Goal: Task Accomplishment & Management: Manage account settings

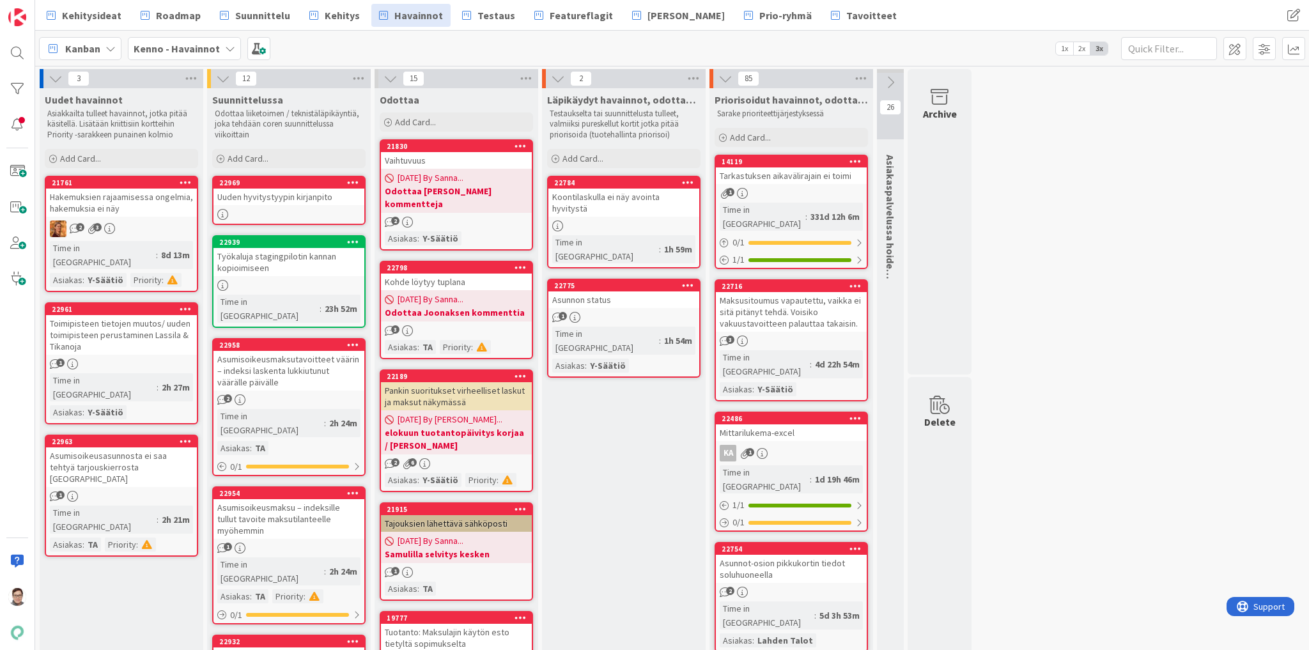
drag, startPoint x: 1636, startPoint y: 0, endPoint x: 1025, endPoint y: 344, distance: 700.7
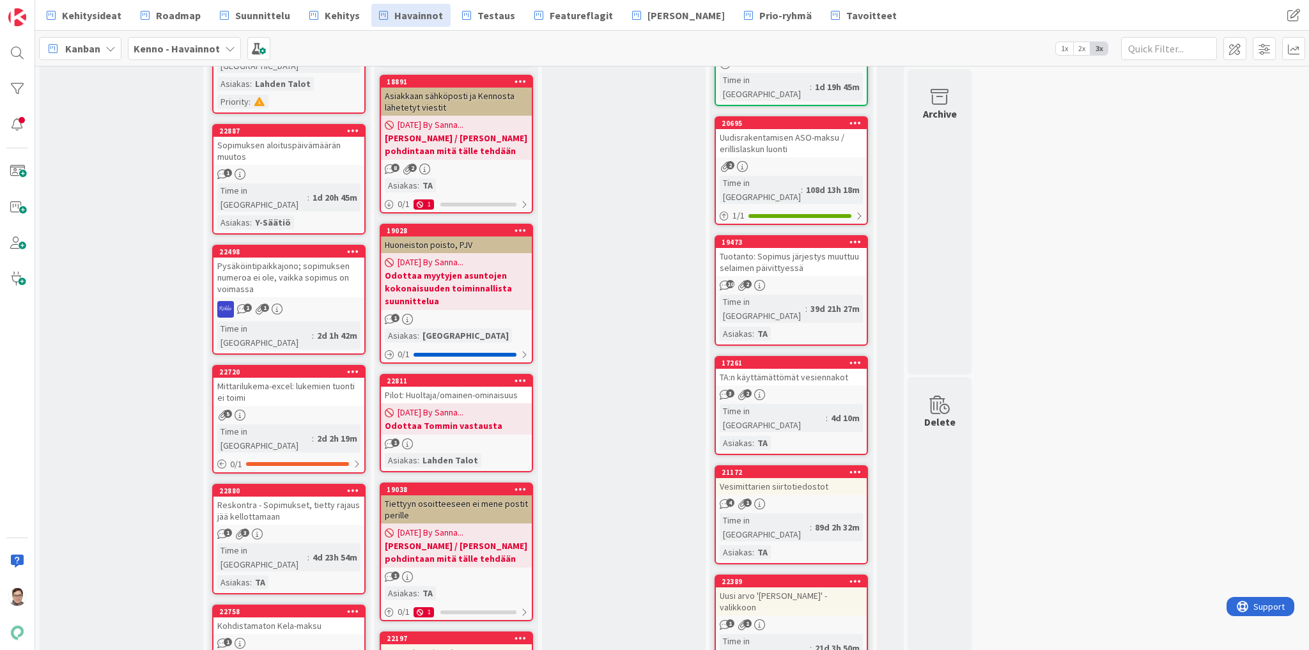
scroll to position [869, 0]
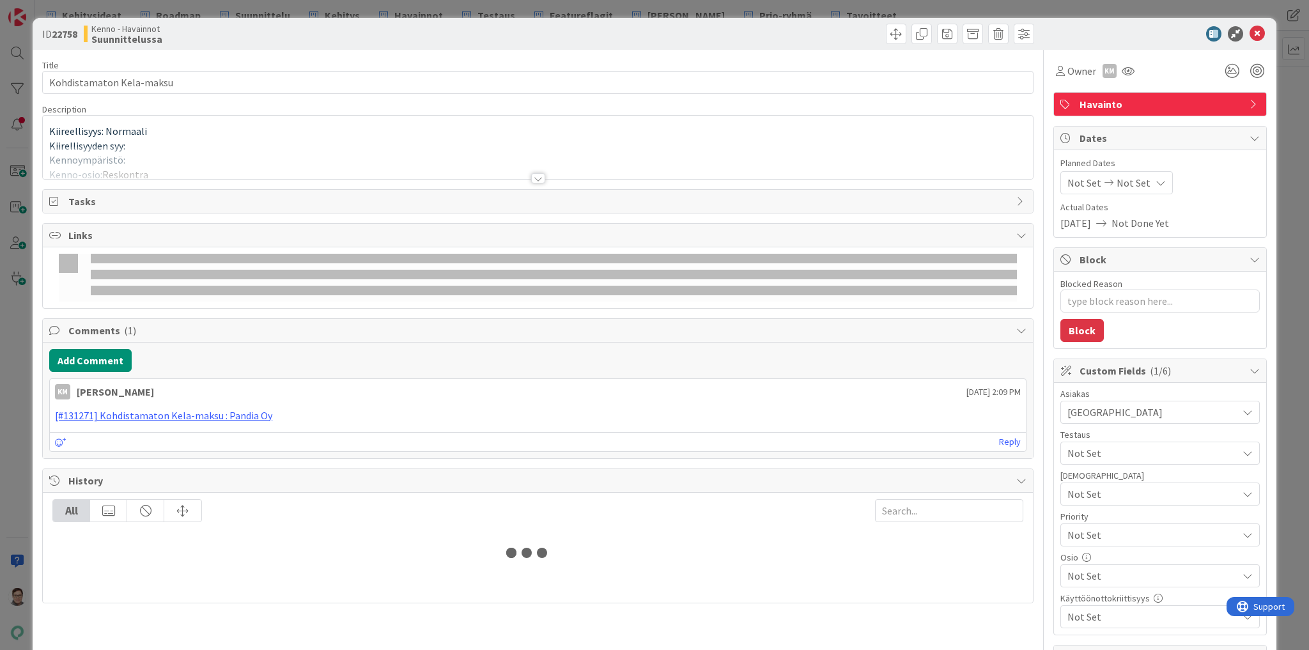
type textarea "x"
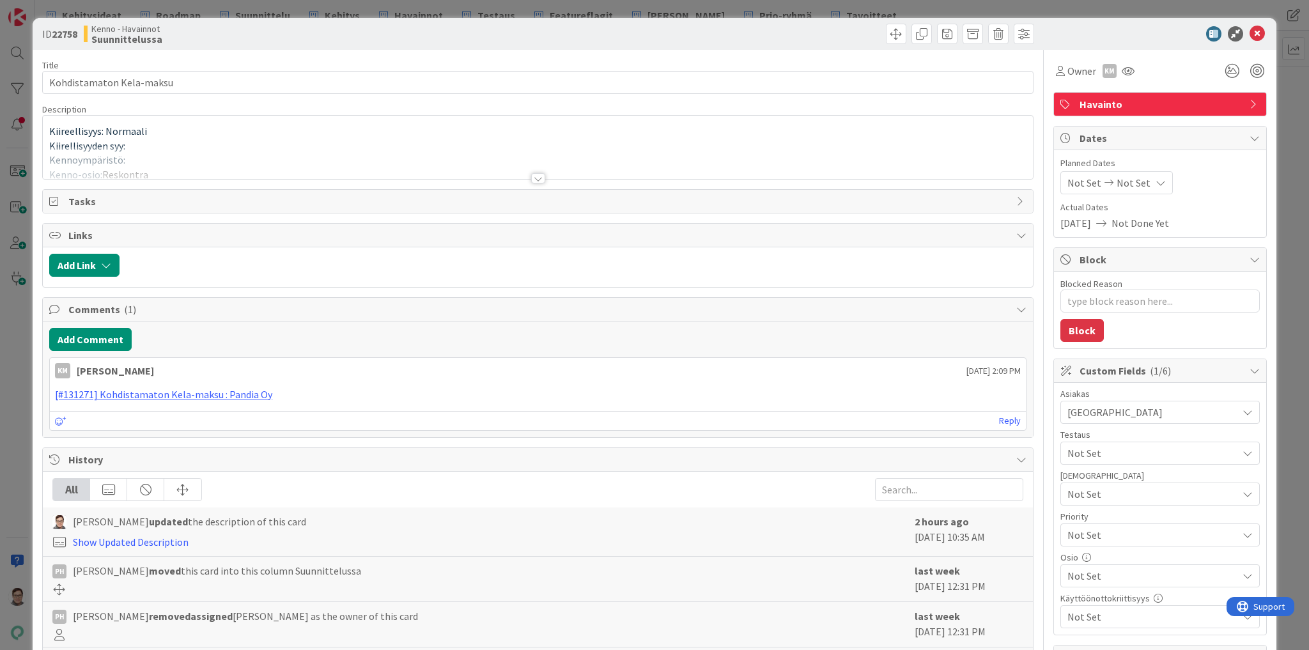
click at [531, 176] on div at bounding box center [538, 178] width 14 height 10
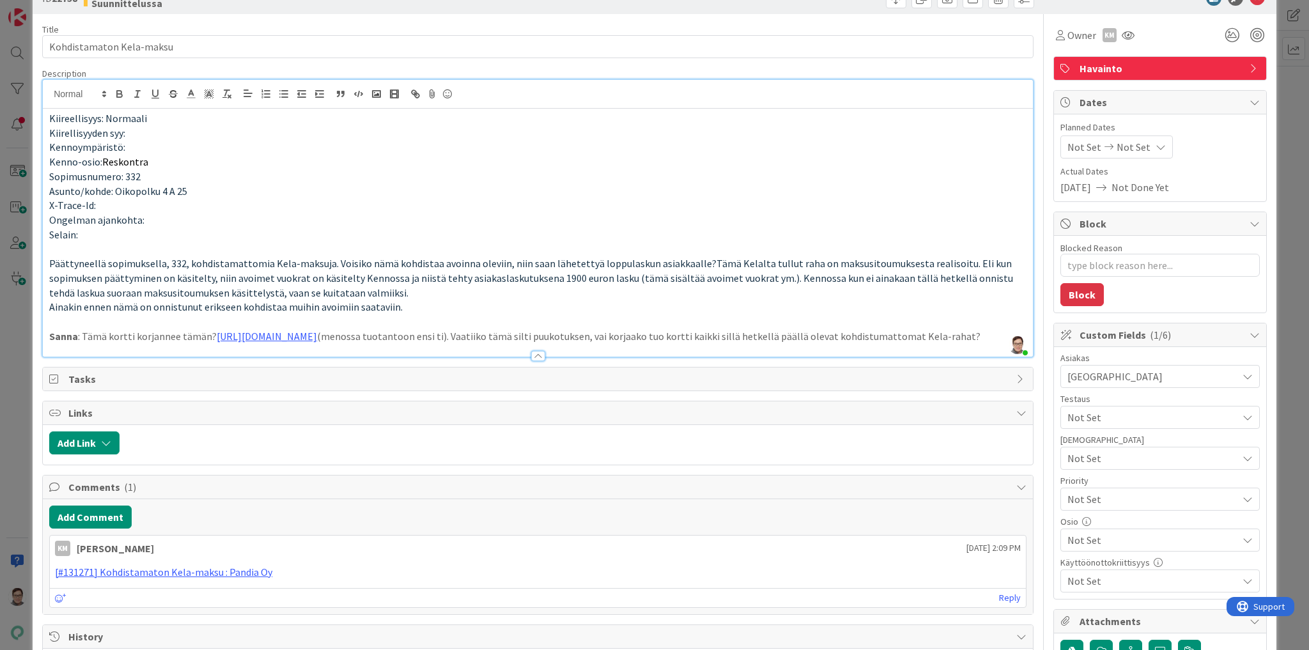
scroll to position [51, 0]
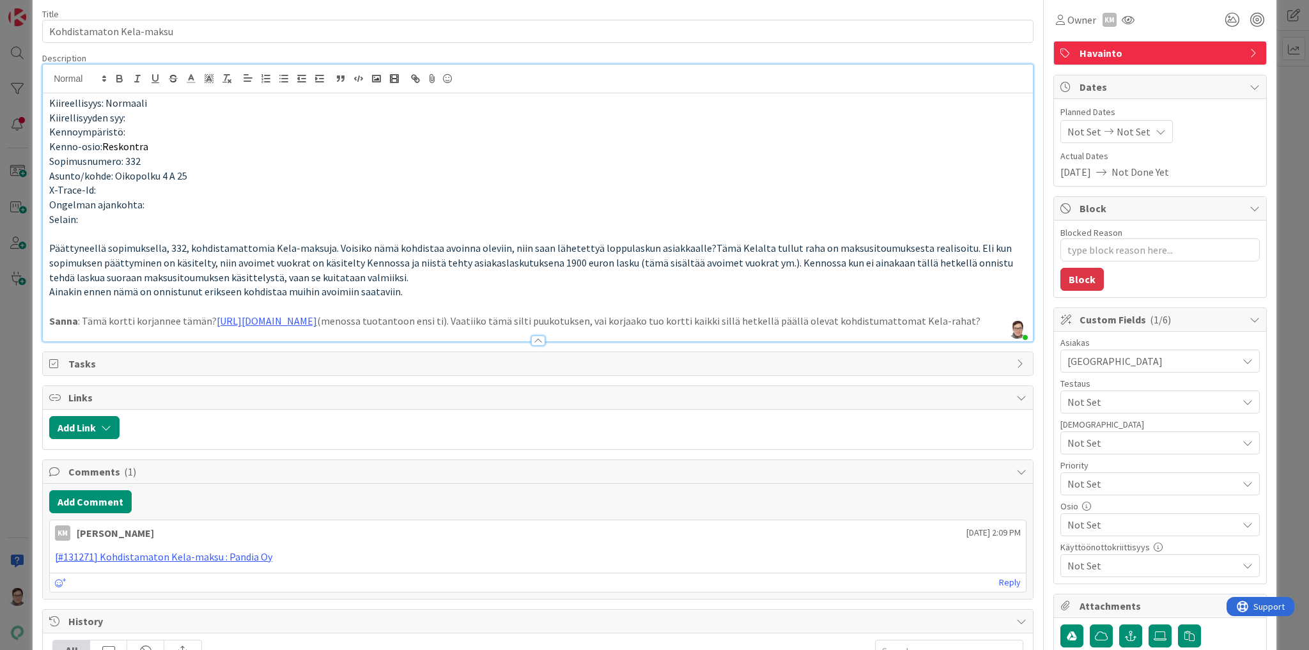
drag, startPoint x: 248, startPoint y: 336, endPoint x: 43, endPoint y: 314, distance: 205.6
click at [43, 314] on div "Kiireellisyys: Normaali Kiirellisyyden syy: Kennoympäristö: Kenno-osio: Reskont…" at bounding box center [538, 217] width 990 height 248
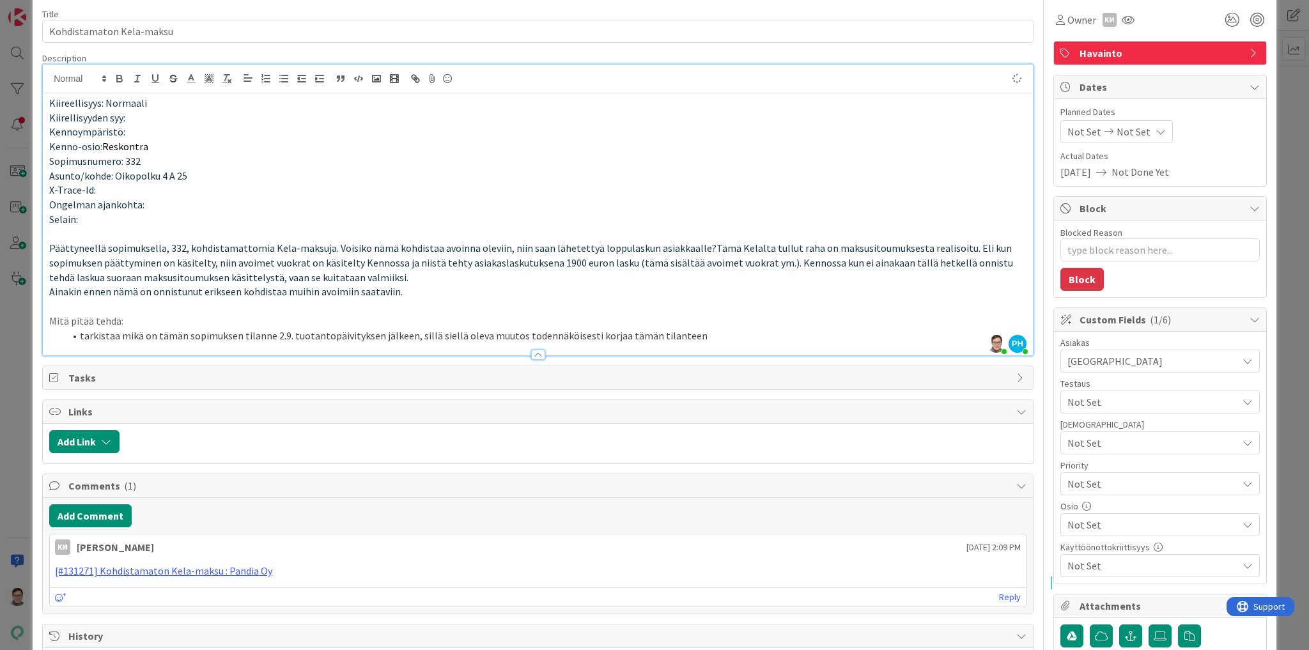
type textarea "x"
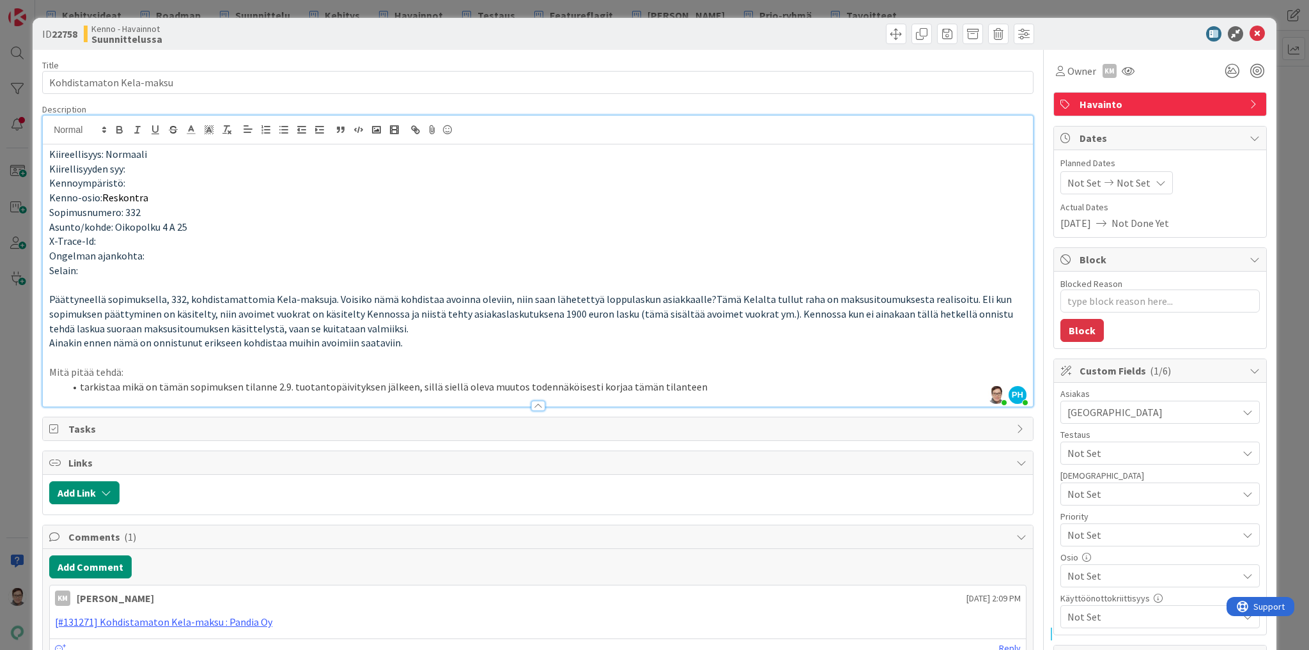
scroll to position [102, 0]
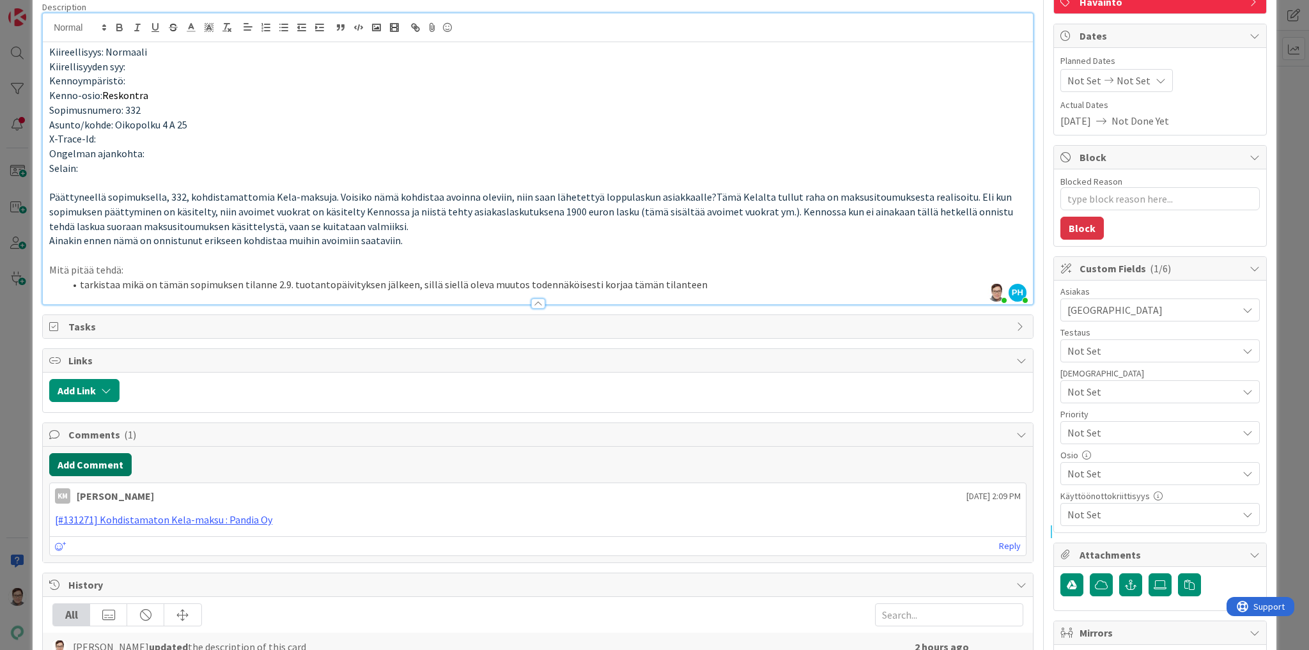
click at [116, 460] on button "Add Comment" at bounding box center [90, 464] width 82 height 23
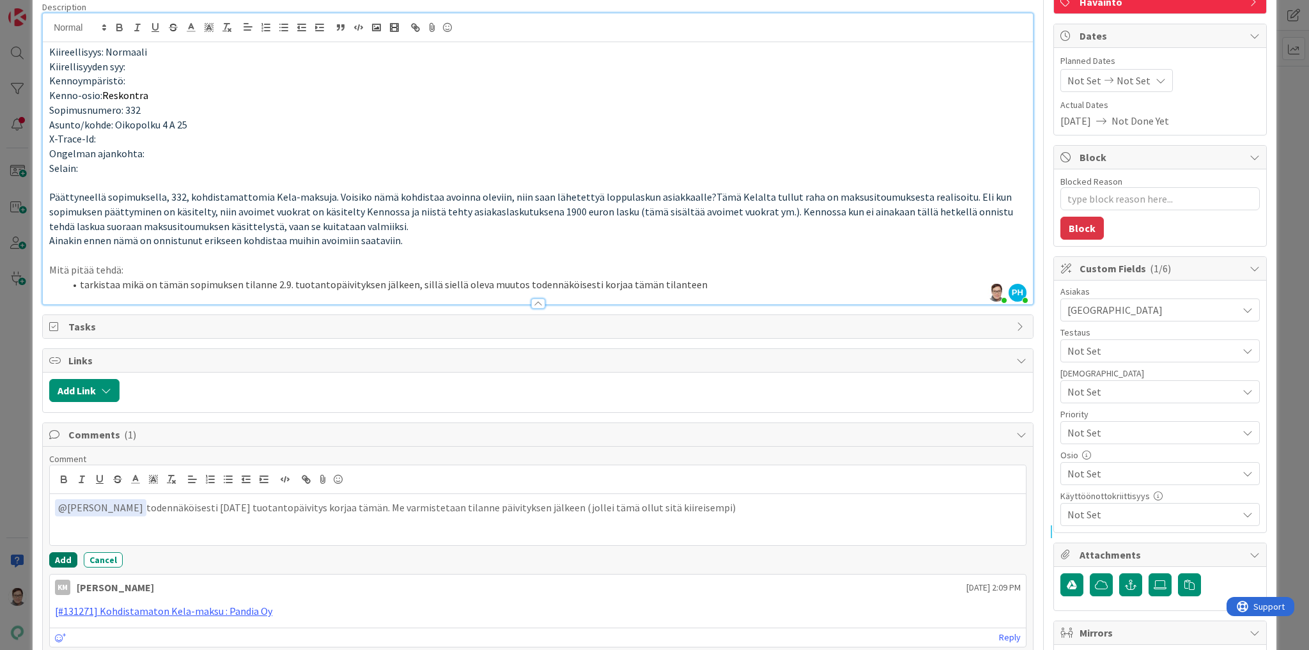
click at [60, 558] on button "Add" at bounding box center [63, 559] width 28 height 15
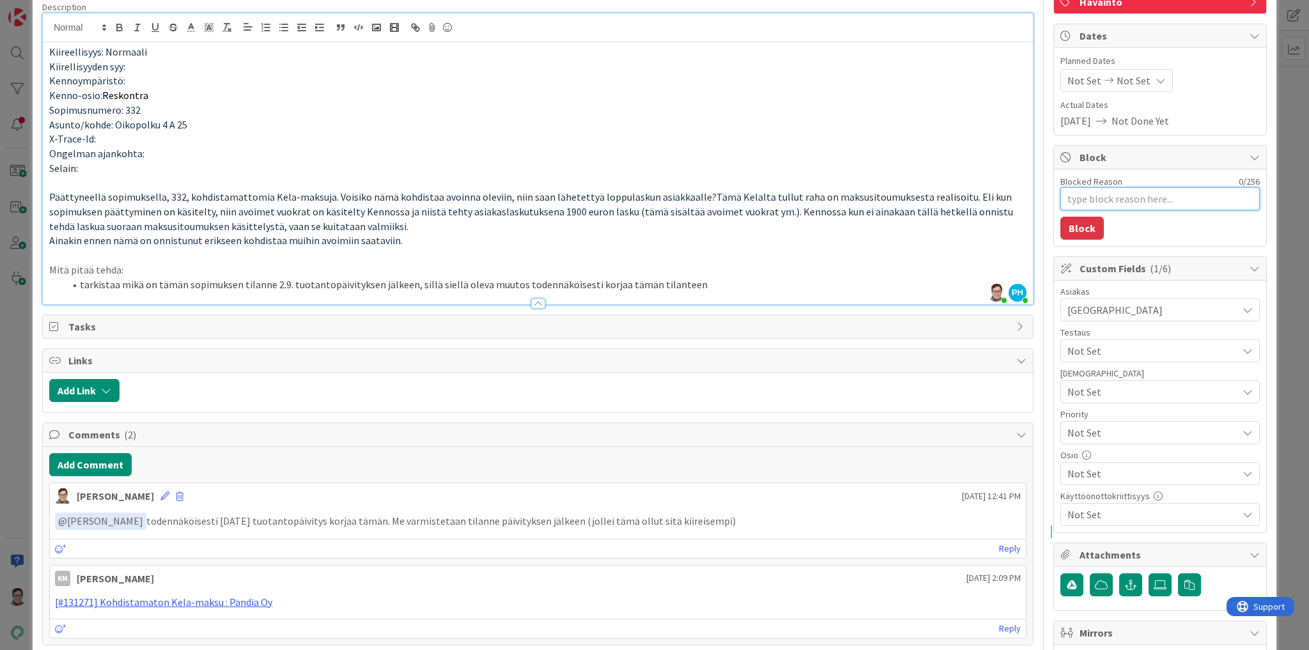
click at [1117, 201] on textarea "Blocked Reason" at bounding box center [1159, 198] width 199 height 23
type textarea "x"
type textarea "T"
type textarea "x"
type textarea "Te"
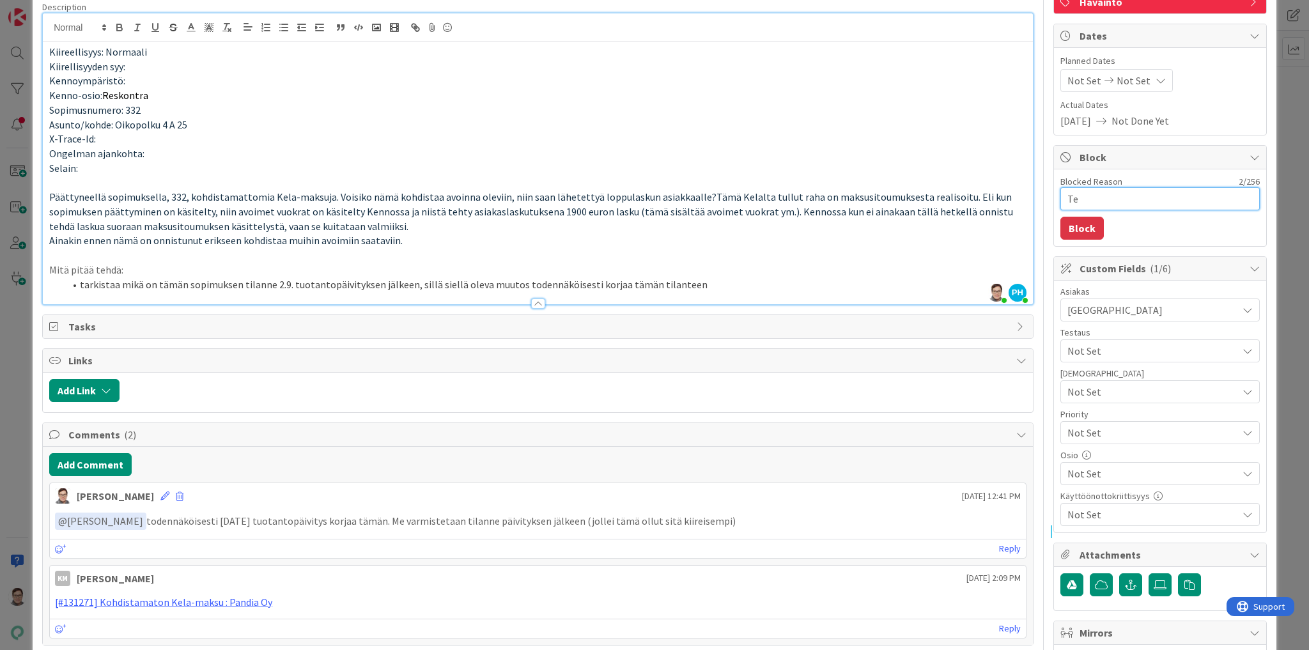
type textarea "x"
type textarea "Tes"
type textarea "x"
type textarea "Test"
type textarea "x"
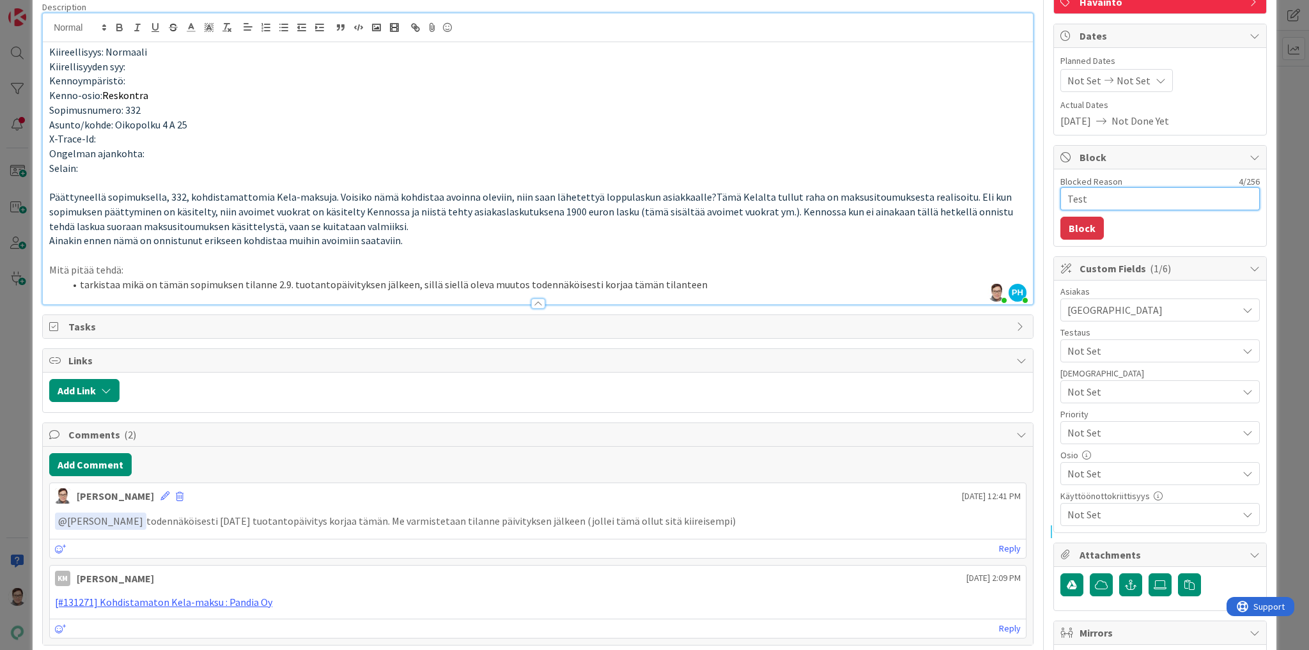
type textarea "Testa"
type textarea "x"
type textarea "Testat"
type textarea "x"
type textarea "Testata"
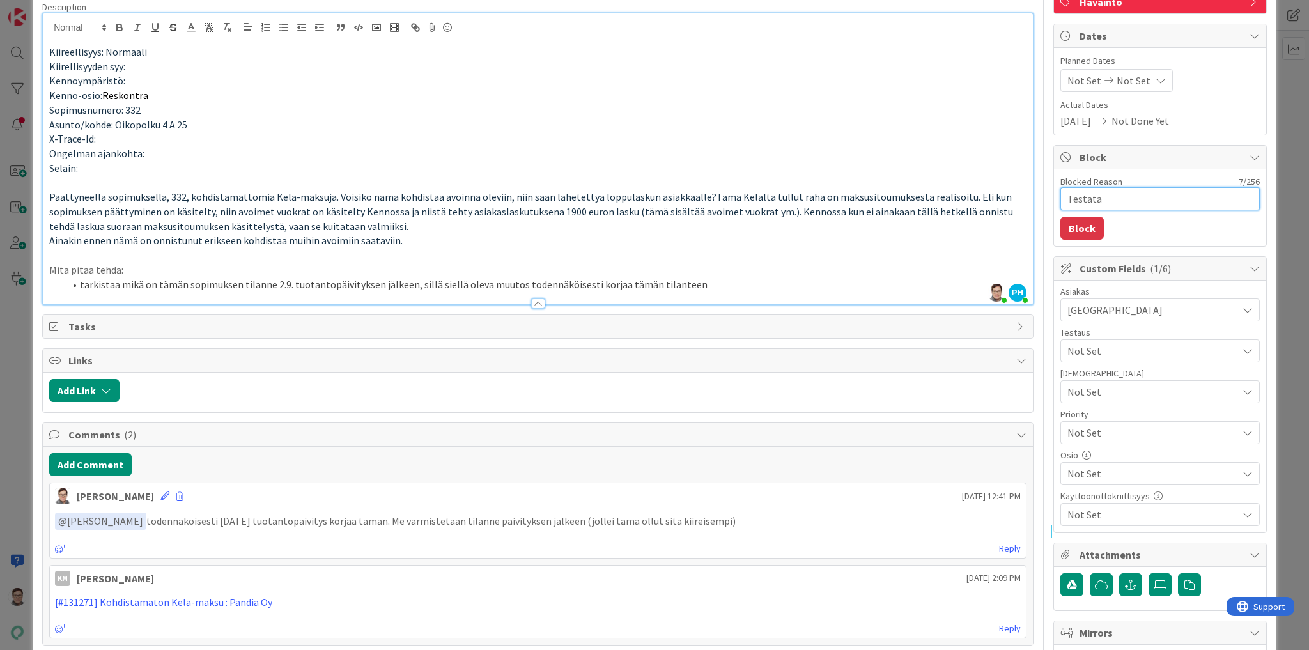
type textarea "x"
type textarea "Testataa"
type textarea "x"
type textarea "Testataan"
type textarea "x"
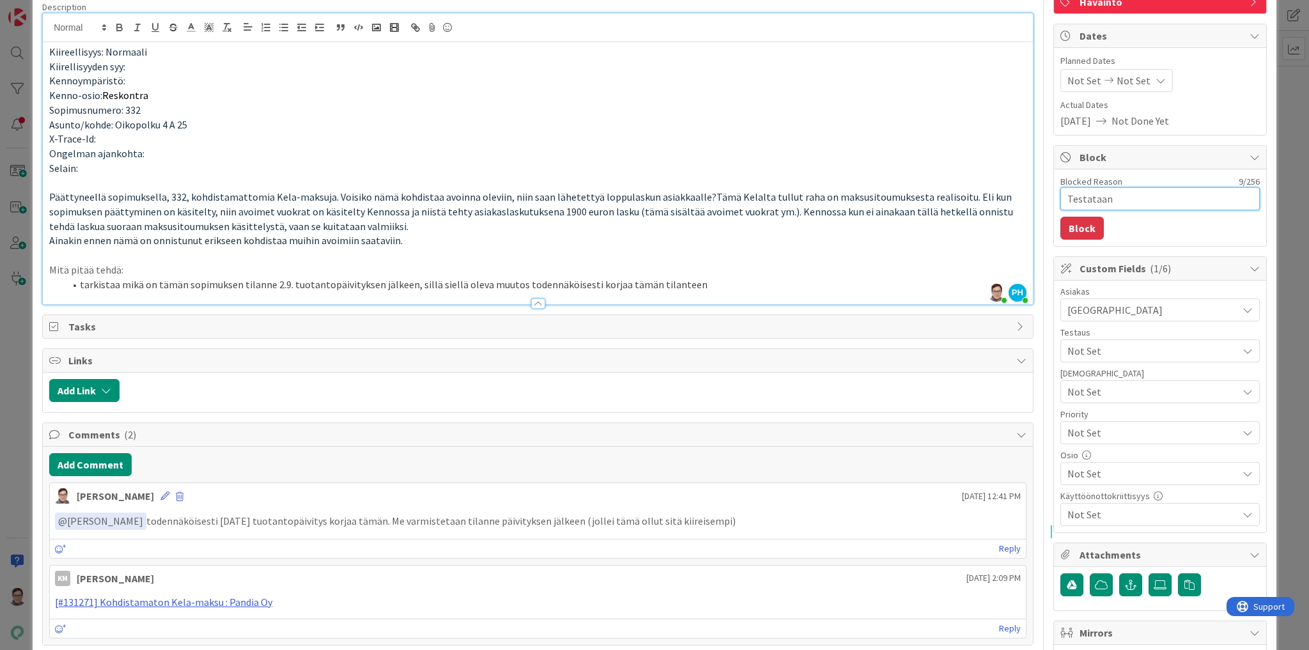
type textarea "Testataan"
type textarea "x"
type textarea "Testataan 2"
type textarea "x"
type textarea "Testataan 2."
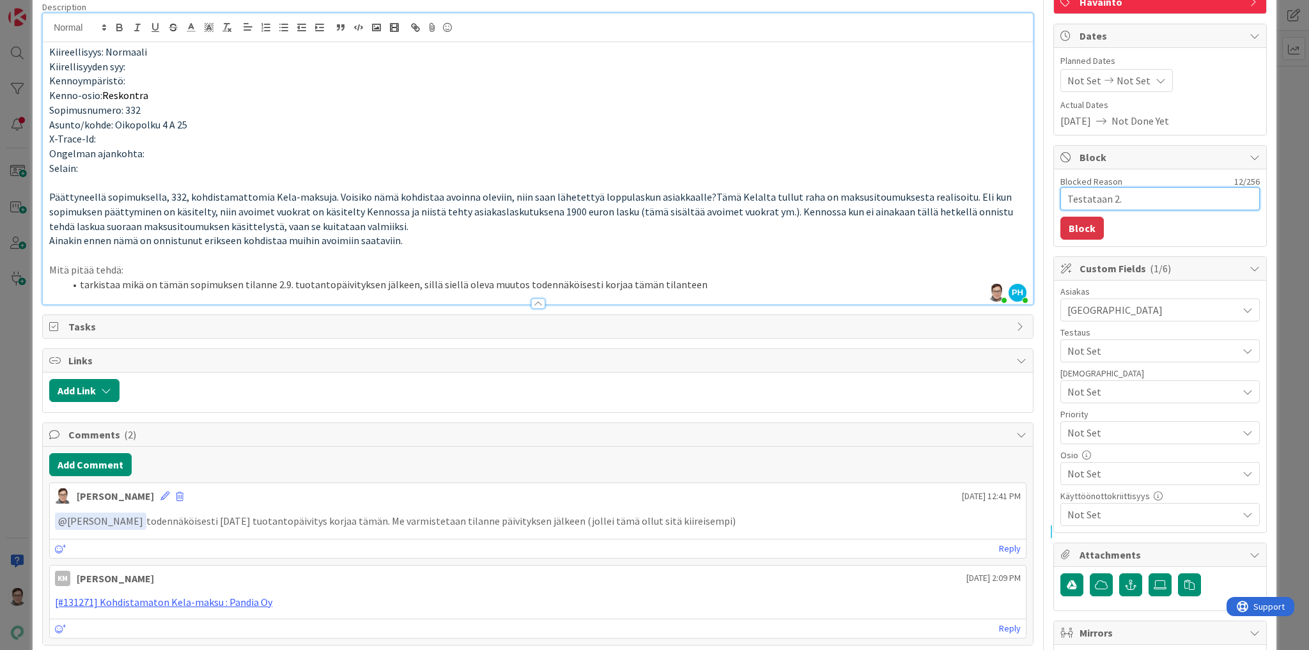
type textarea "x"
type textarea "Testataan 2.9"
type textarea "x"
type textarea "Testataan 2.9."
type textarea "x"
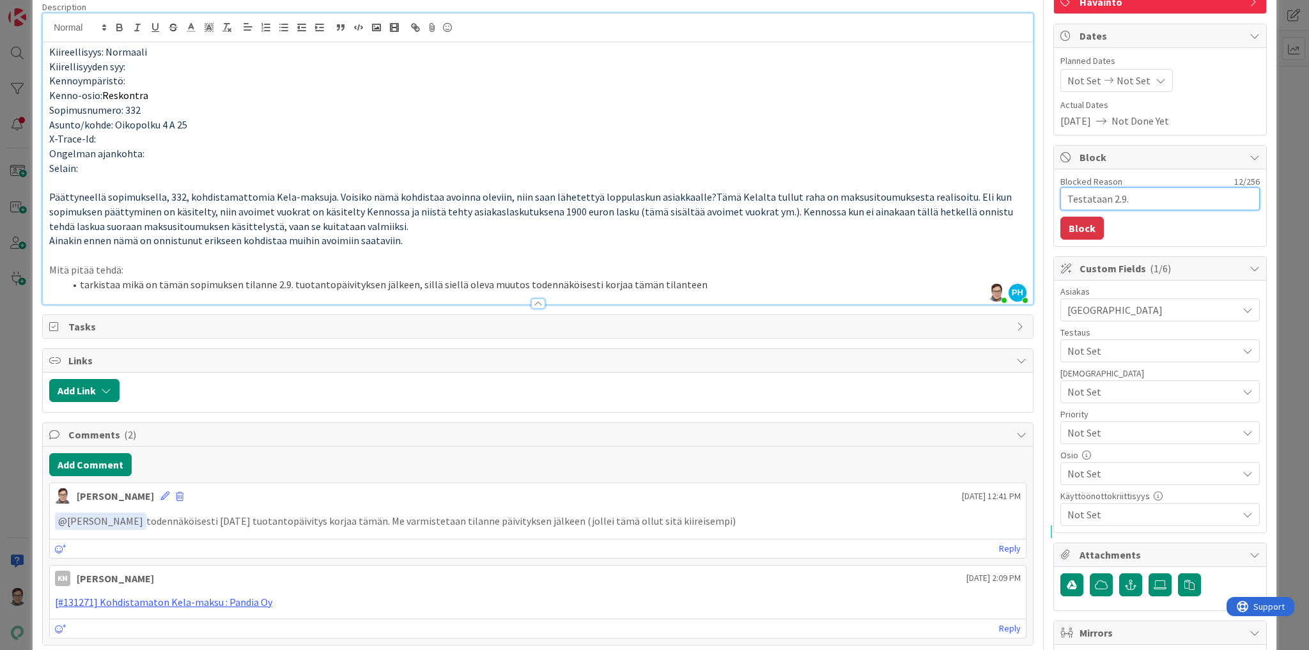
type textarea "Testataan 2.9."
type textarea "x"
type textarea "Testataan 2.9. pä"
type textarea "x"
type textarea "Testataan 2.9. päiv"
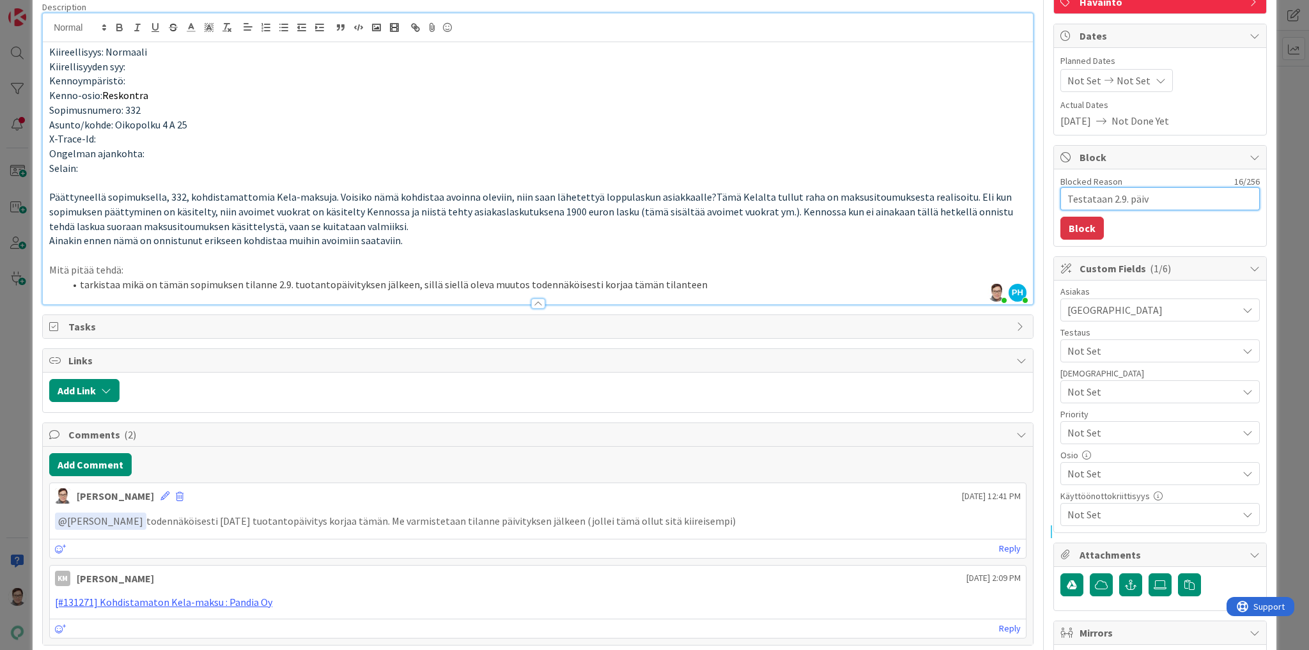
type textarea "x"
type textarea "Testataan 2.9. päivb"
type textarea "x"
type textarea "Testataan 2.9. päivbi"
type textarea "x"
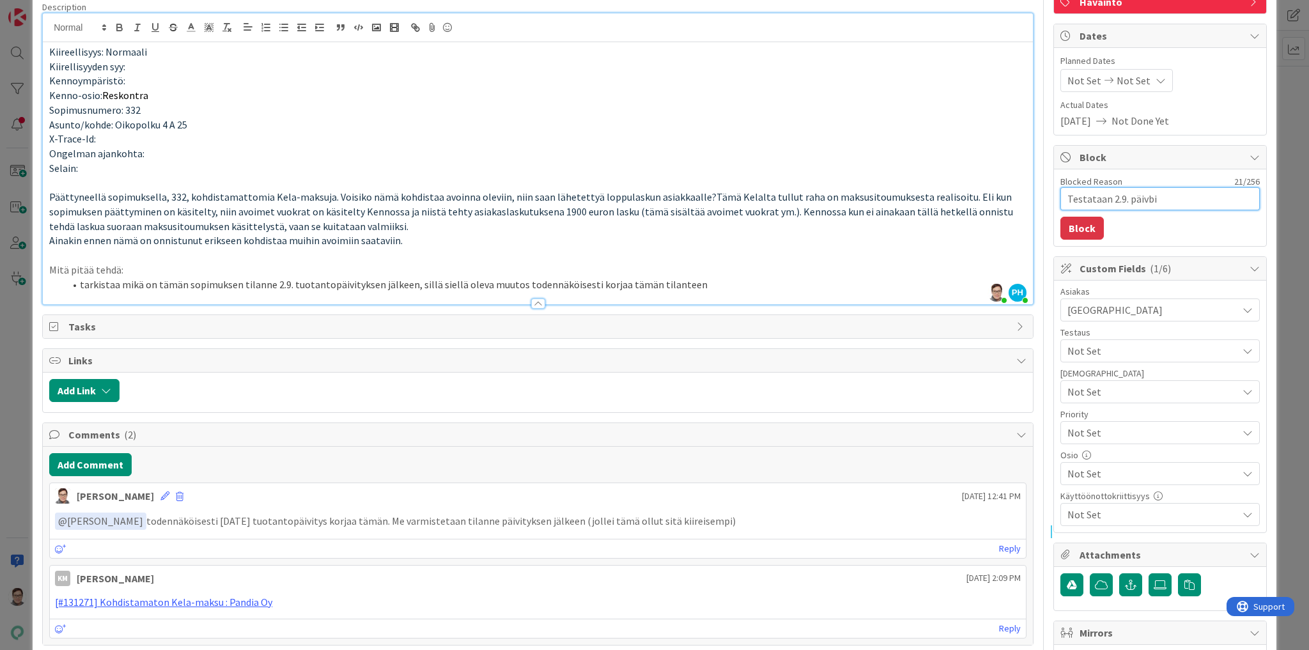
type textarea "Testataan 2.9. päivbit"
type textarea "x"
type textarea "Testataan 2.9. päivbity"
type textarea "x"
type textarea "Testataan 2.9. päivbityk"
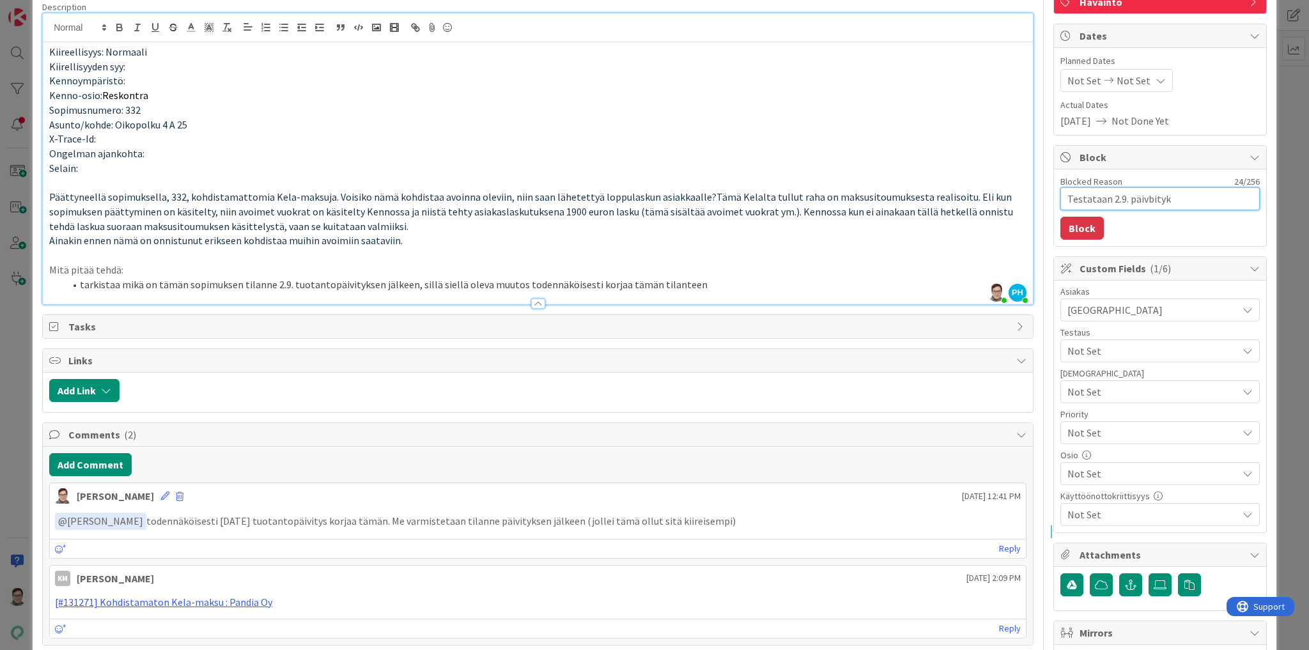
type textarea "x"
type textarea "Testataan 2.9. päivbityks"
type textarea "x"
type textarea "Testataan 2.9. päivbitykse"
type textarea "x"
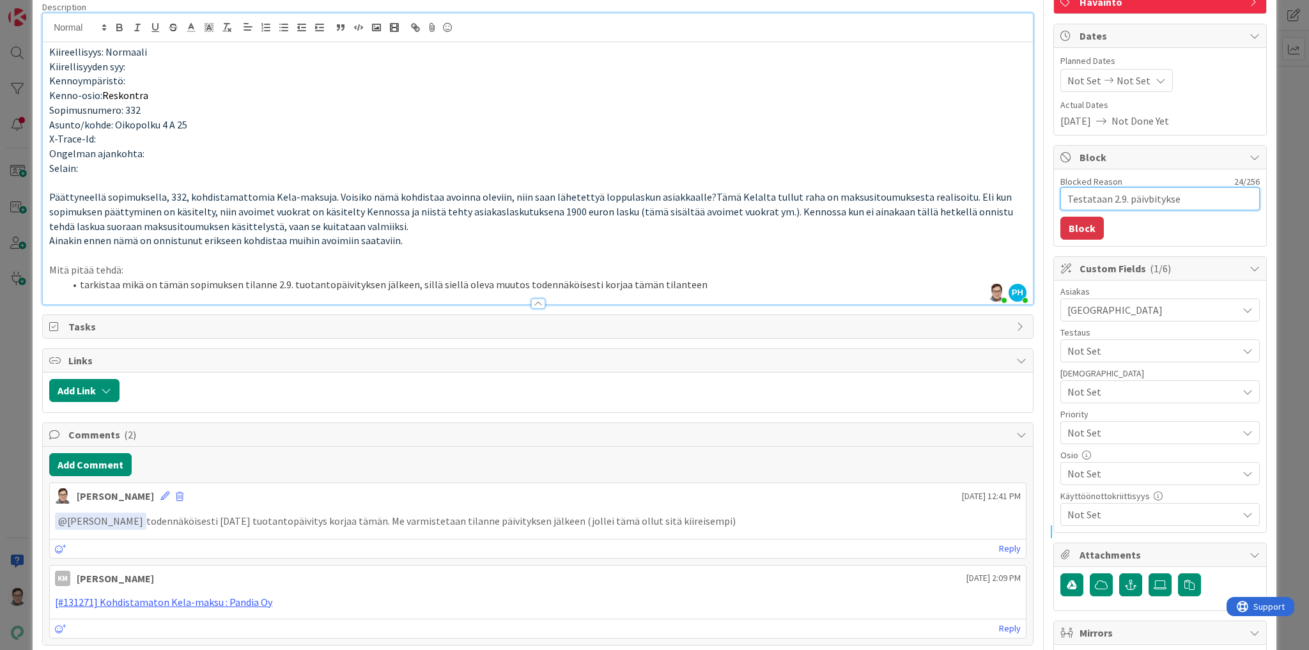
type textarea "Testataan 2.9. päivbityksen"
type textarea "x"
type textarea "Testataan 2.9. päivbitykse"
type textarea "x"
type textarea "Testataan 2.9. päivbityks"
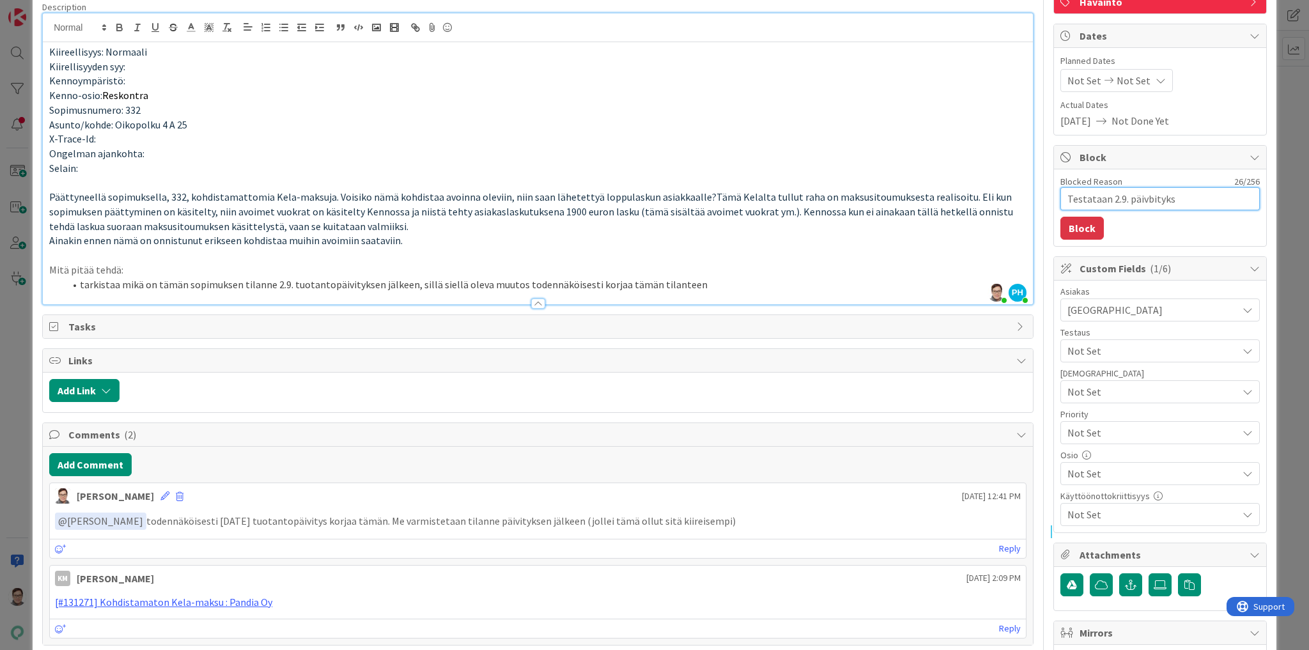
type textarea "x"
type textarea "Testataan 2.9. päivbityk"
type textarea "x"
type textarea "Testataan 2.9. päivbity"
type textarea "x"
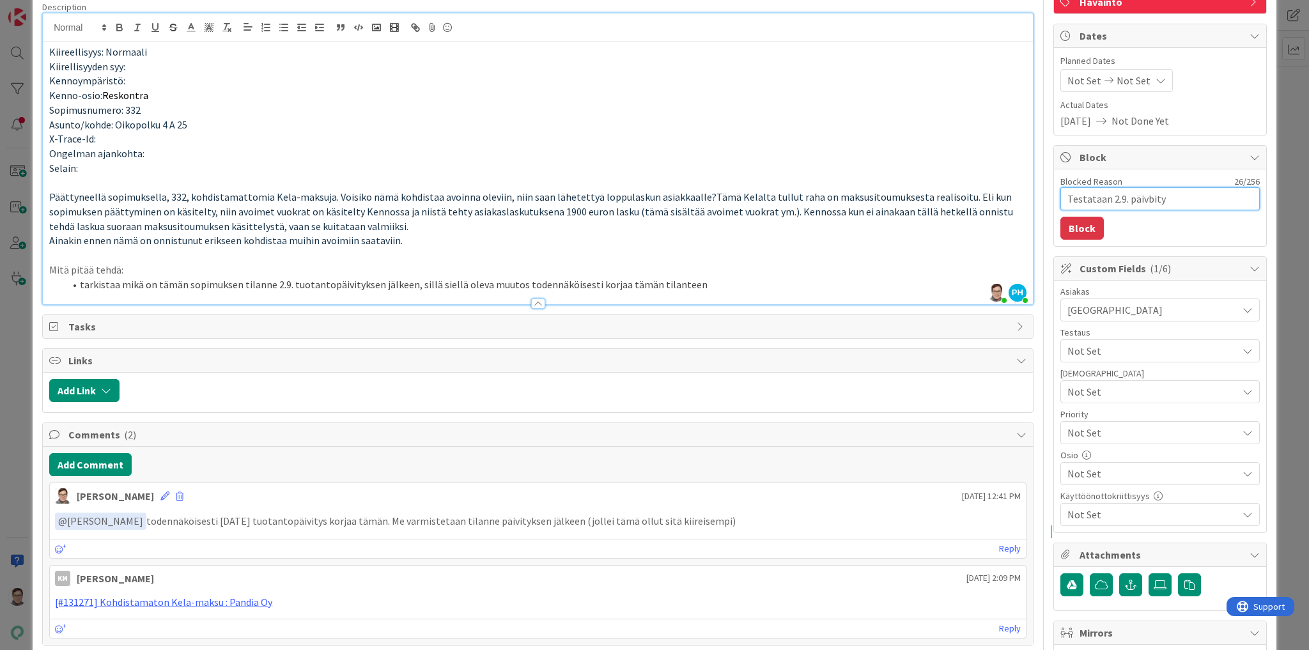
type textarea "Testataan 2.9. päivbit"
type textarea "x"
type textarea "Testataan 2.9. päivb"
type textarea "x"
type textarea "Testataan 2.9. päiv"
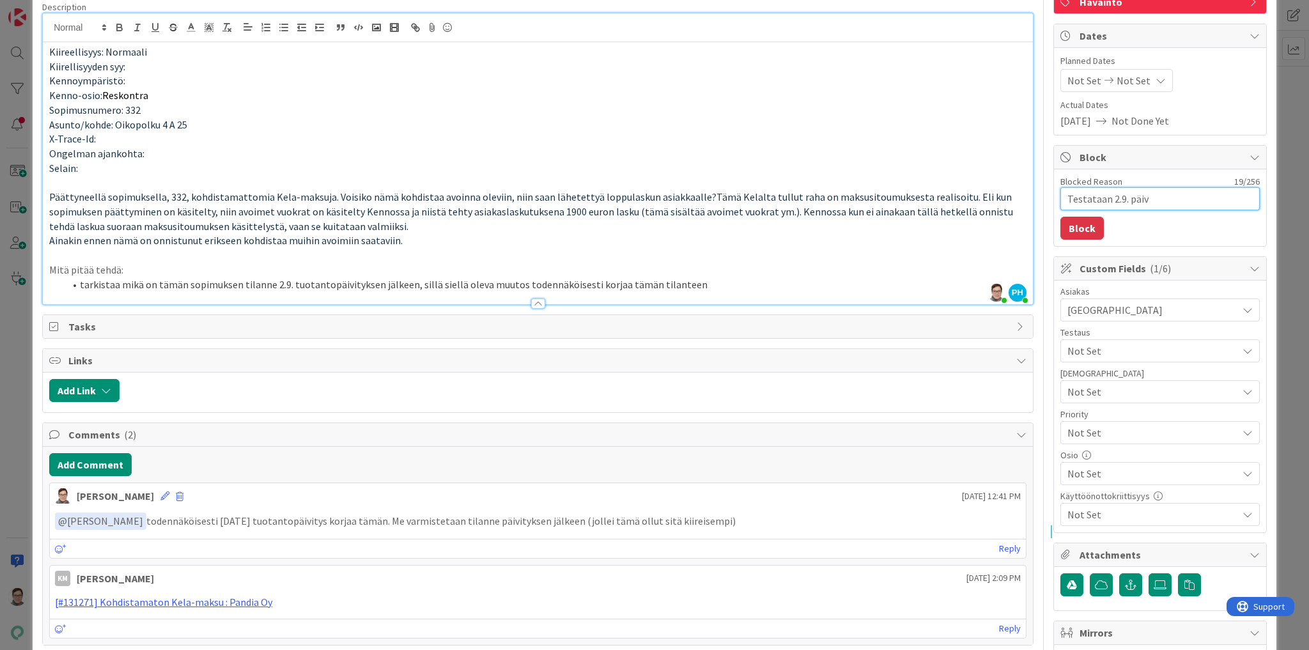
type textarea "x"
type textarea "Testataan 2.9. päivi"
type textarea "x"
type textarea "Testataan 2.9. päivit"
type textarea "x"
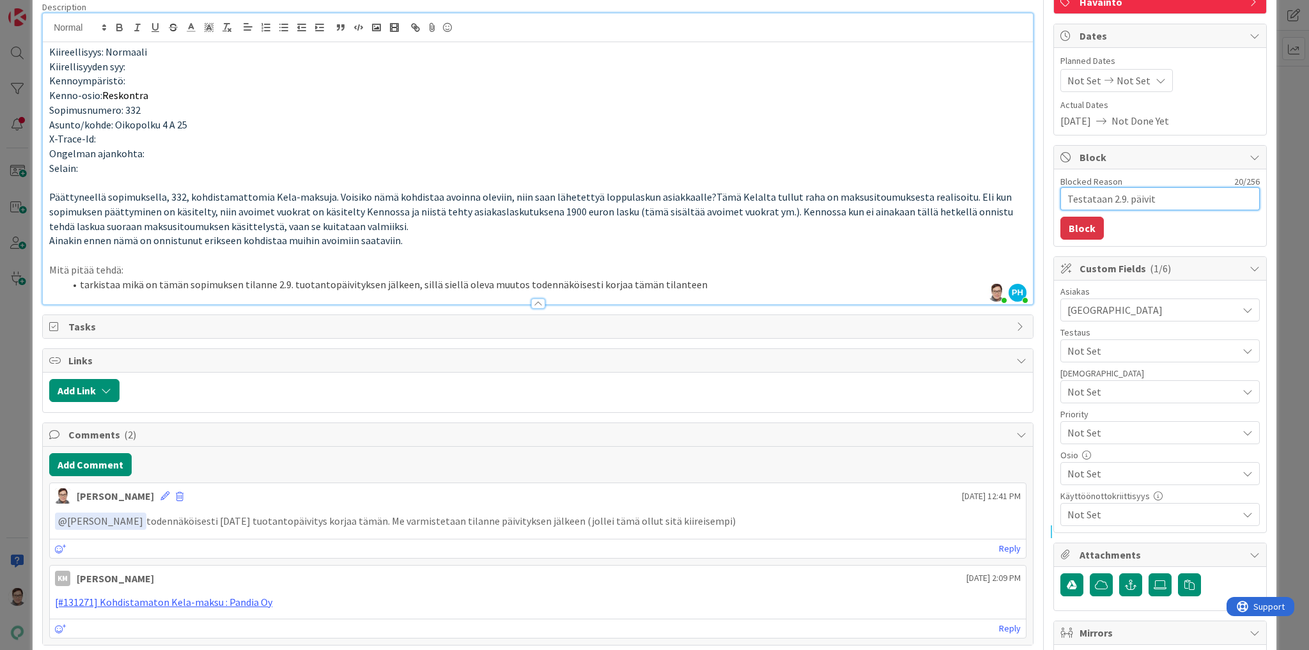
type textarea "Testataan 2.9. päivity"
type textarea "x"
type textarea "Testataan 2.9. päivityk"
type textarea "x"
type textarea "Testataan 2.9. päivityks"
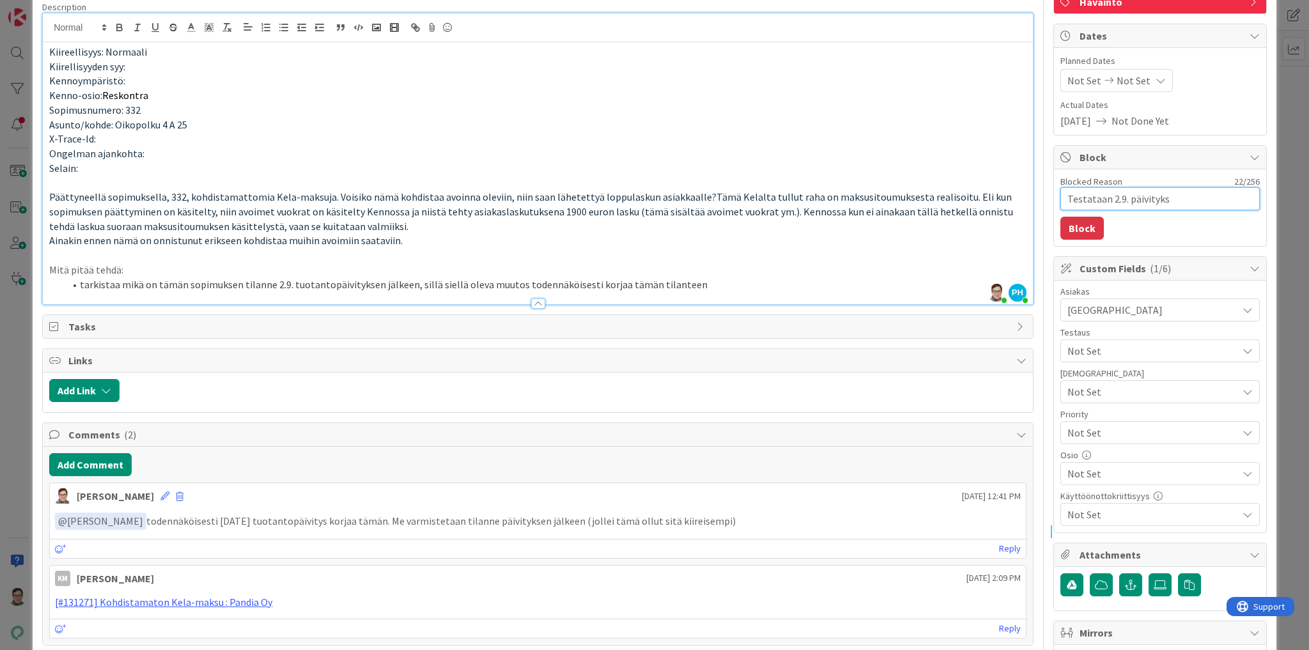
type textarea "x"
type textarea "Testataan 2.9. päivitykse"
type textarea "x"
type textarea "Testataan 2.9. päivityksen"
type textarea "x"
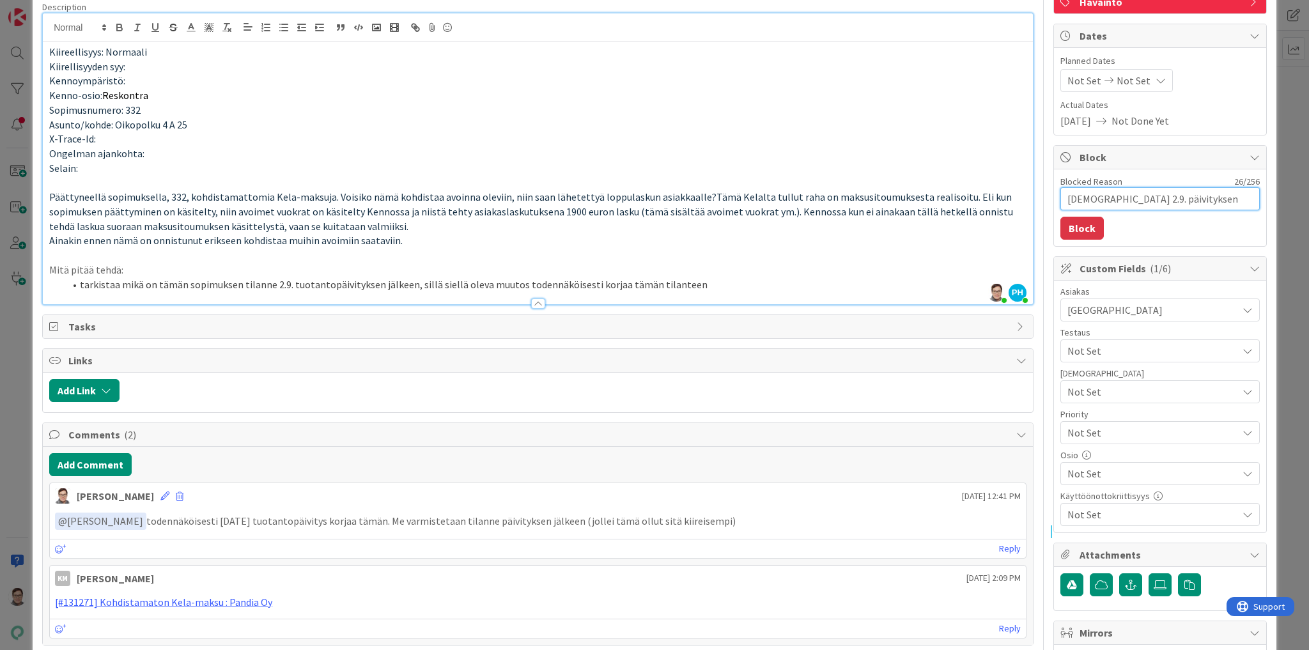
type textarea "Testataan 2.9. päivityksen"
type textarea "x"
type textarea "Testataan 2.9. päivityksen j"
type textarea "x"
type textarea "Testataan 2.9. päivityksen jä"
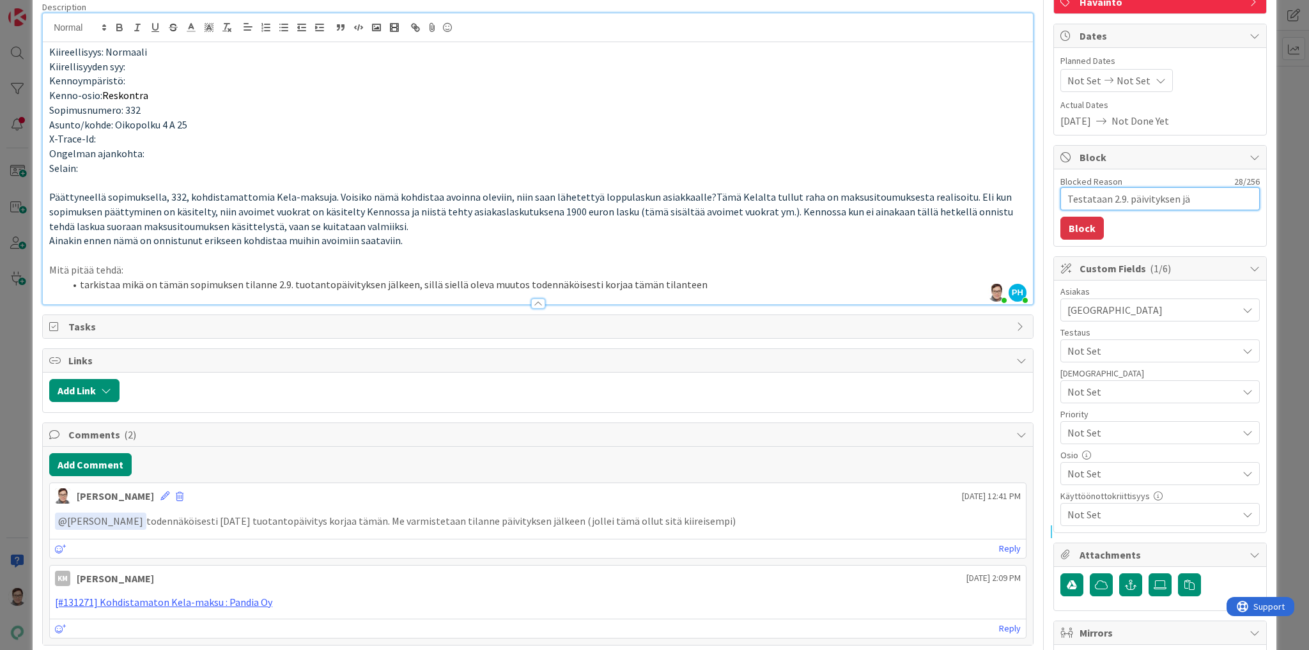
type textarea "x"
type textarea "Testataan 2.9. päivityksen jäl"
type textarea "x"
type textarea "Testataan 2.9. päivityksen jälk"
type textarea "x"
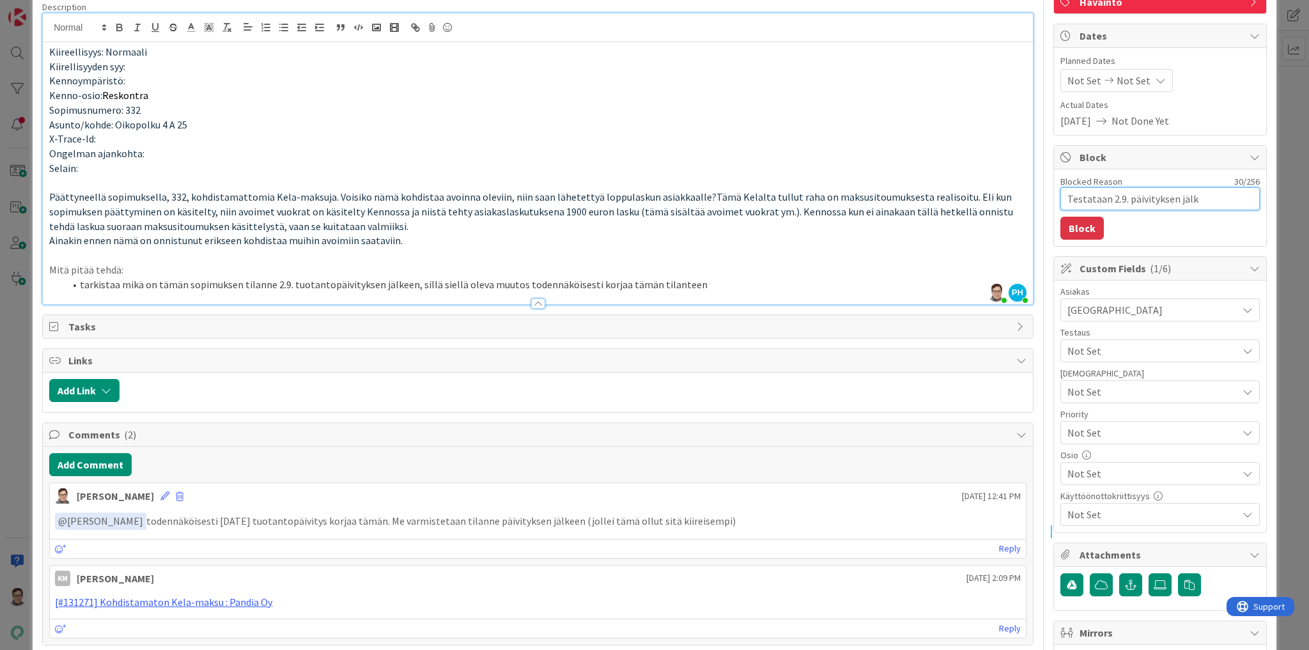
type textarea "Testataan 2.9. päivityksen jälke"
type textarea "x"
type textarea "Testataan 2.9. päivityksen jälkee"
type textarea "x"
type textarea "Testataan 2.9. päivityksen jälkeen"
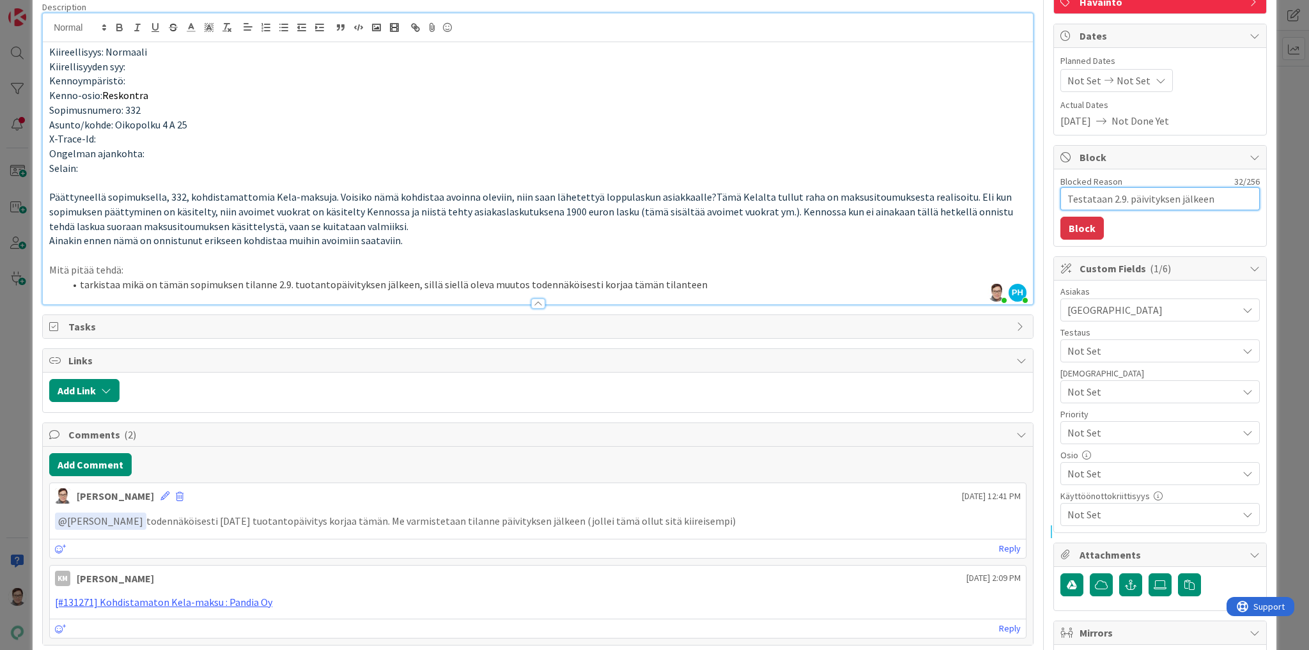
type textarea "x"
type textarea "Testataan 2.9. päivityksen jälkeen"
type textarea "x"
type textarea "Testataan 2.9. päivityksen jälkeen t"
type textarea "x"
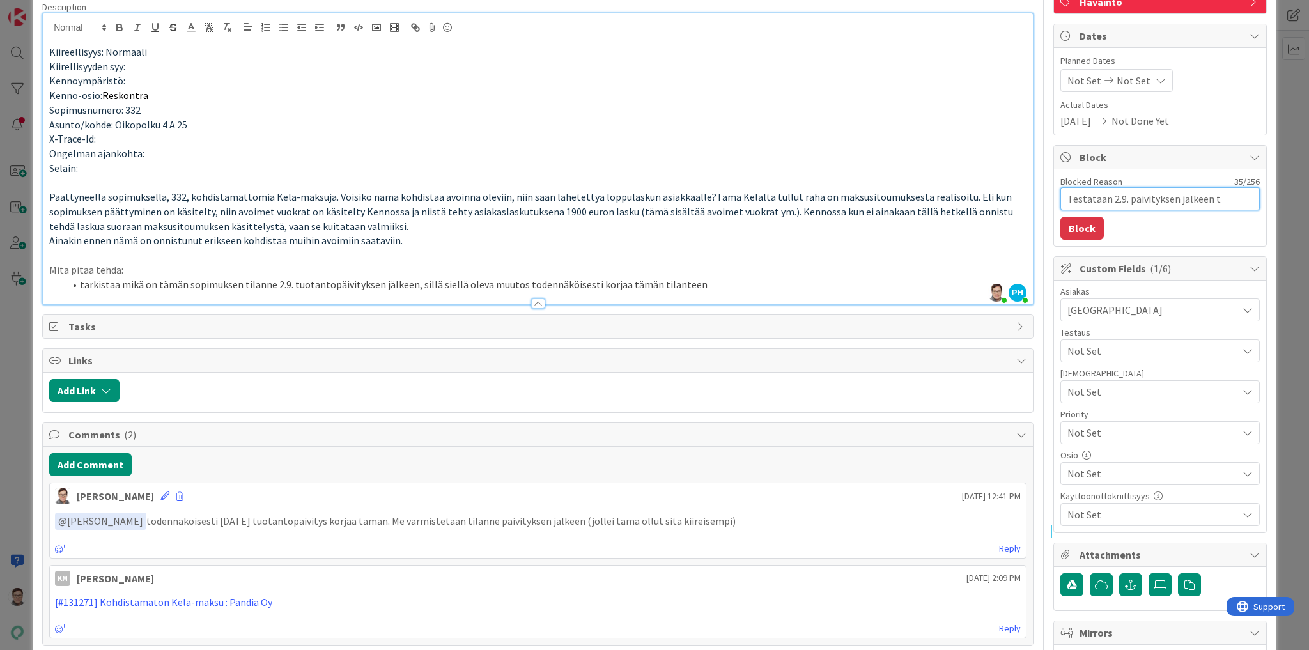
type textarea "Testataan 2.9. päivityksen jälkeen ti"
type textarea "x"
type textarea "Testataan 2.9. päivityksen jälkeen tila"
type textarea "x"
type textarea "Testataan 2.9. päivityksen jälkeen tilan"
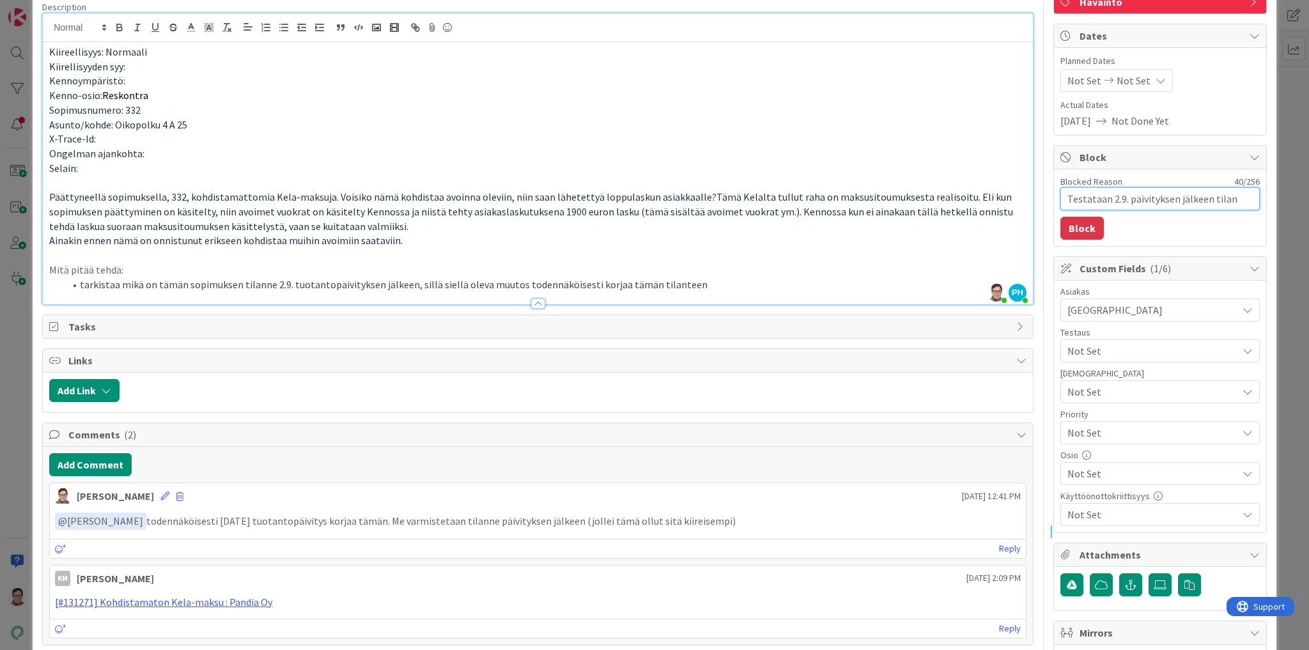
type textarea "x"
type textarea "Testataan 2.9. päivityksen jälkeen tilann"
type textarea "x"
type textarea "Testataan 2.9. päivityksen jälkeen tilanne"
click at [1080, 227] on button "Block" at bounding box center [1081, 228] width 43 height 23
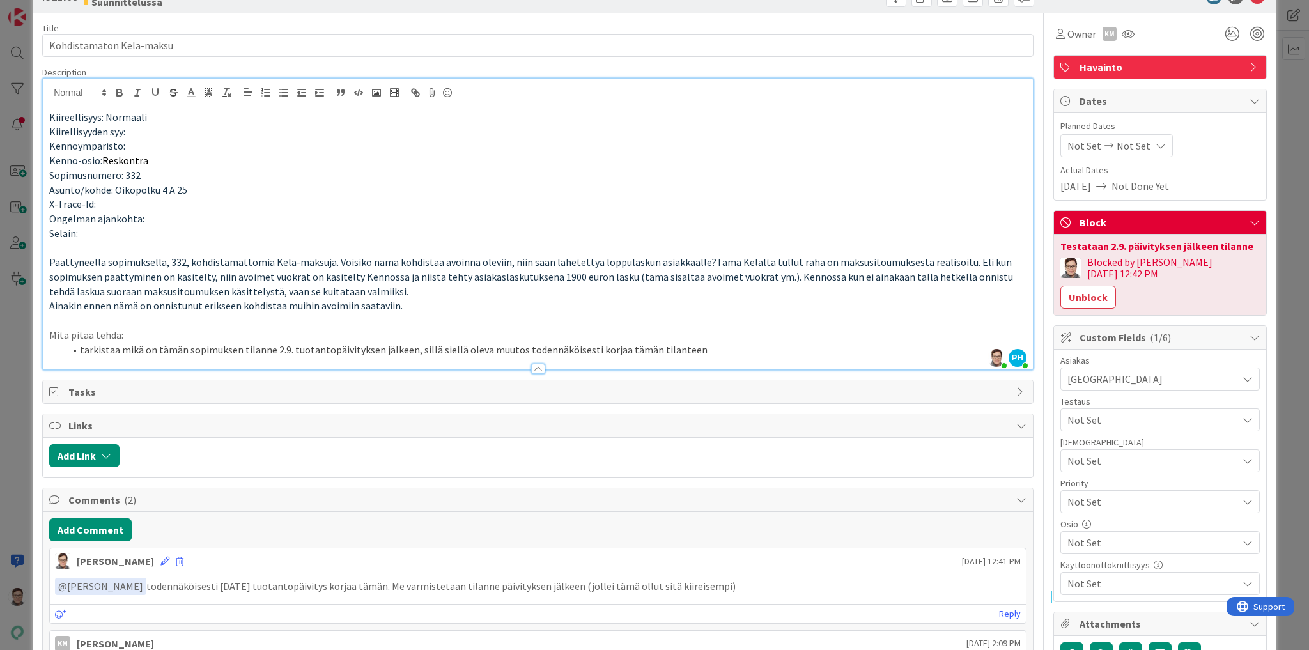
scroll to position [0, 0]
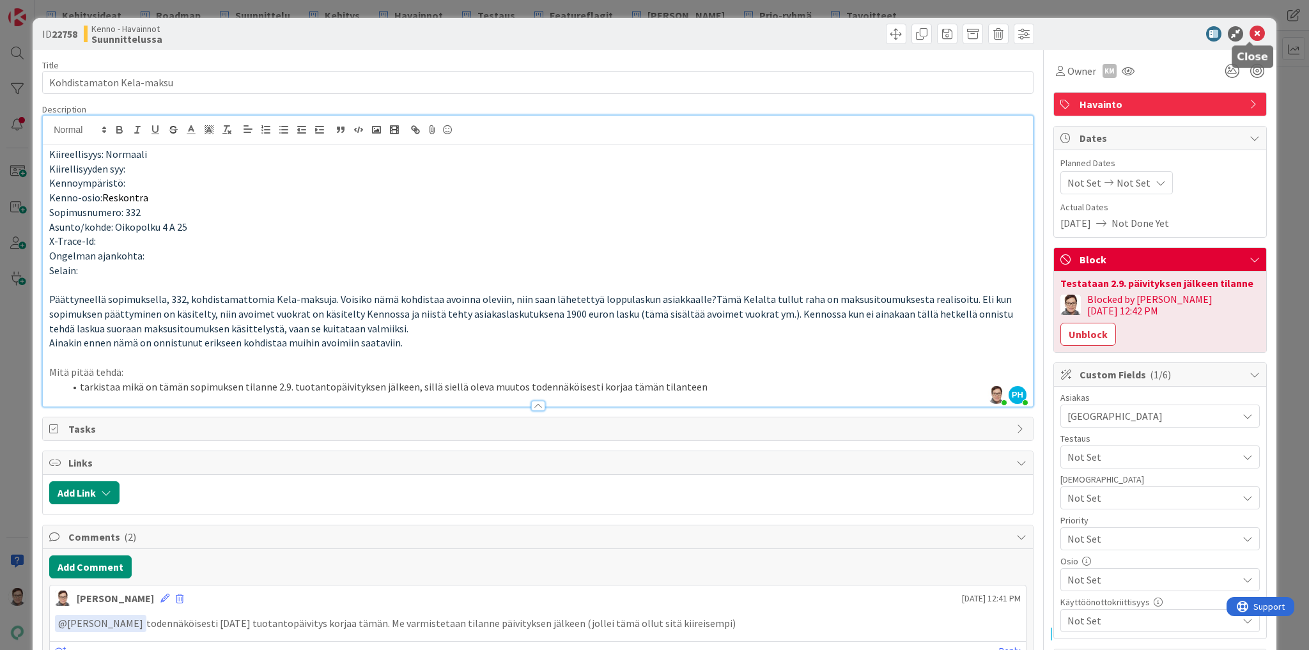
click at [1250, 33] on icon at bounding box center [1257, 33] width 15 height 15
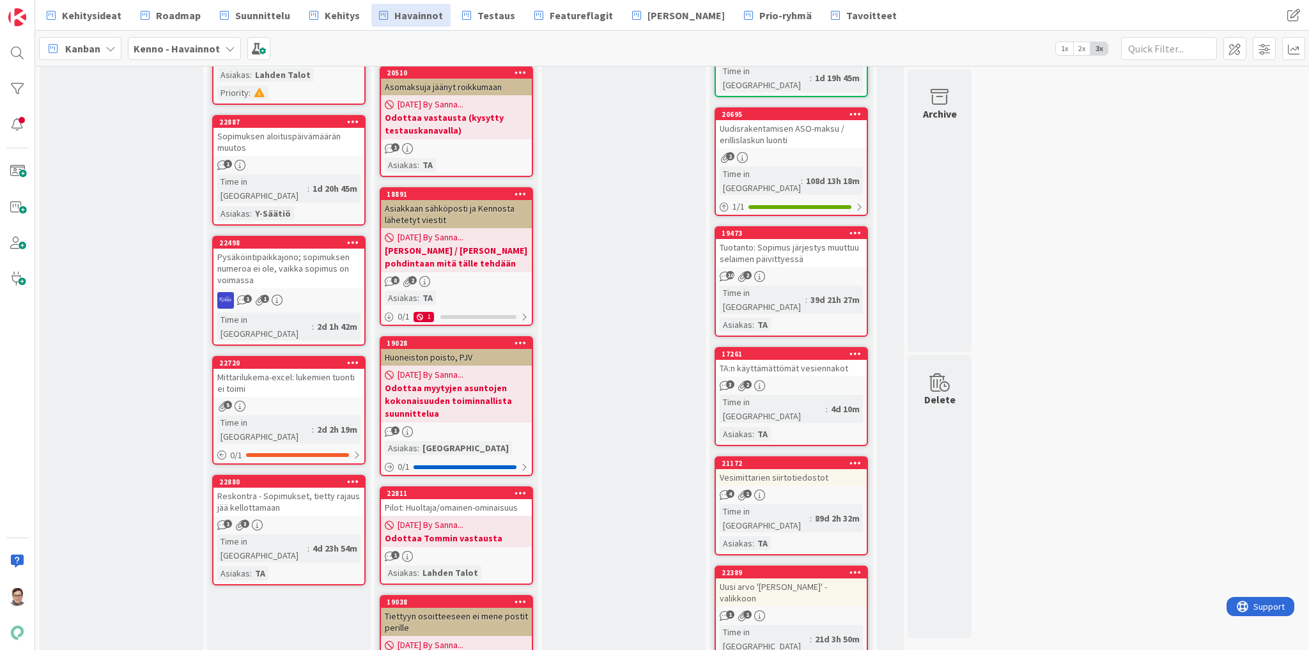
scroll to position [920, 0]
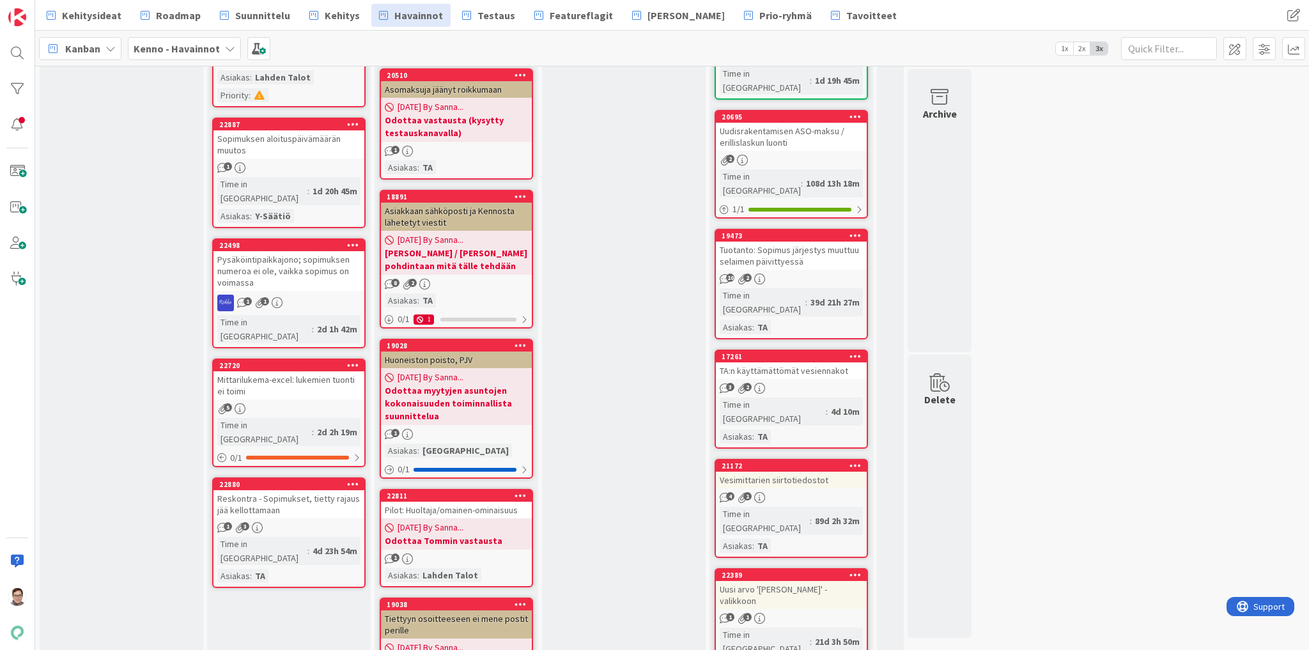
click at [294, 490] on div "Reskontra - Sopimukset, tietty rajaus jää kellottamaan" at bounding box center [289, 504] width 151 height 28
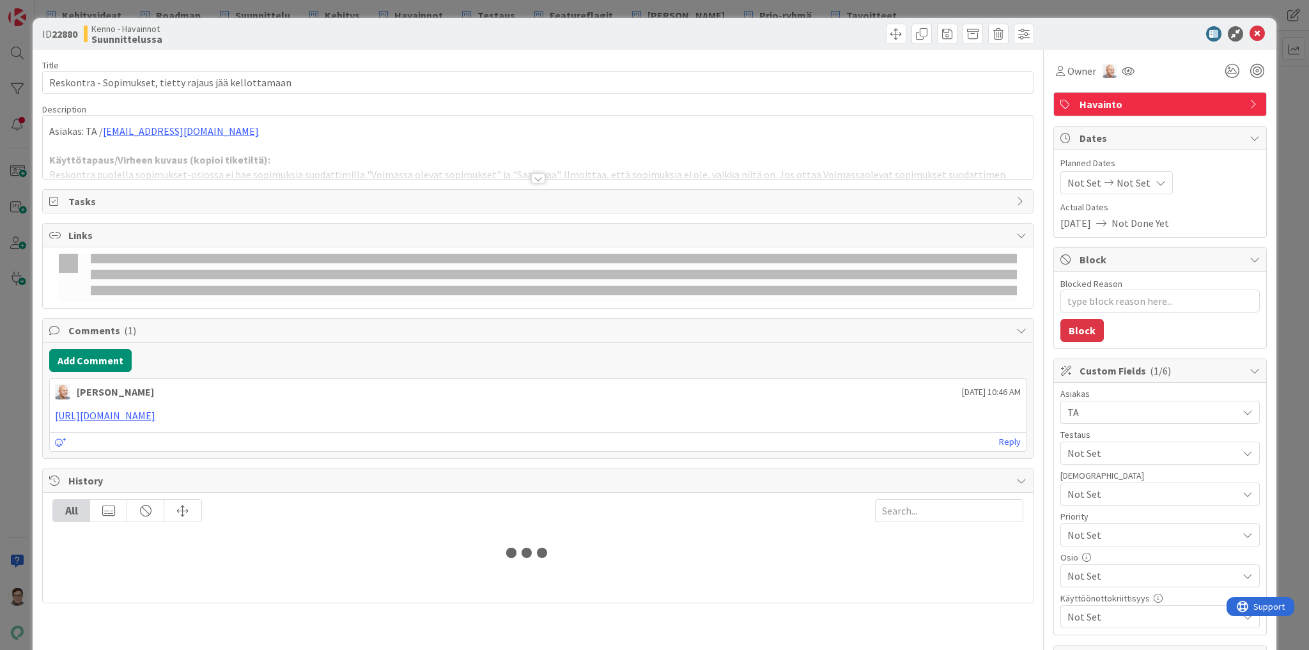
type textarea "x"
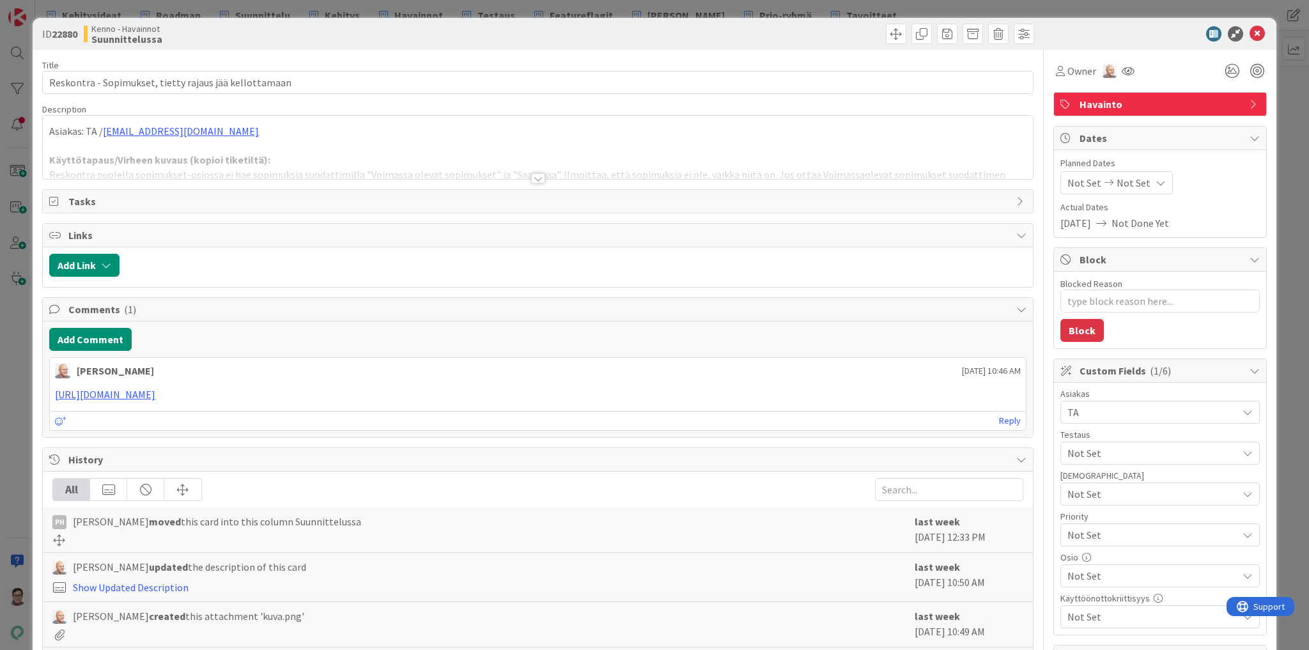
click at [532, 176] on div at bounding box center [538, 178] width 14 height 10
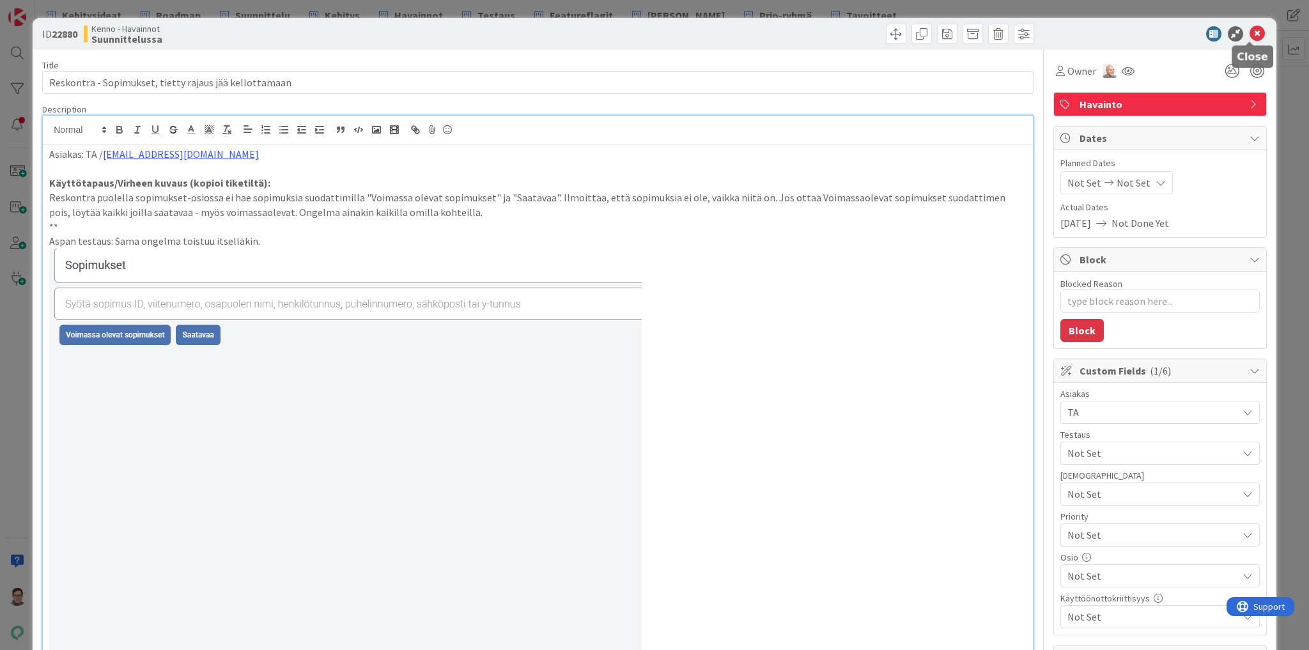
click at [1250, 32] on icon at bounding box center [1257, 33] width 15 height 15
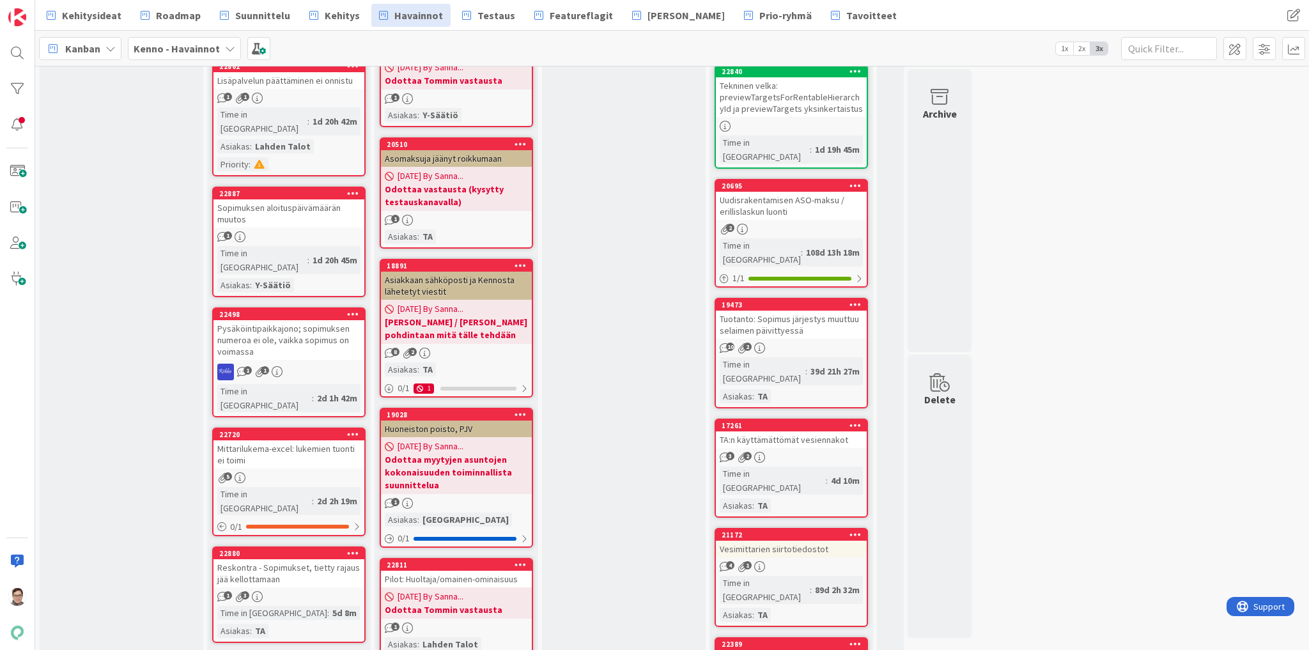
scroll to position [869, 0]
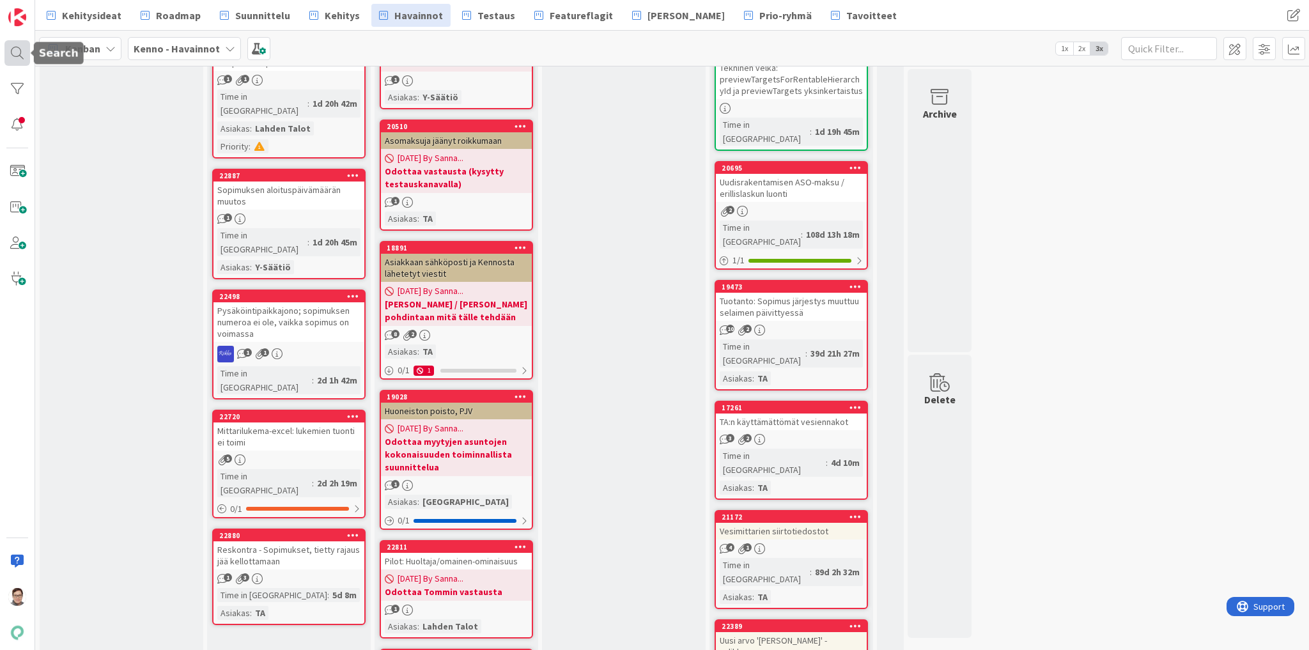
click at [17, 49] on div at bounding box center [17, 53] width 26 height 26
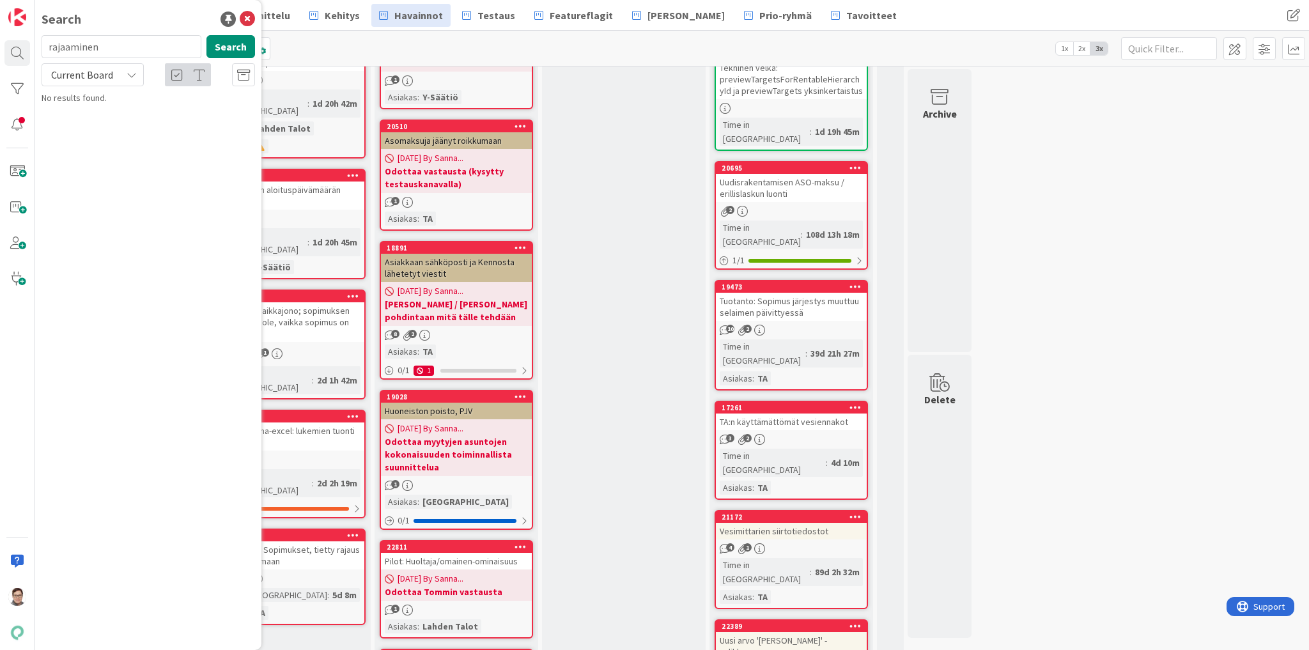
click at [120, 54] on input "rajaaminen" at bounding box center [122, 46] width 160 height 23
type input "22942"
click at [81, 77] on span "Current Board" at bounding box center [82, 74] width 62 height 13
click at [85, 127] on span "All Boards" at bounding box center [115, 127] width 133 height 19
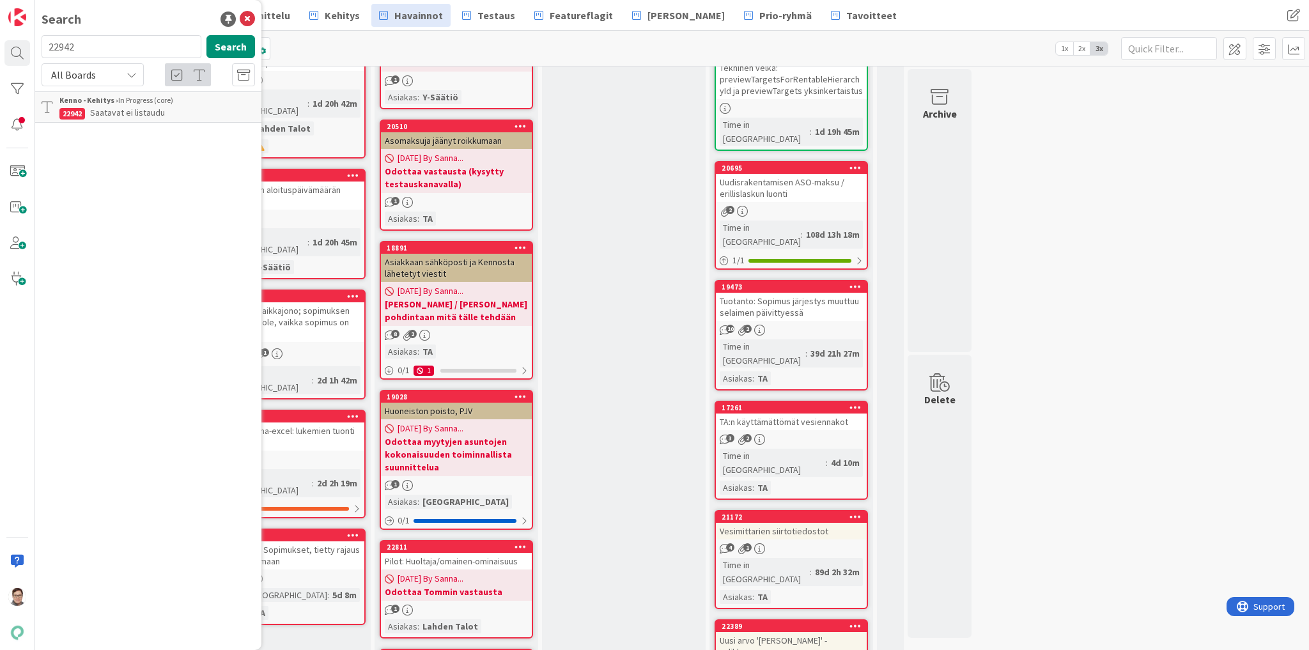
click at [142, 105] on div "Kenno - Kehitys › In Progress (core)" at bounding box center [157, 101] width 196 height 12
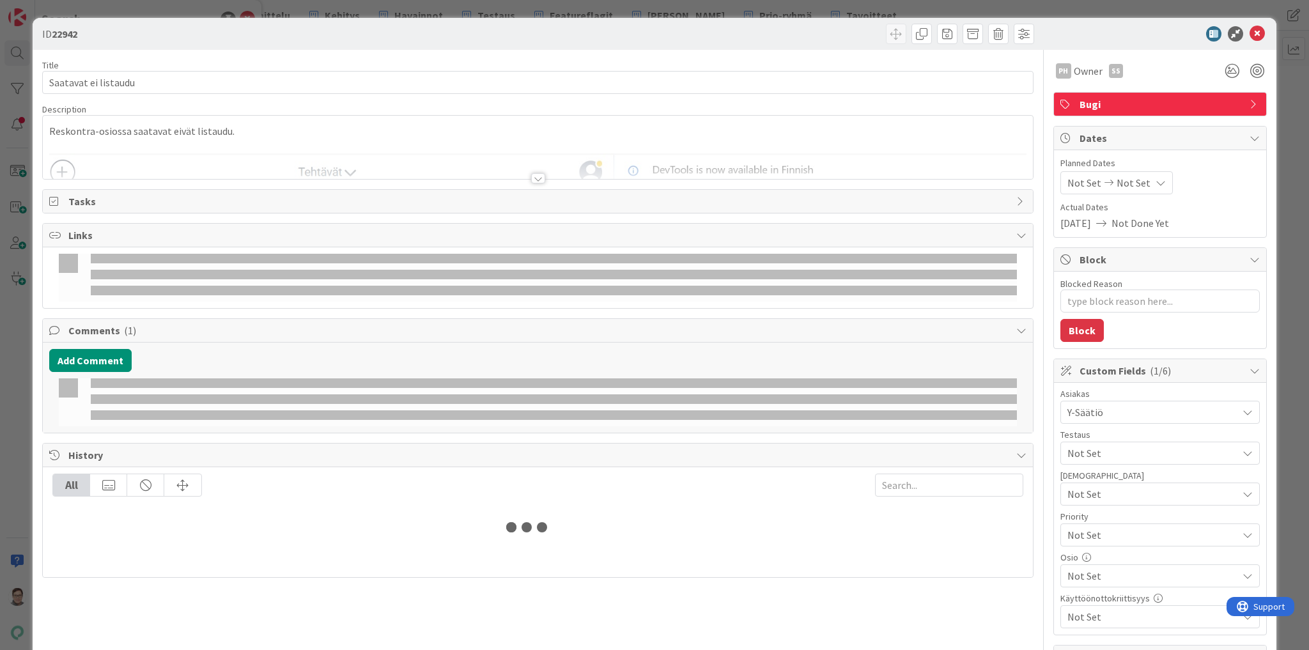
click at [531, 174] on div at bounding box center [538, 178] width 14 height 10
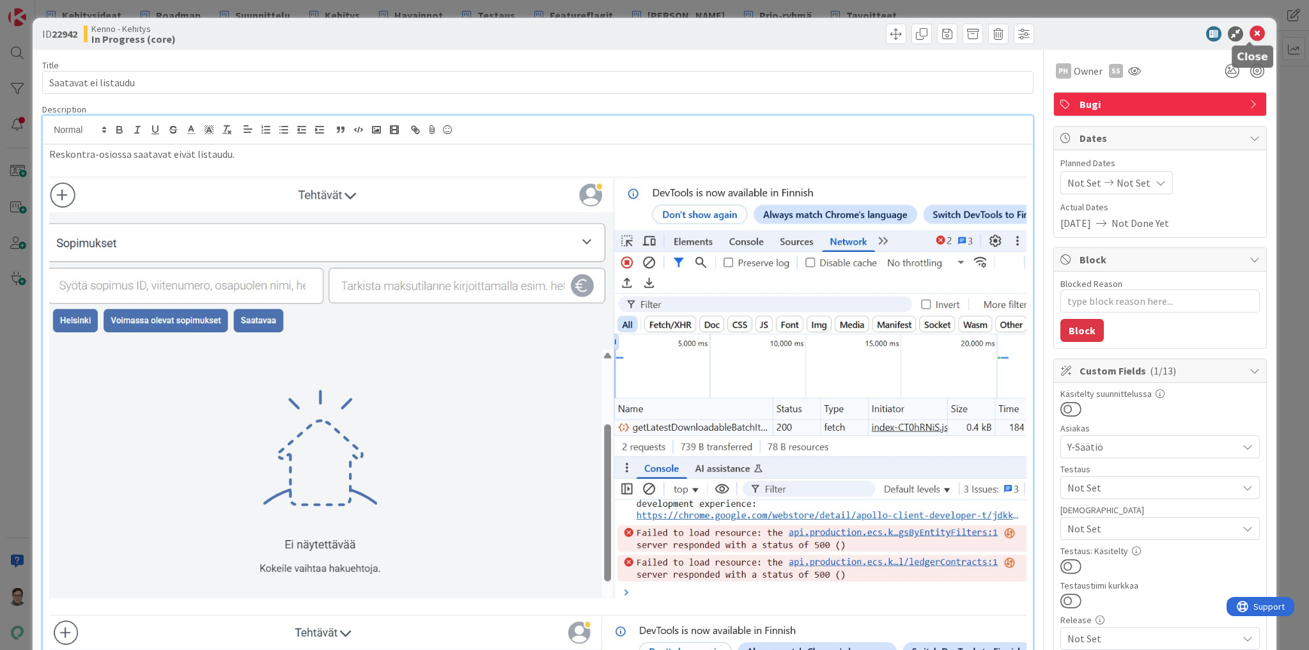
click at [1250, 36] on icon at bounding box center [1257, 33] width 15 height 15
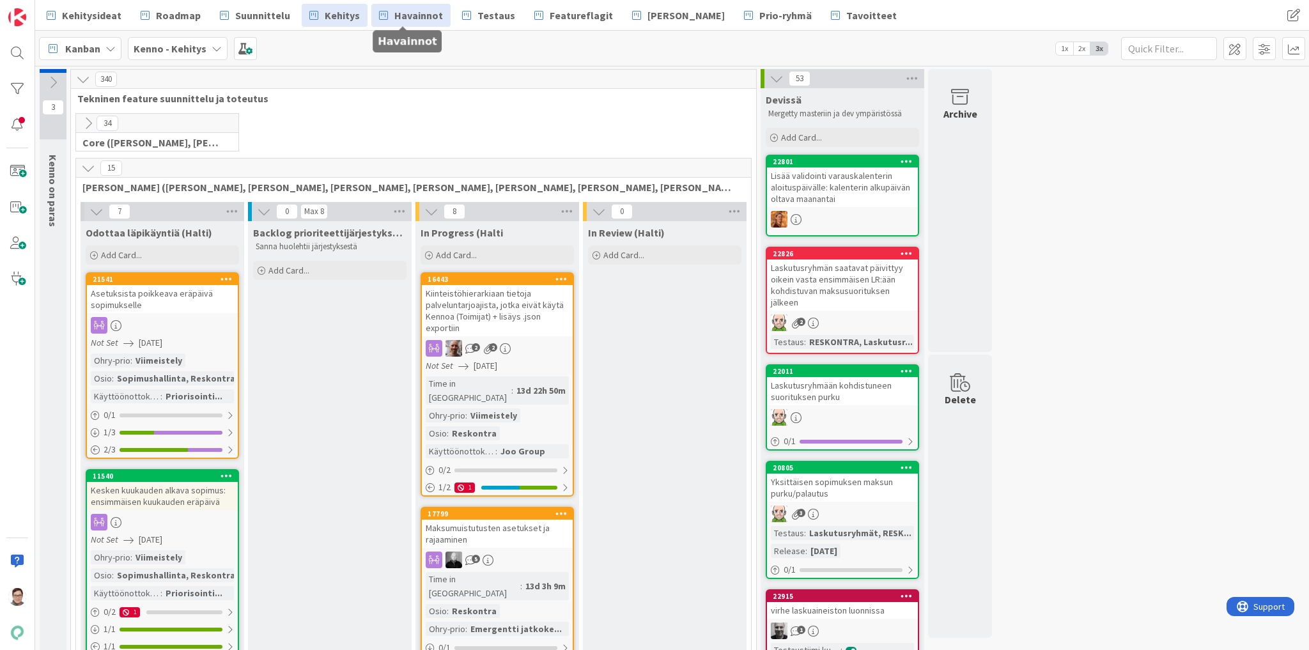
click at [417, 15] on span "Havainnot" at bounding box center [418, 15] width 49 height 15
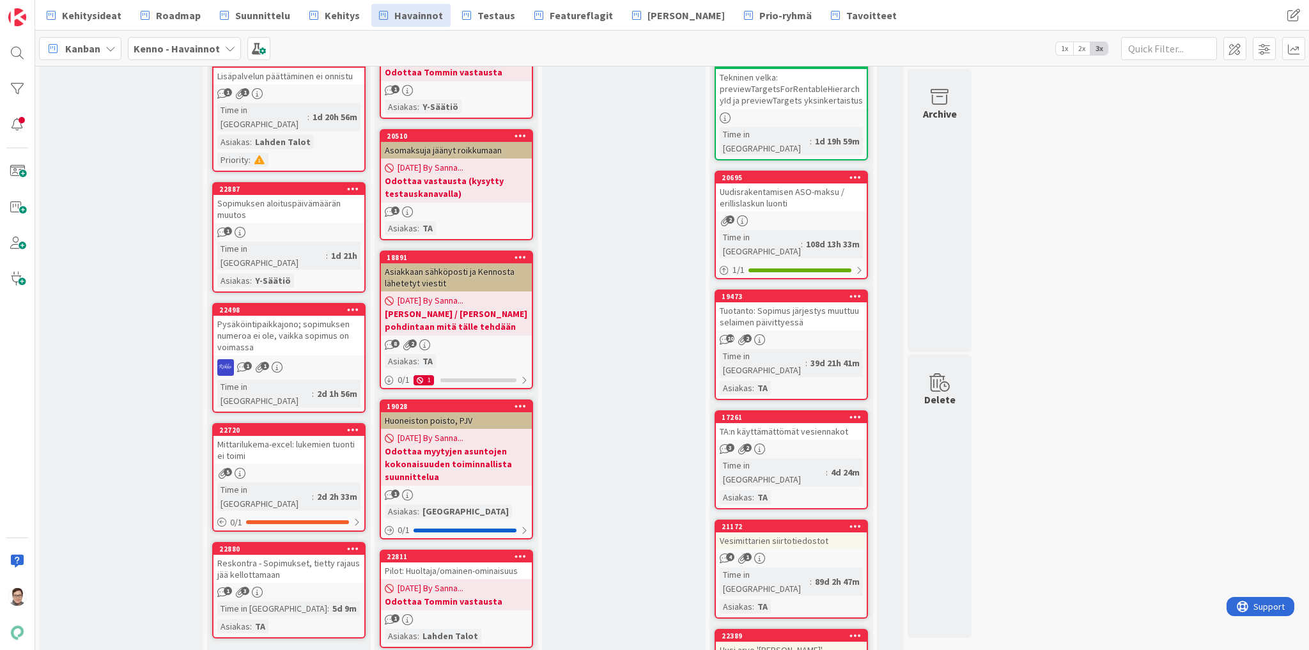
scroll to position [869, 0]
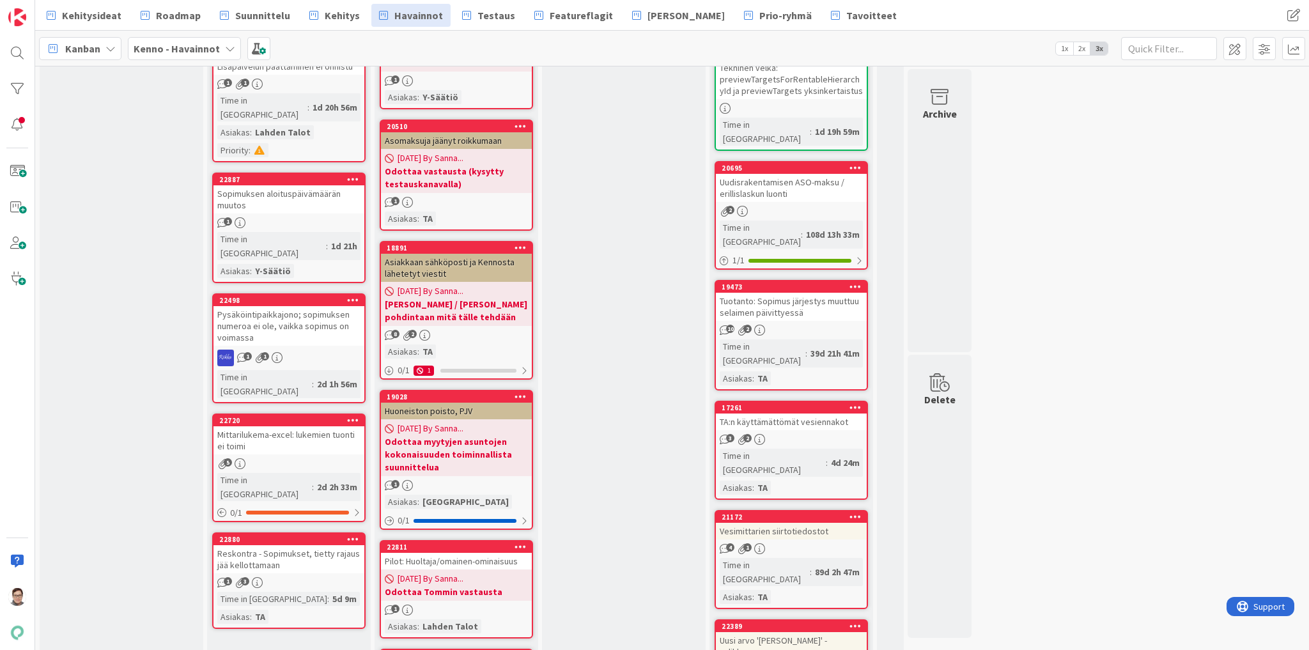
click at [297, 545] on div "Reskontra - Sopimukset, tietty rajaus jää kellottamaan" at bounding box center [289, 559] width 151 height 28
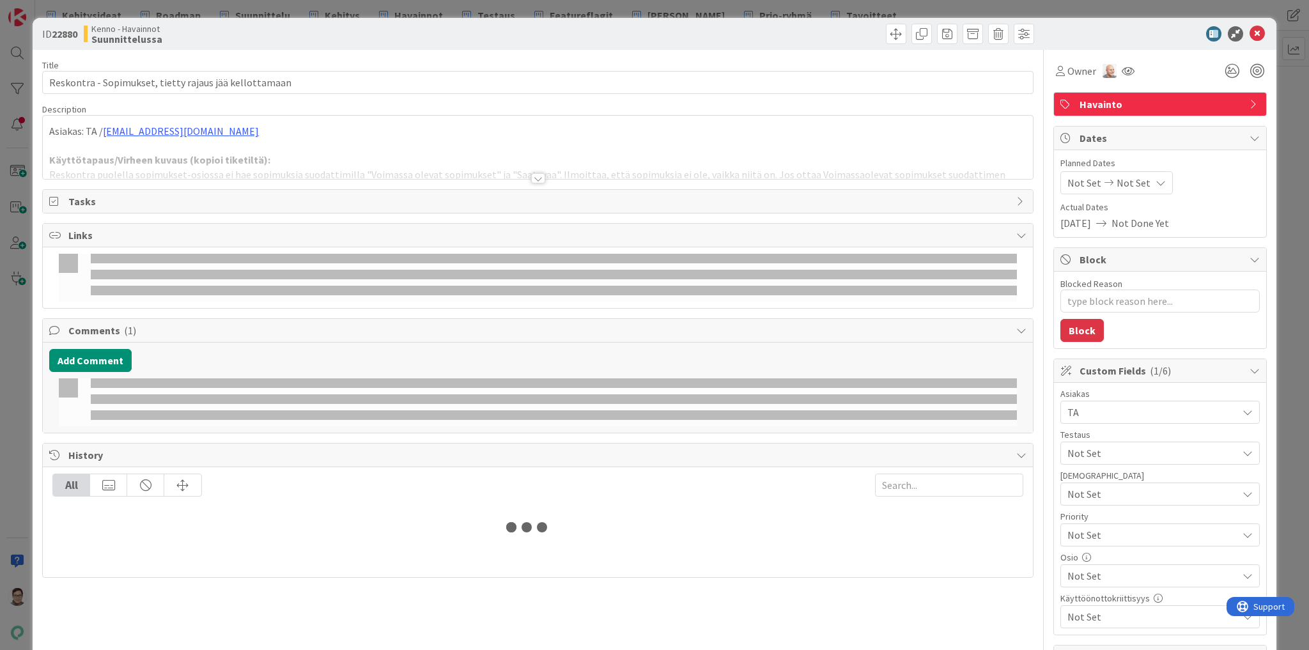
type textarea "x"
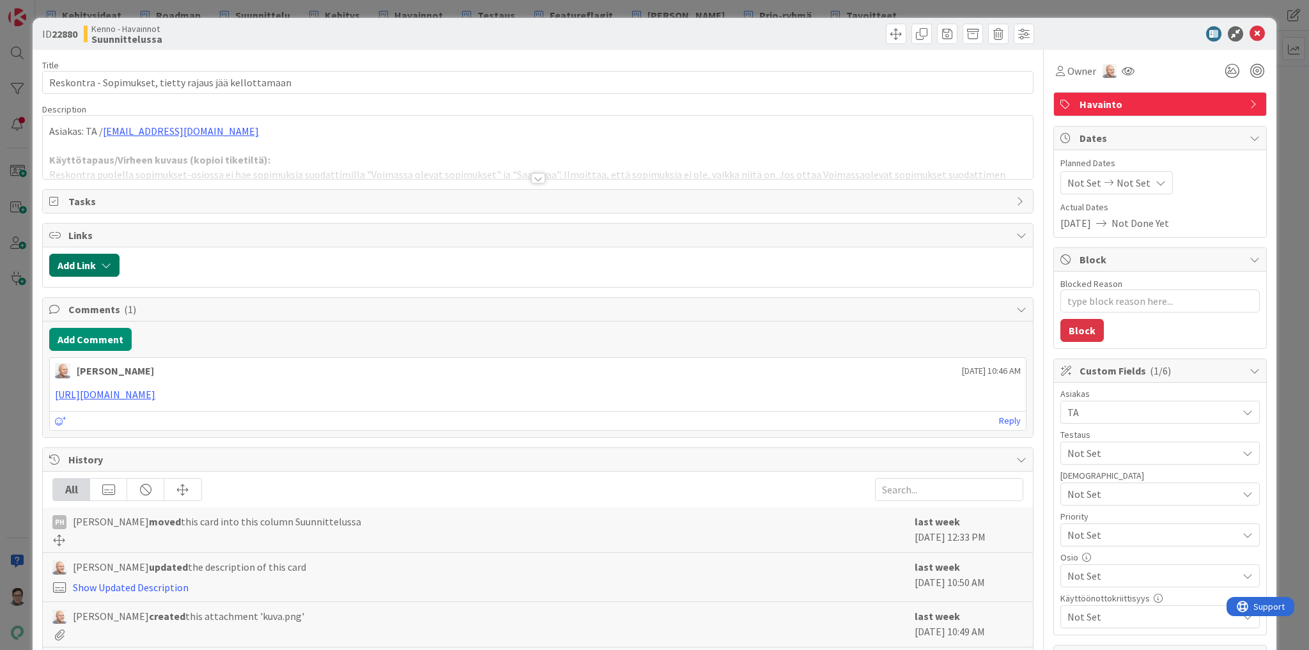
click at [77, 260] on button "Add Link" at bounding box center [84, 265] width 70 height 23
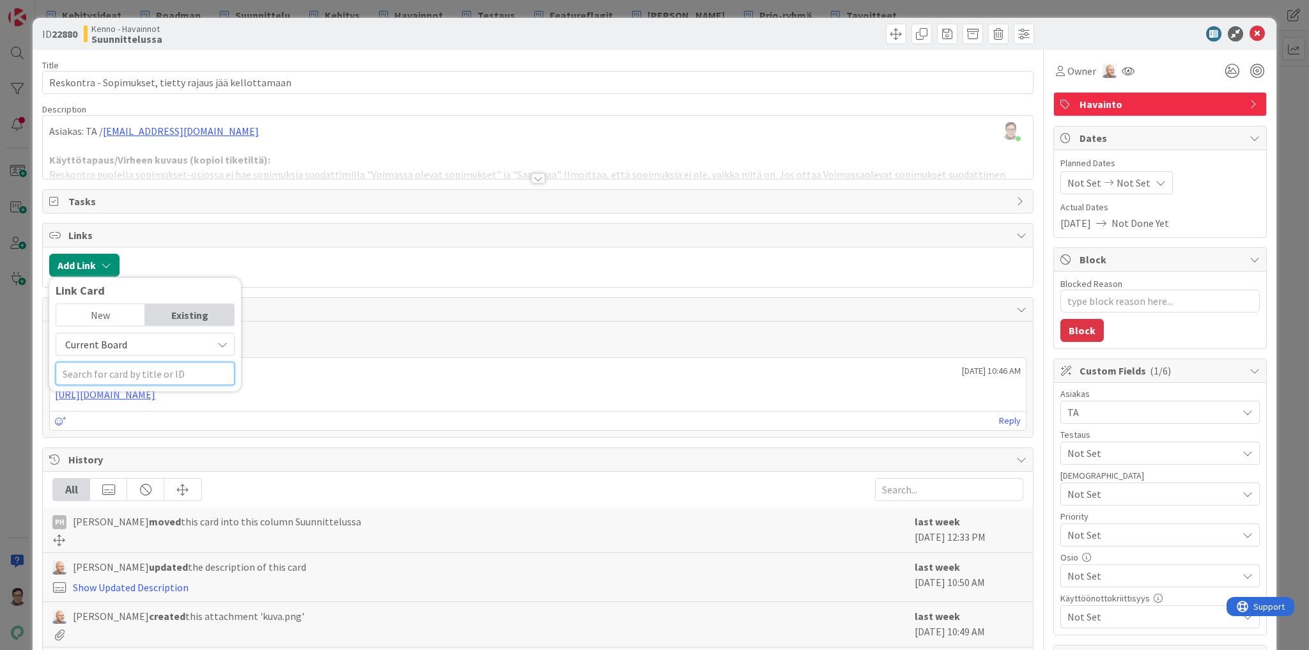
click at [110, 373] on input "text" at bounding box center [145, 373] width 179 height 23
type input "22942"
click at [113, 340] on span "Current Board" at bounding box center [96, 344] width 62 height 13
click at [100, 399] on span "All Boards" at bounding box center [152, 397] width 178 height 19
click at [100, 372] on input "22942" at bounding box center [145, 373] width 179 height 23
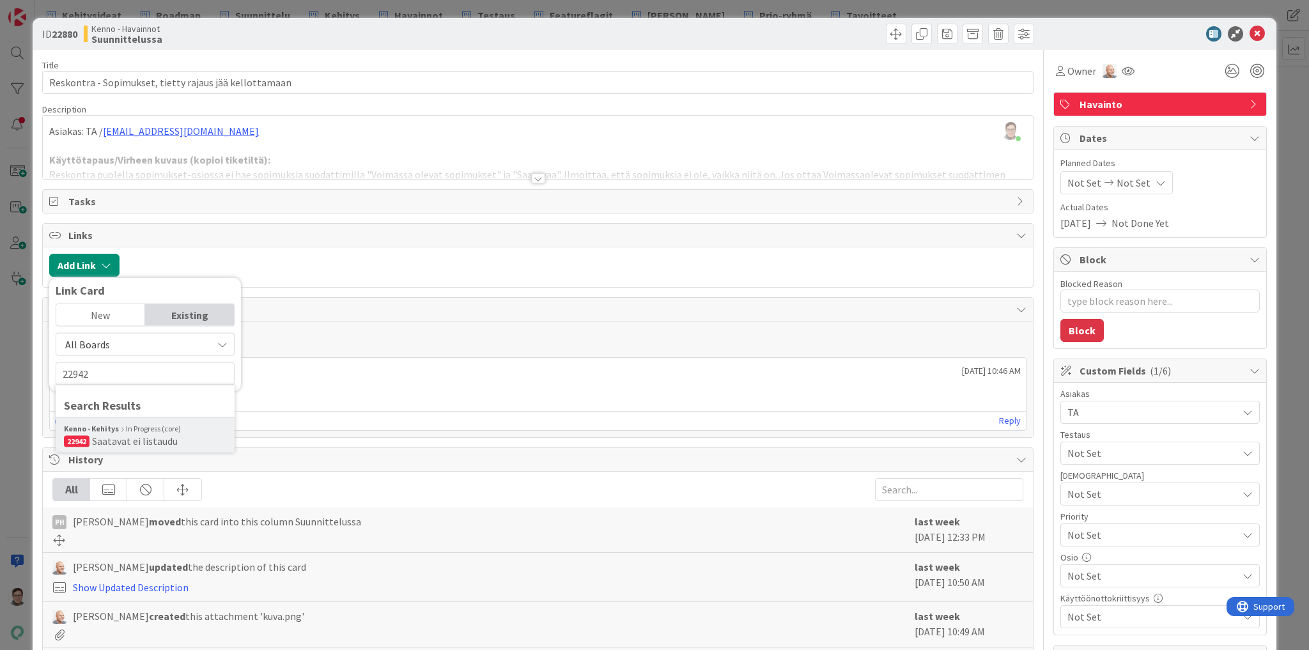
click at [119, 432] on div "Kenno - Kehitys In Progress (core)" at bounding box center [145, 429] width 162 height 12
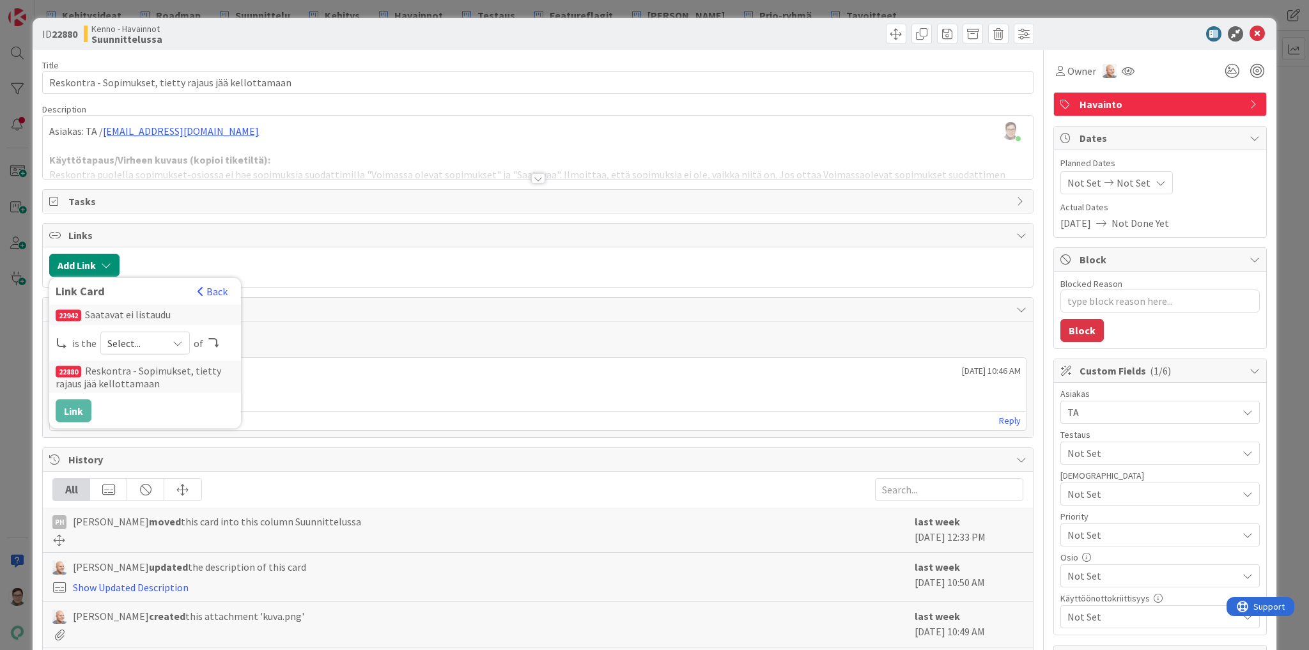
click at [177, 340] on icon at bounding box center [178, 343] width 10 height 10
click at [159, 389] on span "child" at bounding box center [213, 396] width 144 height 19
click at [77, 411] on button "Link" at bounding box center [74, 411] width 36 height 23
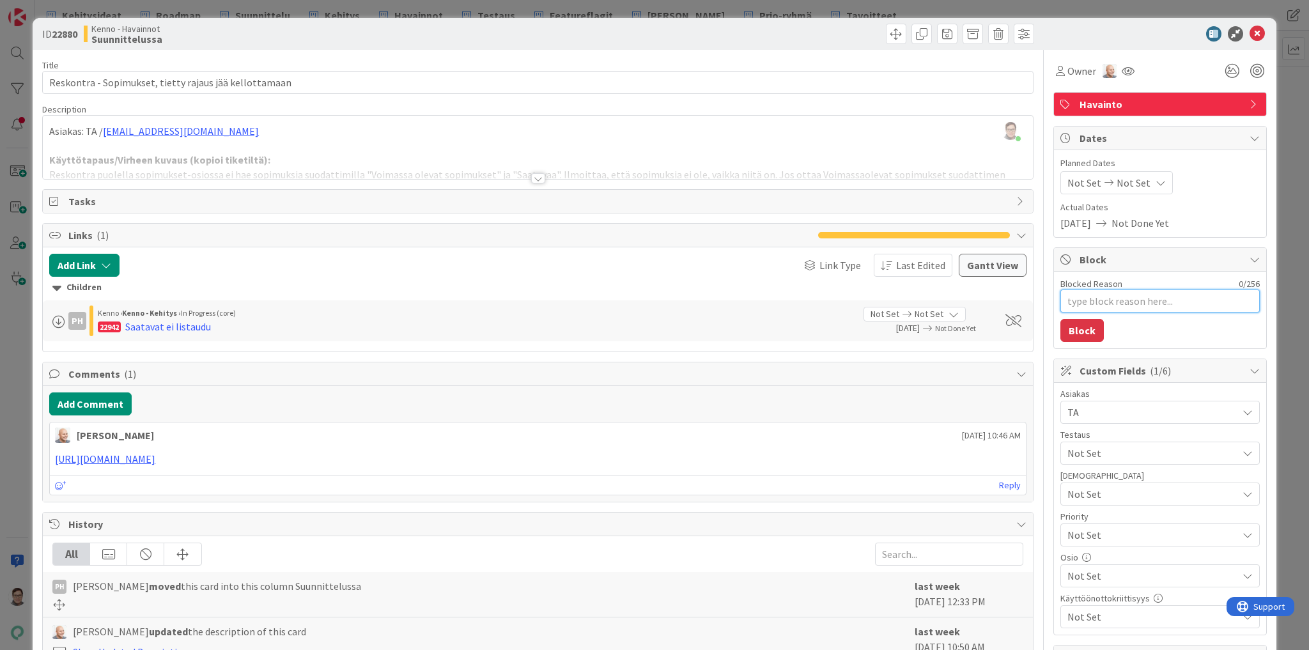
click at [1078, 299] on textarea "Blocked Reason" at bounding box center [1159, 301] width 199 height 23
type textarea "x"
type textarea "T"
type textarea "x"
type textarea "Tu"
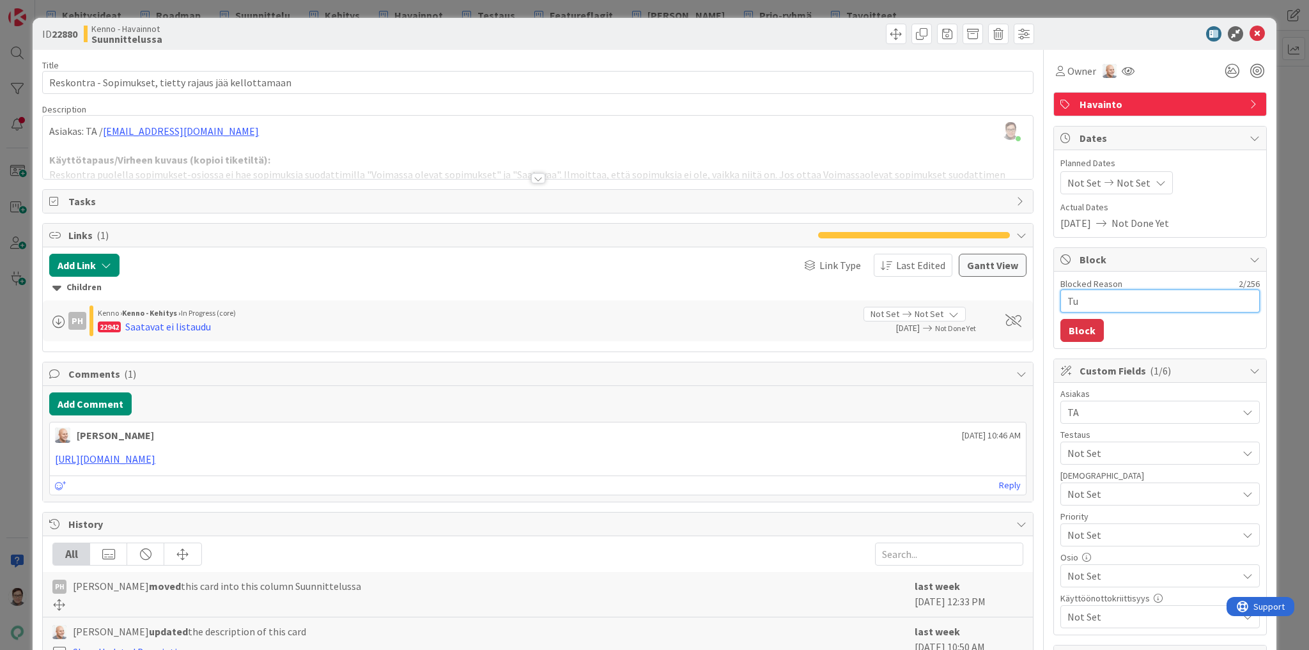
type textarea "x"
type textarea "Tup"
type textarea "x"
type textarea "Tupla"
type textarea "x"
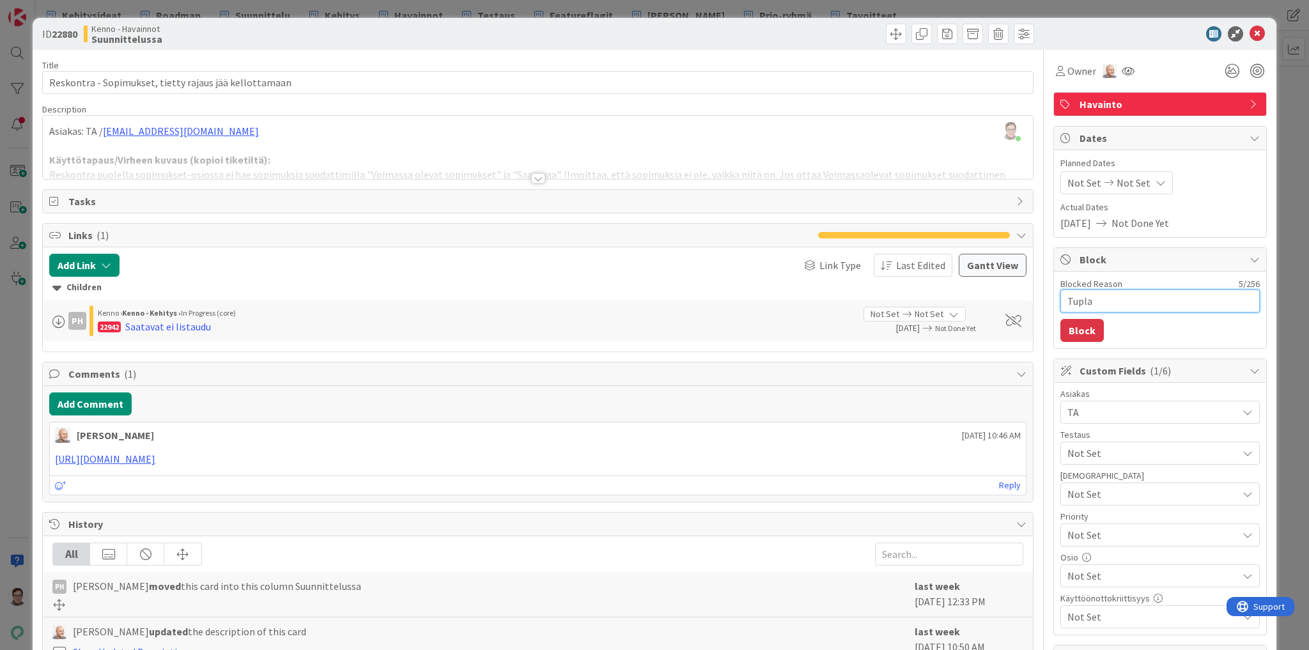
type textarea "Tupla"
type textarea "x"
type textarea "Tupla k"
type textarea "x"
type textarea "Tupla ko"
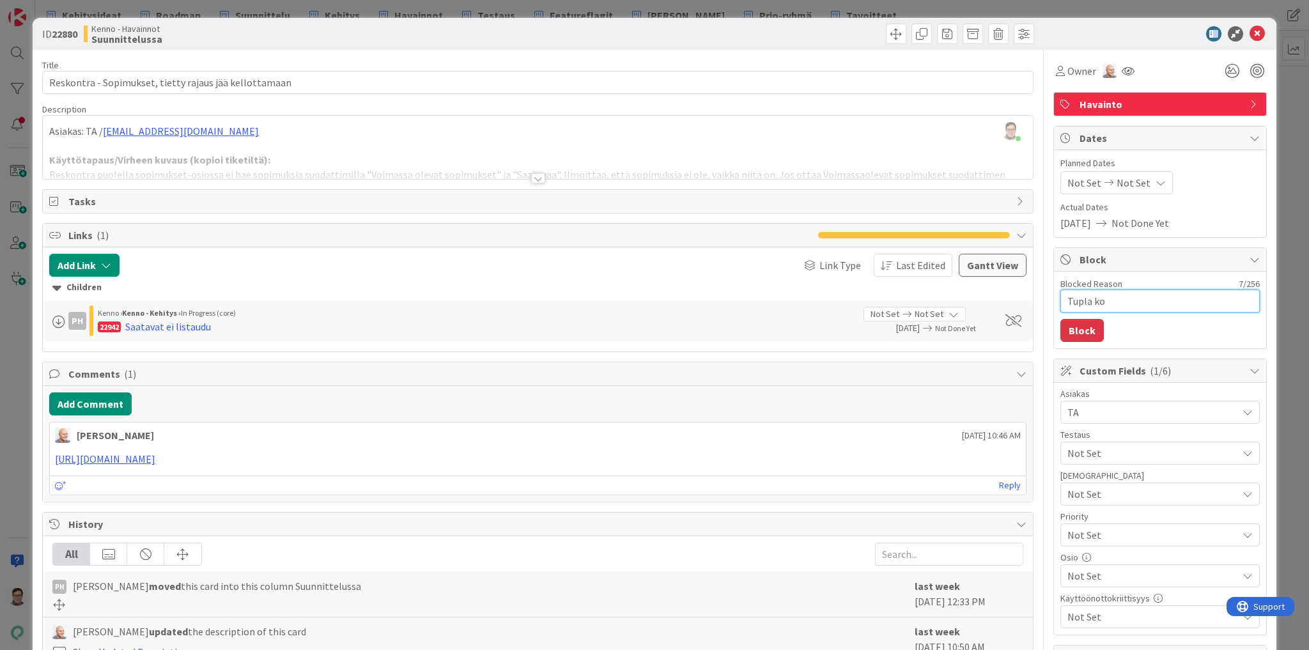
type textarea "x"
type textarea "Tupla kor"
type textarea "x"
type textarea "Tupla kort"
type textarea "x"
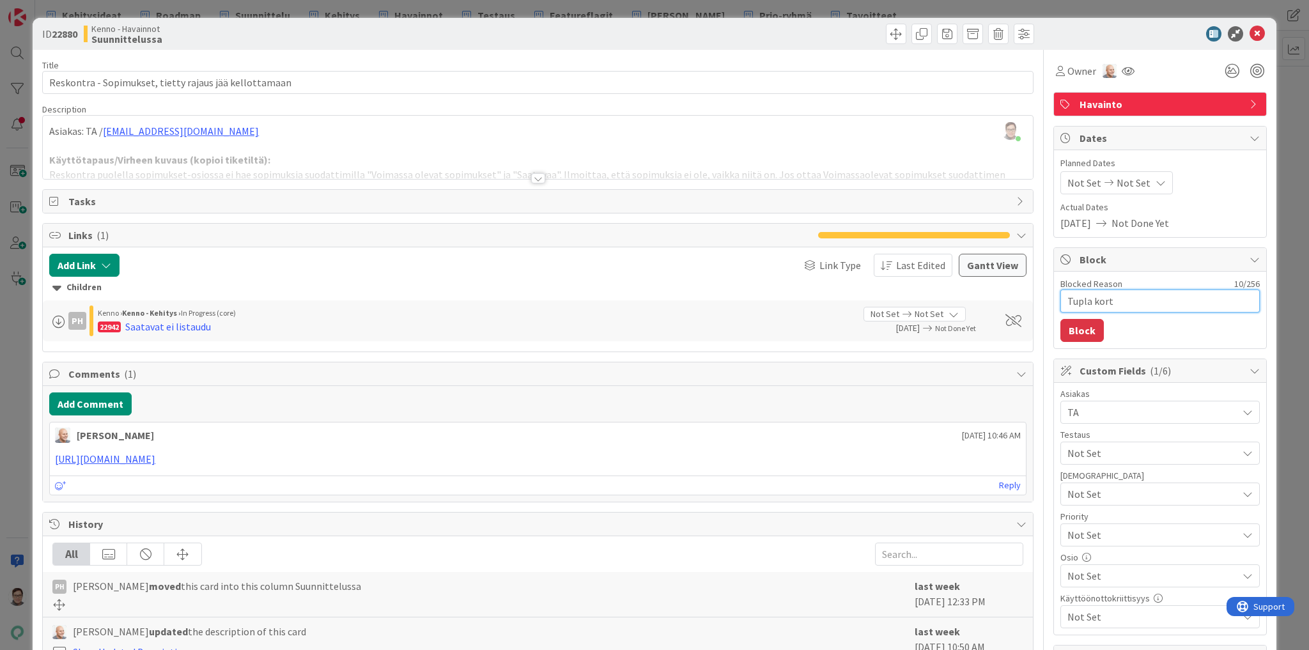
type textarea "Tupla korti"
type textarea "x"
type textarea "Tupla kortil"
type textarea "x"
type textarea "Tupla kortill"
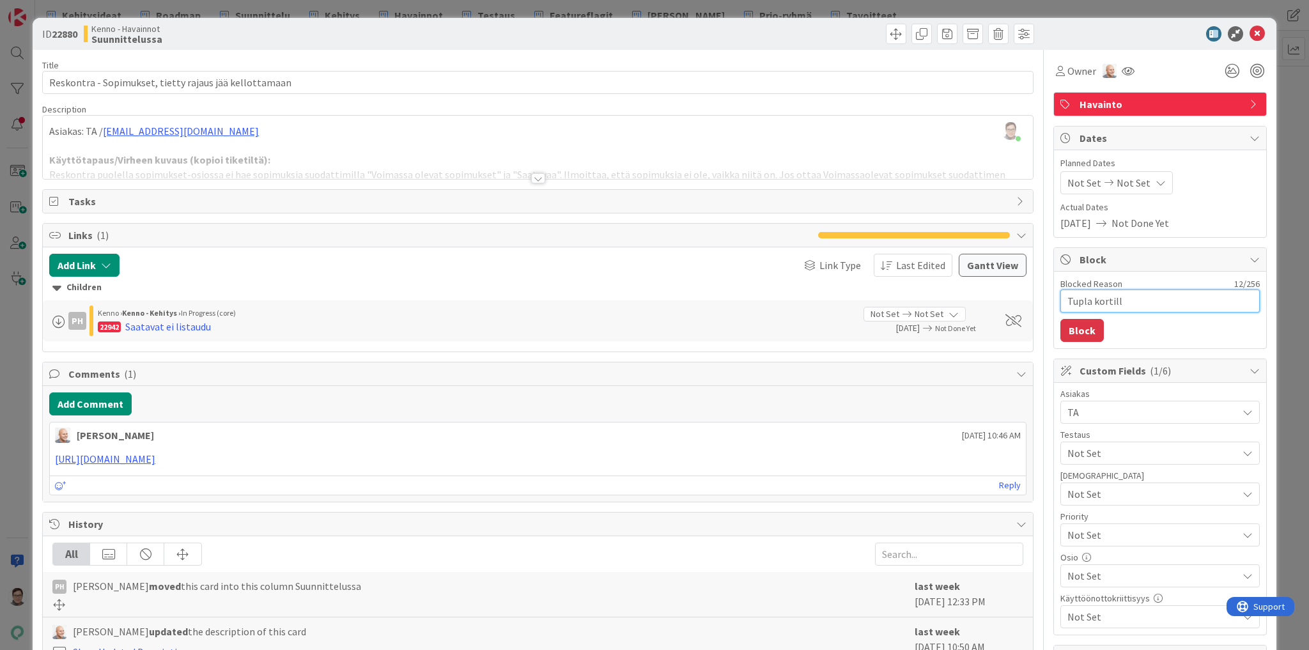
type textarea "x"
type textarea "Tupla kortille"
type textarea "x"
type textarea "Tupla kortille"
type textarea "x"
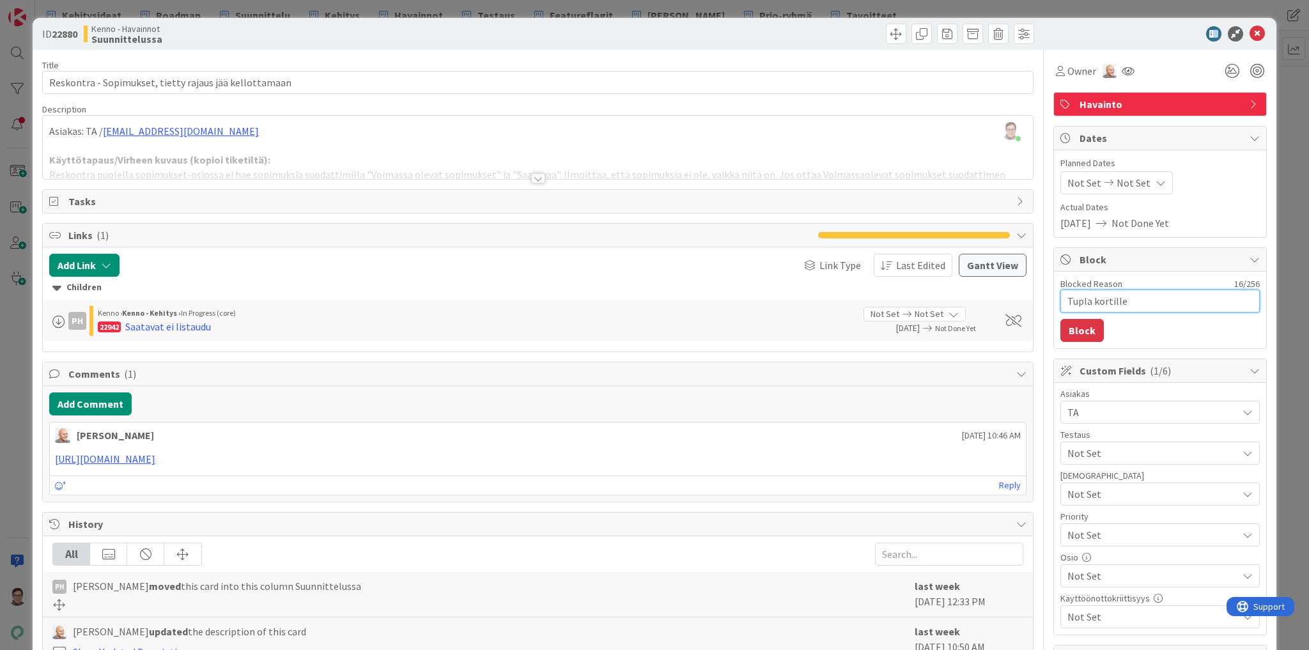
type textarea "Tupla kortille 2"
type textarea "x"
type textarea "Tupla kortille 22"
type textarea "x"
type textarea "Tupla kortille 229"
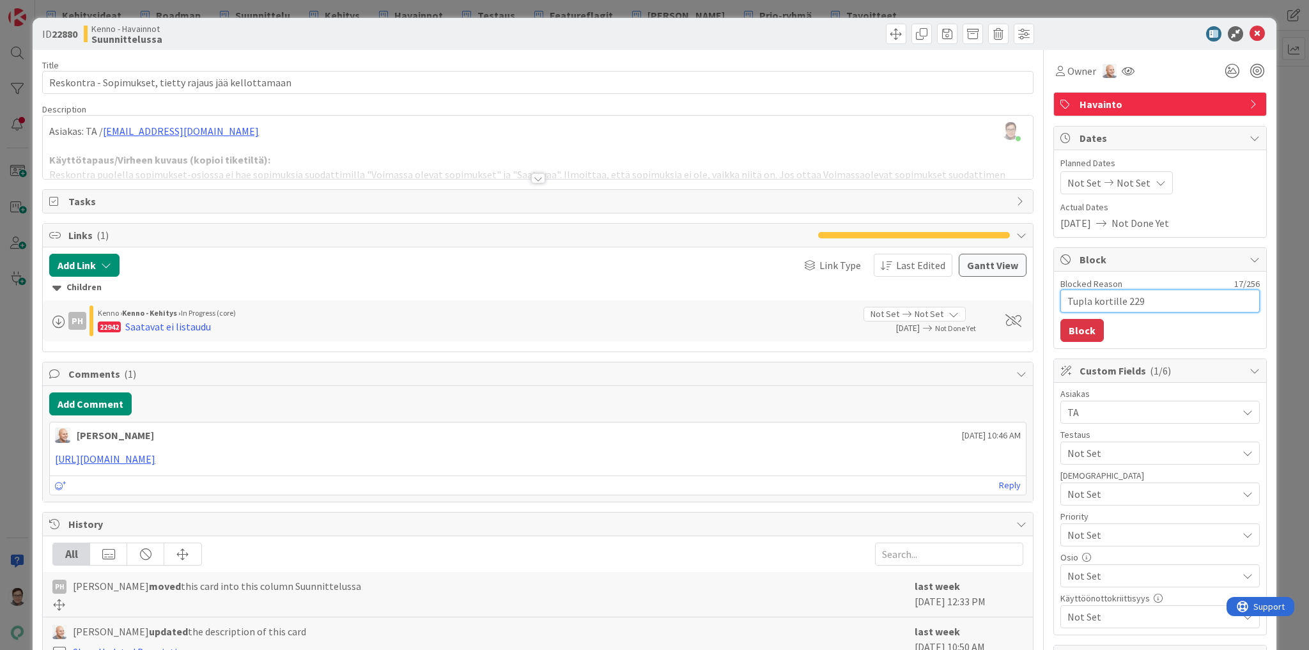
type textarea "x"
type textarea "Tupla kortille 2294"
type textarea "x"
type textarea "Tupla kortille 22942"
click at [1078, 326] on button "Block" at bounding box center [1081, 330] width 43 height 23
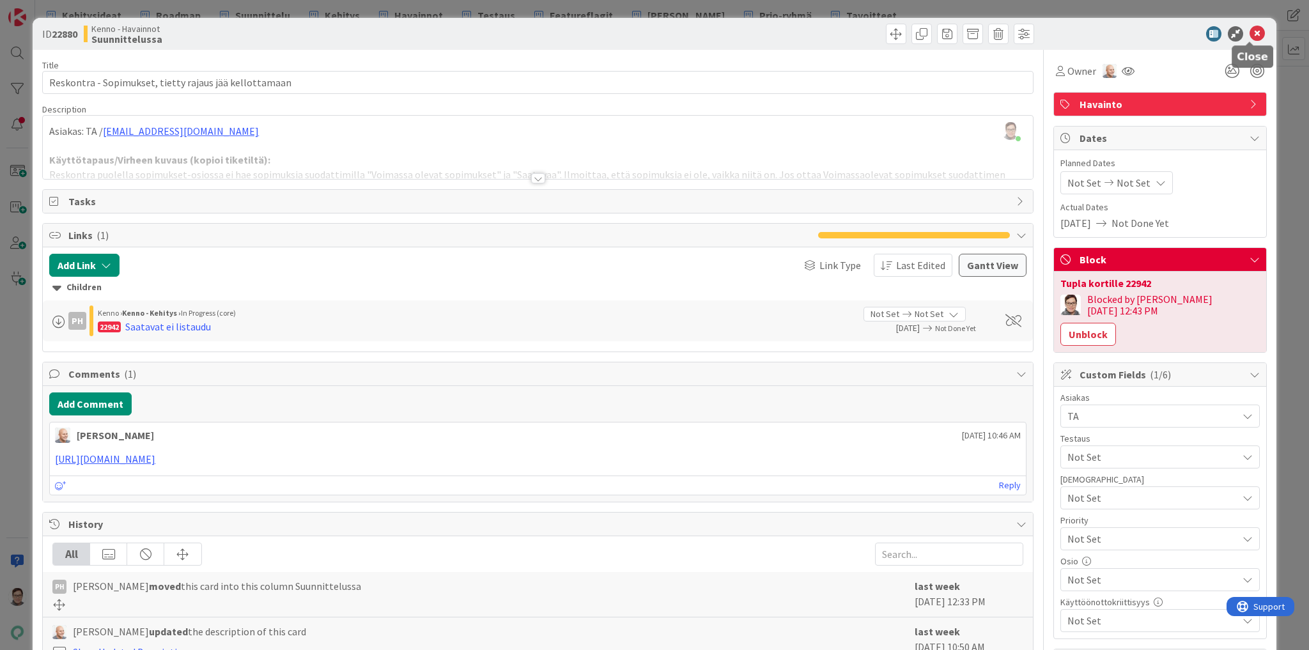
click at [1251, 36] on icon at bounding box center [1257, 33] width 15 height 15
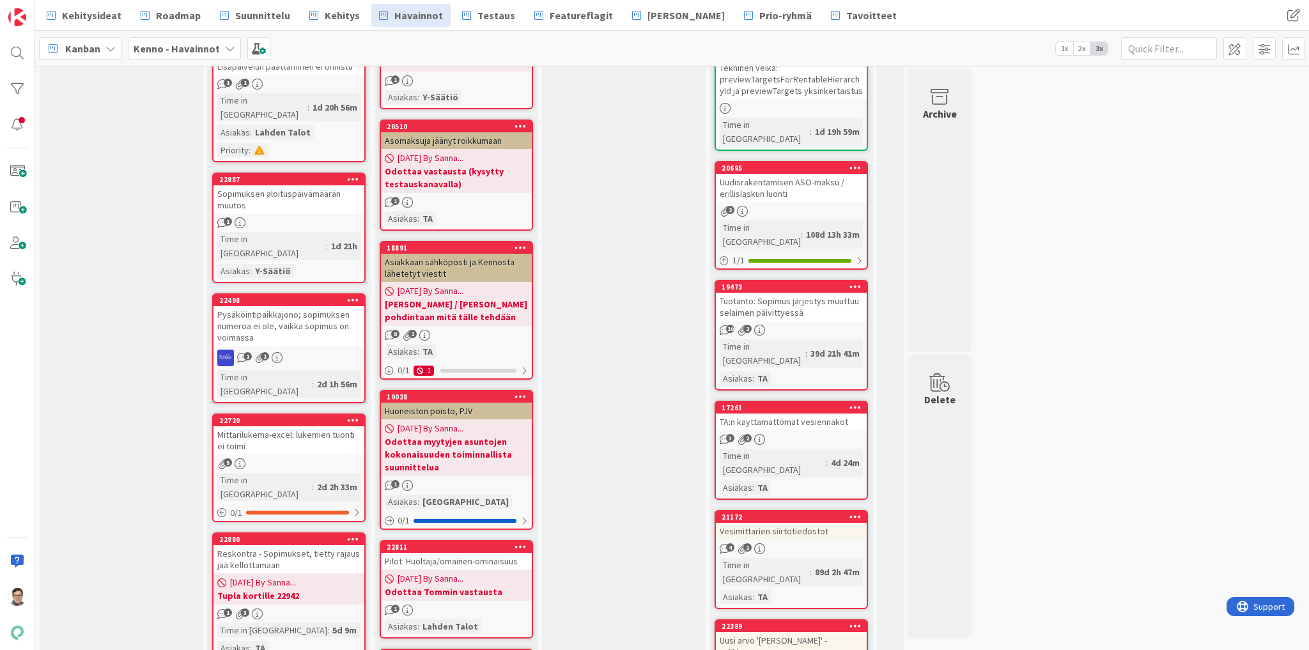
click at [351, 534] on icon at bounding box center [353, 538] width 12 height 9
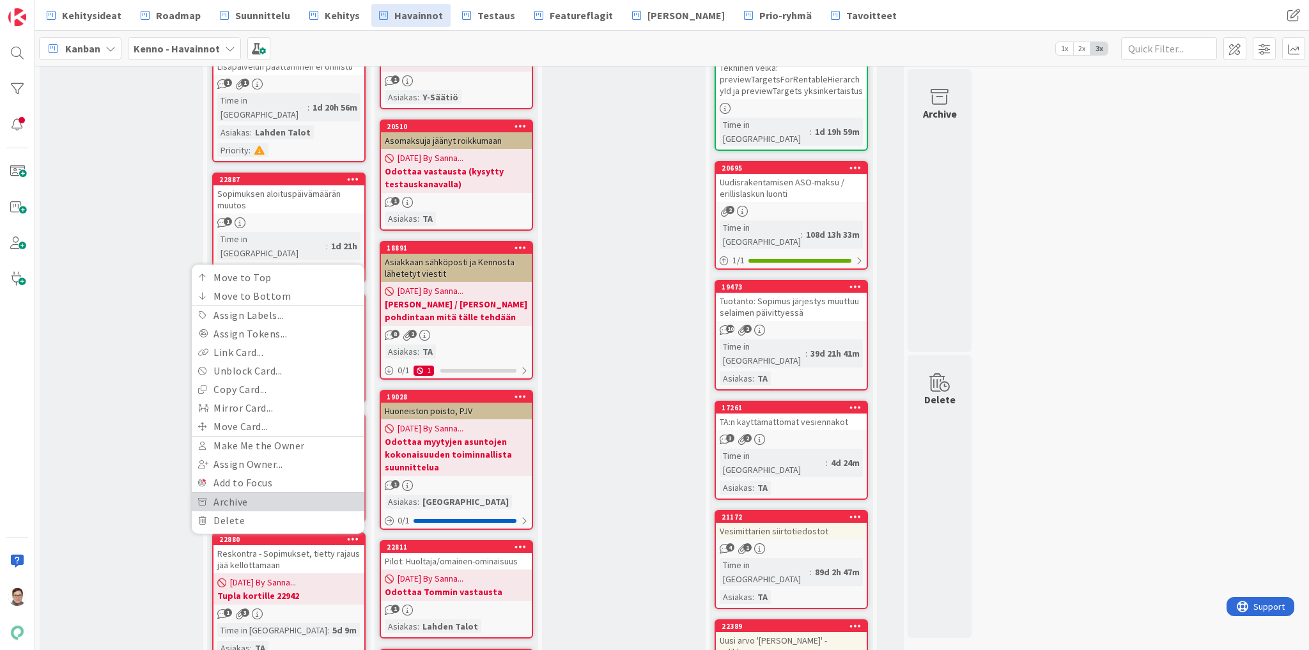
click at [240, 493] on link "Archive" at bounding box center [278, 502] width 173 height 19
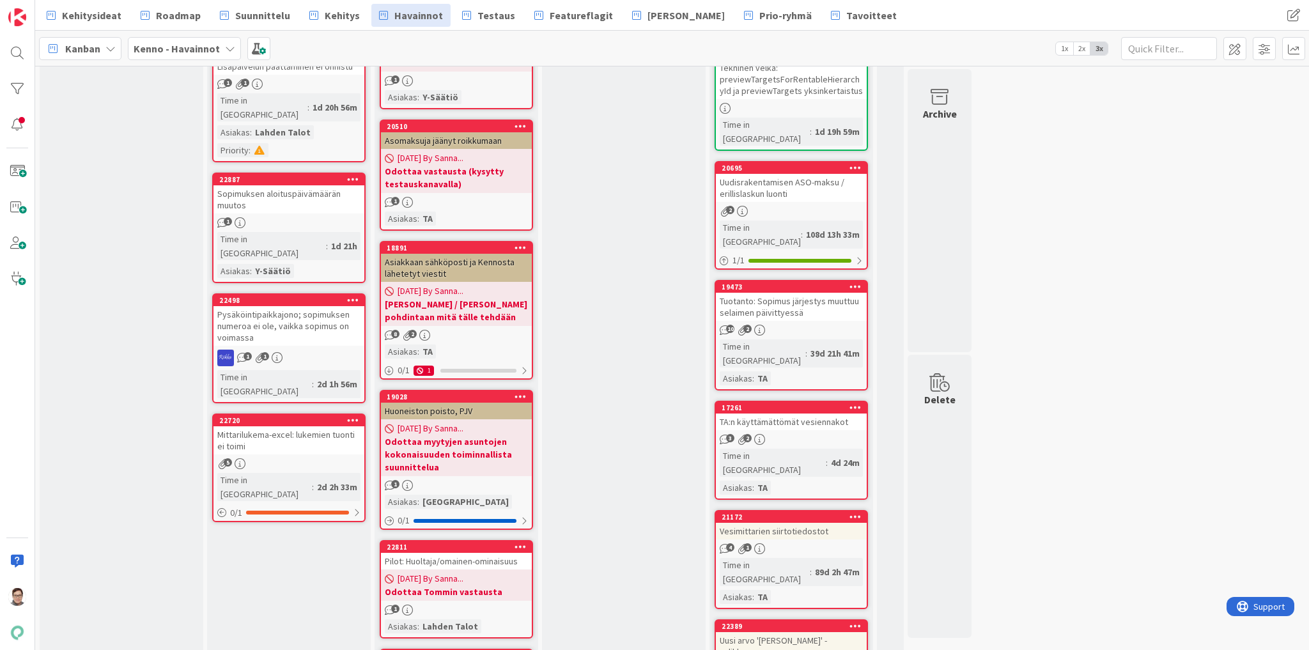
click at [291, 306] on div "Pysäköintipaikkajono; sopimuksen numeroa ei ole, vaikka sopimus on voimassa" at bounding box center [289, 326] width 151 height 40
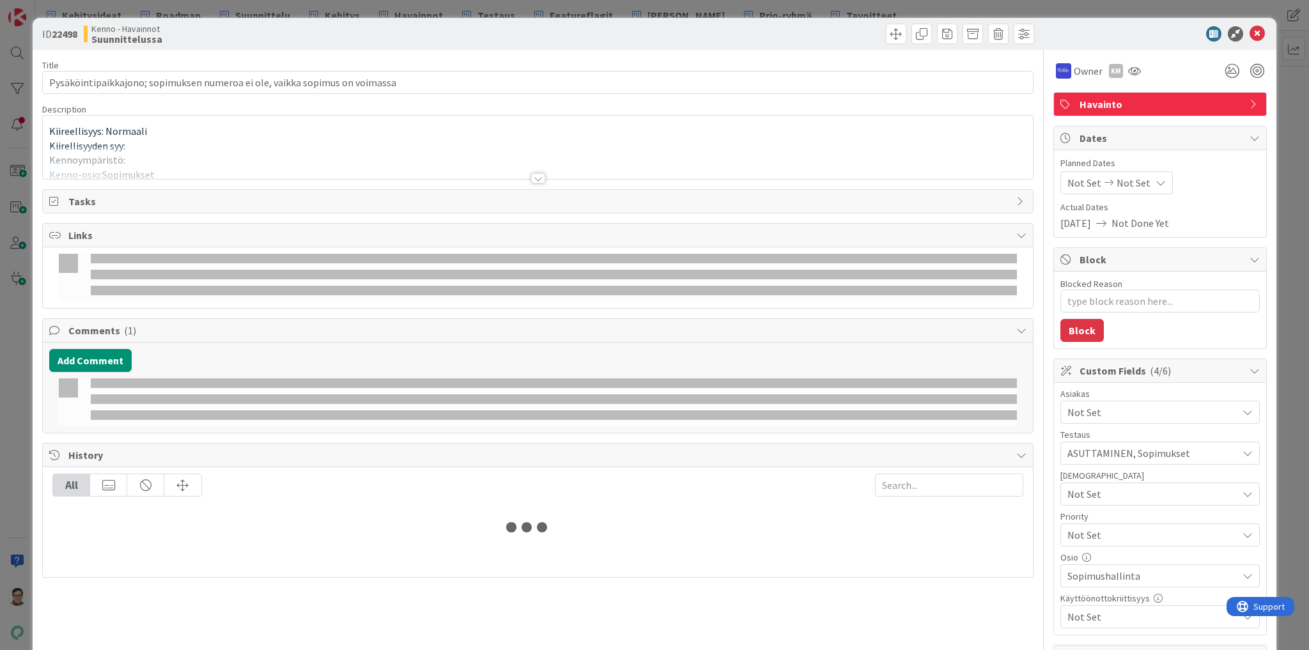
type textarea "x"
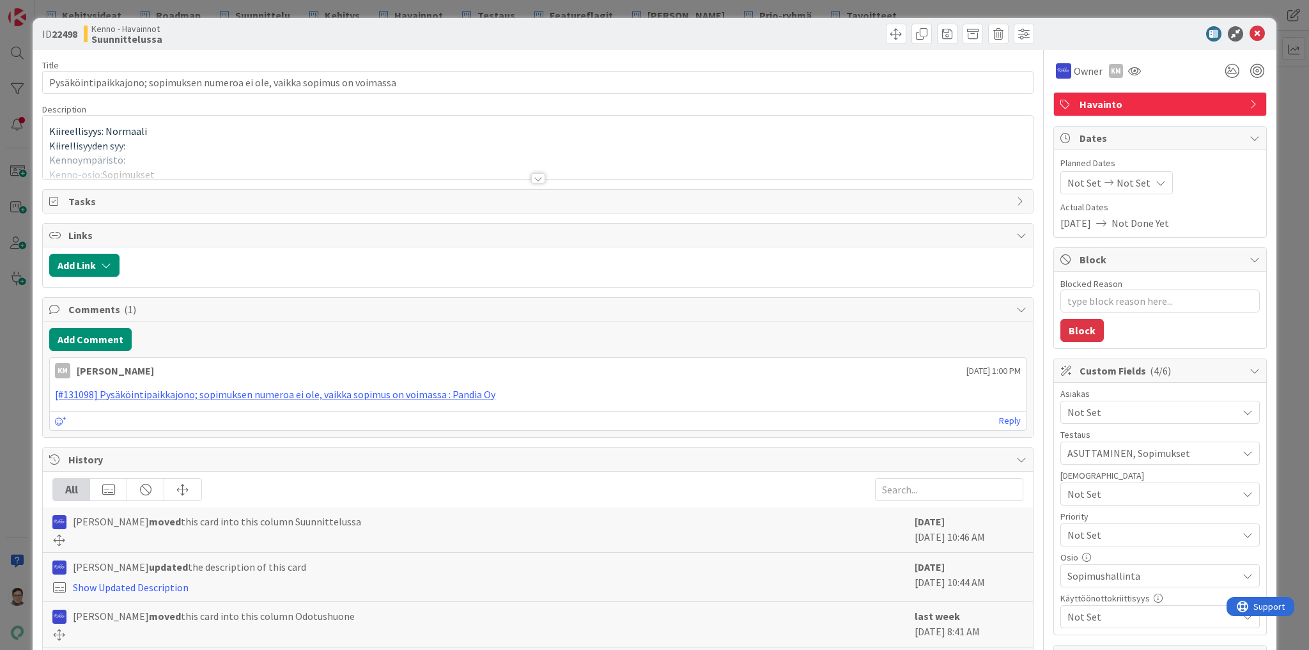
click at [532, 176] on div at bounding box center [538, 178] width 14 height 10
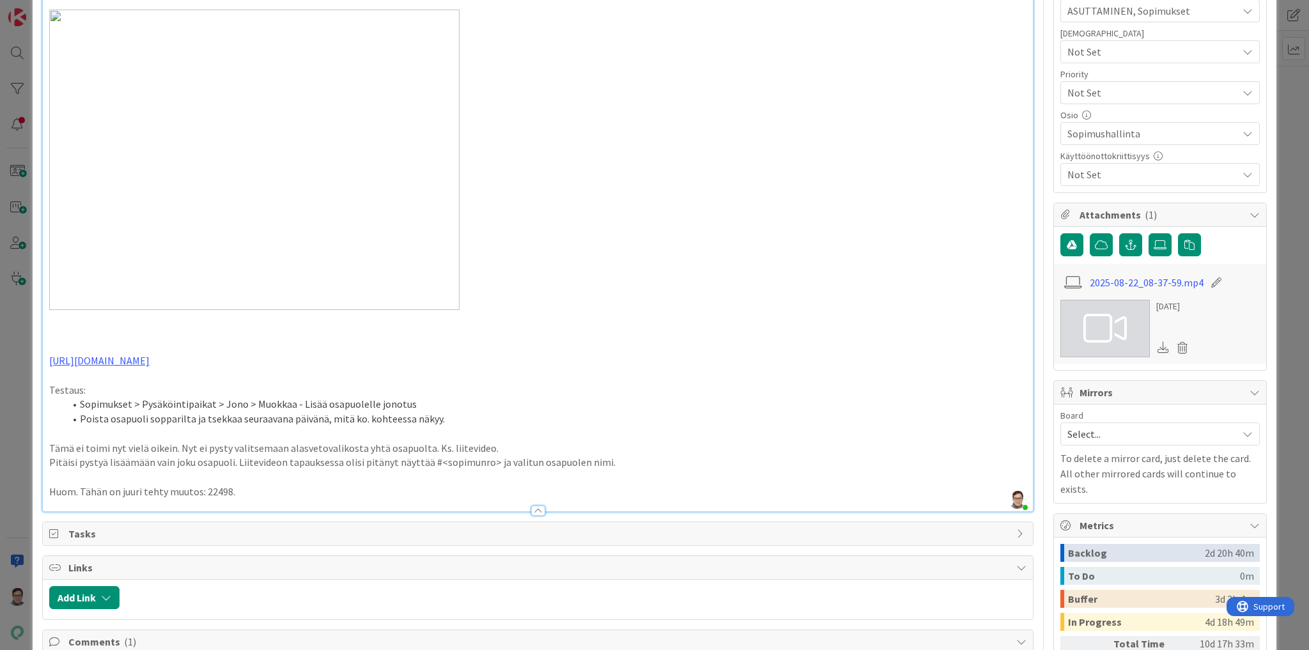
scroll to position [460, 0]
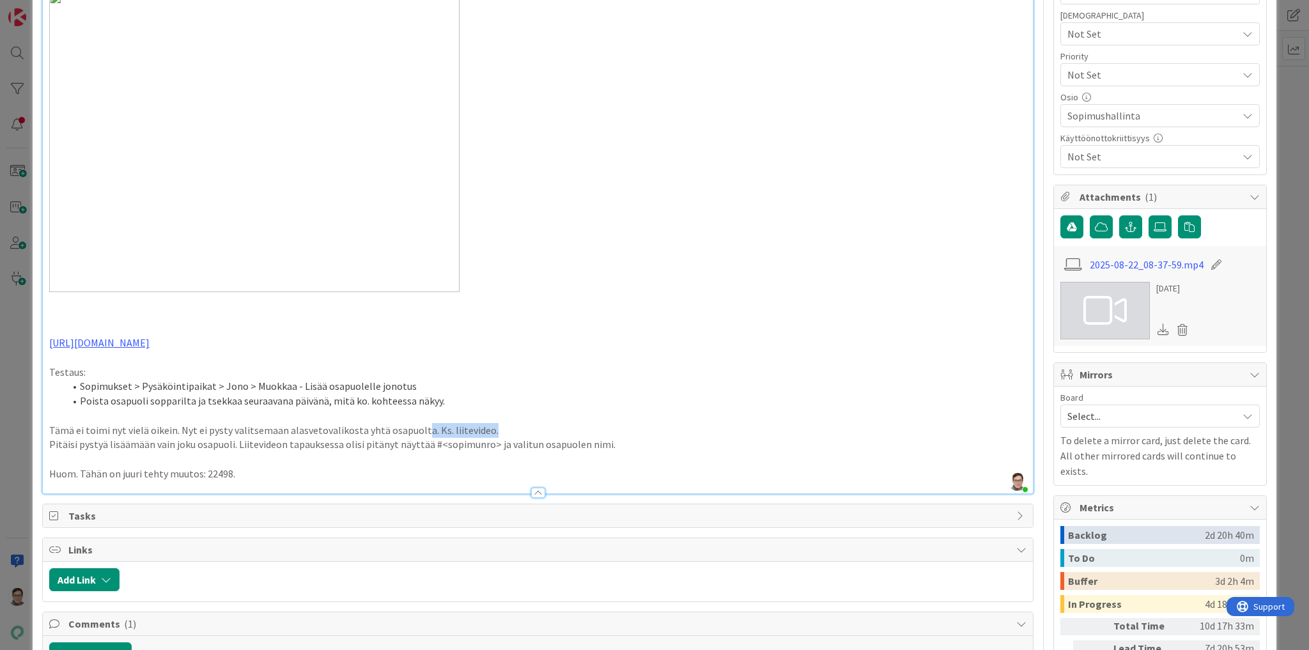
drag, startPoint x: 487, startPoint y: 430, endPoint x: 416, endPoint y: 426, distance: 71.1
click at [416, 426] on p "Tämä ei toimi nyt vielä oikein. Nyt ei pysty valitsemaan alasvetovalikosta yhtä…" at bounding box center [537, 430] width 977 height 15
click at [43, 423] on div "Kiireellisyys: Normaali Kiirellisyyden syy: Kennoympäristö: Kenno-osio: Sopimuk…" at bounding box center [538, 88] width 990 height 809
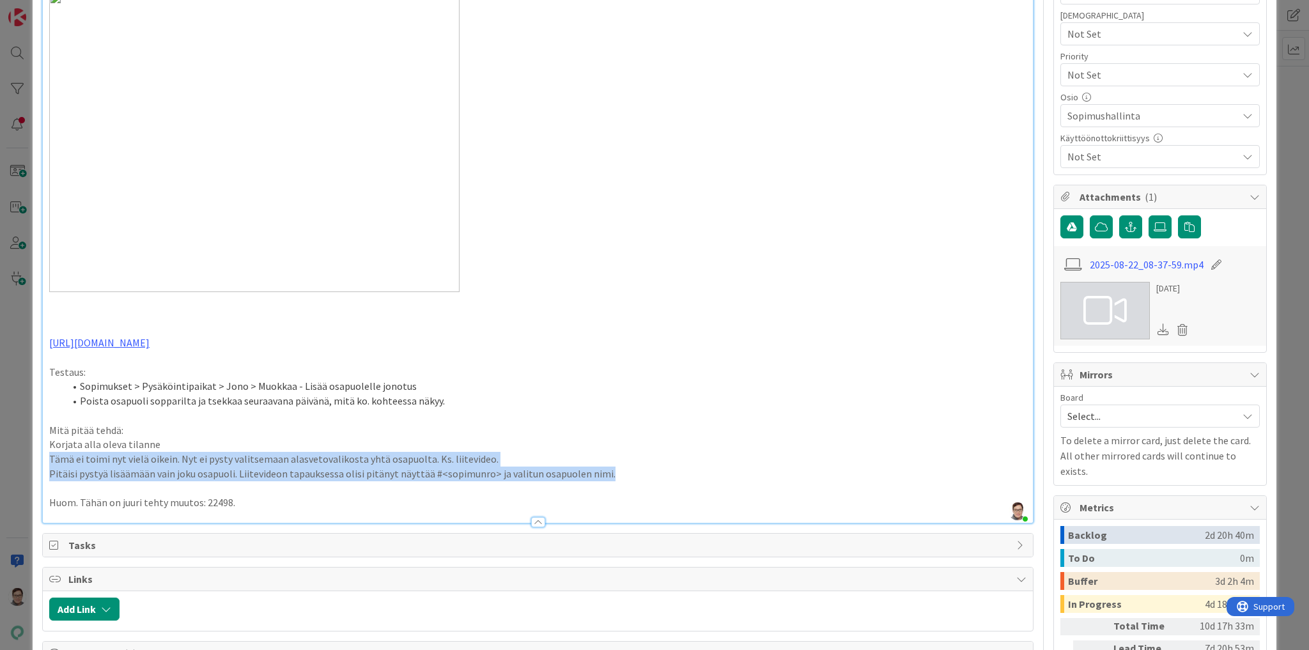
drag, startPoint x: 608, startPoint y: 474, endPoint x: 29, endPoint y: 460, distance: 579.3
click at [29, 460] on div "ID 22498 Kenno - Havainnot Suunnittelussa Title 75 / 128 Pysäköintipaikkajono; …" at bounding box center [654, 325] width 1309 height 650
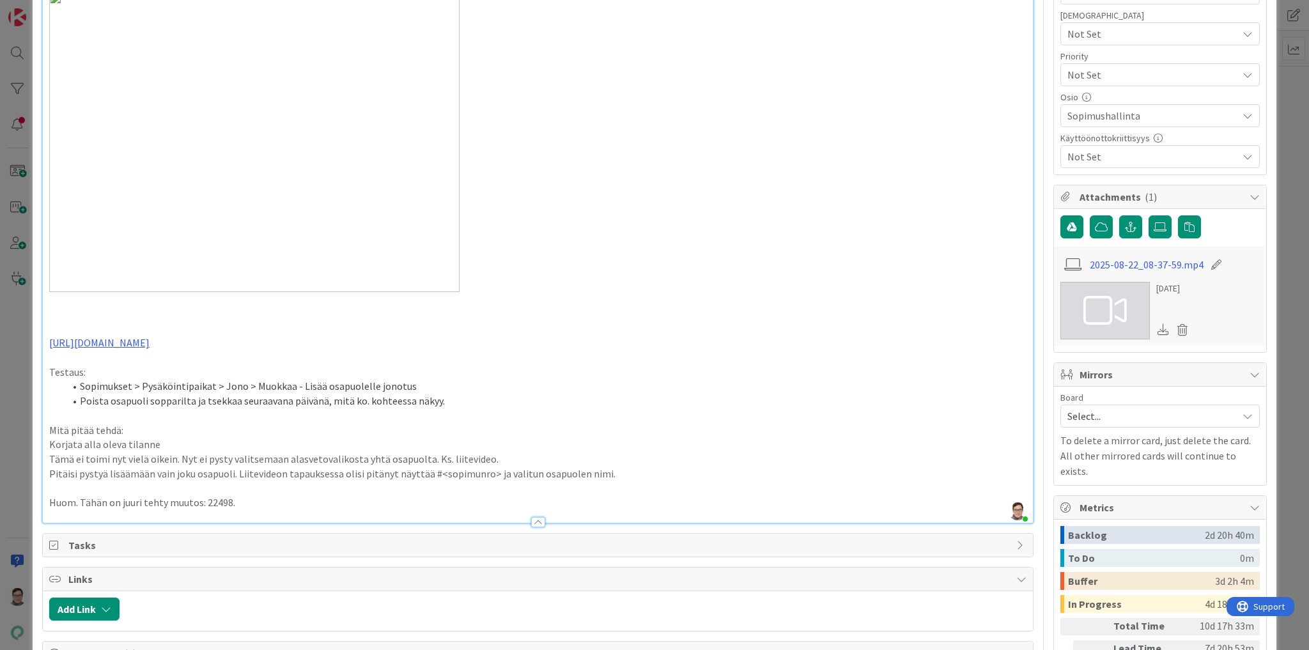
click at [40, 458] on div "ID 22498 Kenno - Havainnot Suunnittelussa Title 75 / 128 Pysäköintipaikkajono; …" at bounding box center [655, 341] width 1244 height 1566
click at [50, 458] on p "Tämä ei toimi nyt vielä oikein. Nyt ei pysty valitsemaan alasvetovalikosta yhtä…" at bounding box center [537, 459] width 977 height 15
click at [43, 473] on div "Kiireellisyys: Normaali Kiirellisyyden syy: Kennoympäristö: Kenno-osio: Sopimuk…" at bounding box center [538, 103] width 990 height 839
click at [48, 499] on div "Kiireellisyys: Normaali Kiirellisyyden syy: Kennoympäristö: Kenno-osio: Sopimuk…" at bounding box center [538, 103] width 990 height 839
drag, startPoint x: 136, startPoint y: 430, endPoint x: 20, endPoint y: 420, distance: 116.1
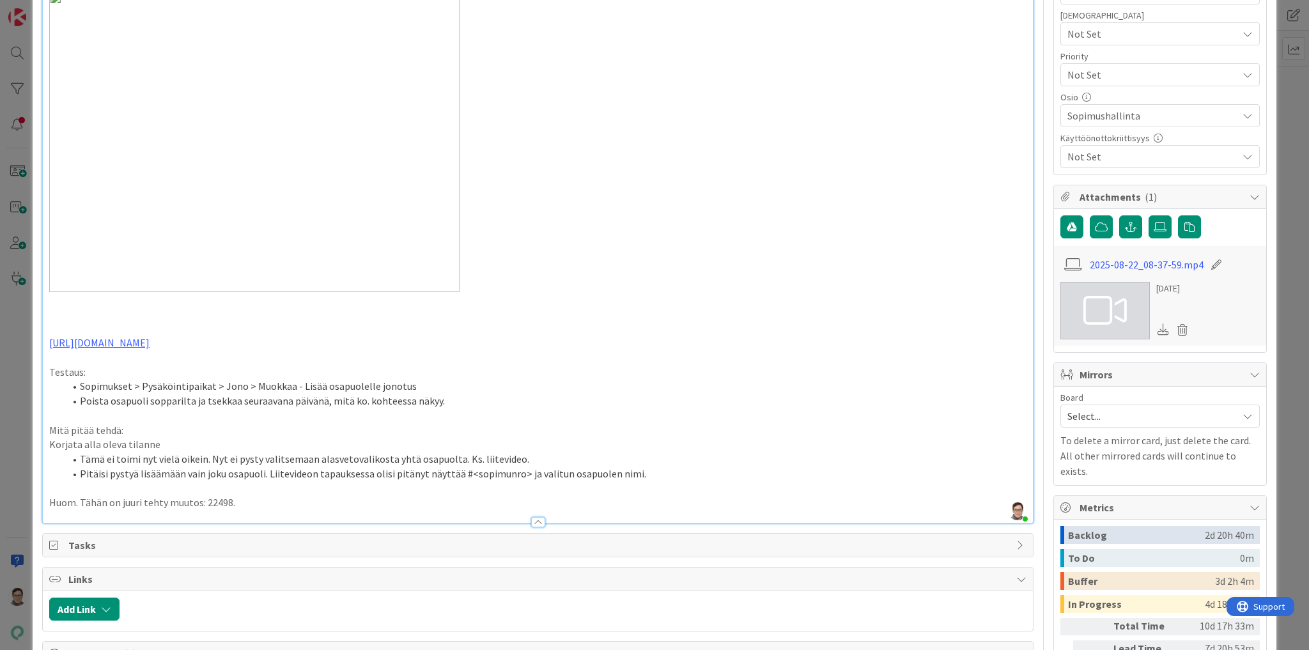
click at [20, 420] on div "ID 22498 Kenno - Havainnot Suunnittelussa Title 75 / 128 Pysäköintipaikkajono; …" at bounding box center [654, 325] width 1309 height 650
click at [95, 426] on p "Mitä pitää tehdä:" at bounding box center [537, 430] width 977 height 15
drag, startPoint x: 145, startPoint y: 432, endPoint x: 24, endPoint y: 432, distance: 121.5
click at [24, 432] on div "ID 22498 Kenno - Havainnot Suunnittelussa Title 75 / 128 Pysäköintipaikkajono; …" at bounding box center [654, 325] width 1309 height 650
click at [176, 435] on p "Mitä pitää tehdä:" at bounding box center [537, 430] width 977 height 15
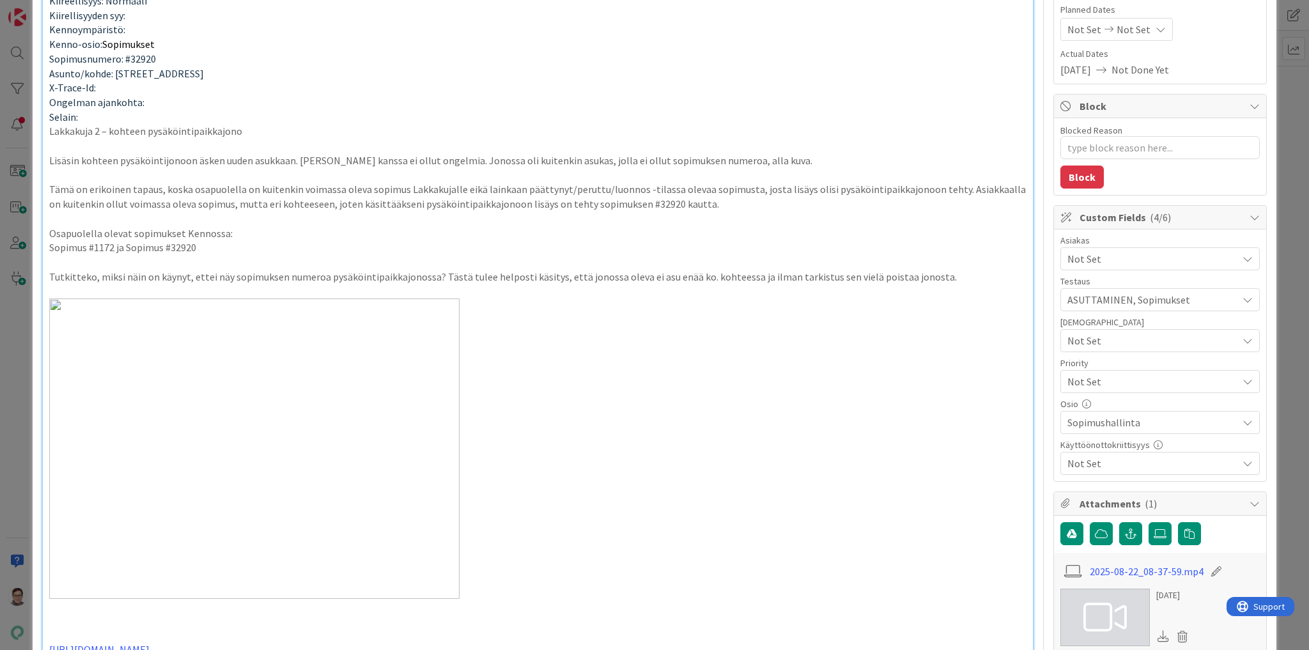
scroll to position [0, 0]
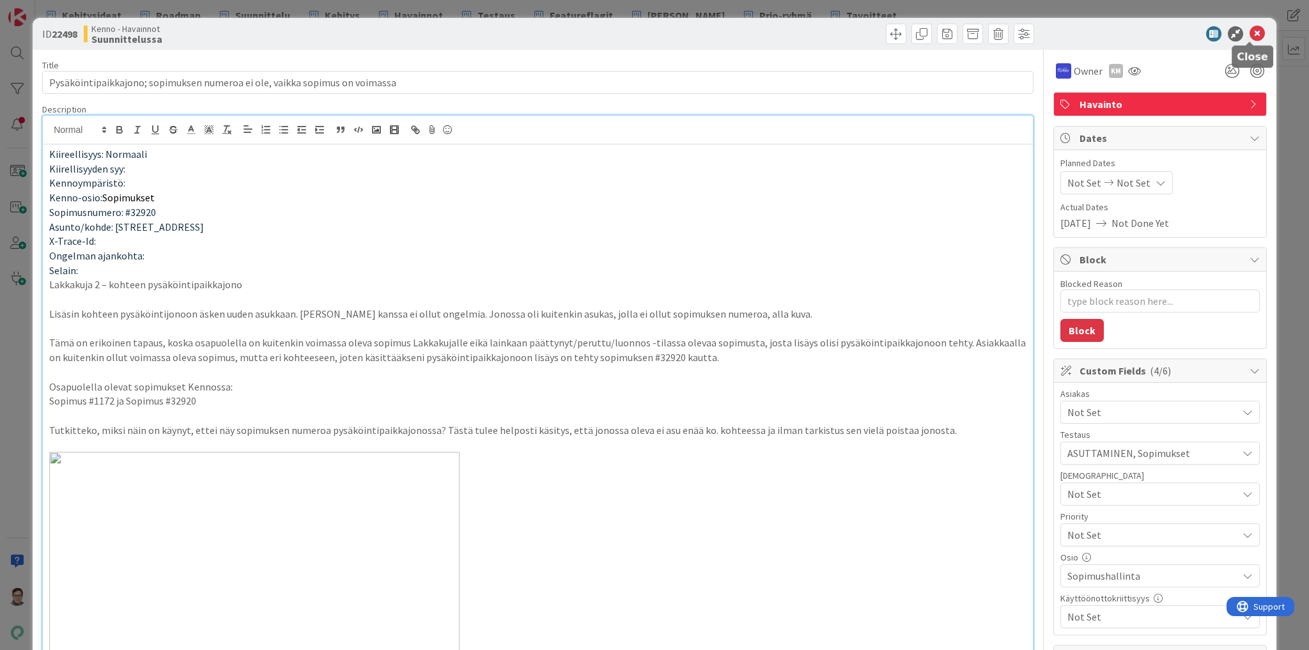
click at [1250, 33] on icon at bounding box center [1257, 33] width 15 height 15
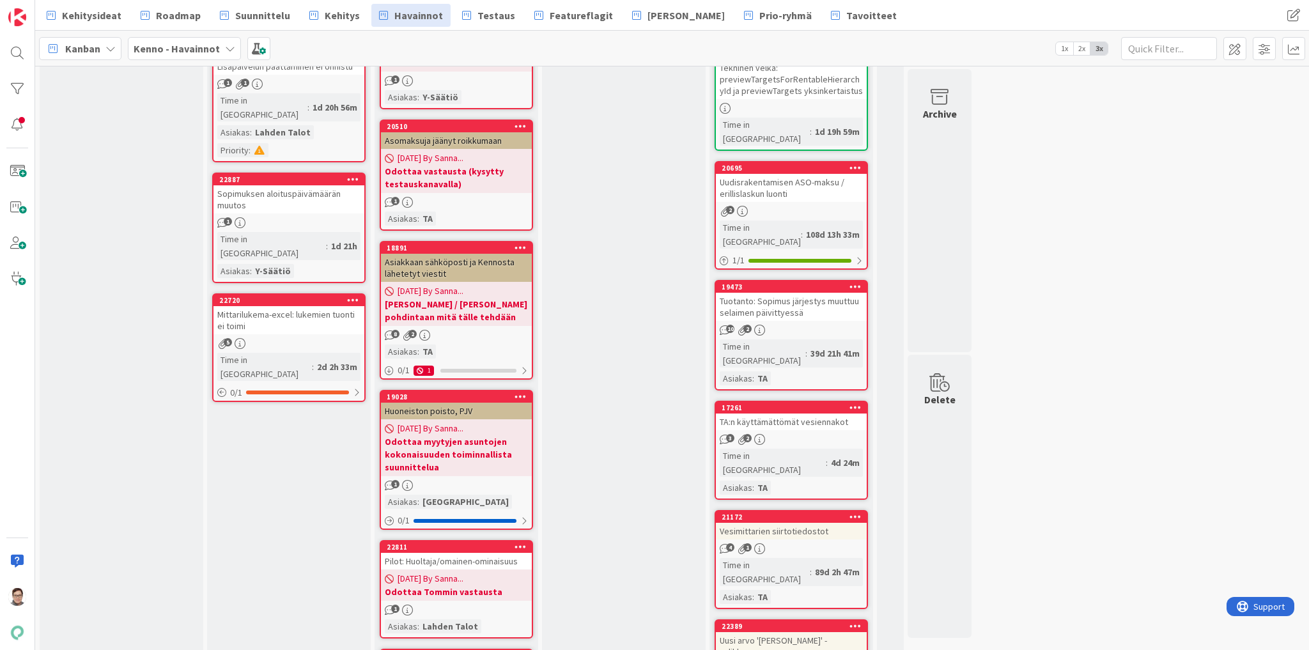
scroll to position [614, 0]
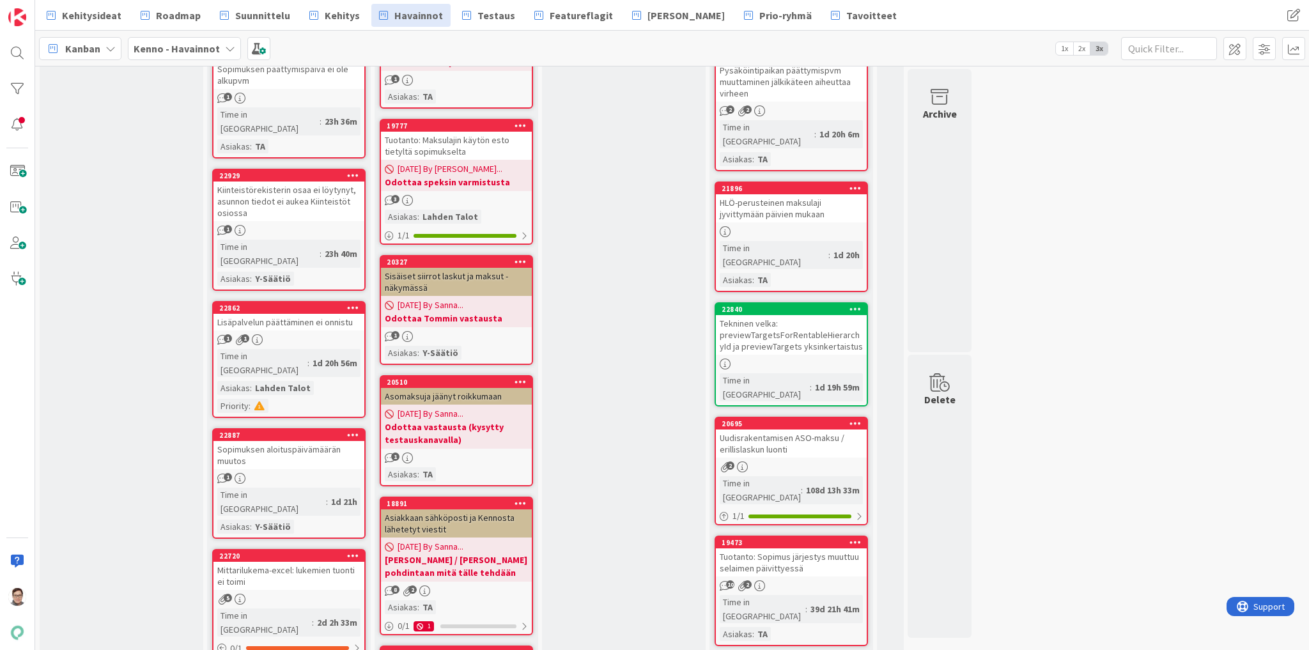
click at [295, 314] on div "Lisäpalvelun päättäminen ei onnistu" at bounding box center [289, 322] width 151 height 17
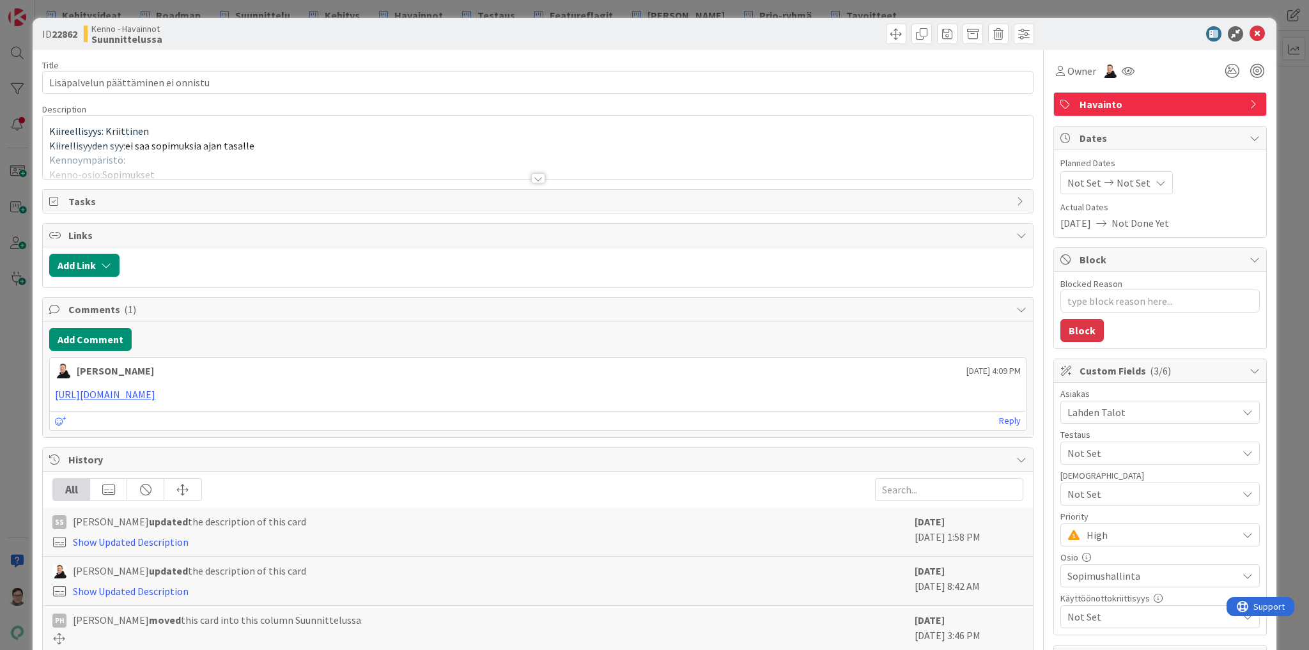
click at [539, 174] on div at bounding box center [538, 178] width 14 height 10
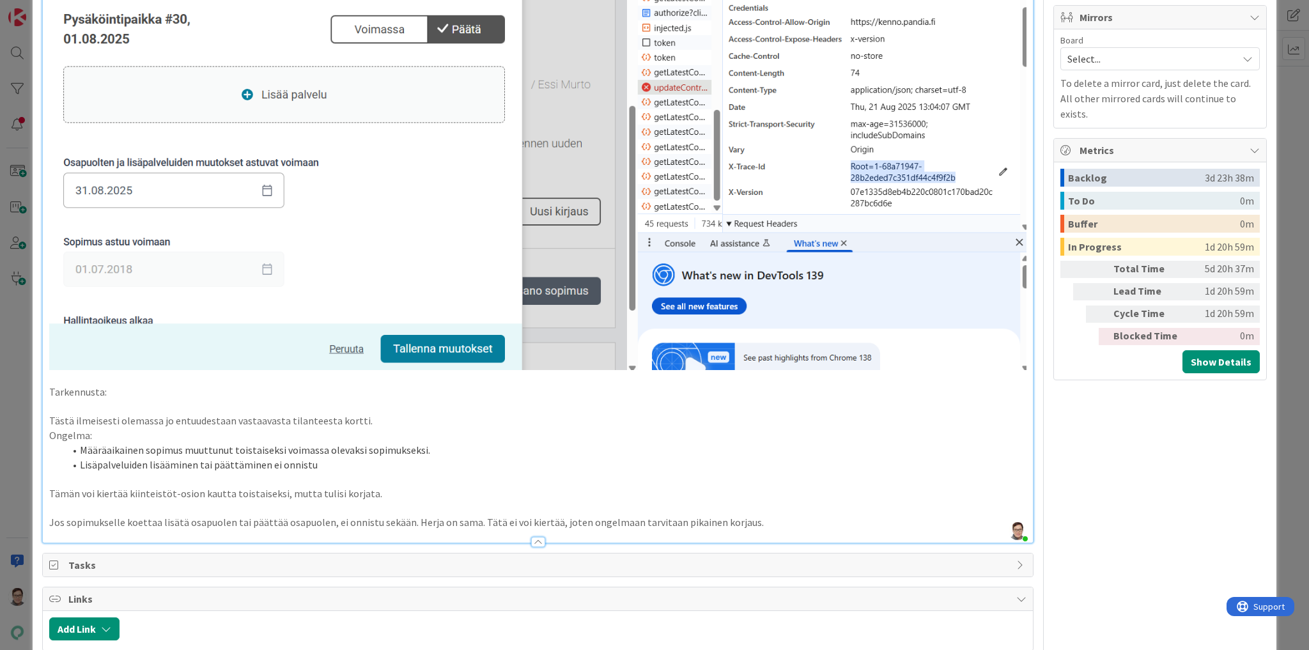
scroll to position [972, 0]
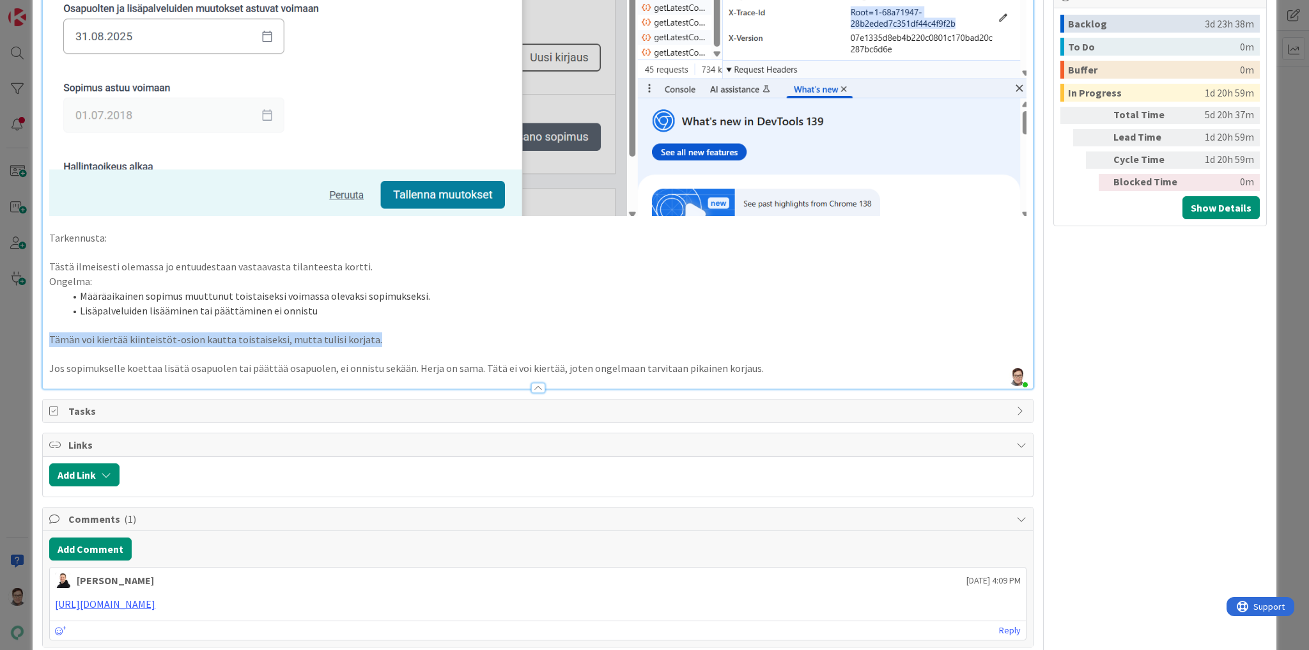
drag, startPoint x: 363, startPoint y: 330, endPoint x: 41, endPoint y: 335, distance: 322.2
click at [41, 335] on div "ID 22862 Kenno - Havainnot Suunnittelussa Title 35 / 128 Lisäpalvelun päättämin…" at bounding box center [655, 17] width 1244 height 1943
click at [387, 376] on div at bounding box center [538, 381] width 990 height 13
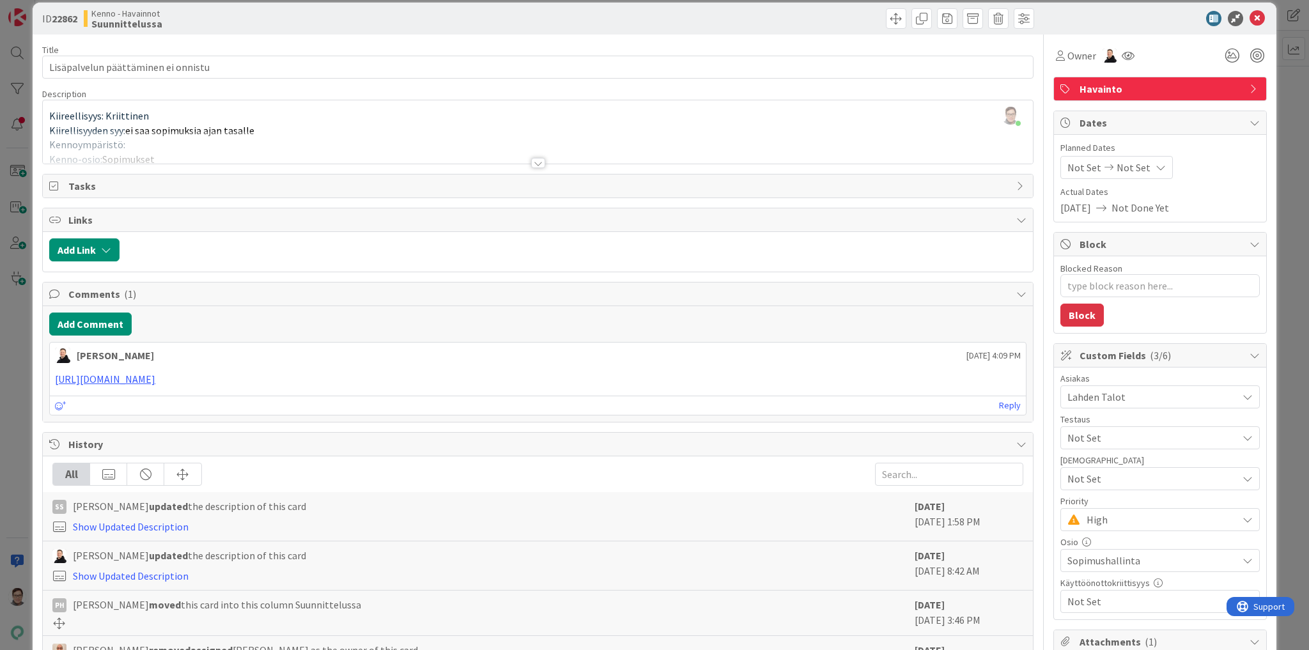
scroll to position [0, 0]
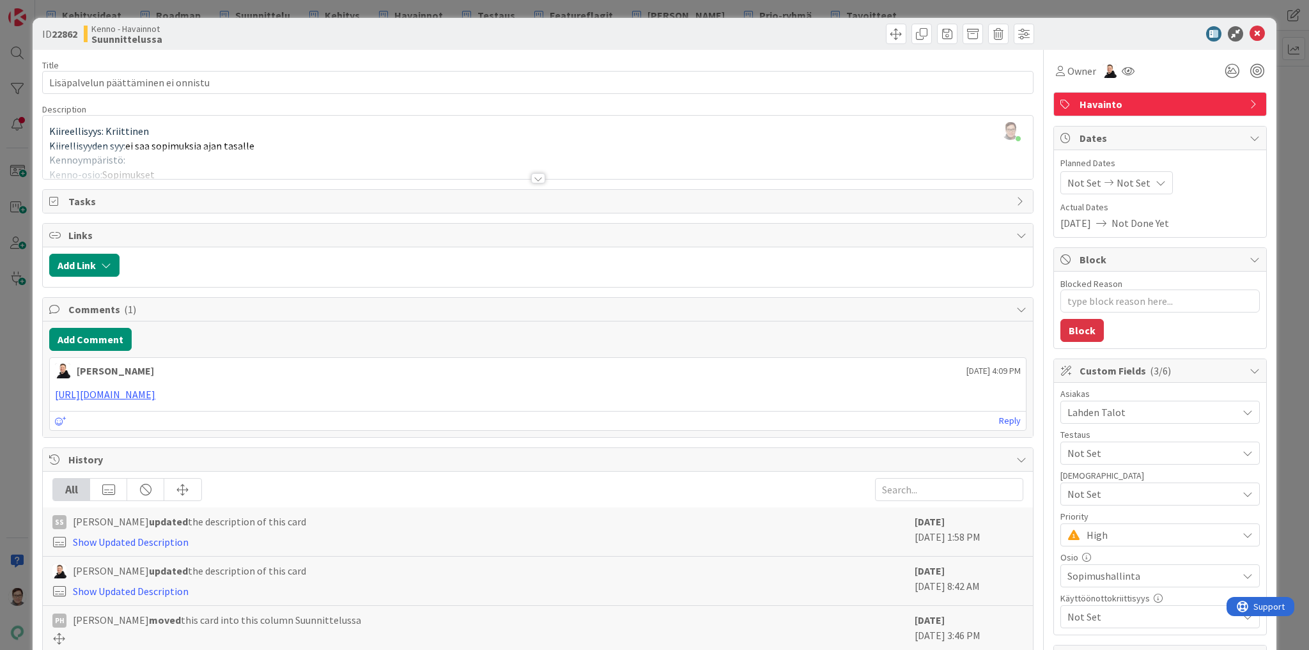
click at [532, 179] on div at bounding box center [538, 178] width 14 height 10
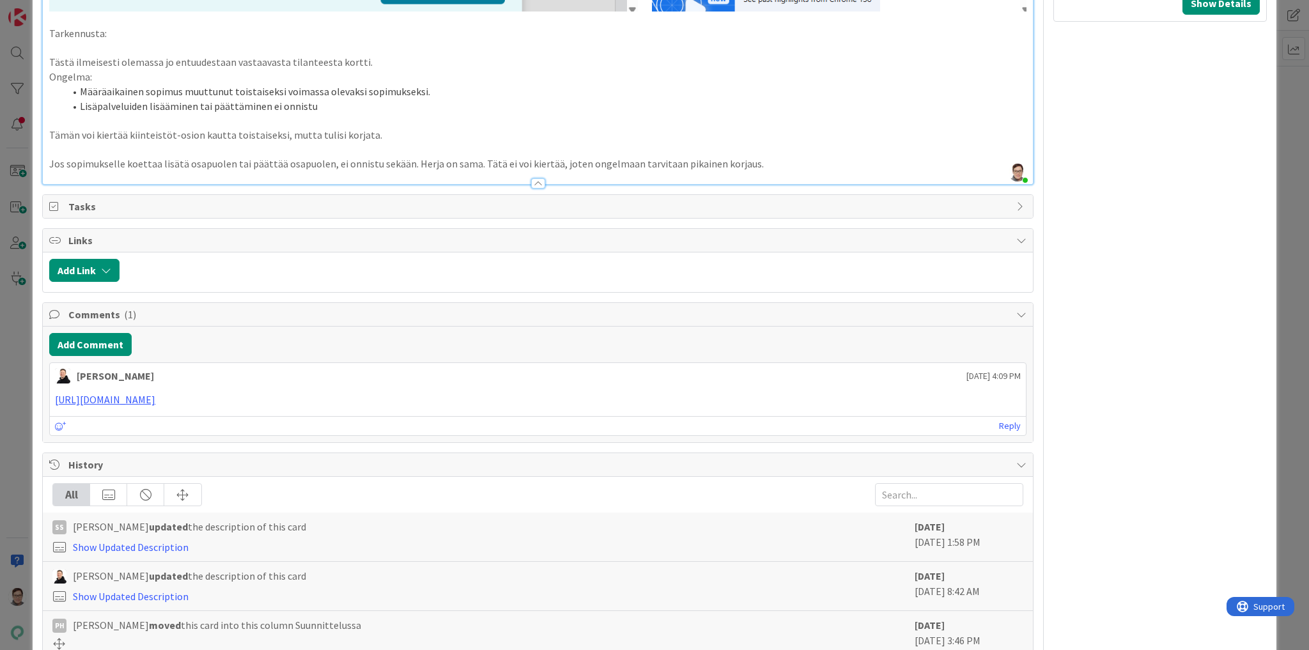
scroll to position [920, 0]
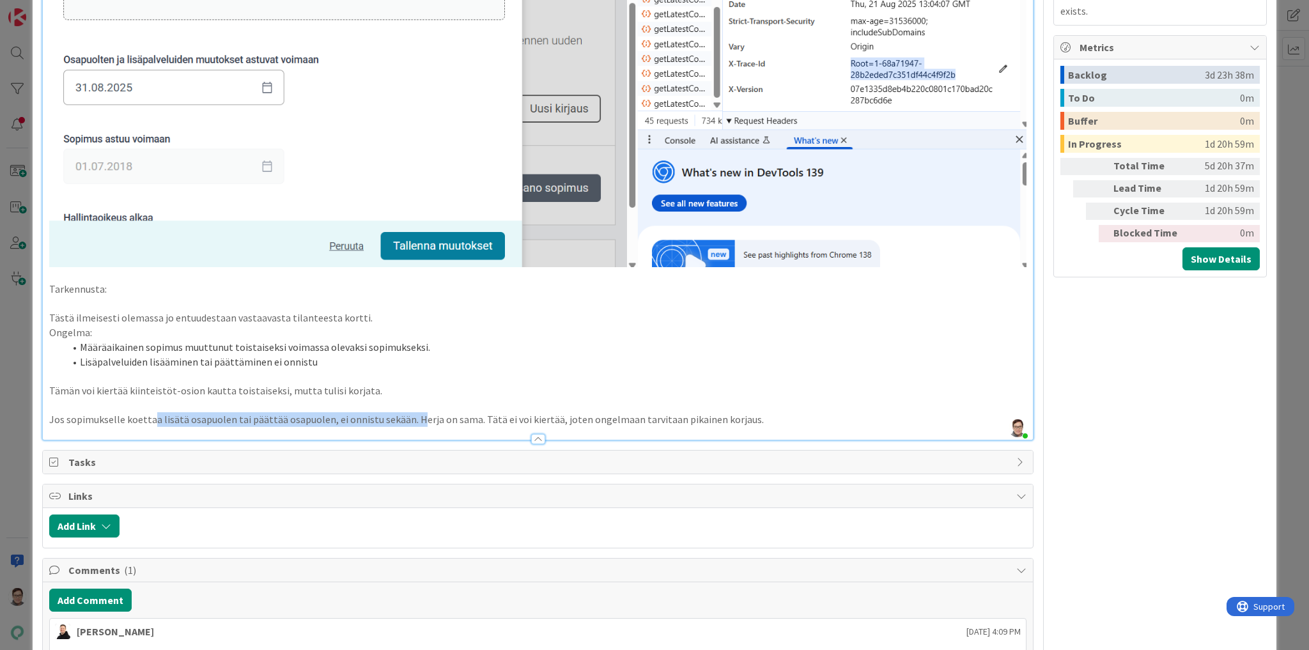
drag, startPoint x: 153, startPoint y: 414, endPoint x: 412, endPoint y: 419, distance: 258.3
click at [412, 419] on p "Jos sopimukselle koettaa lisätä osapuolen tai päättää osapuolen, ei onnistu sek…" at bounding box center [537, 419] width 977 height 15
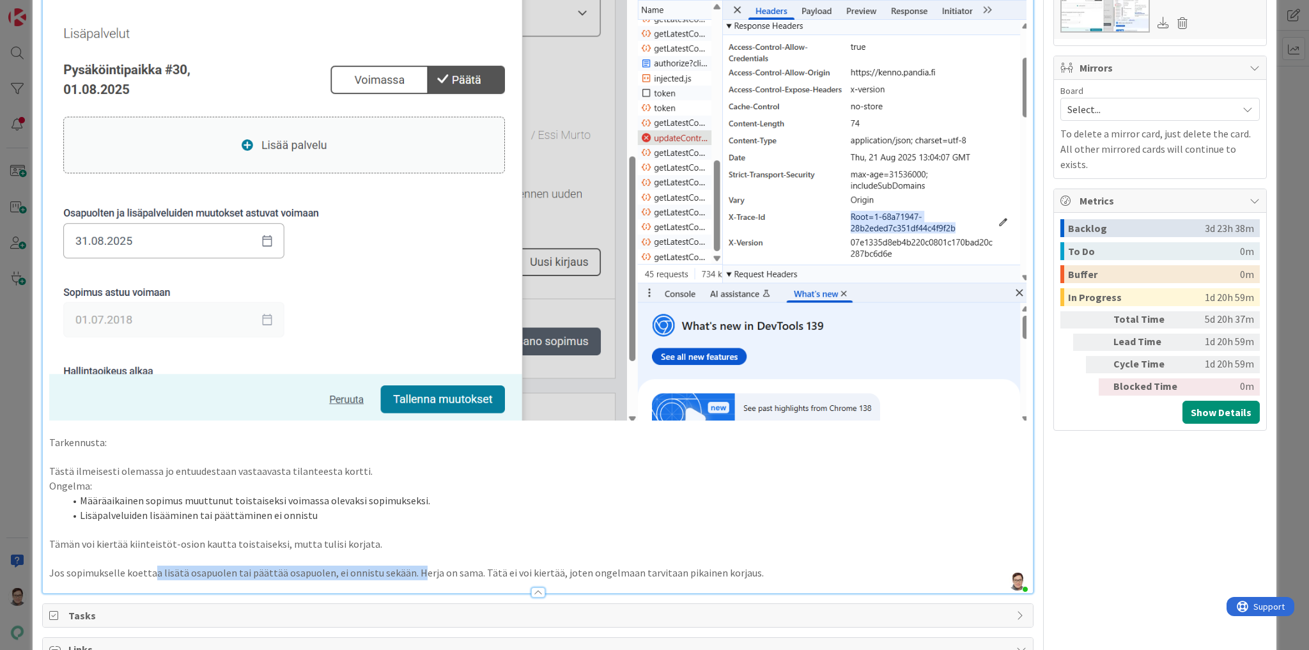
scroll to position [1074, 0]
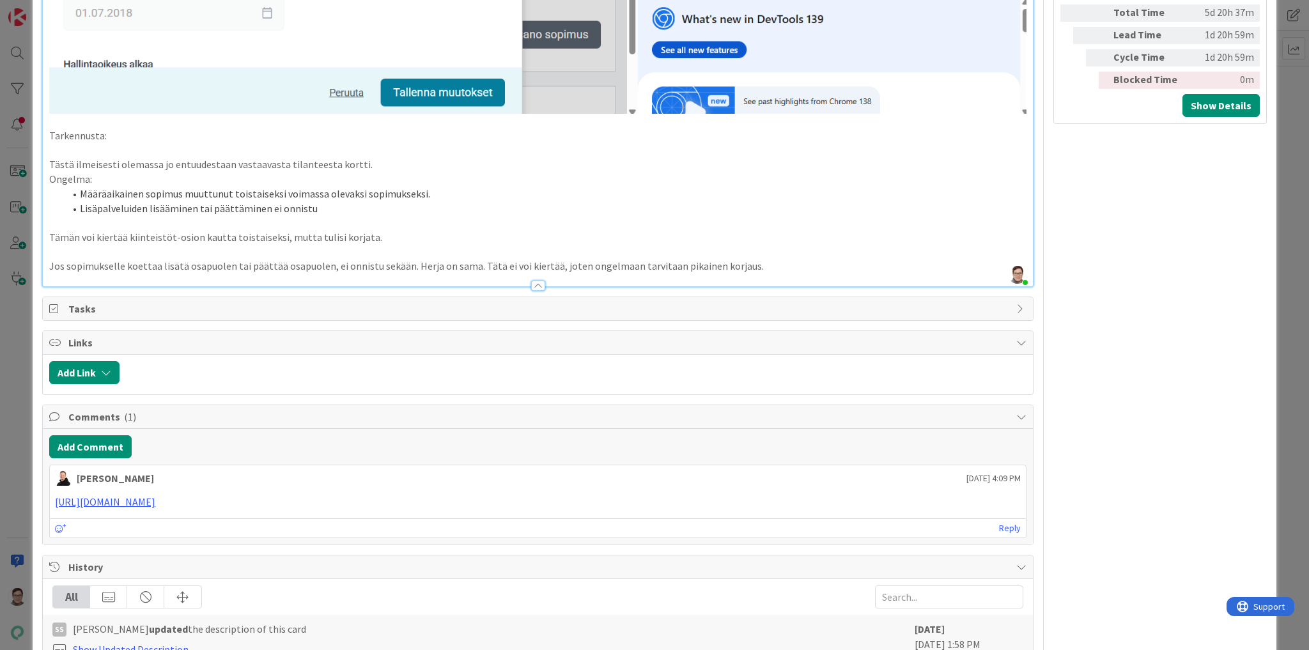
click at [322, 162] on p "Tästä ilmeisesti olemassa jo entuudestaan vastaavasta tilanteesta kortti." at bounding box center [537, 164] width 977 height 15
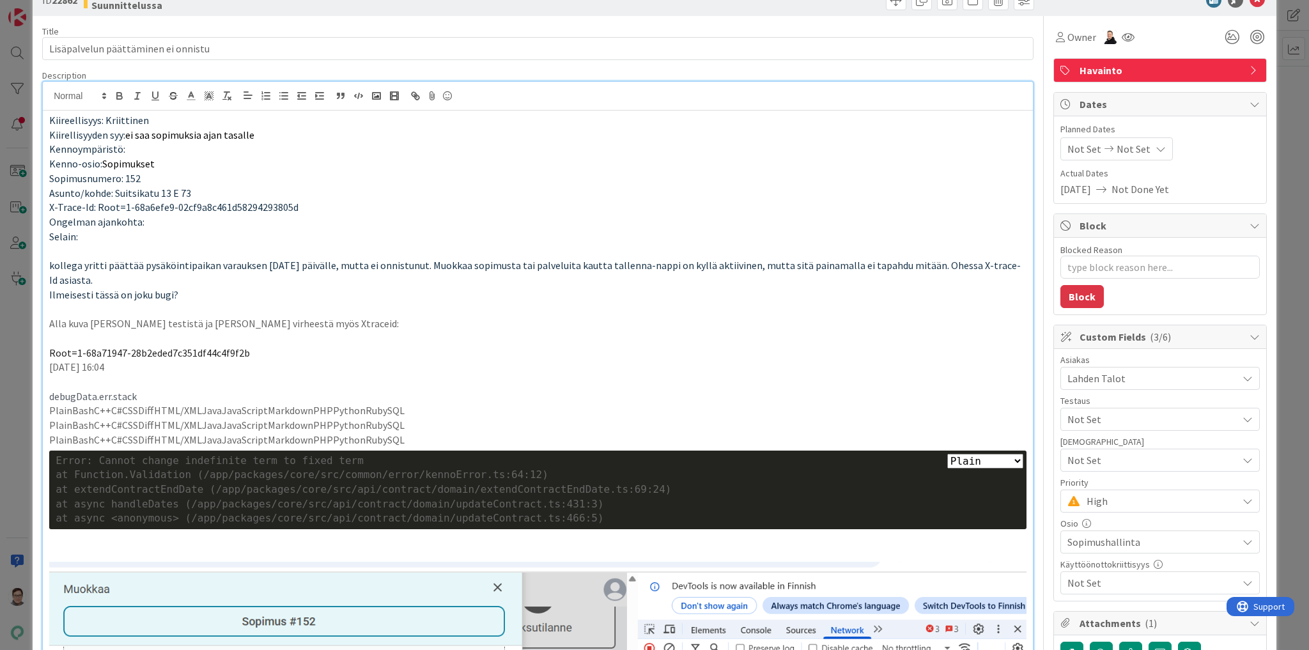
scroll to position [0, 0]
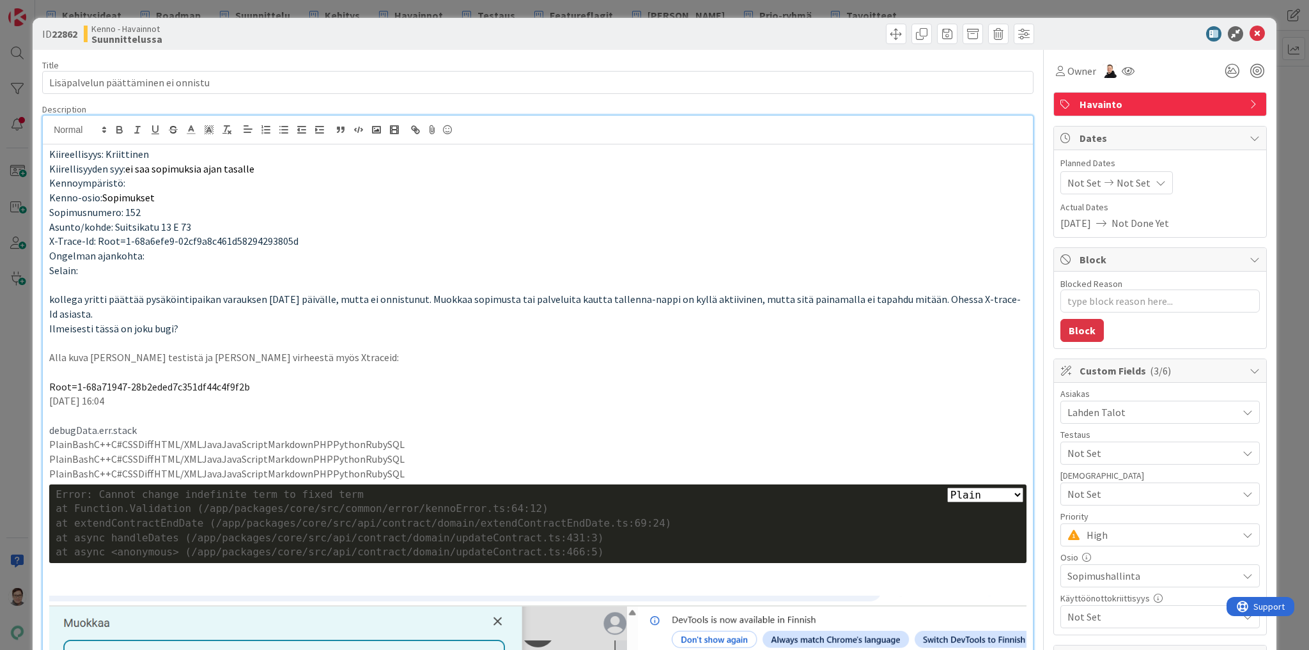
click at [1151, 534] on span "High" at bounding box center [1159, 535] width 144 height 18
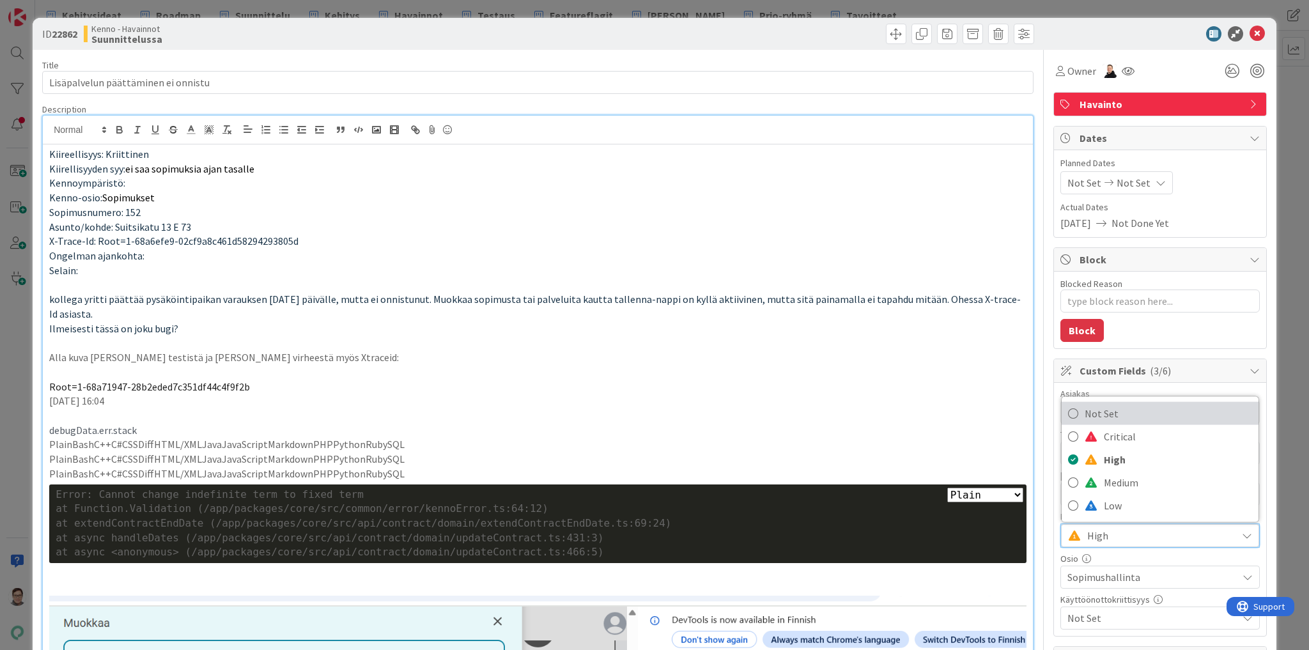
click at [1090, 404] on span "Not Set" at bounding box center [1168, 413] width 167 height 19
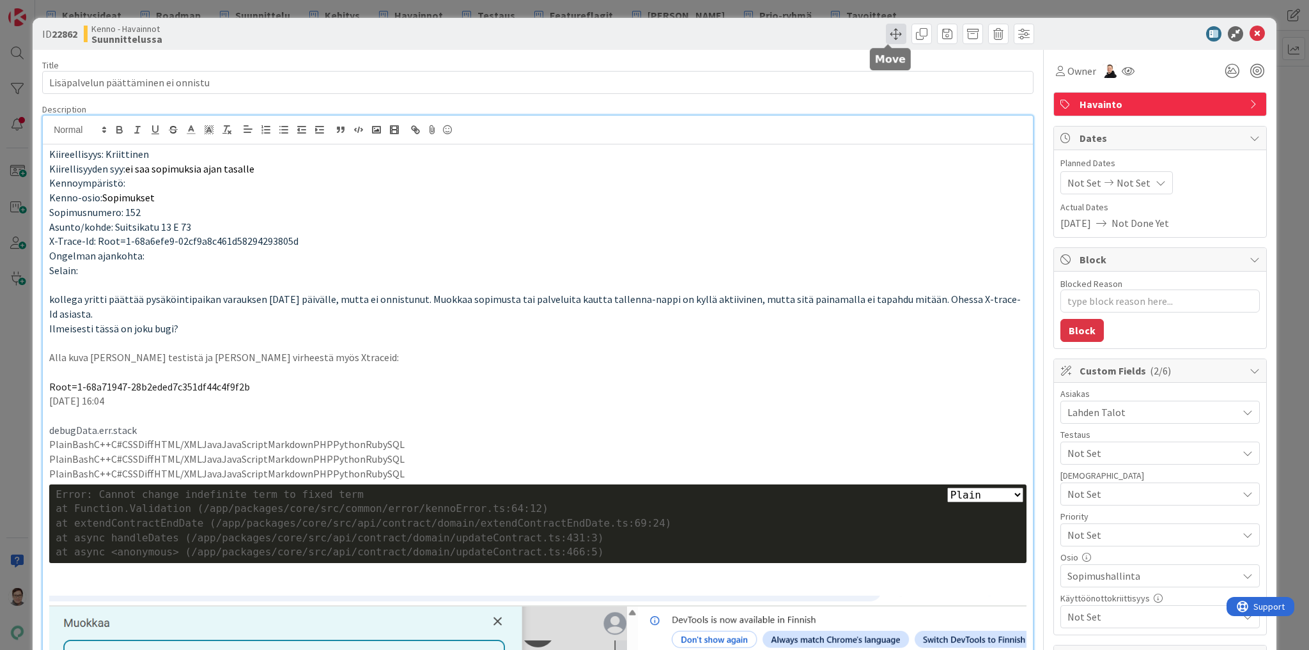
click at [889, 38] on span at bounding box center [896, 34] width 20 height 20
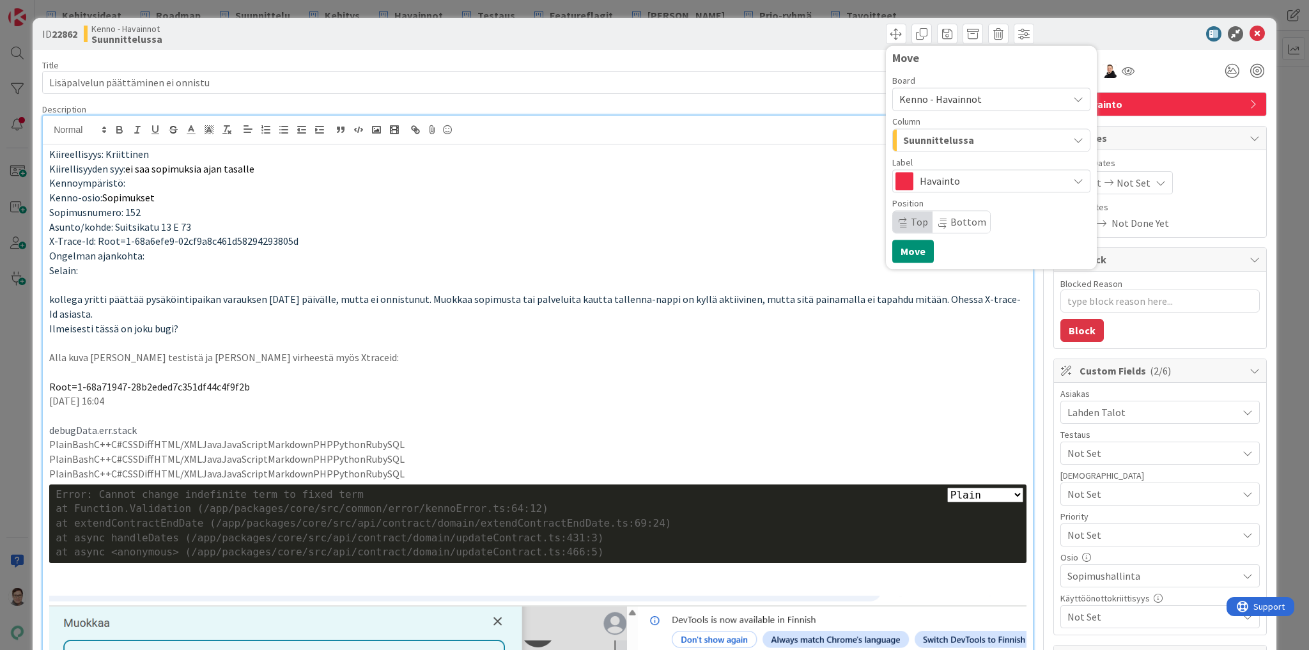
click at [944, 92] on span "Kenno - Havainnot" at bounding box center [980, 99] width 162 height 18
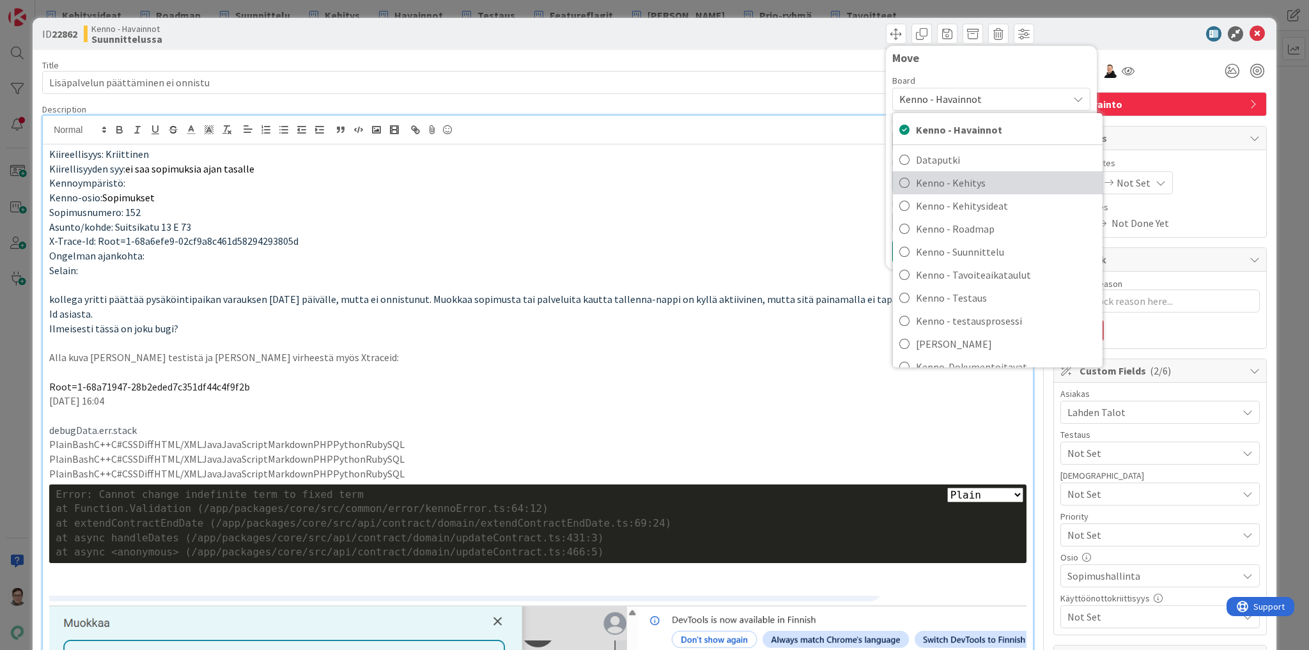
click at [954, 185] on span "Kenno - Kehitys" at bounding box center [1006, 182] width 180 height 19
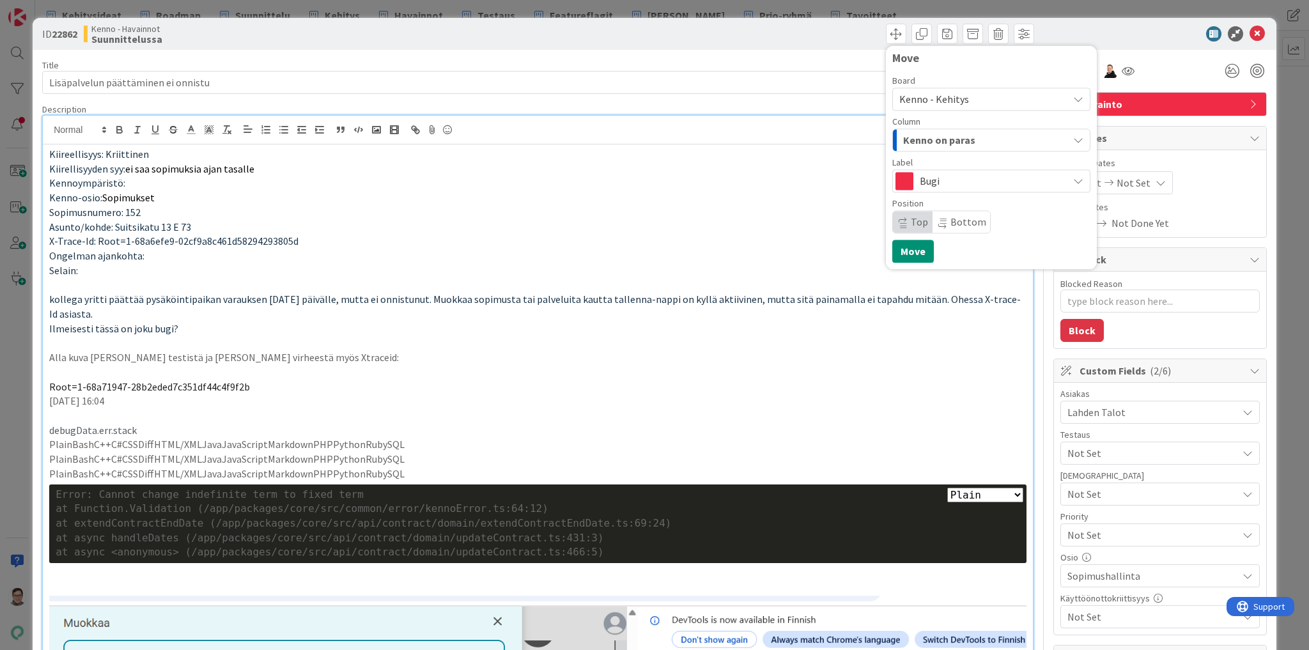
click at [952, 136] on span "Kenno on paras" at bounding box center [939, 140] width 72 height 17
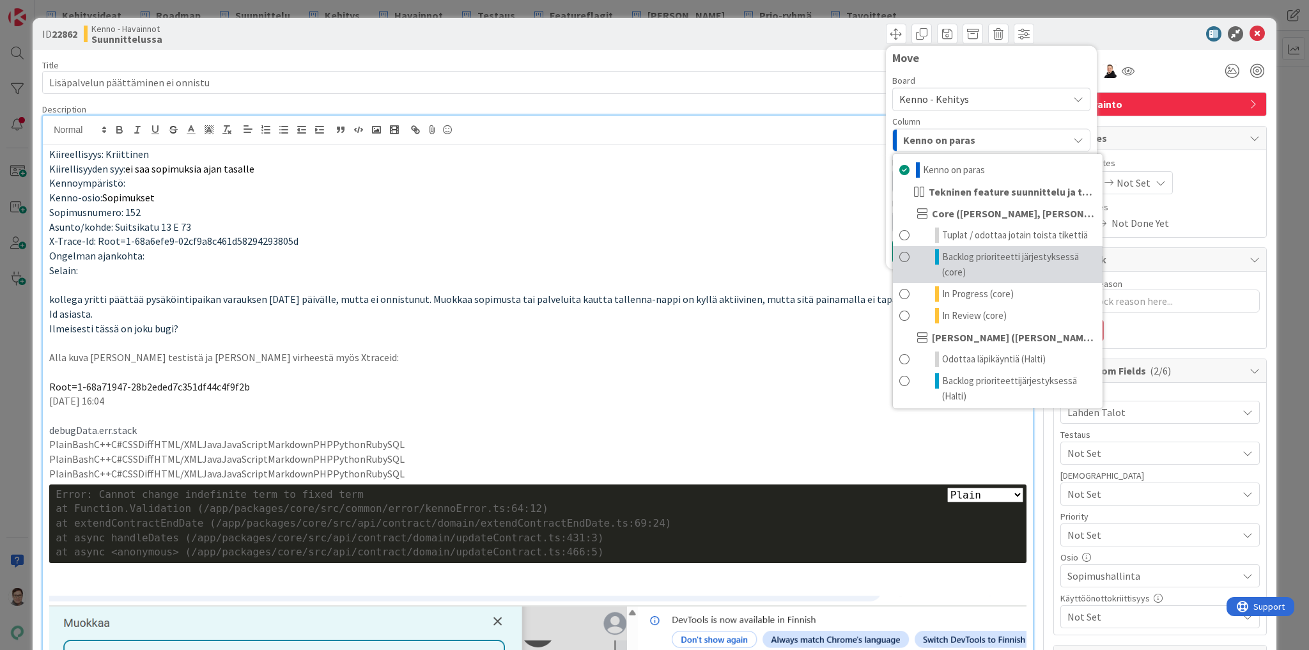
click at [954, 257] on span "Backlog prioriteetti järjestyksessä (core)" at bounding box center [1019, 264] width 154 height 31
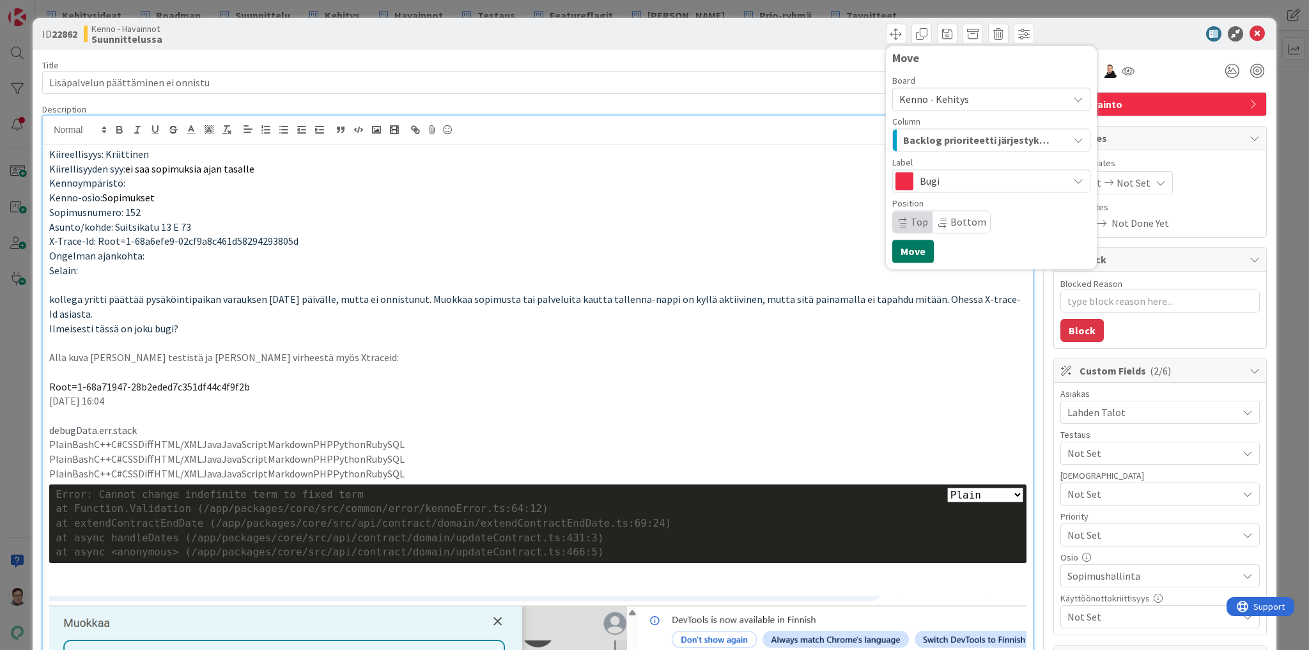
click at [906, 247] on button "Move" at bounding box center [913, 251] width 42 height 23
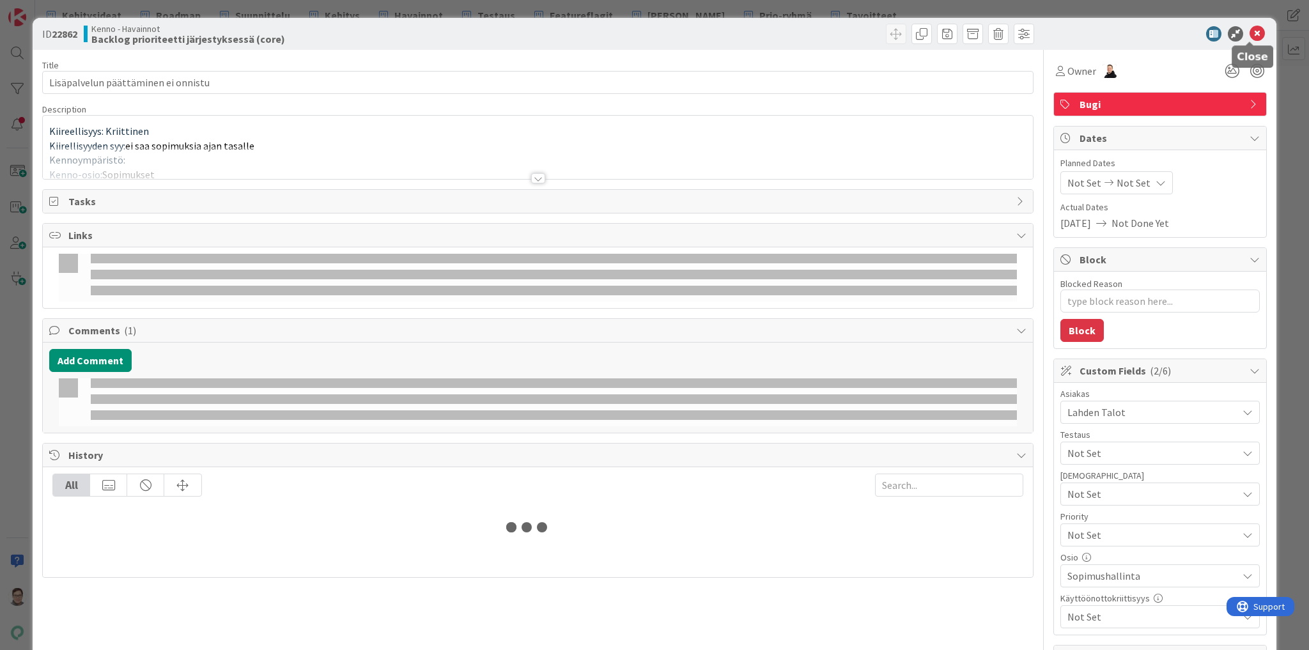
click at [1250, 34] on icon at bounding box center [1257, 33] width 15 height 15
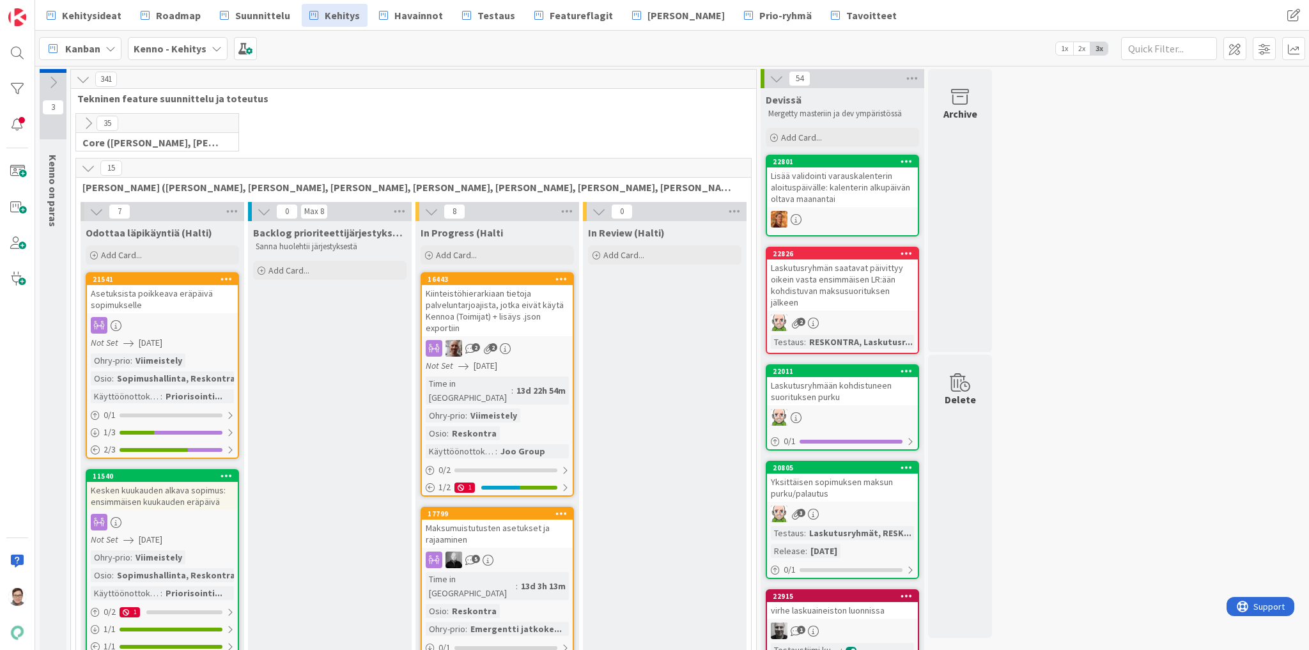
click at [84, 120] on icon at bounding box center [88, 123] width 14 height 14
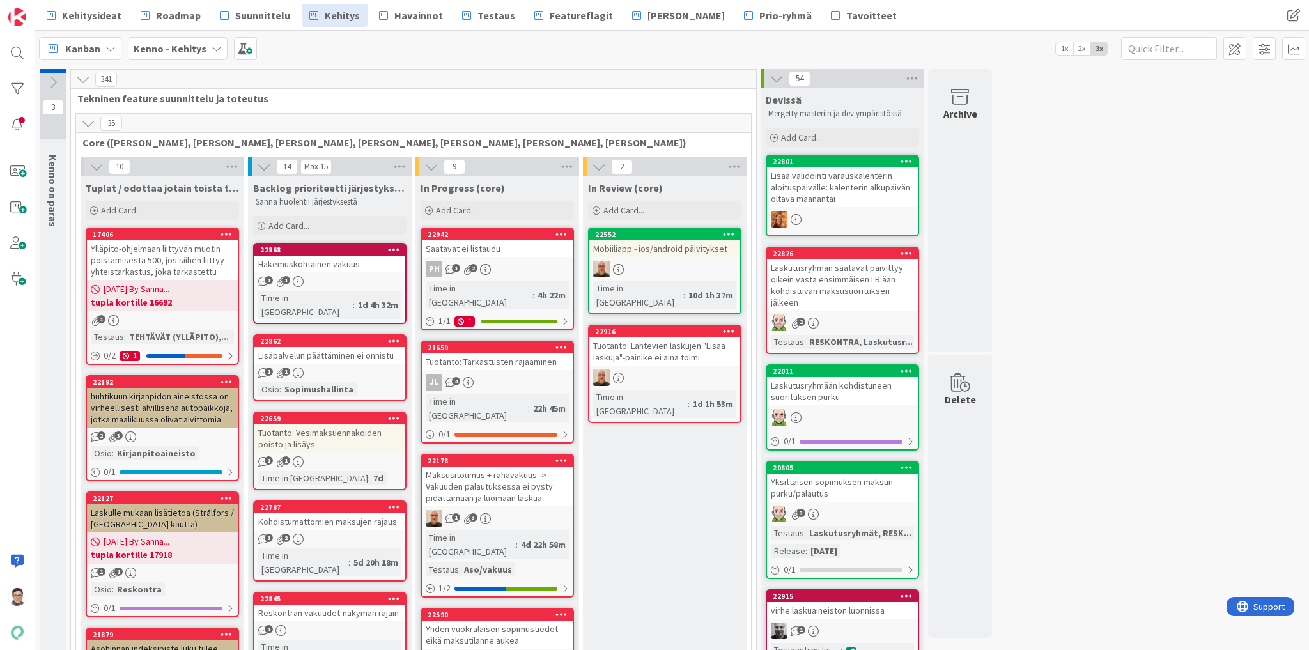
click at [314, 270] on div "Hakemuskohtainen vakuus" at bounding box center [329, 264] width 151 height 17
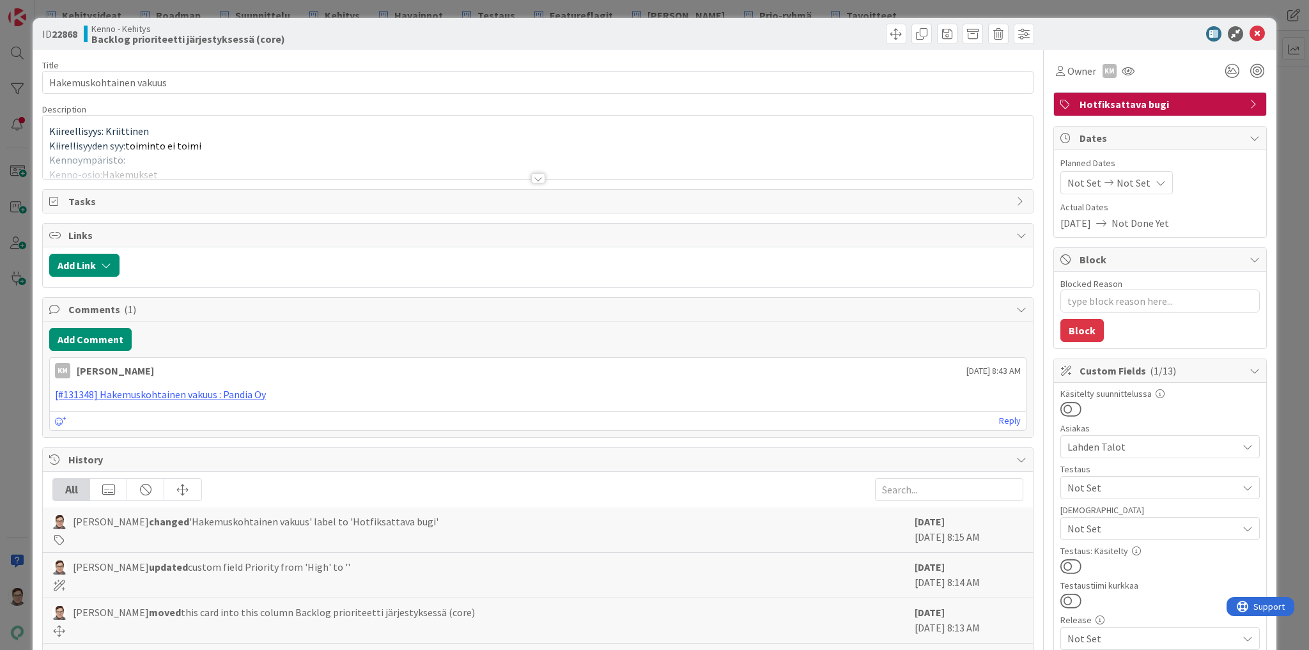
click at [537, 176] on div at bounding box center [538, 178] width 14 height 10
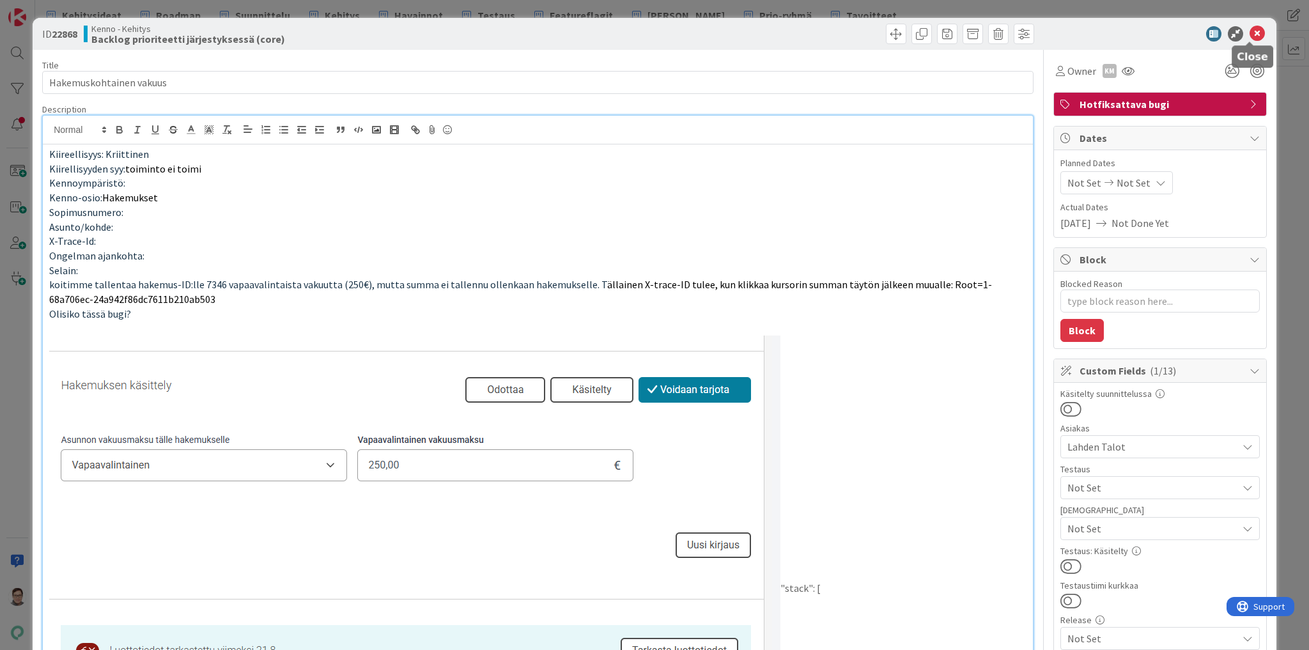
click at [1253, 35] on icon at bounding box center [1257, 33] width 15 height 15
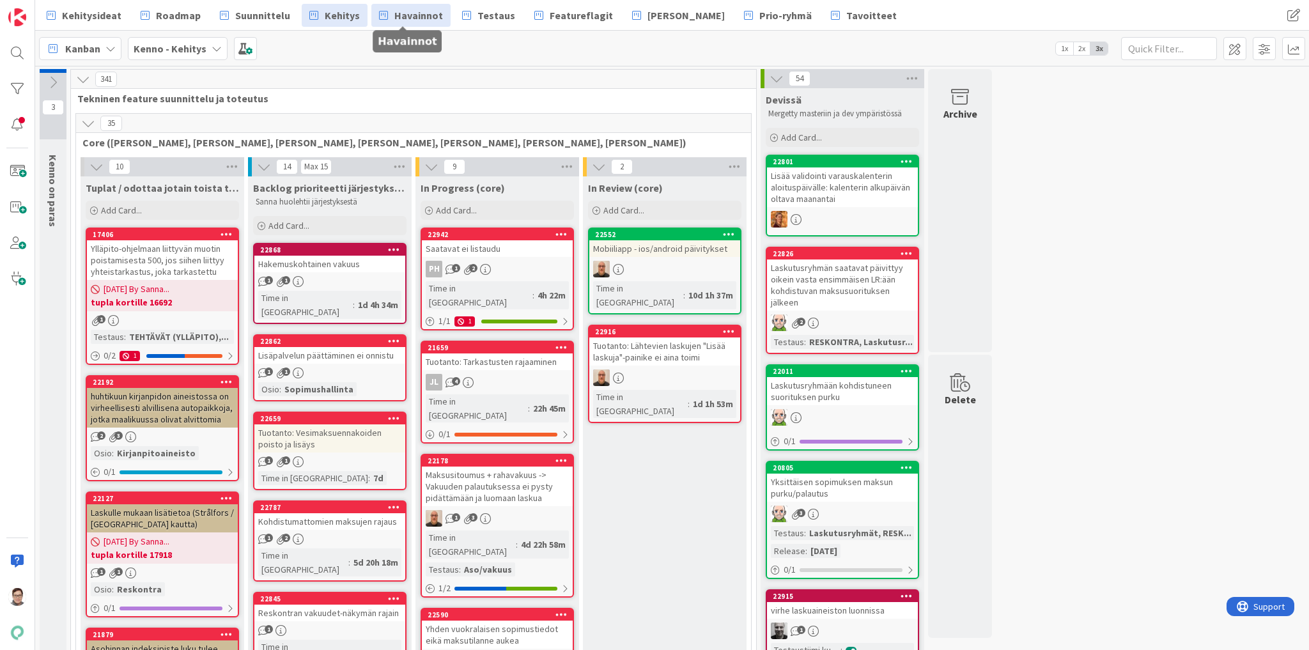
click at [394, 15] on span "Havainnot" at bounding box center [418, 15] width 49 height 15
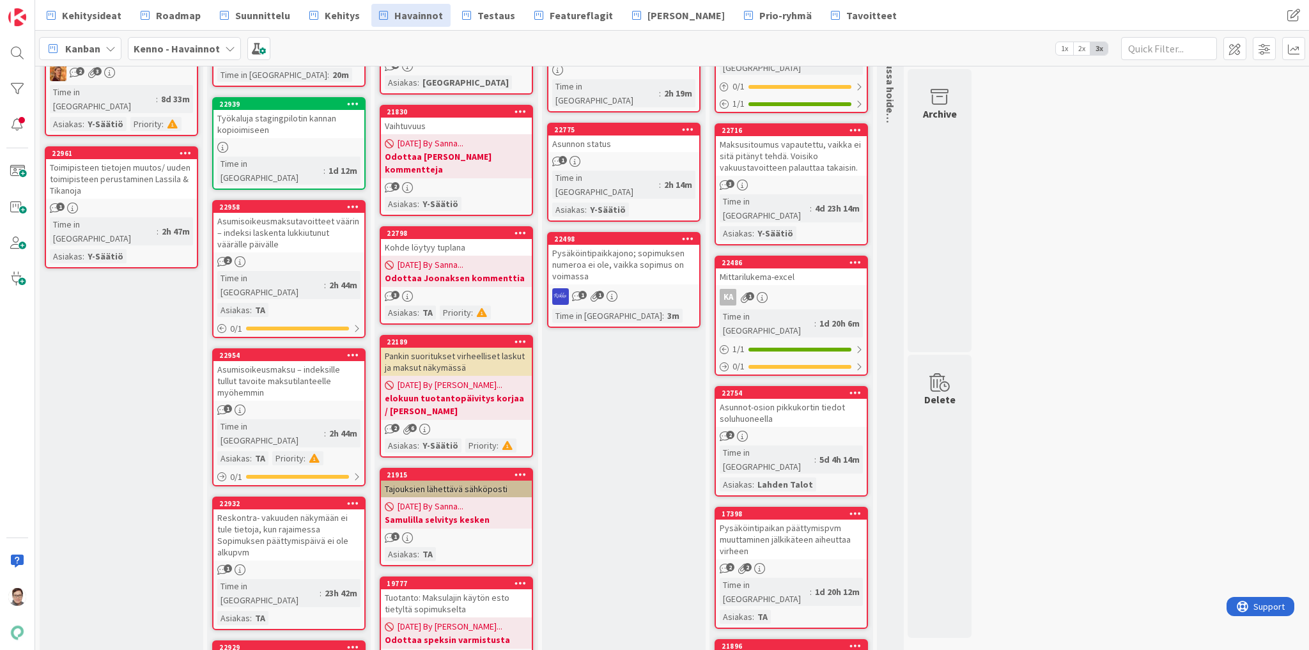
scroll to position [153, 0]
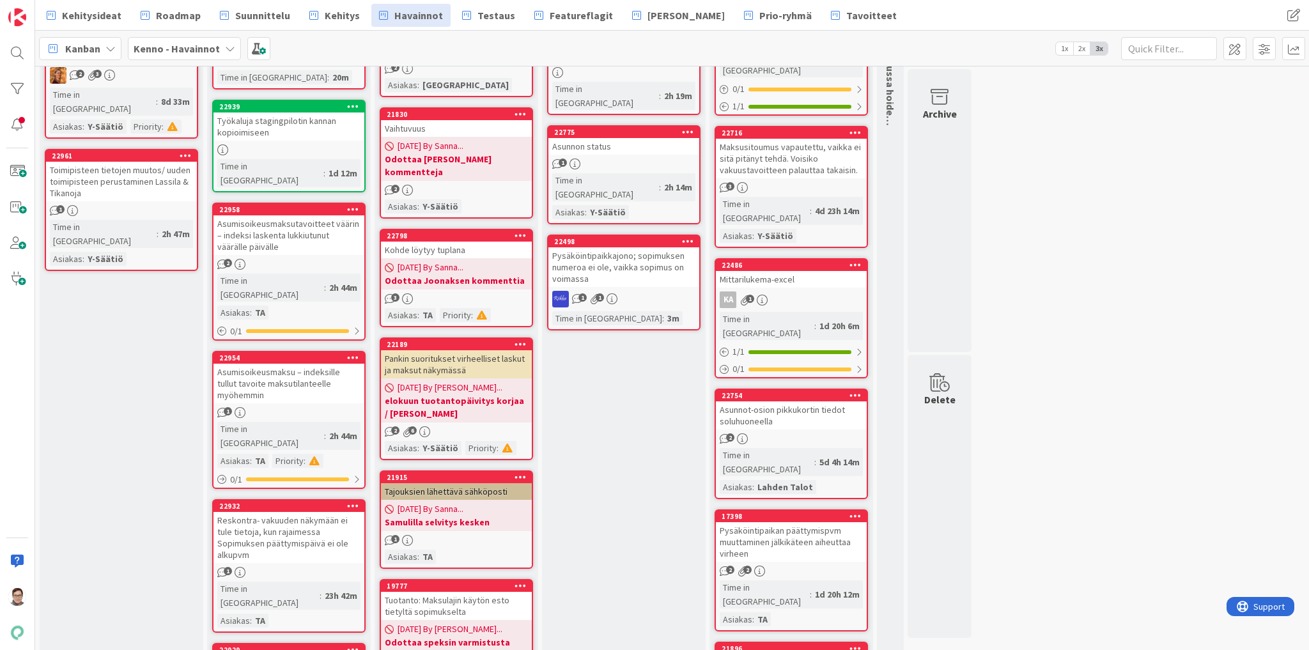
click at [288, 364] on div "Asumisoikeusmaksu – indeksille tullut tavoite maksutilanteelle myöhemmin" at bounding box center [289, 384] width 151 height 40
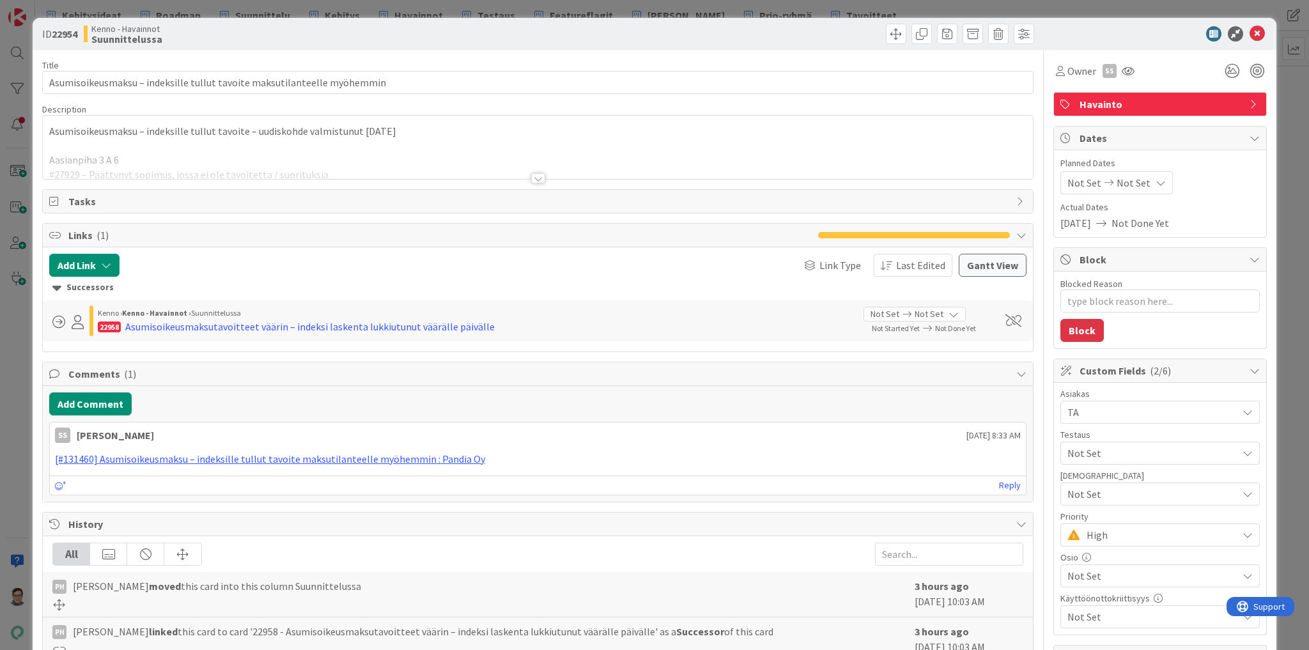
click at [534, 179] on div at bounding box center [538, 178] width 14 height 10
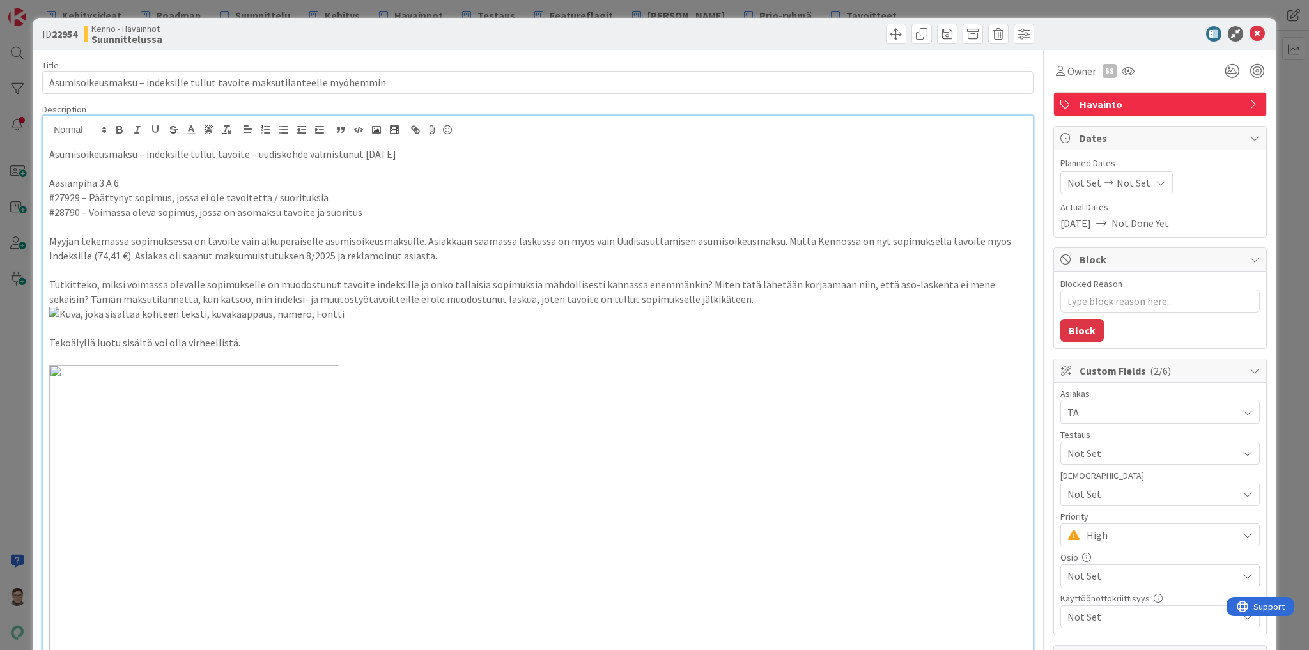
click at [1112, 536] on span "High" at bounding box center [1159, 535] width 144 height 18
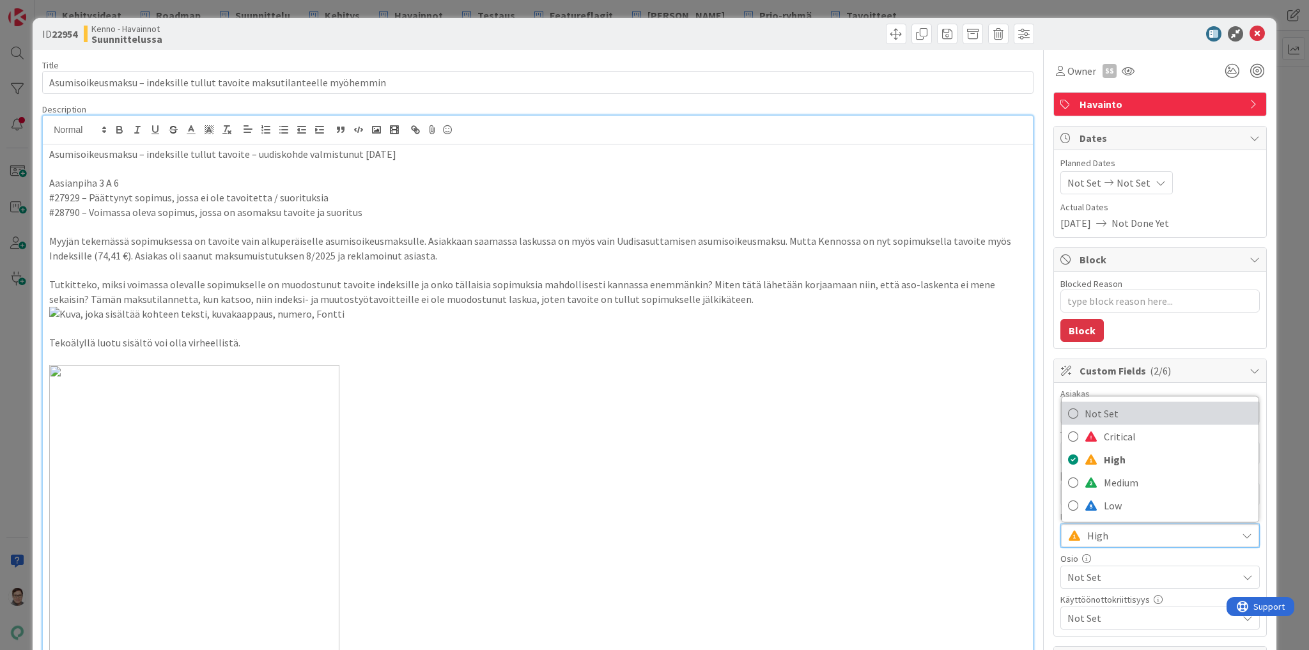
click at [1095, 412] on span "Not Set" at bounding box center [1168, 413] width 167 height 19
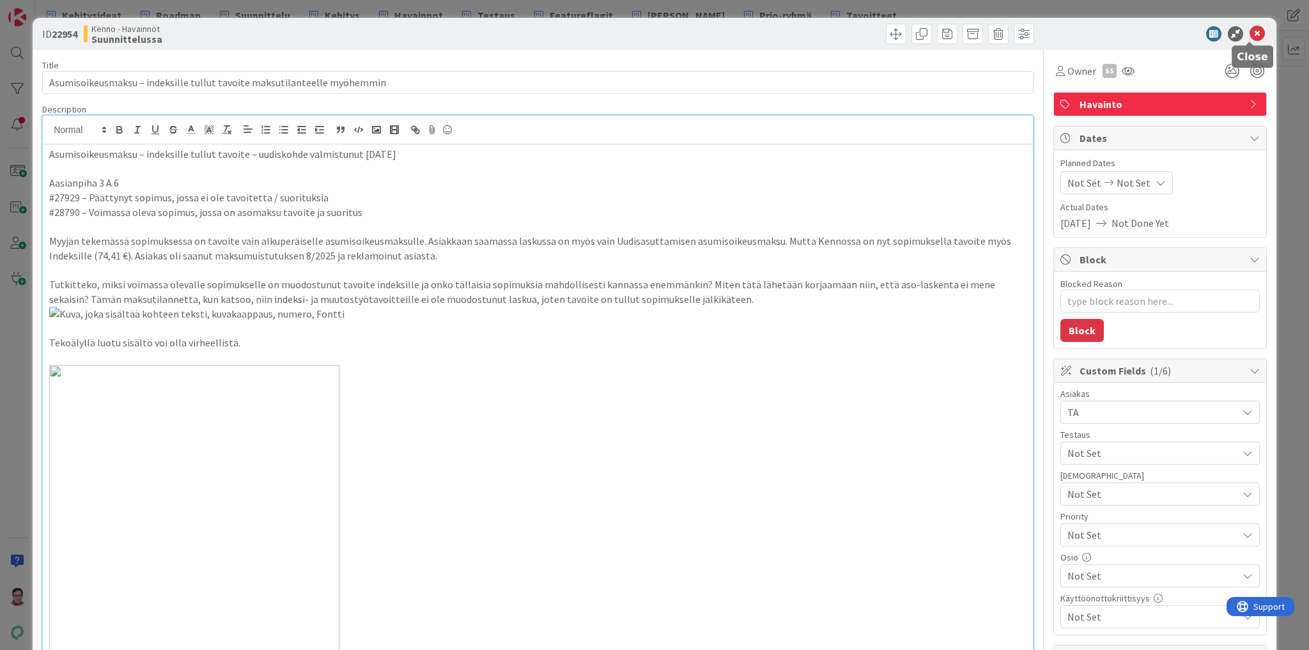
click at [1250, 31] on icon at bounding box center [1257, 33] width 15 height 15
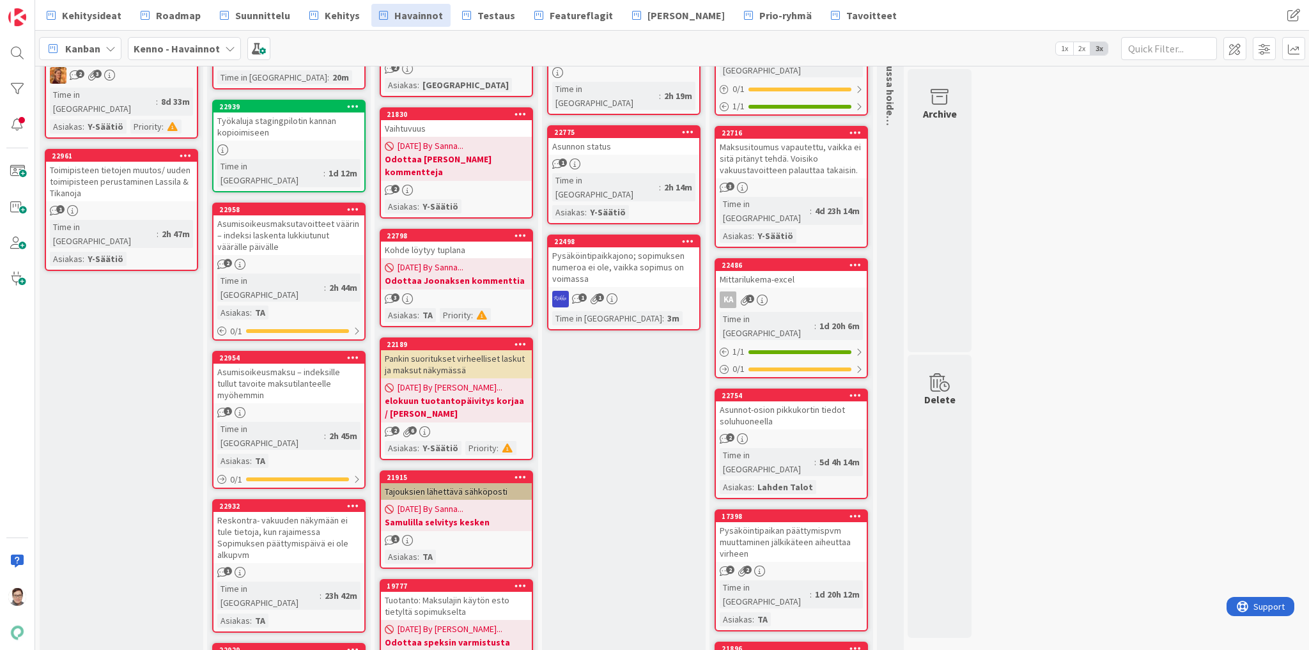
click at [307, 240] on link "22958 Asumisoikeusmaksutavoitteet väärin – indeksi laskenta lukkiutunut vääräll…" at bounding box center [288, 272] width 153 height 138
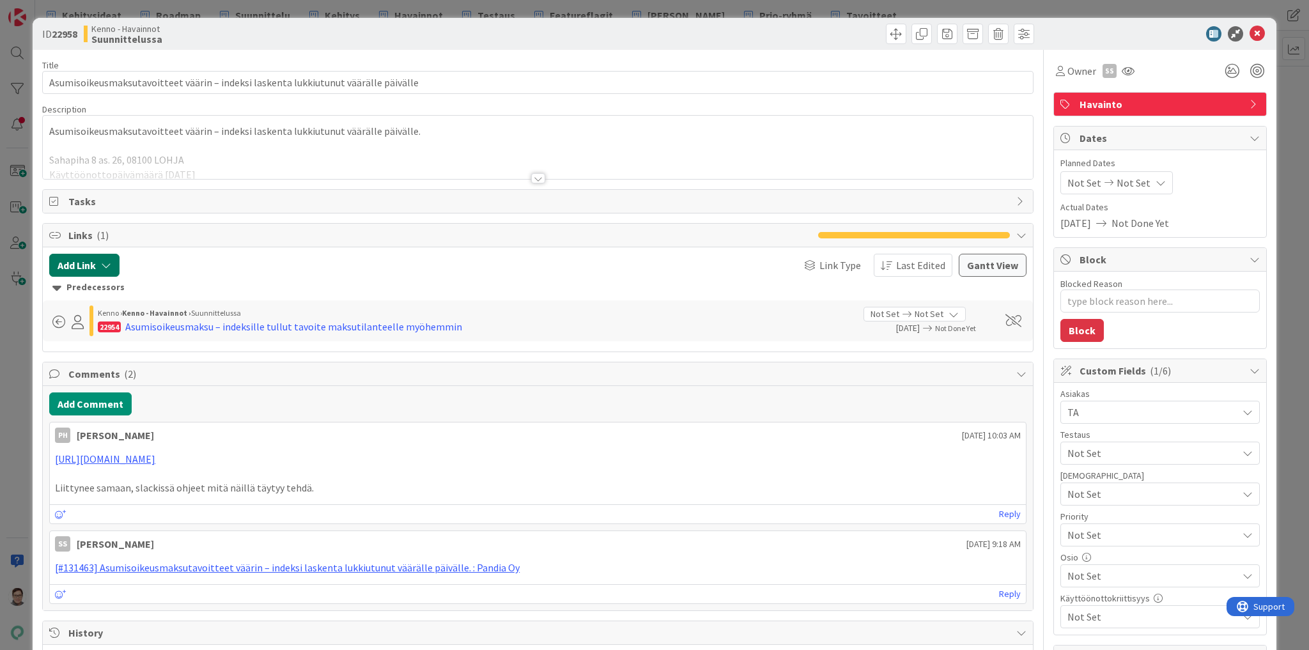
click at [82, 263] on button "Add Link" at bounding box center [84, 265] width 70 height 23
click at [304, 272] on div at bounding box center [292, 265] width 332 height 23
click at [1252, 36] on icon at bounding box center [1257, 33] width 15 height 15
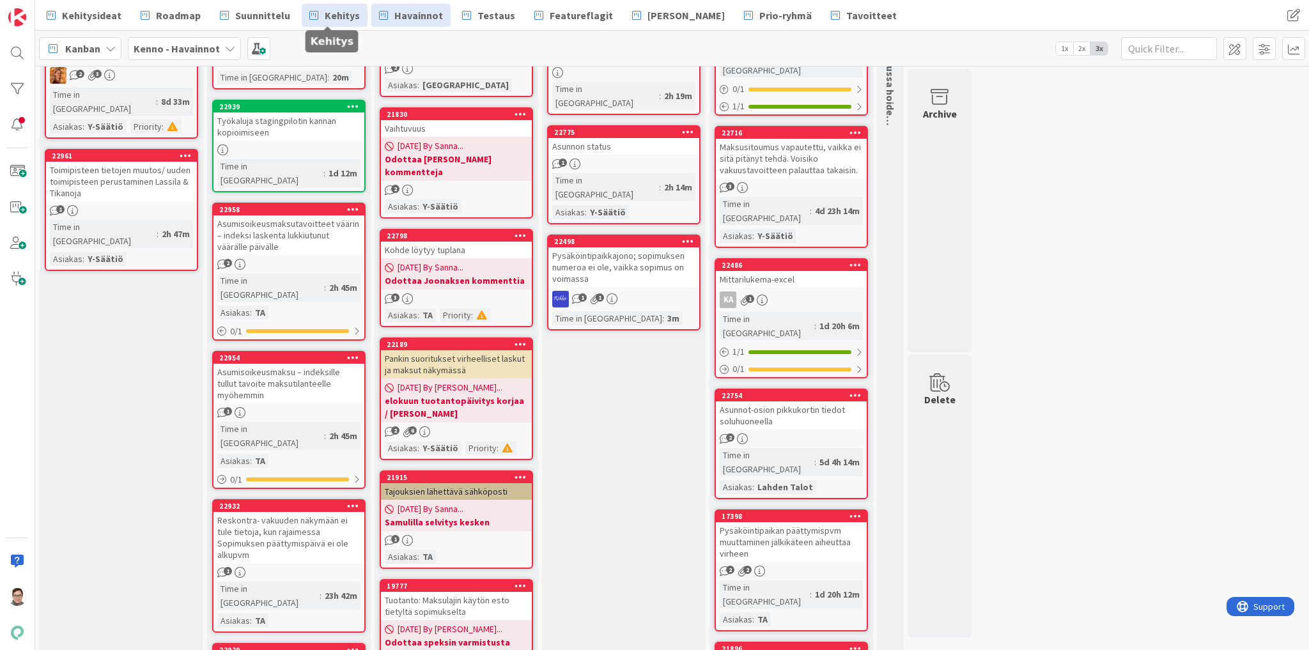
click at [330, 14] on span "Kehitys" at bounding box center [342, 15] width 35 height 15
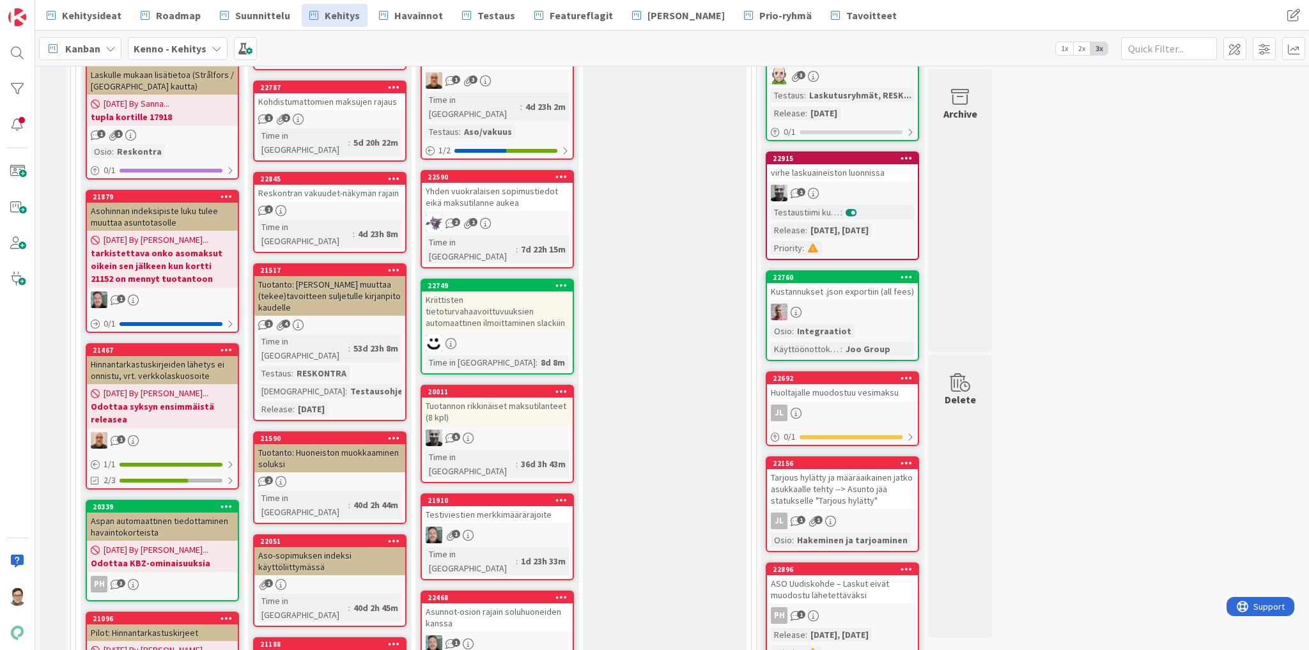
scroll to position [460, 0]
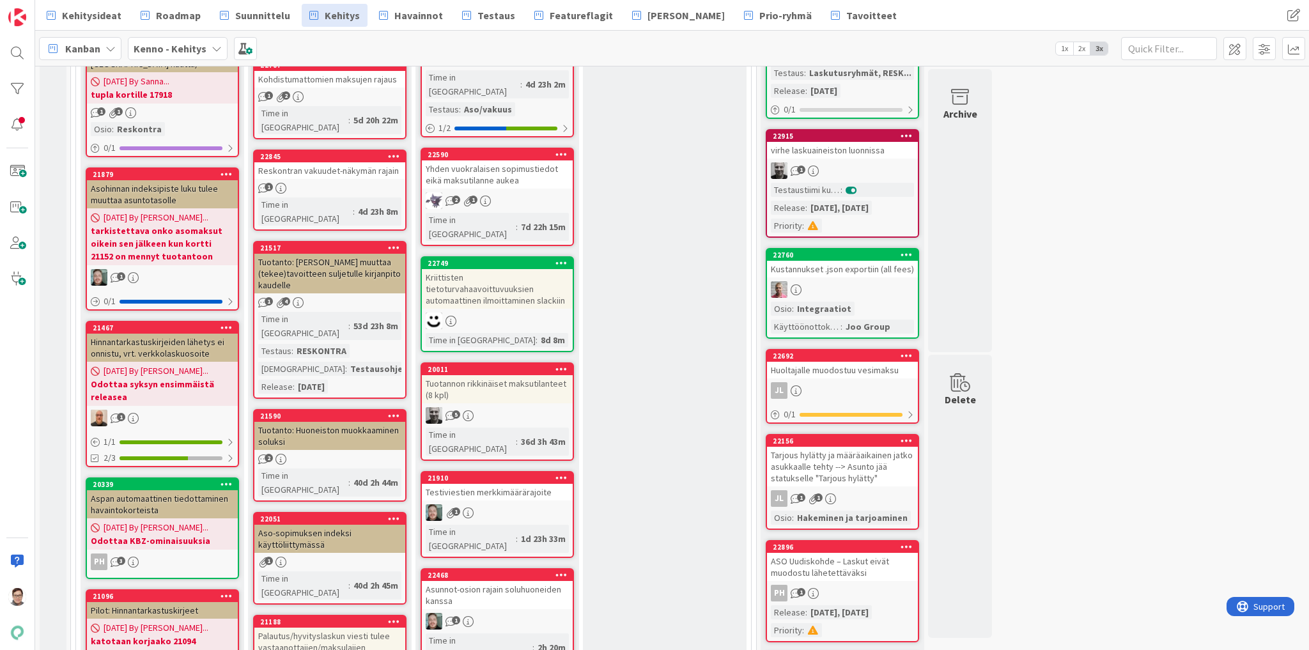
click at [394, 243] on icon at bounding box center [394, 247] width 12 height 9
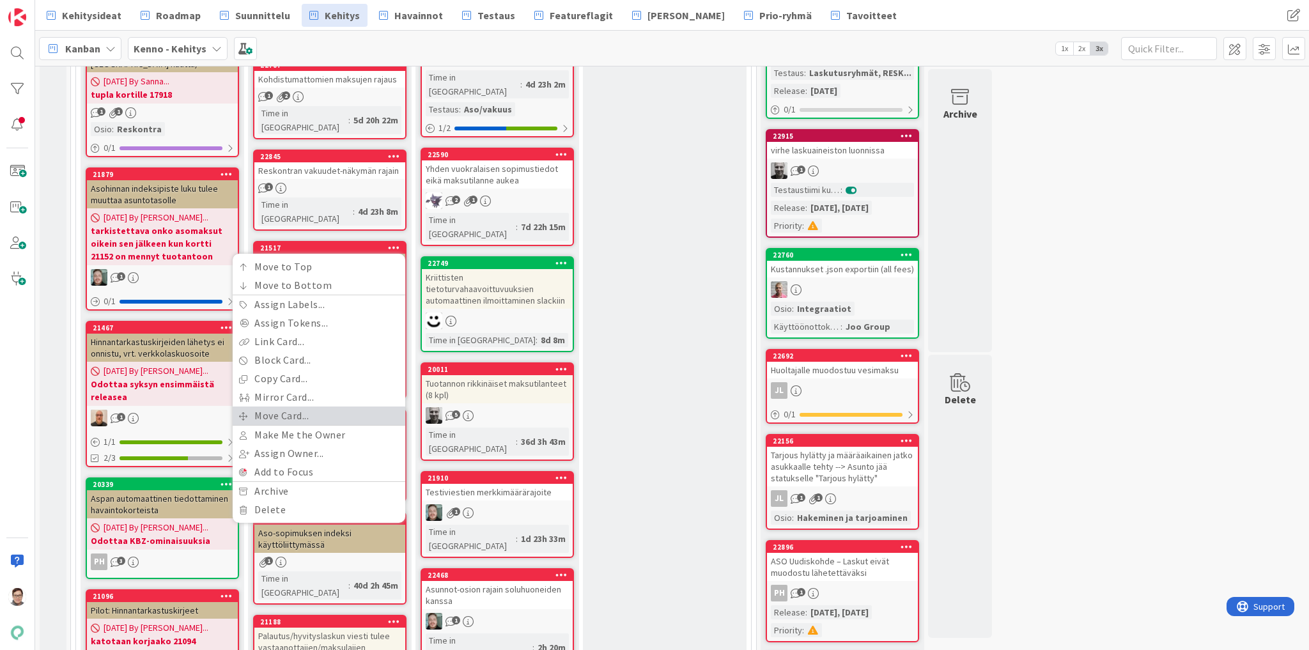
click at [277, 407] on link "Move Card..." at bounding box center [319, 416] width 173 height 19
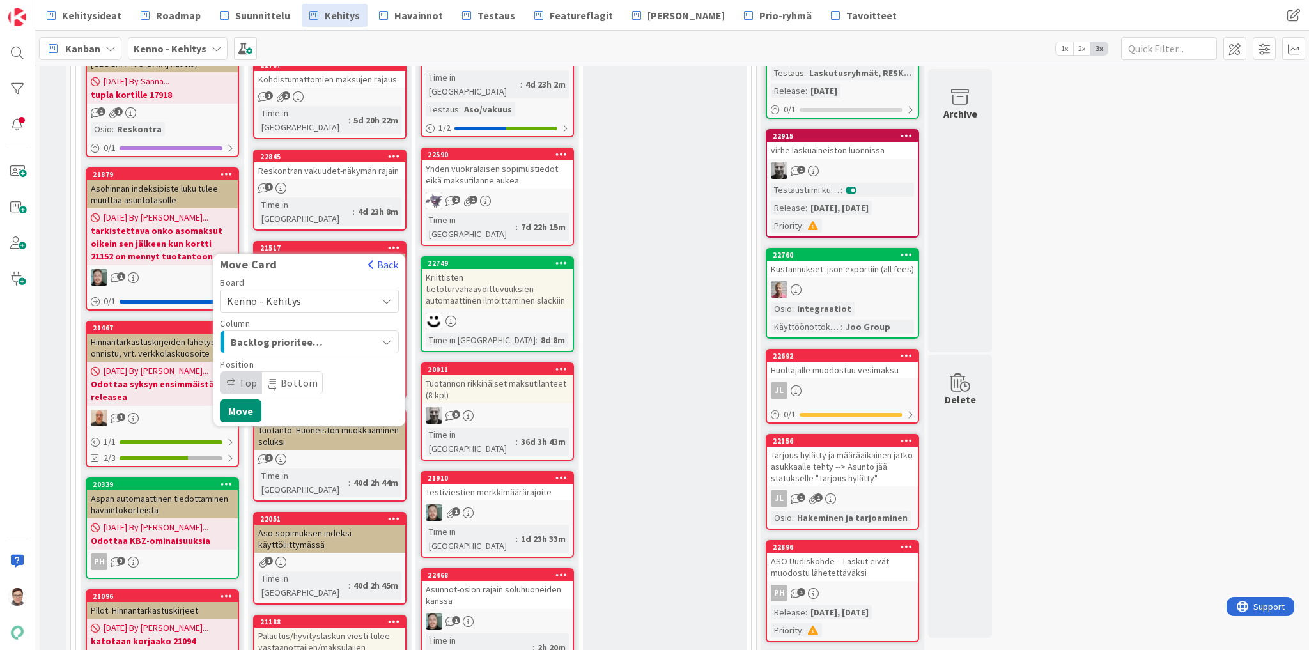
click at [280, 290] on div "Kenno - Kehitys" at bounding box center [309, 301] width 179 height 23
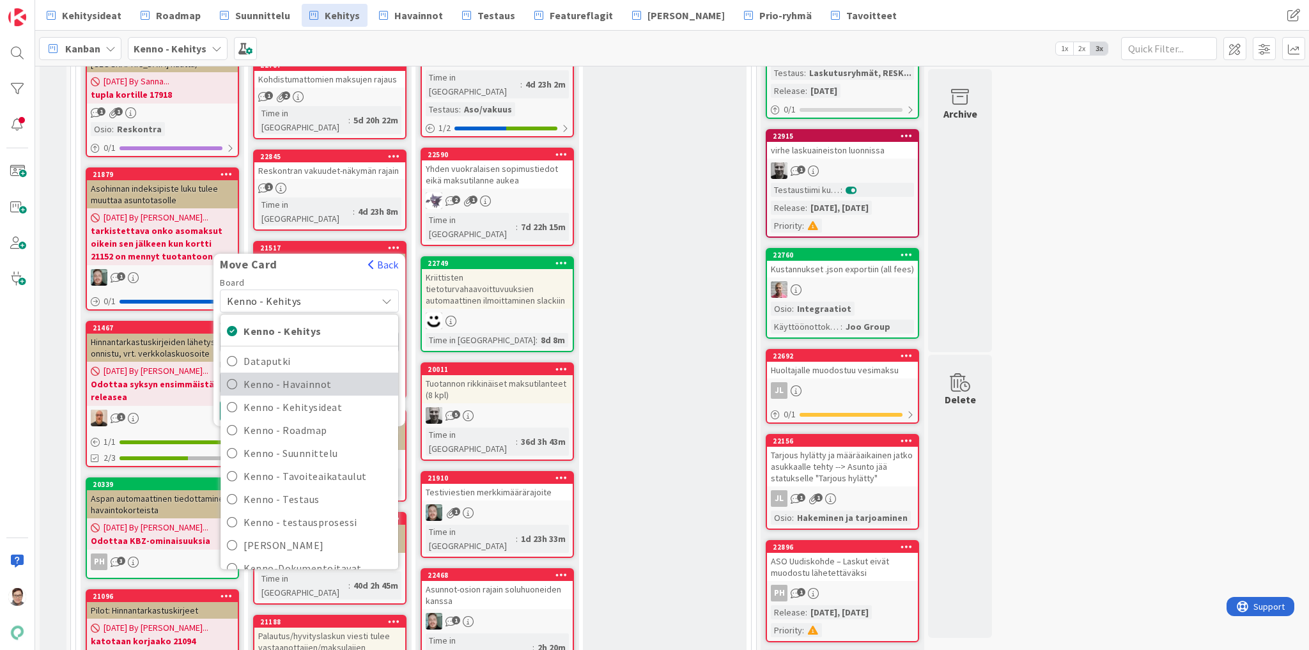
click at [286, 375] on span "Kenno - Havainnot" at bounding box center [318, 384] width 148 height 19
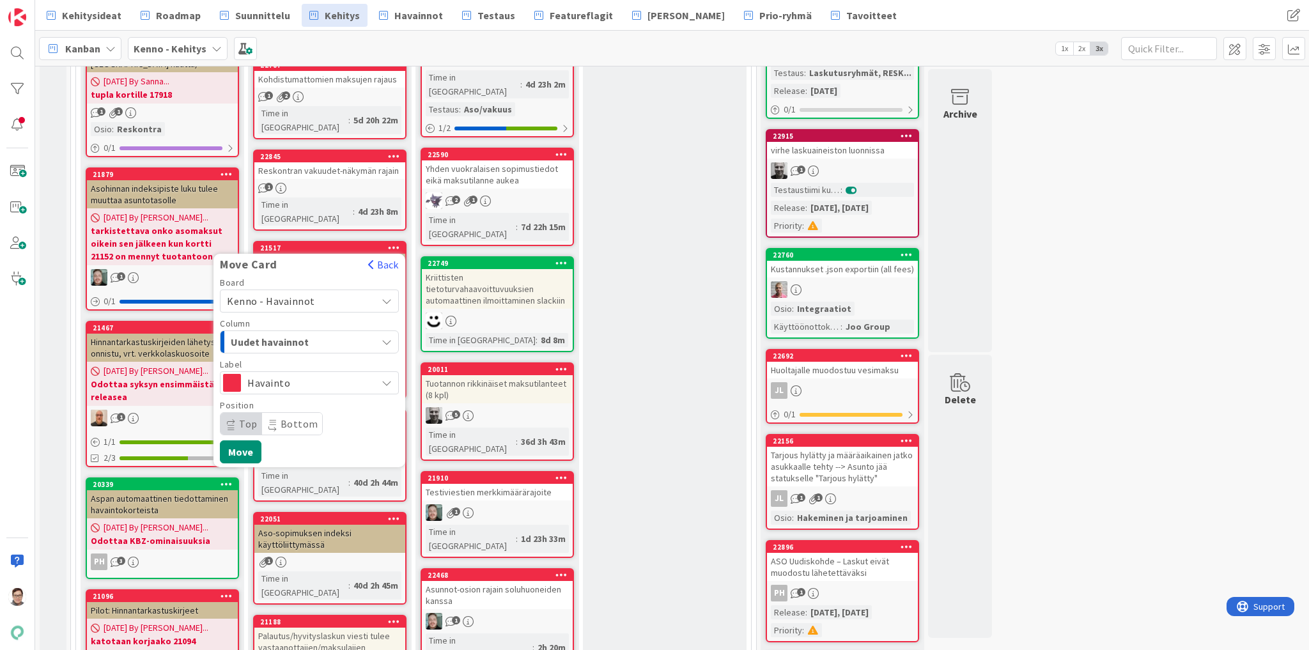
click at [287, 334] on span "Uudet havainnot" at bounding box center [279, 342] width 96 height 17
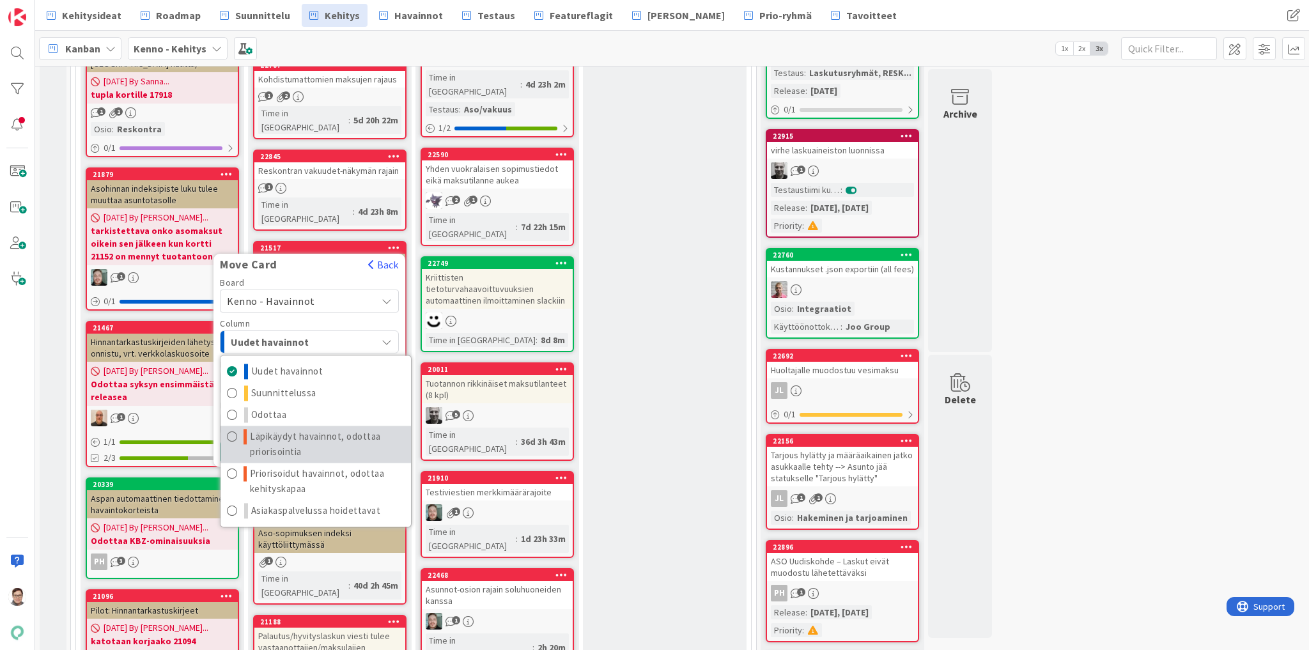
click at [289, 430] on span "Läpikäydyt havainnot, odottaa priorisointia" at bounding box center [327, 445] width 155 height 31
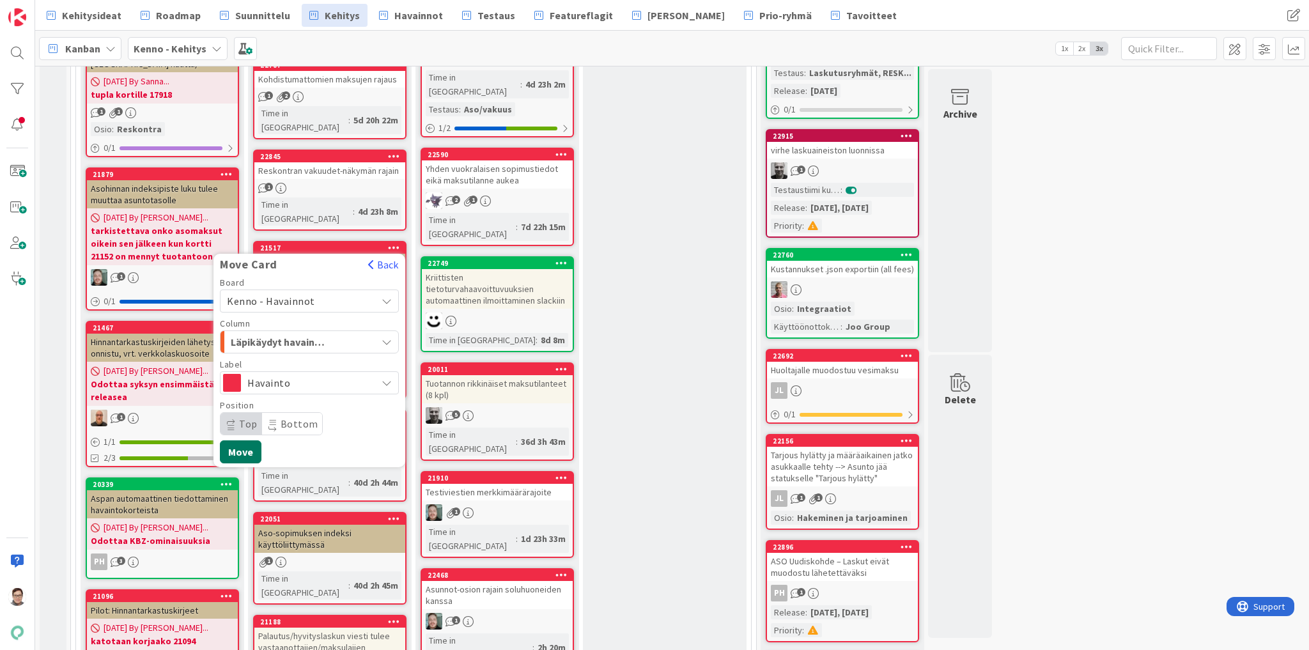
click at [243, 440] on button "Move" at bounding box center [241, 451] width 42 height 23
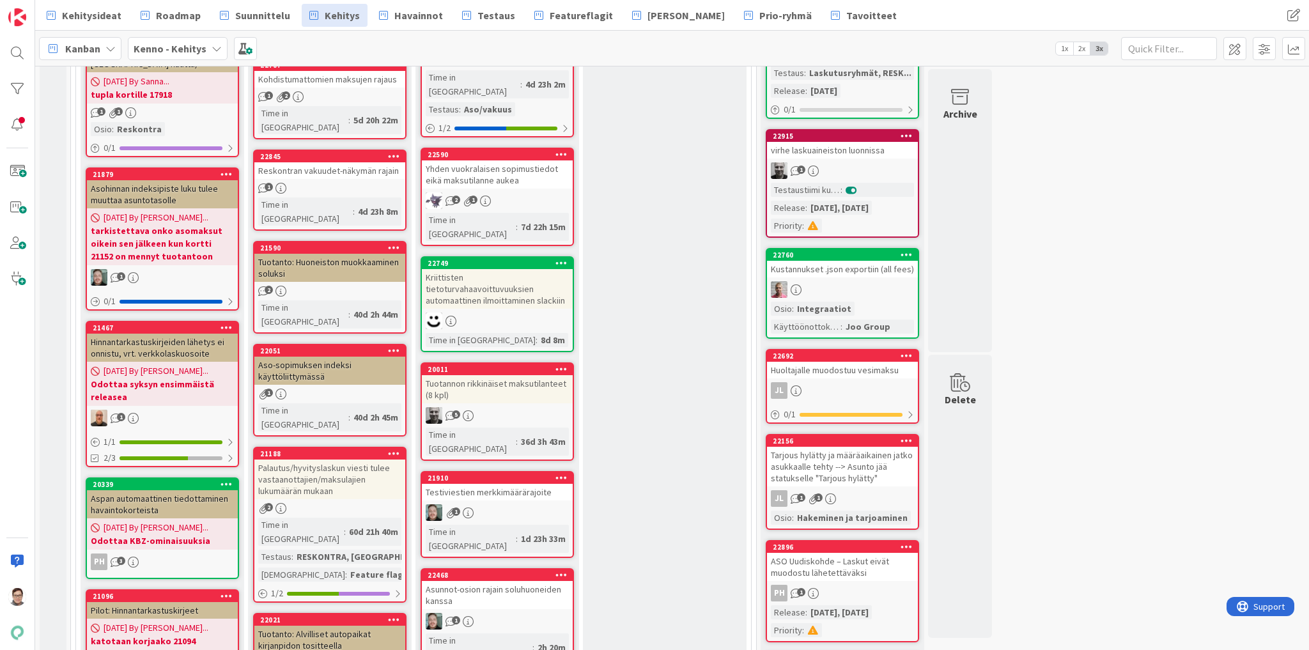
click at [106, 46] on icon at bounding box center [110, 48] width 10 height 10
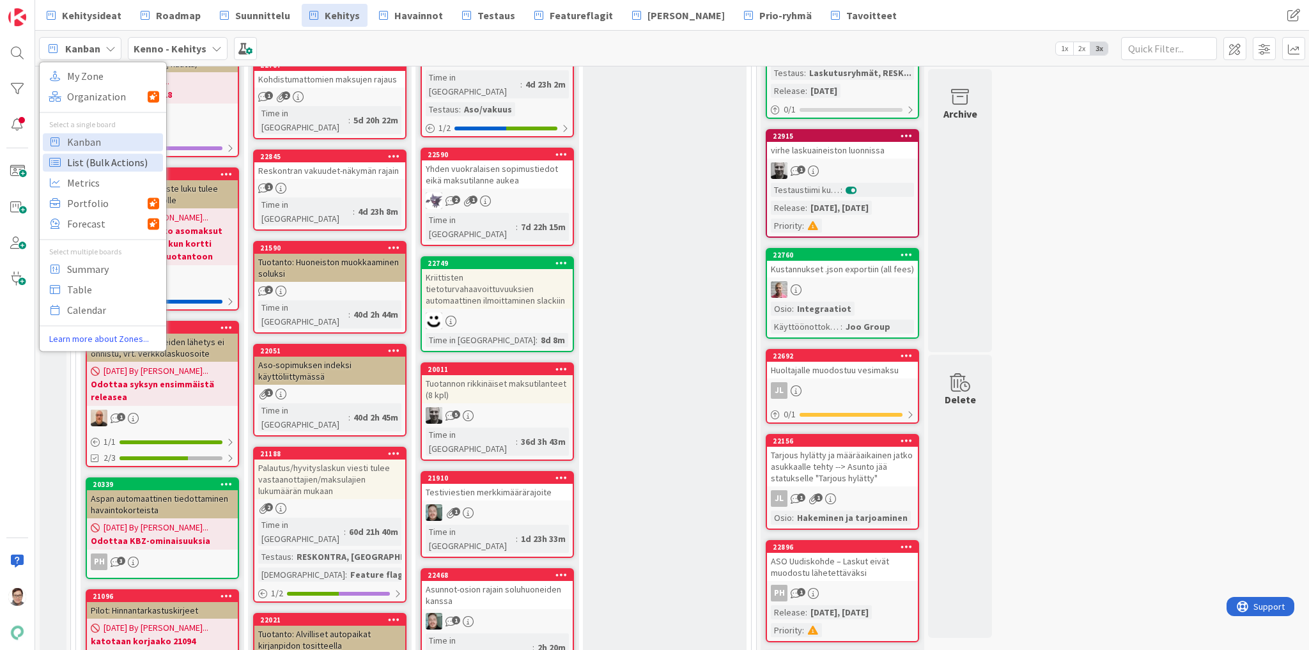
click at [101, 160] on span "List (Bulk Actions)" at bounding box center [113, 162] width 92 height 19
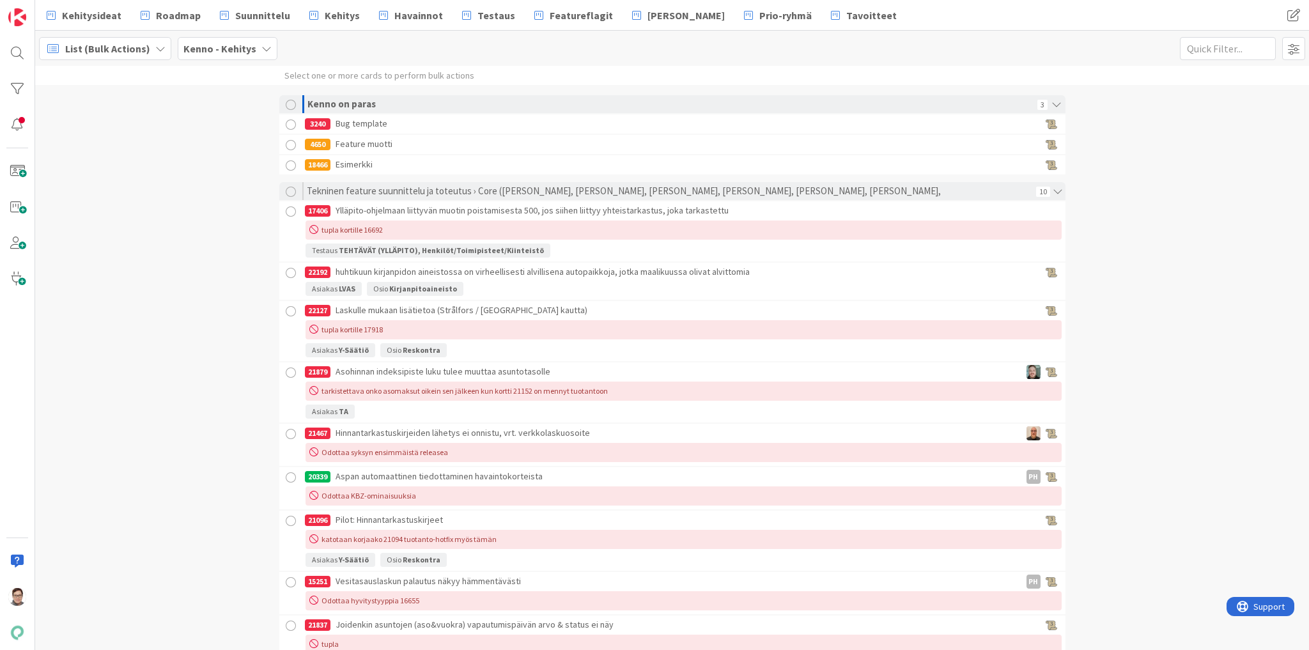
click at [284, 204] on div at bounding box center [291, 212] width 16 height 16
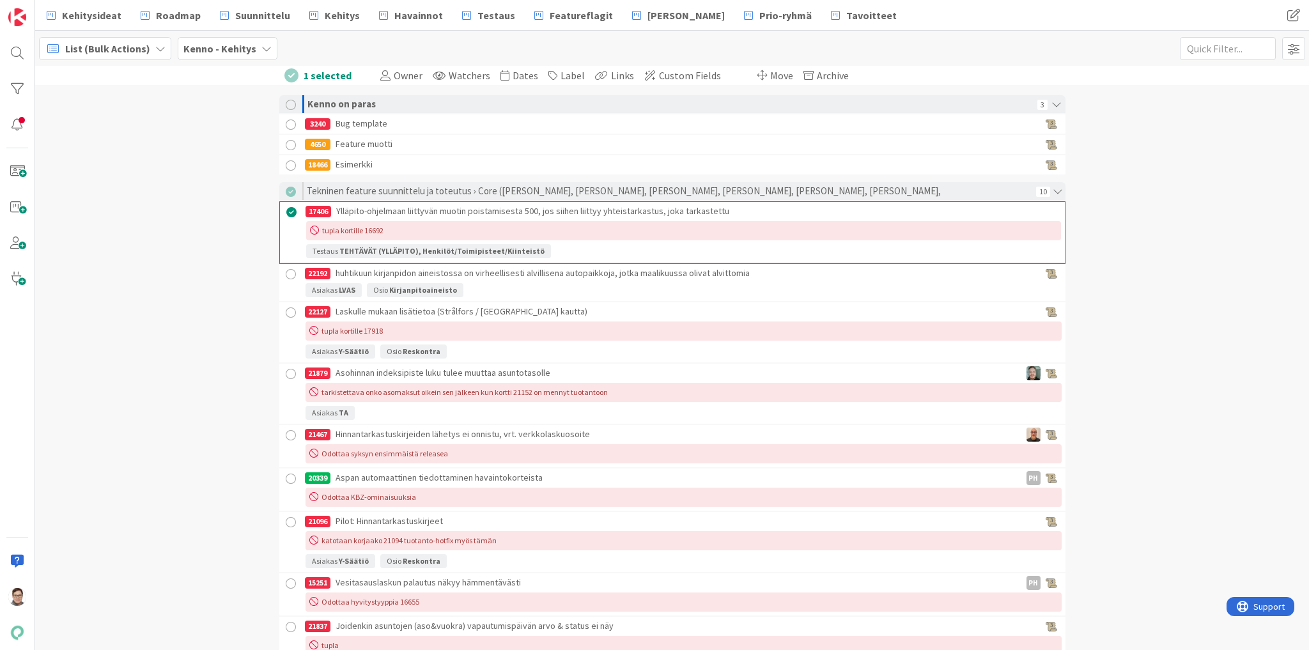
click at [283, 271] on div at bounding box center [291, 275] width 16 height 16
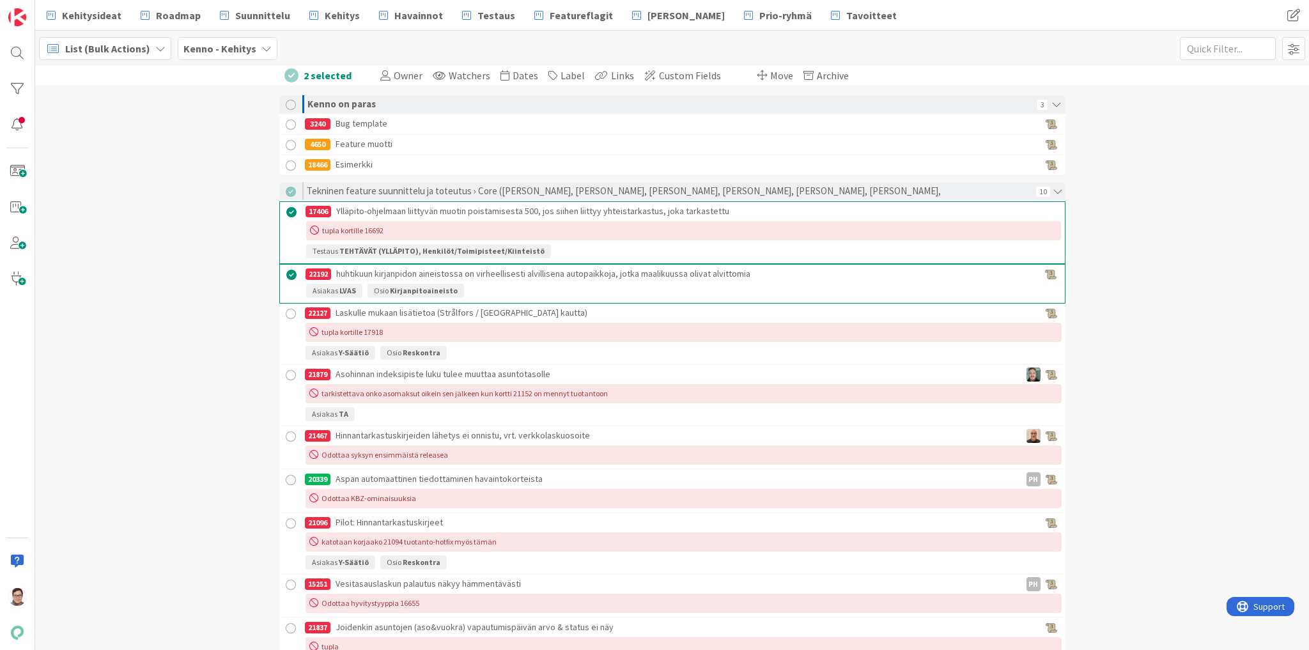
click at [286, 314] on div at bounding box center [291, 314] width 16 height 16
click at [284, 371] on div at bounding box center [291, 377] width 16 height 16
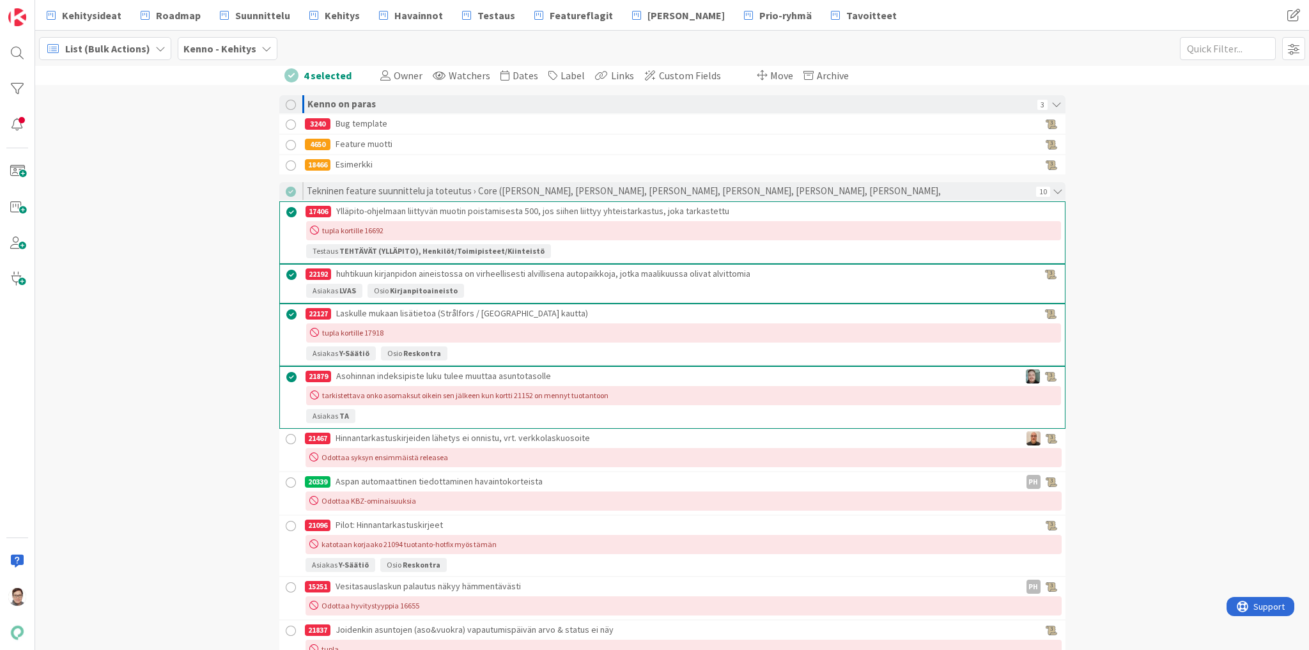
click at [288, 212] on div at bounding box center [292, 213] width 16 height 16
click at [285, 273] on div at bounding box center [292, 274] width 16 height 16
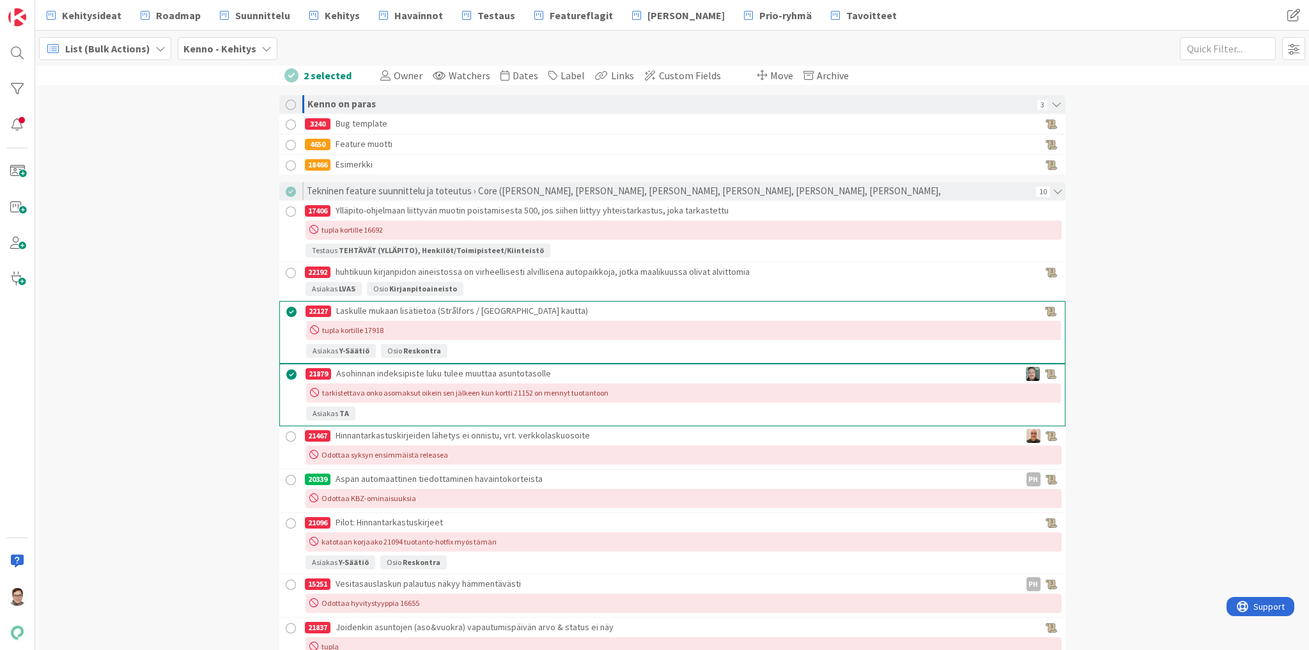
click at [286, 307] on div at bounding box center [292, 312] width 16 height 16
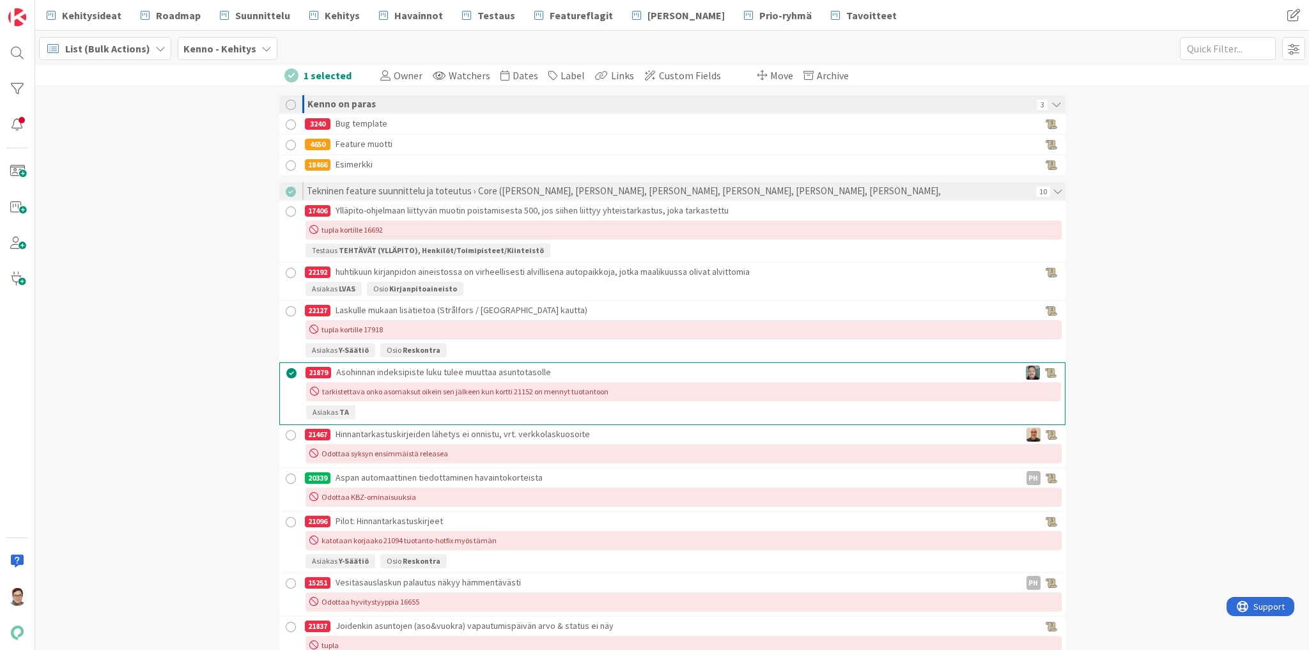
click at [286, 375] on div at bounding box center [292, 374] width 16 height 16
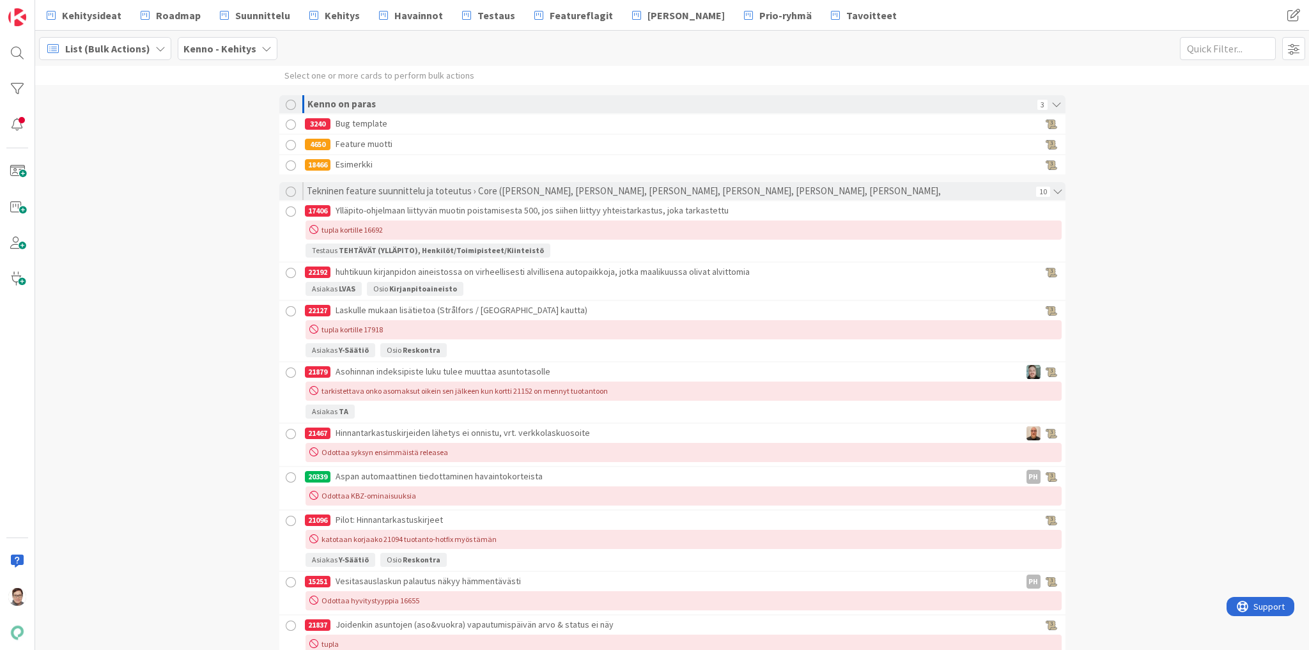
click at [127, 49] on span "List (Bulk Actions)" at bounding box center [107, 48] width 85 height 15
click at [89, 141] on span "Kanban" at bounding box center [113, 141] width 92 height 19
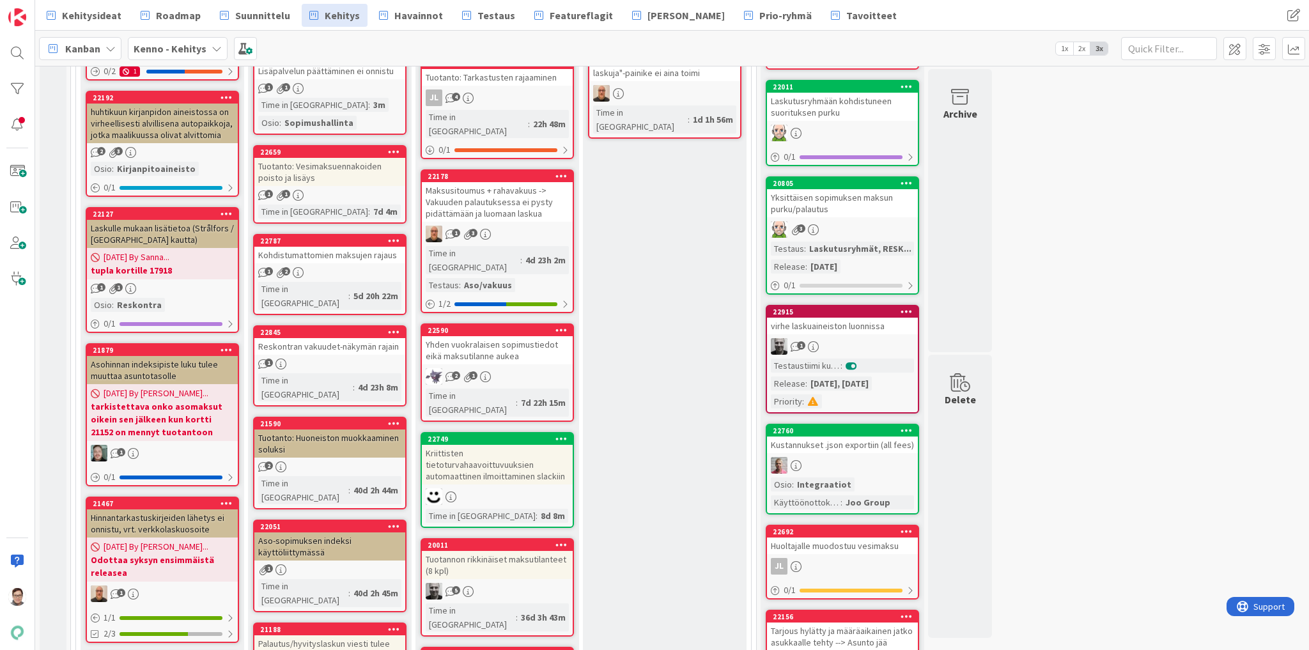
scroll to position [307, 0]
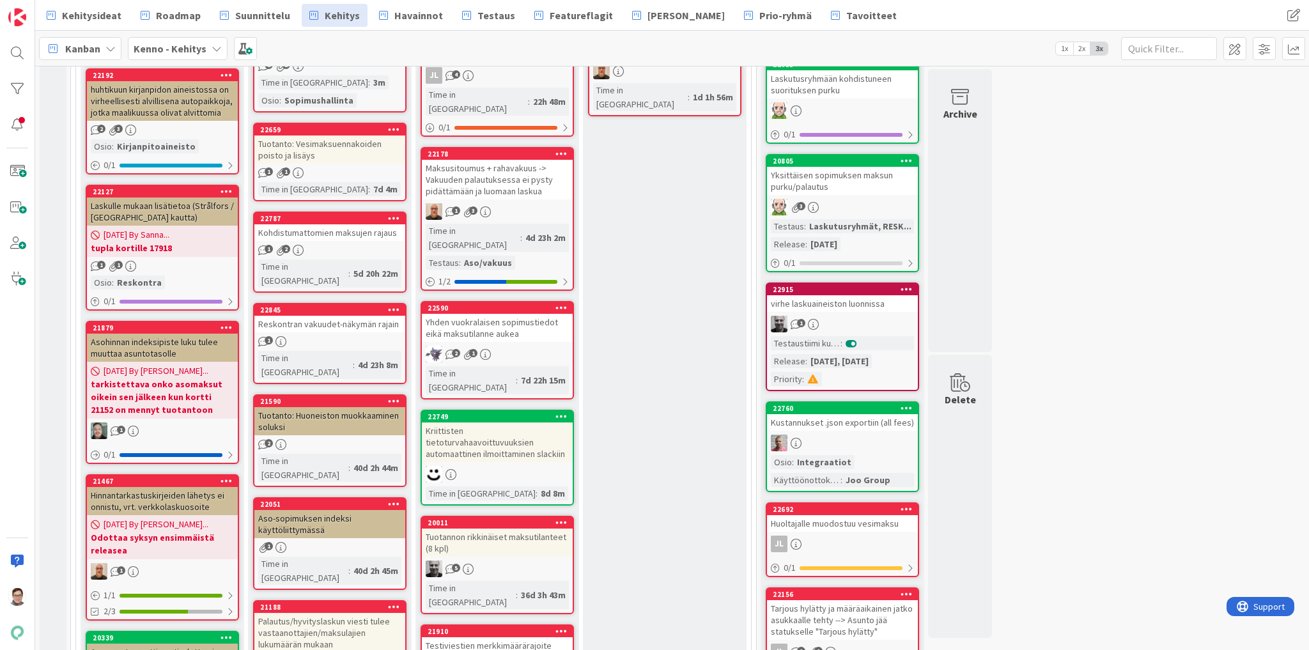
click at [391, 396] on icon at bounding box center [394, 400] width 12 height 9
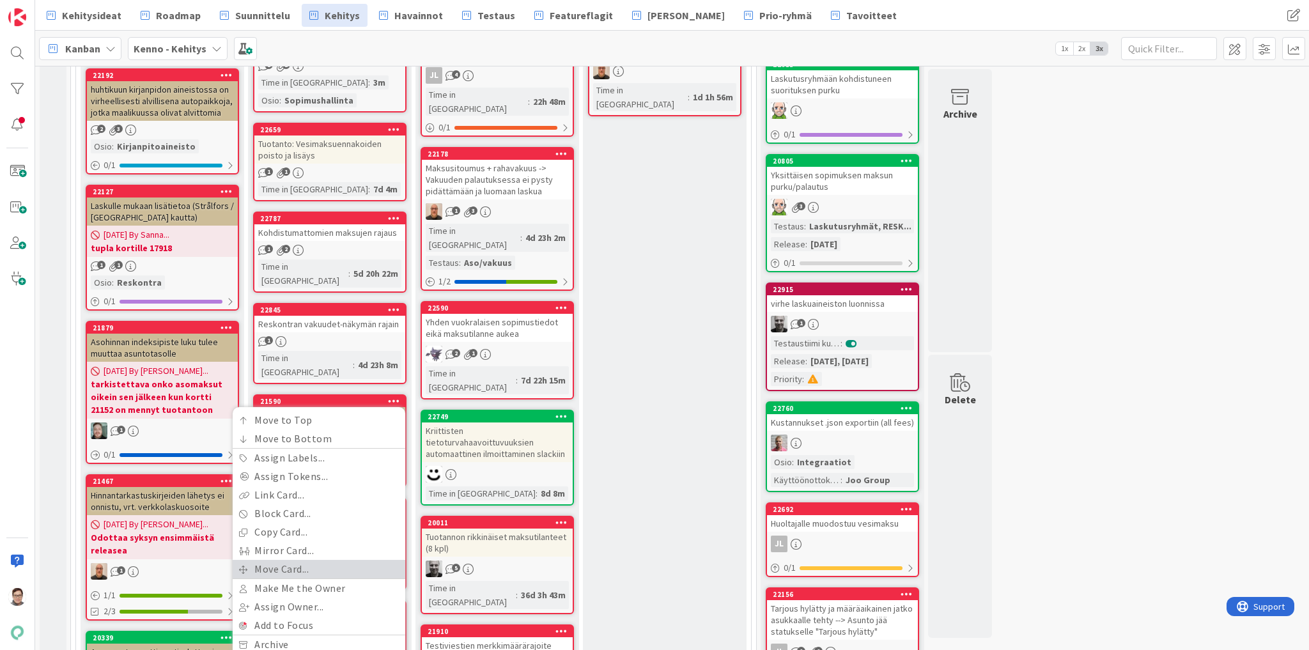
click at [275, 560] on link "Move Card..." at bounding box center [319, 569] width 173 height 19
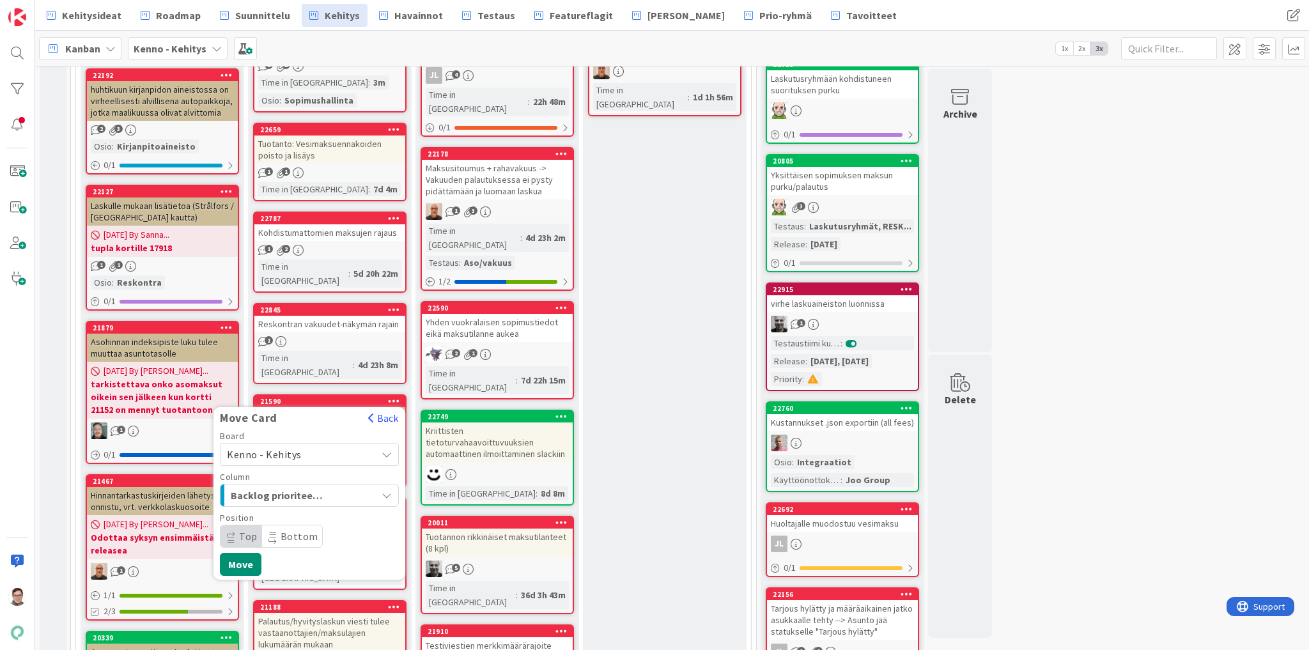
click at [289, 448] on span "Kenno - Kehitys" at bounding box center [264, 454] width 75 height 13
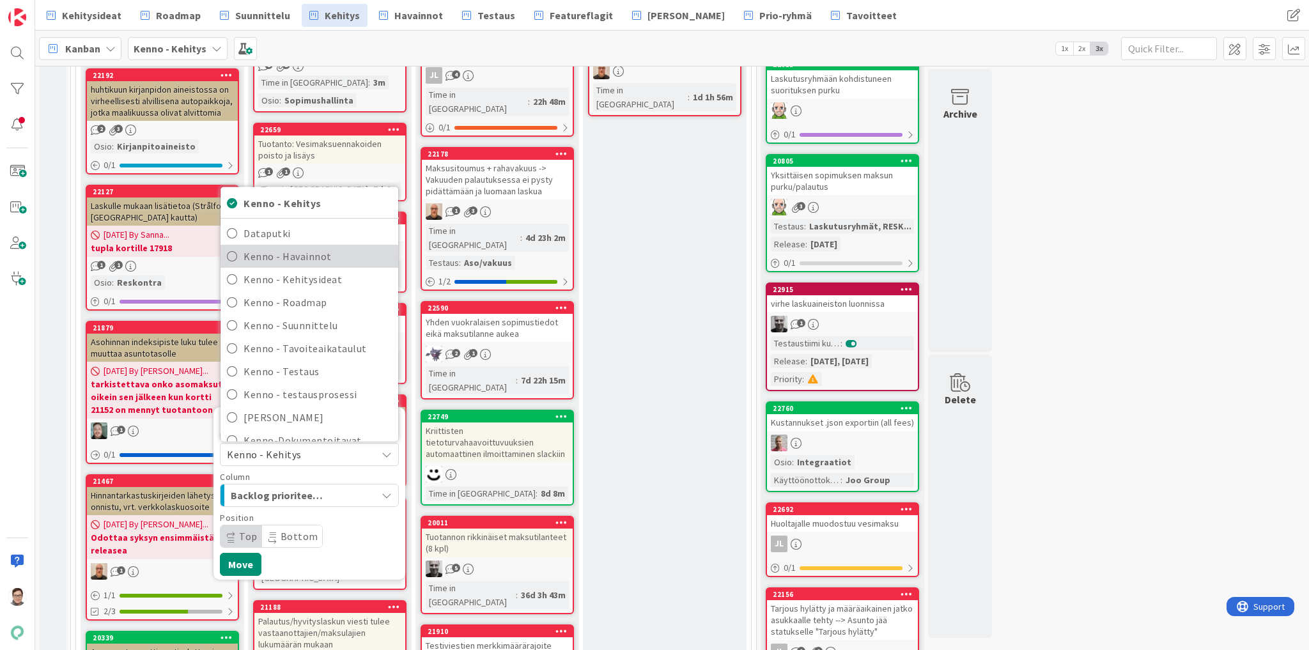
click at [297, 247] on span "Kenno - Havainnot" at bounding box center [318, 256] width 148 height 19
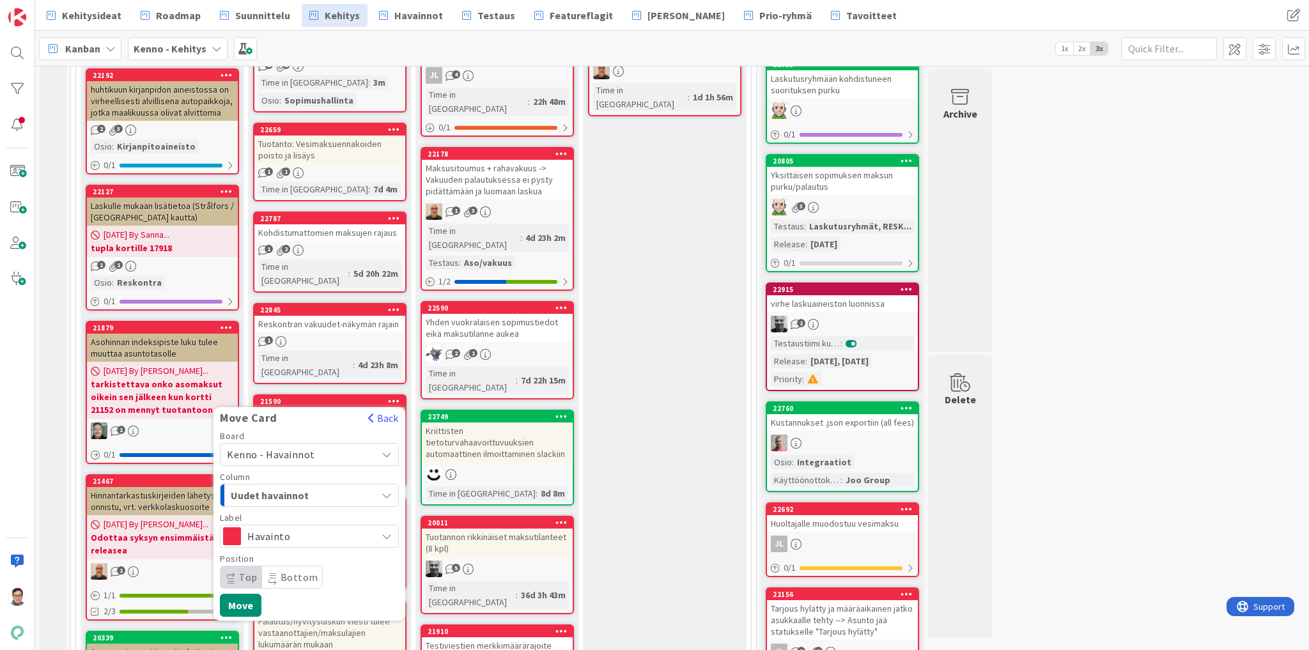
click at [290, 487] on span "Uudet havainnot" at bounding box center [279, 495] width 96 height 17
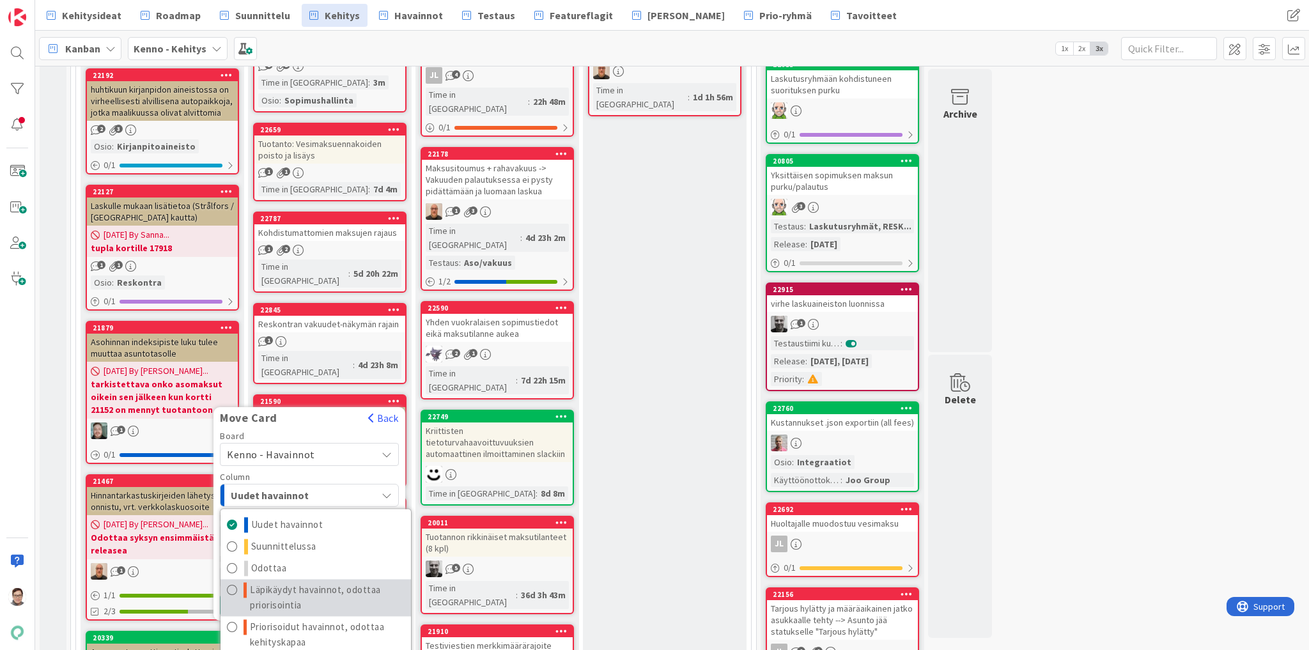
click at [281, 583] on span "Läpikäydyt havainnot, odottaa priorisointia" at bounding box center [327, 598] width 155 height 31
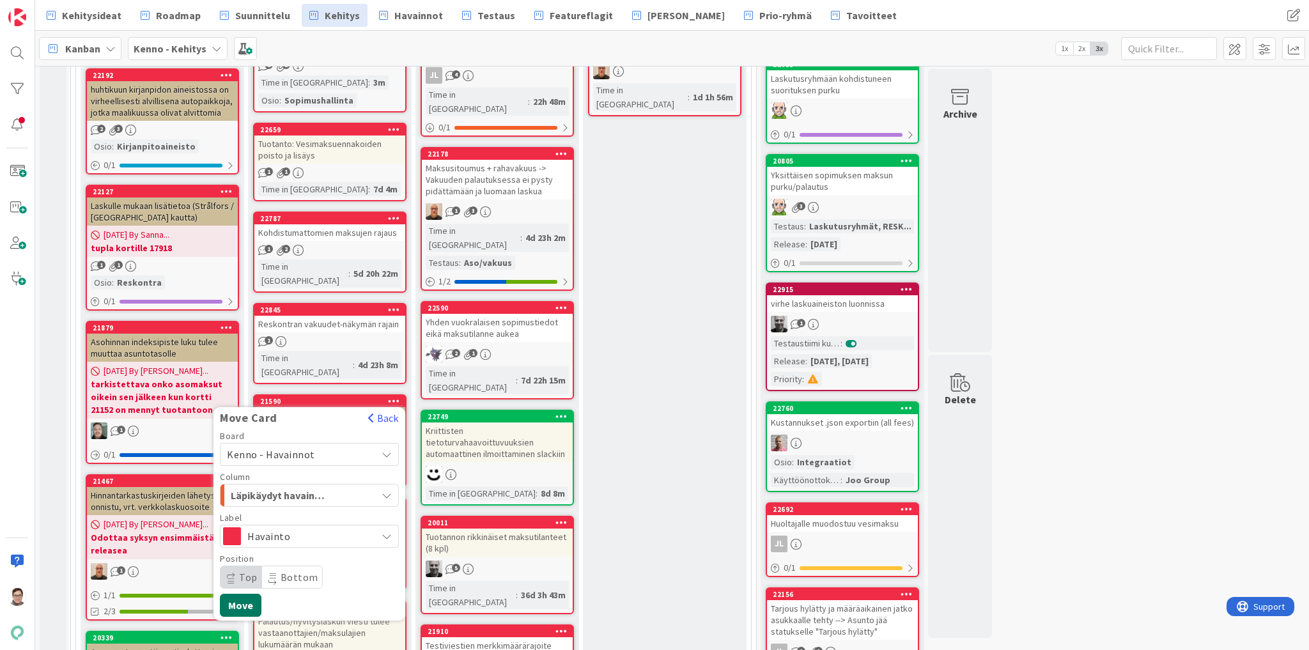
click at [241, 594] on button "Move" at bounding box center [241, 605] width 42 height 23
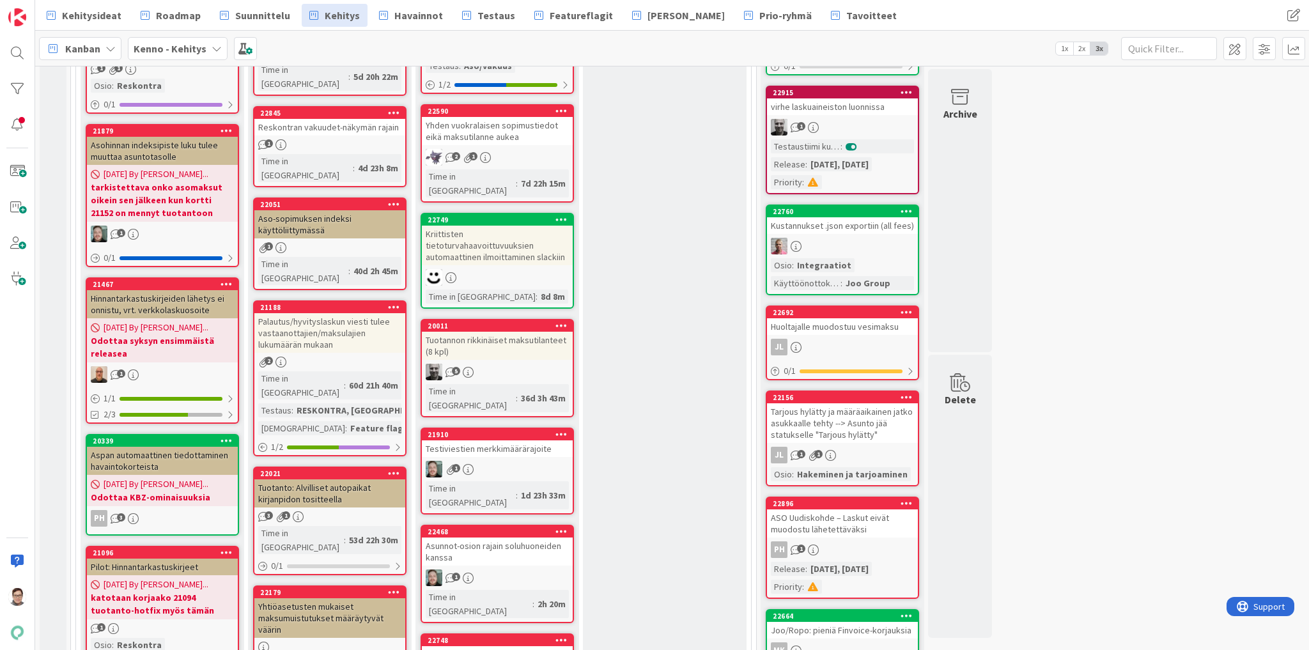
scroll to position [511, 0]
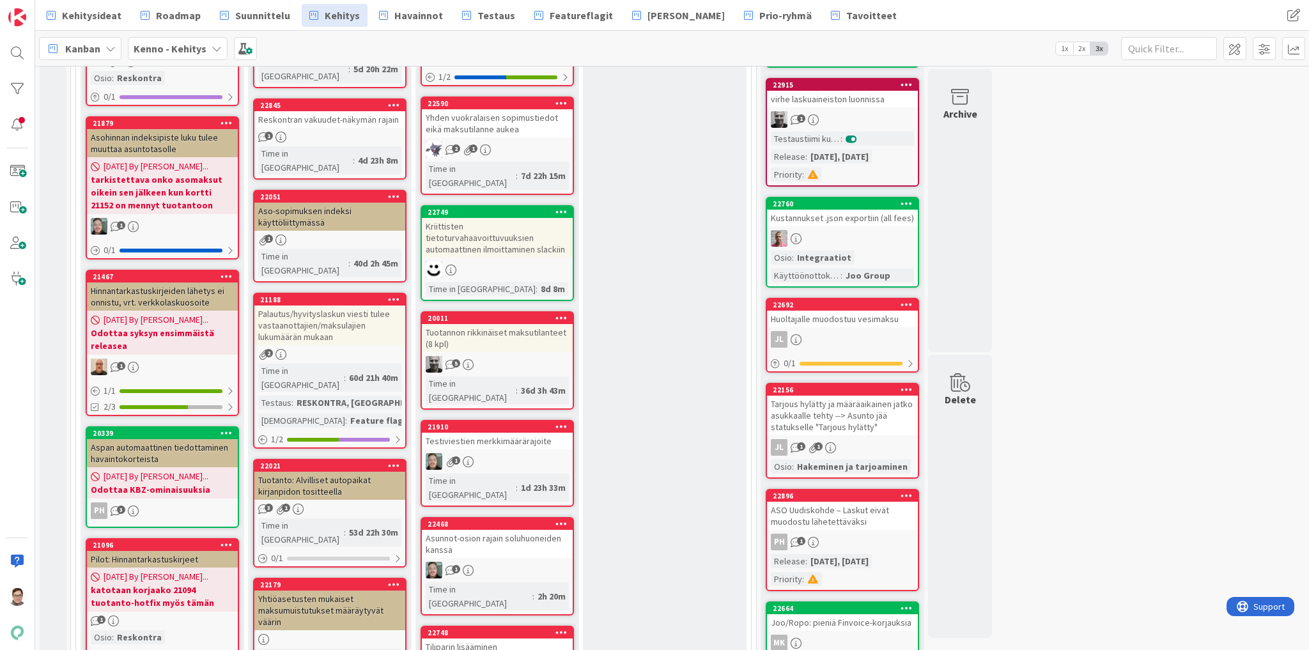
click at [391, 461] on icon at bounding box center [394, 465] width 12 height 9
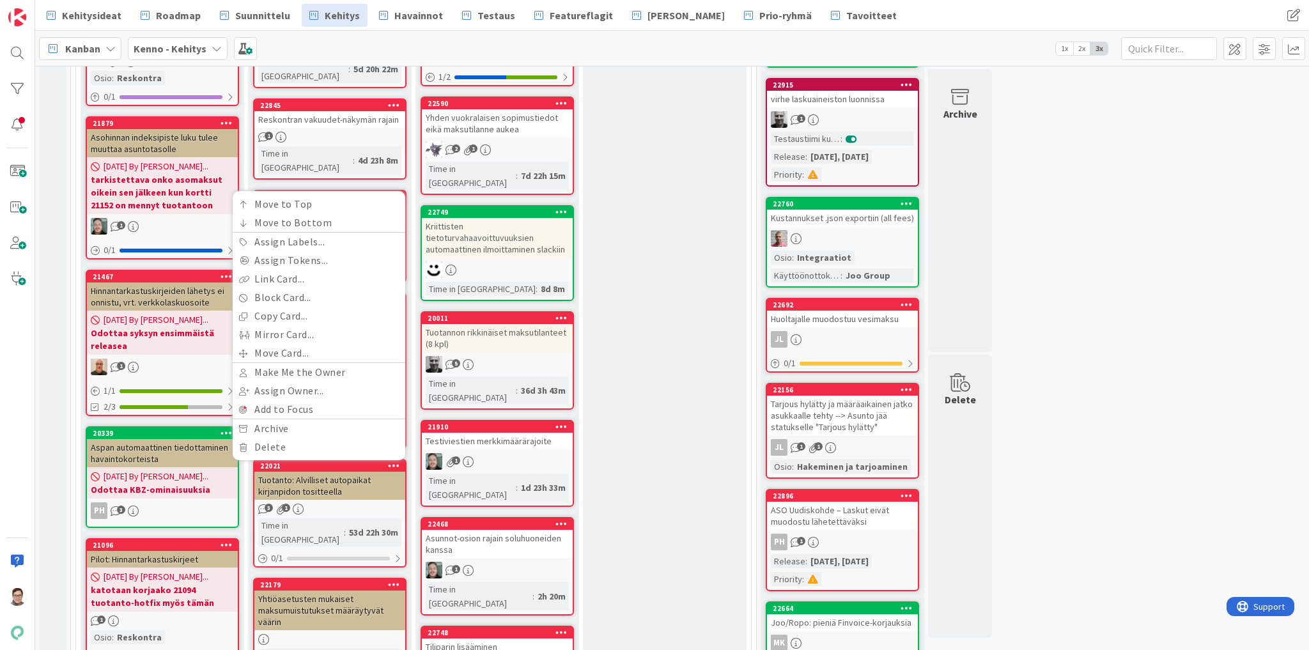
click at [341, 472] on div "Tuotanto: Alvilliset autopaikat kirjanpidon tositteella" at bounding box center [329, 486] width 151 height 28
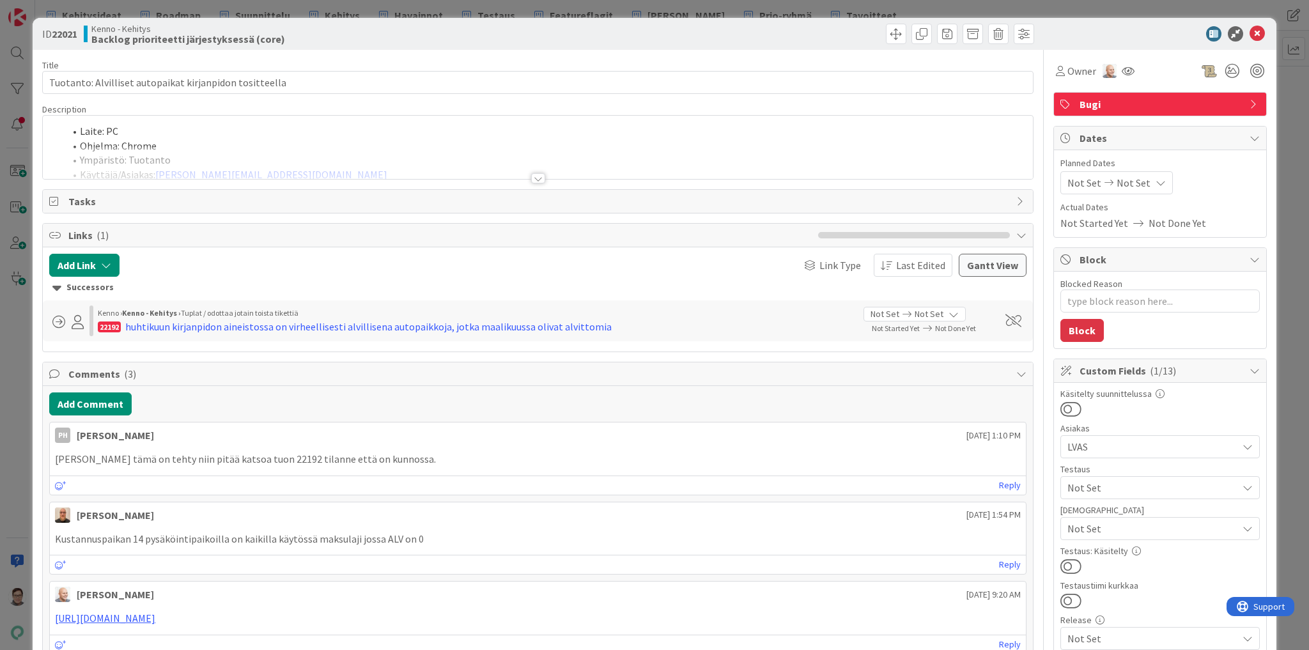
click at [531, 178] on div at bounding box center [538, 178] width 14 height 10
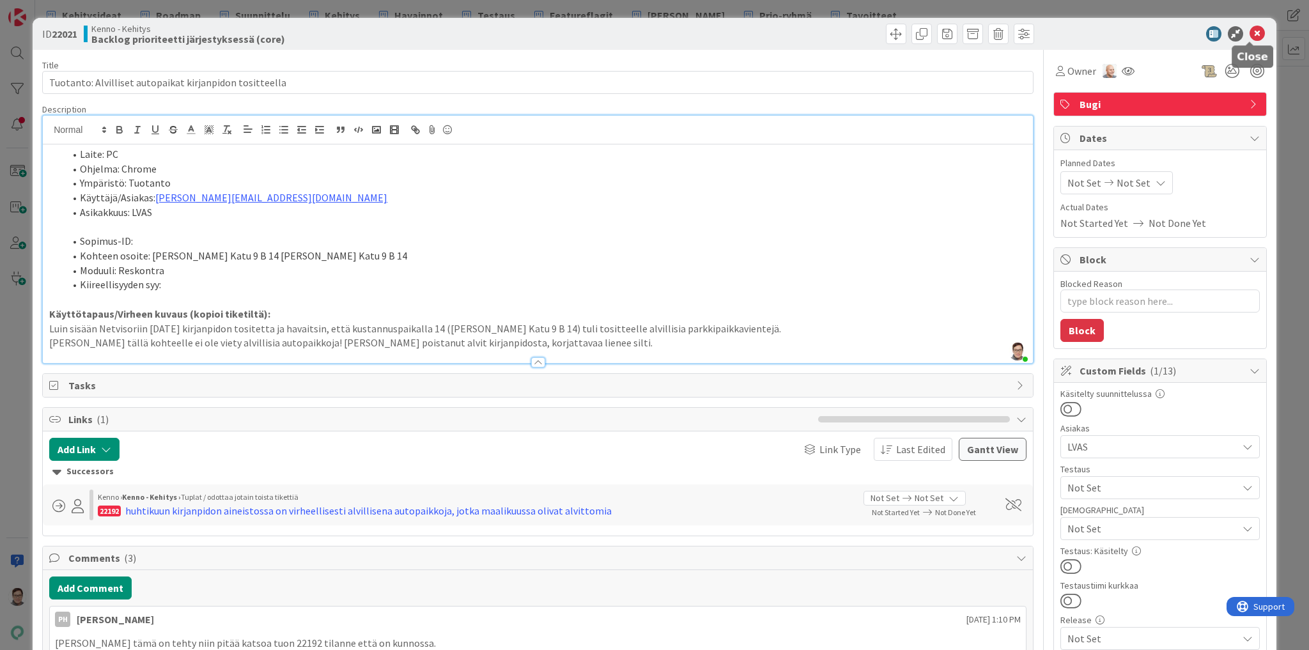
click at [1250, 33] on icon at bounding box center [1257, 33] width 15 height 15
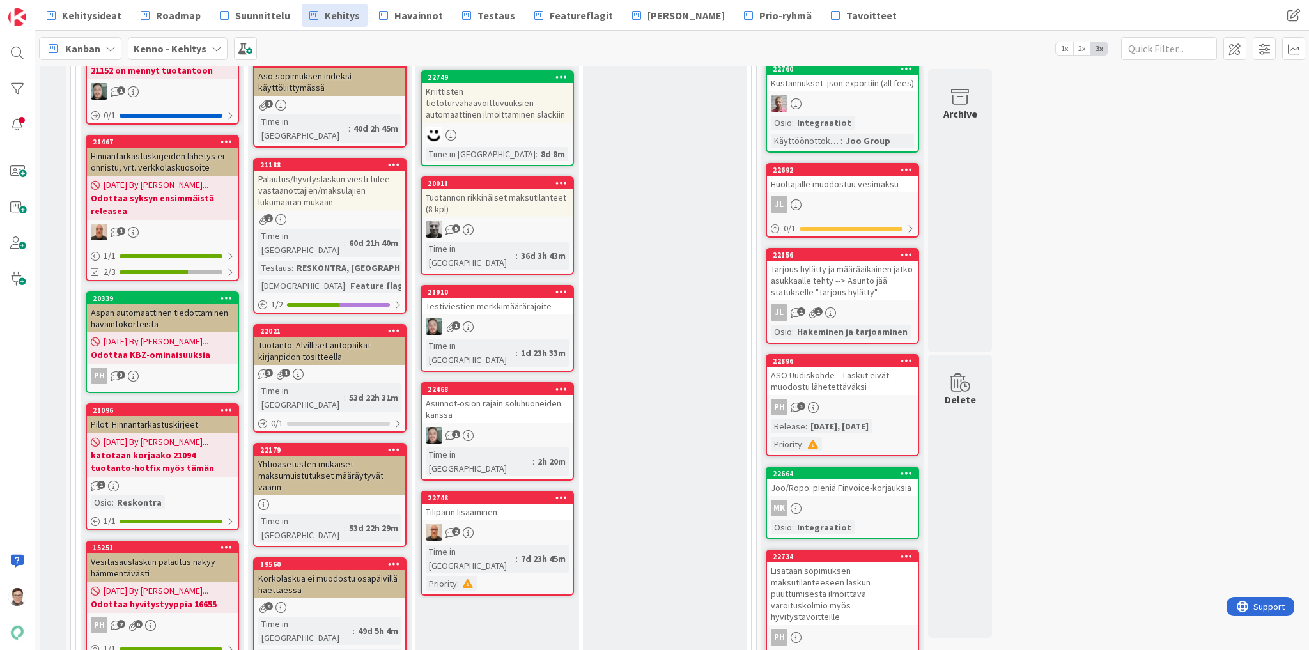
scroll to position [716, 0]
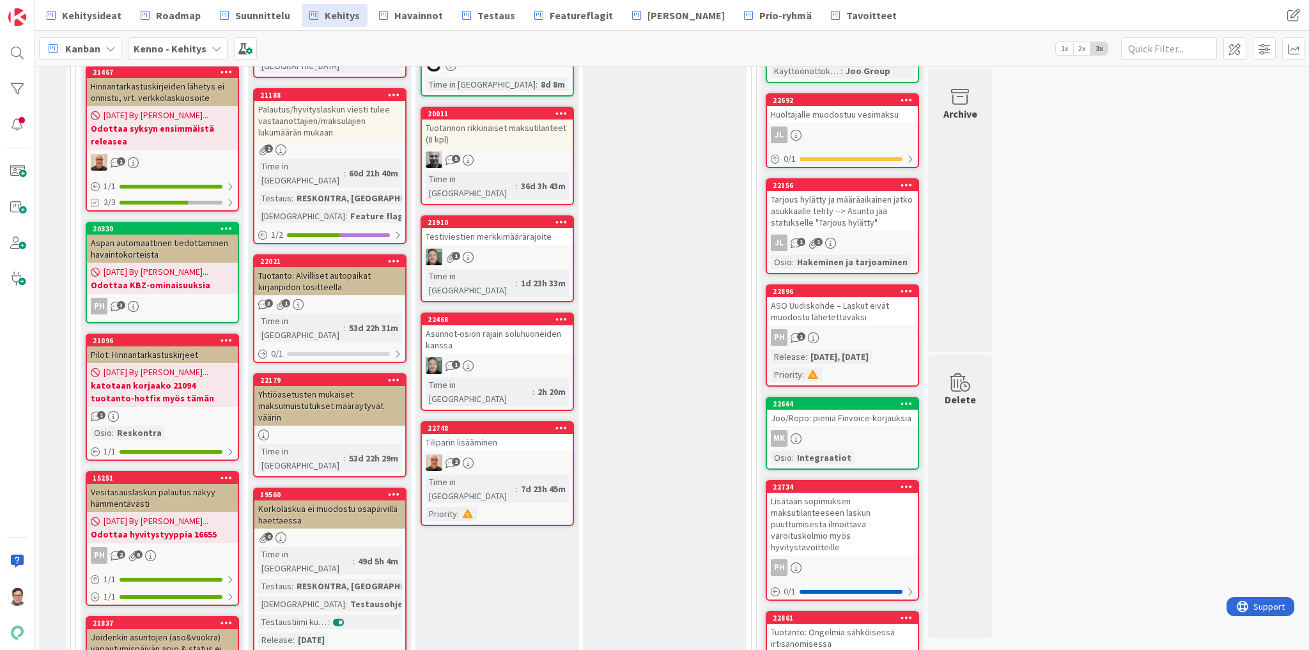
click at [391, 375] on icon at bounding box center [394, 379] width 12 height 9
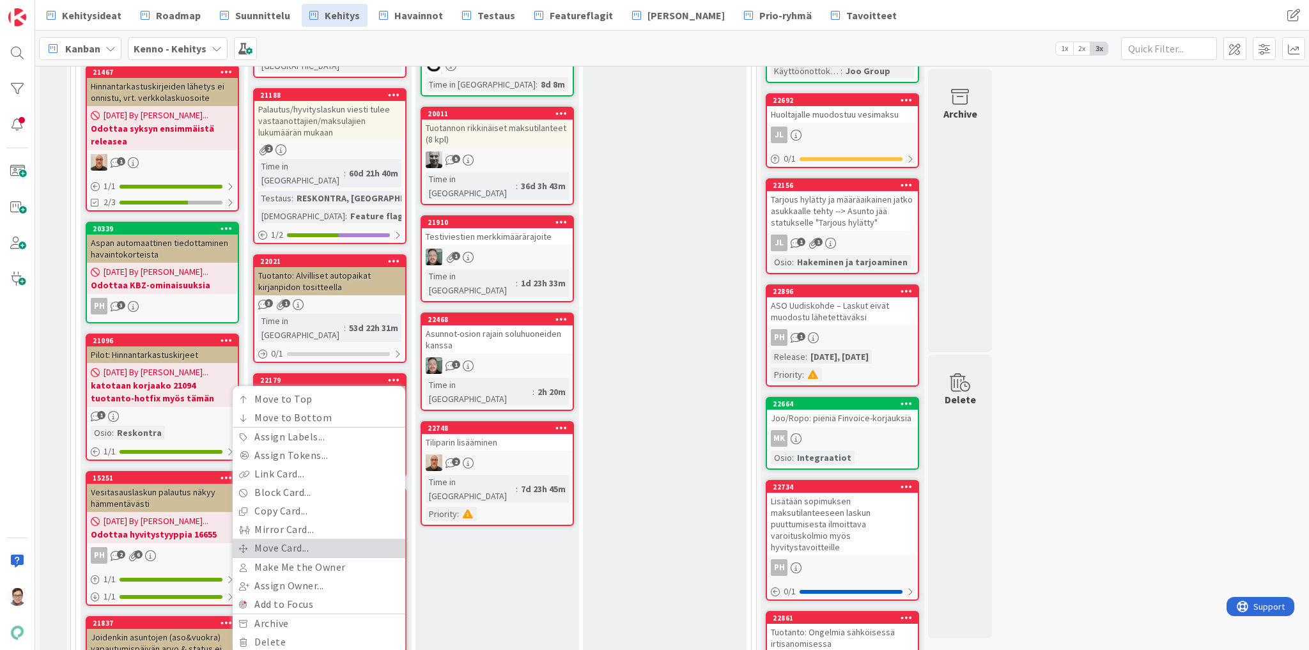
click at [263, 539] on link "Move Card..." at bounding box center [319, 548] width 173 height 19
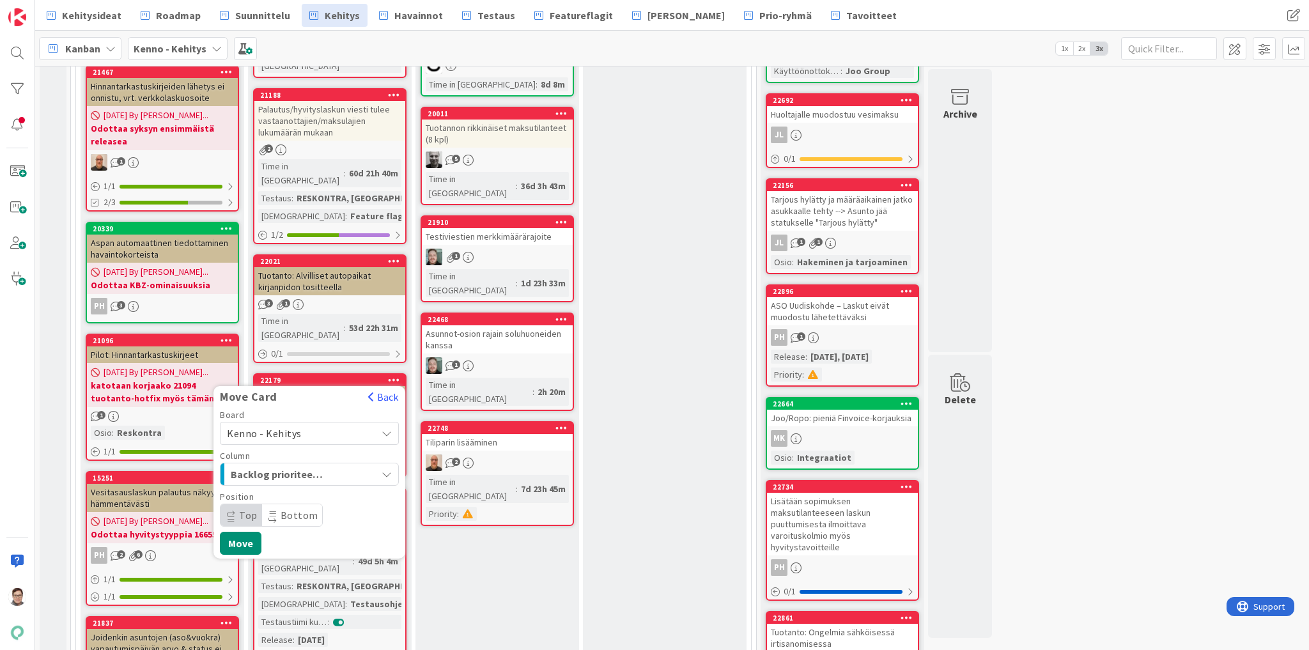
click at [284, 427] on span "Kenno - Kehitys" at bounding box center [264, 433] width 75 height 13
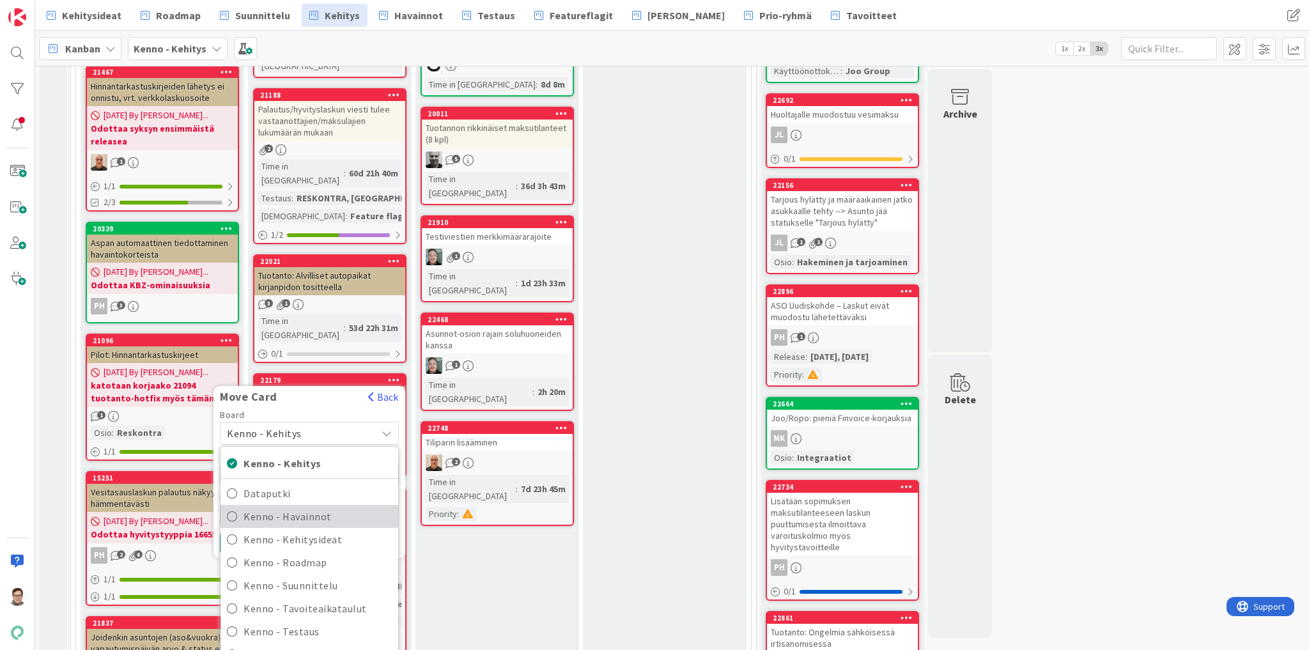
click at [293, 508] on span "Kenno - Havainnot" at bounding box center [318, 517] width 148 height 19
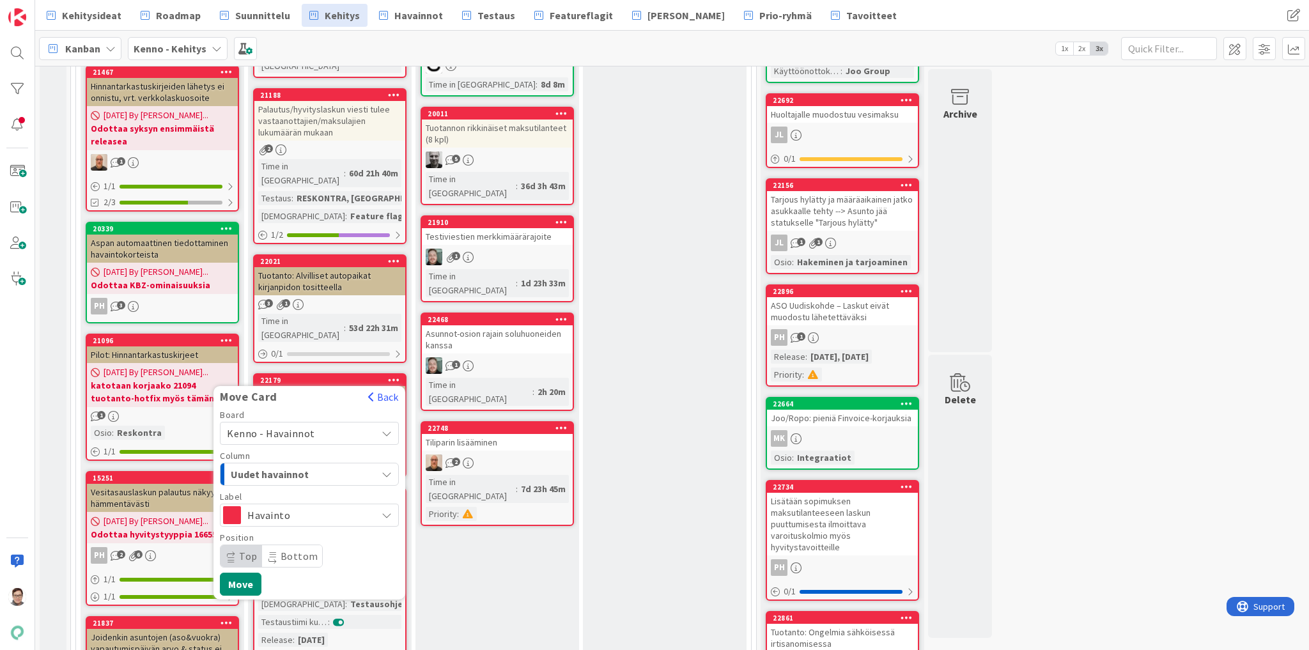
click at [281, 466] on span "Uudet havainnot" at bounding box center [279, 474] width 96 height 17
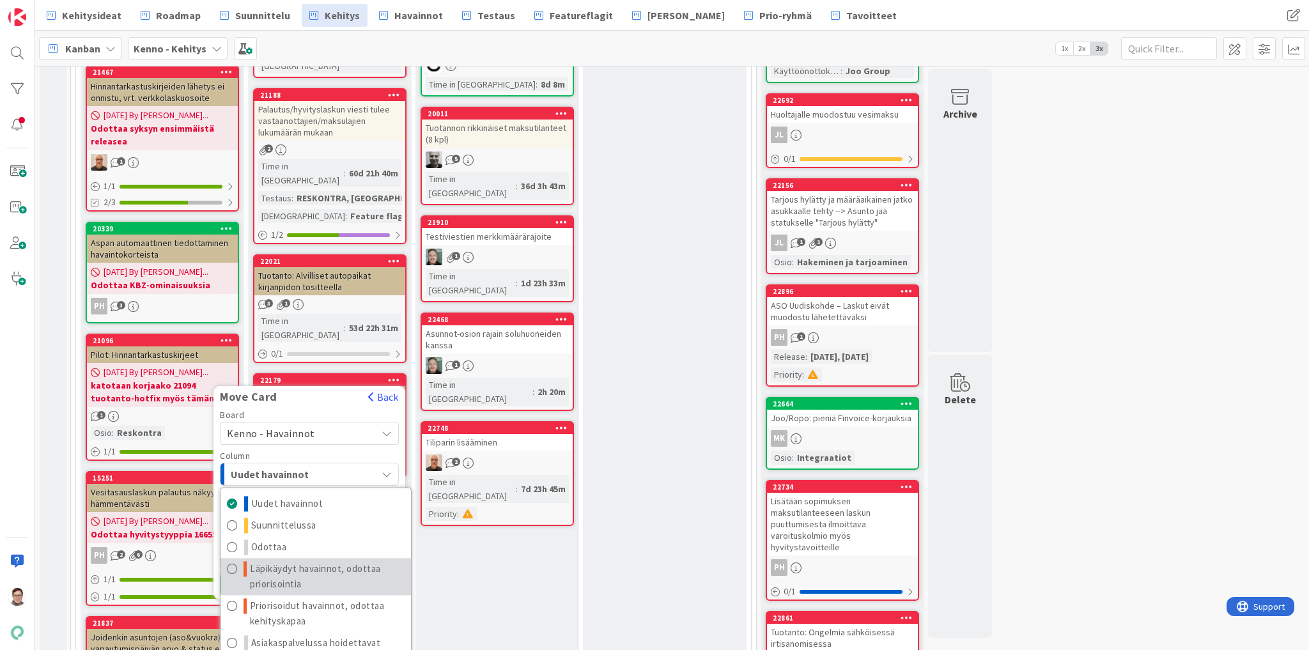
click at [282, 562] on span "Läpikäydyt havainnot, odottaa priorisointia" at bounding box center [327, 577] width 155 height 31
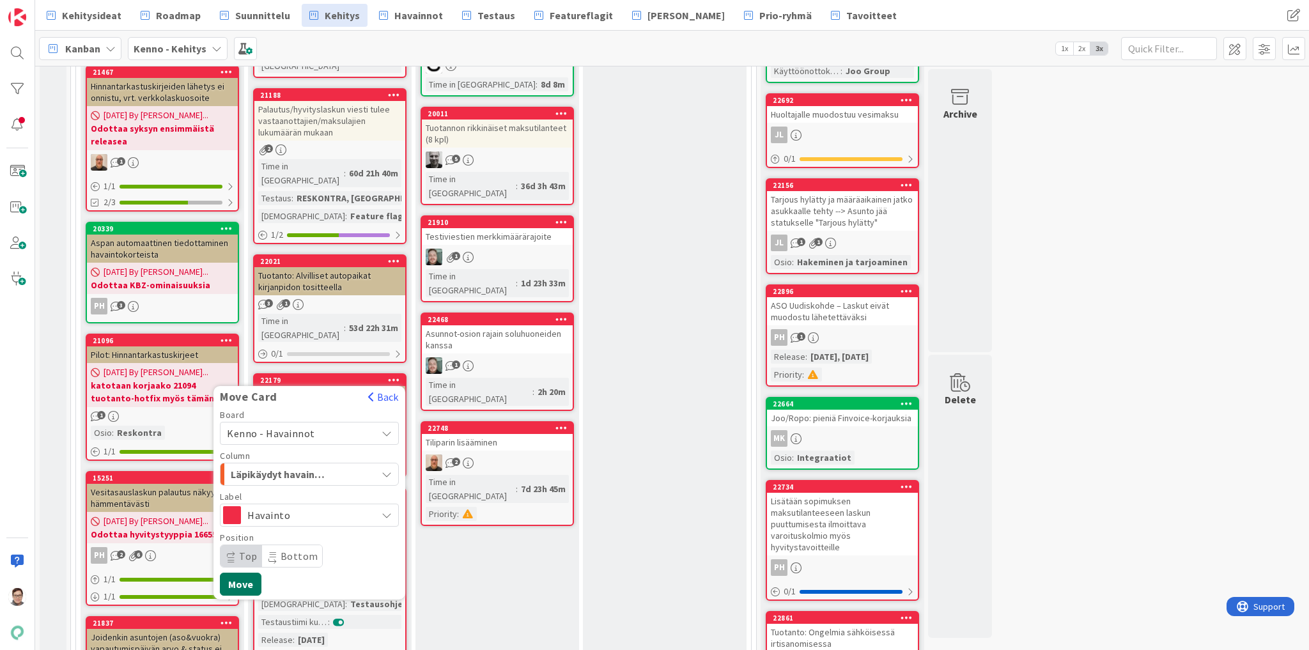
click at [237, 573] on button "Move" at bounding box center [241, 584] width 42 height 23
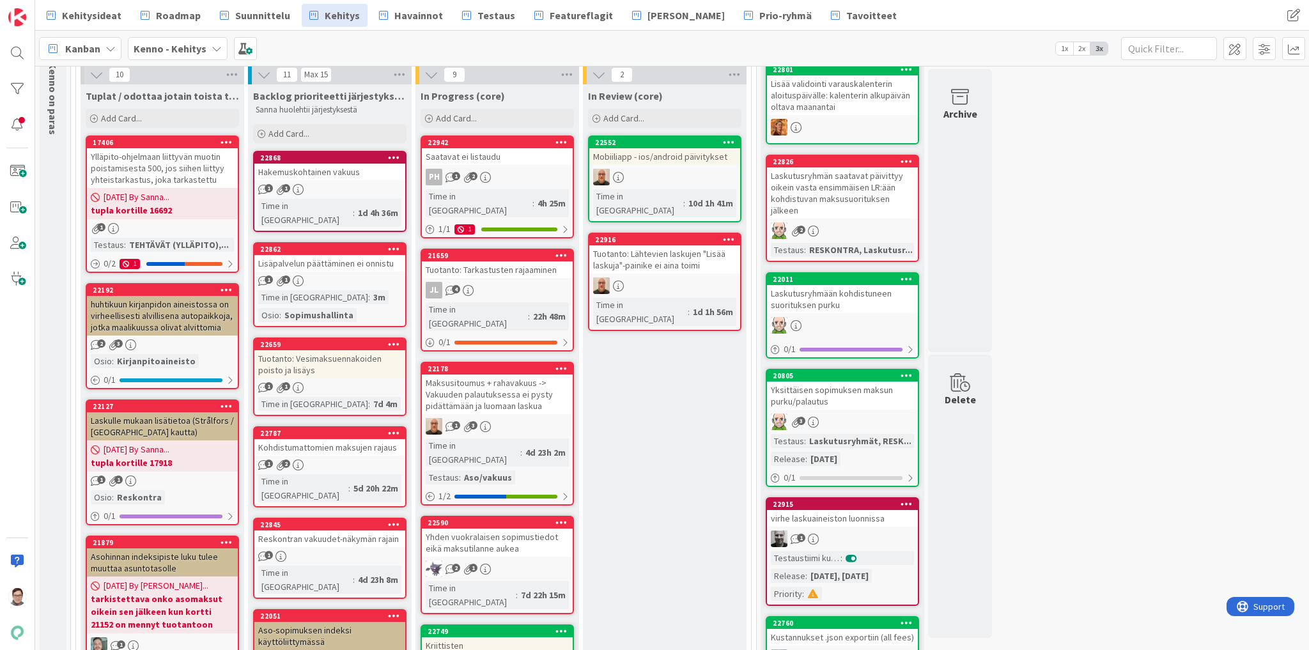
scroll to position [0, 0]
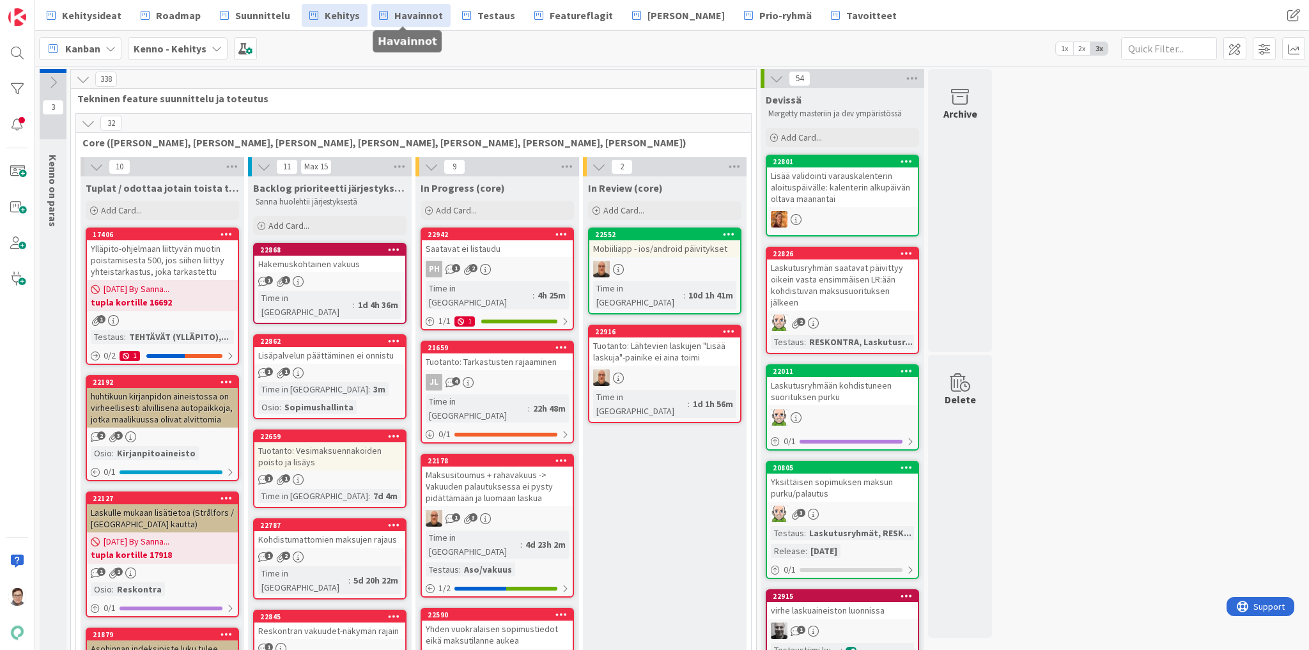
click at [408, 18] on span "Havainnot" at bounding box center [418, 15] width 49 height 15
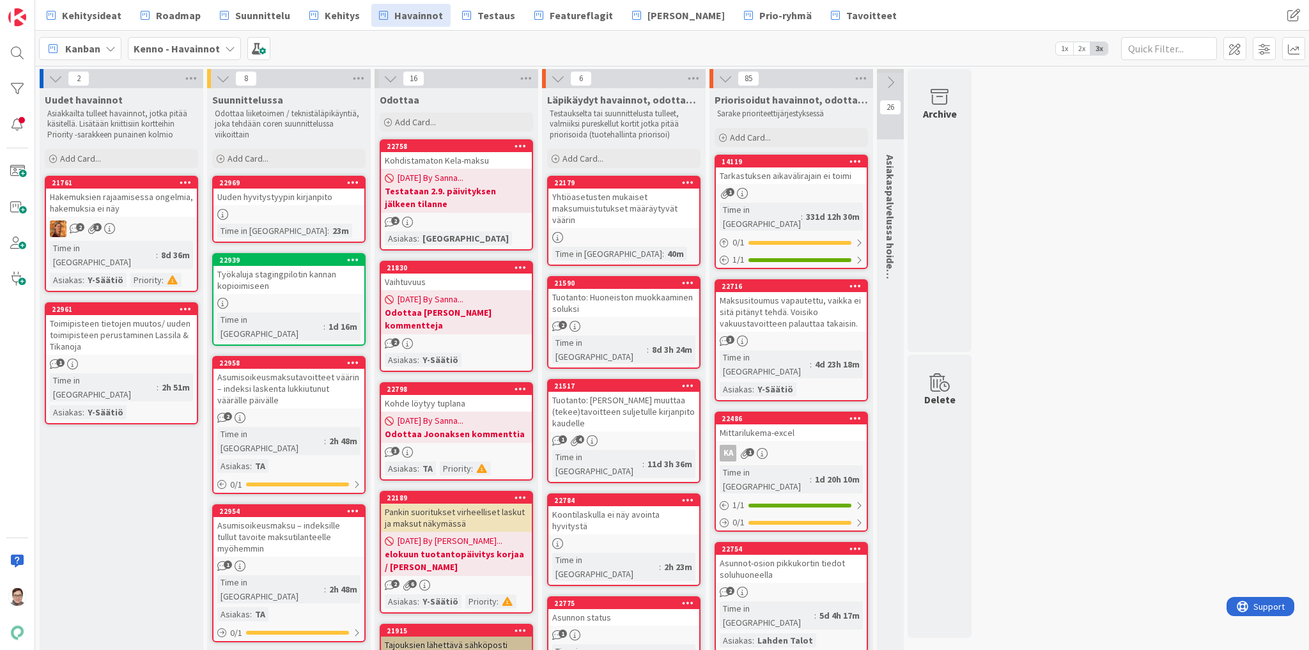
click at [353, 358] on icon at bounding box center [353, 362] width 12 height 9
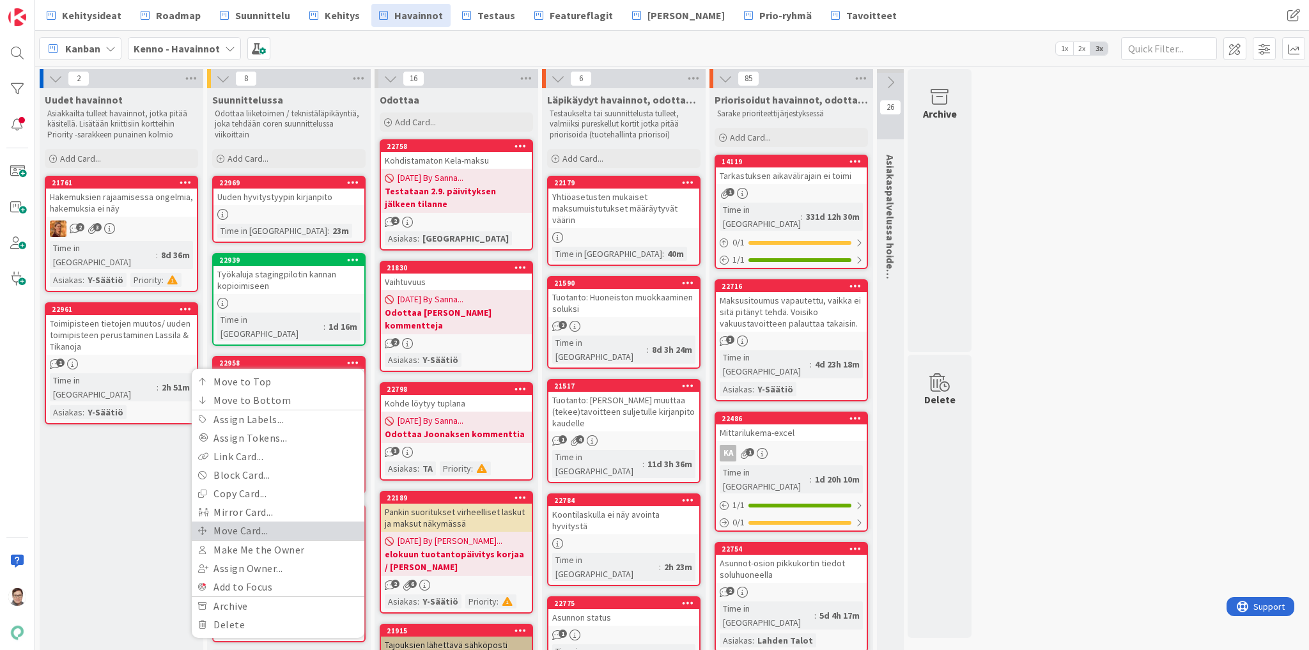
click at [225, 522] on link "Move Card..." at bounding box center [278, 531] width 173 height 19
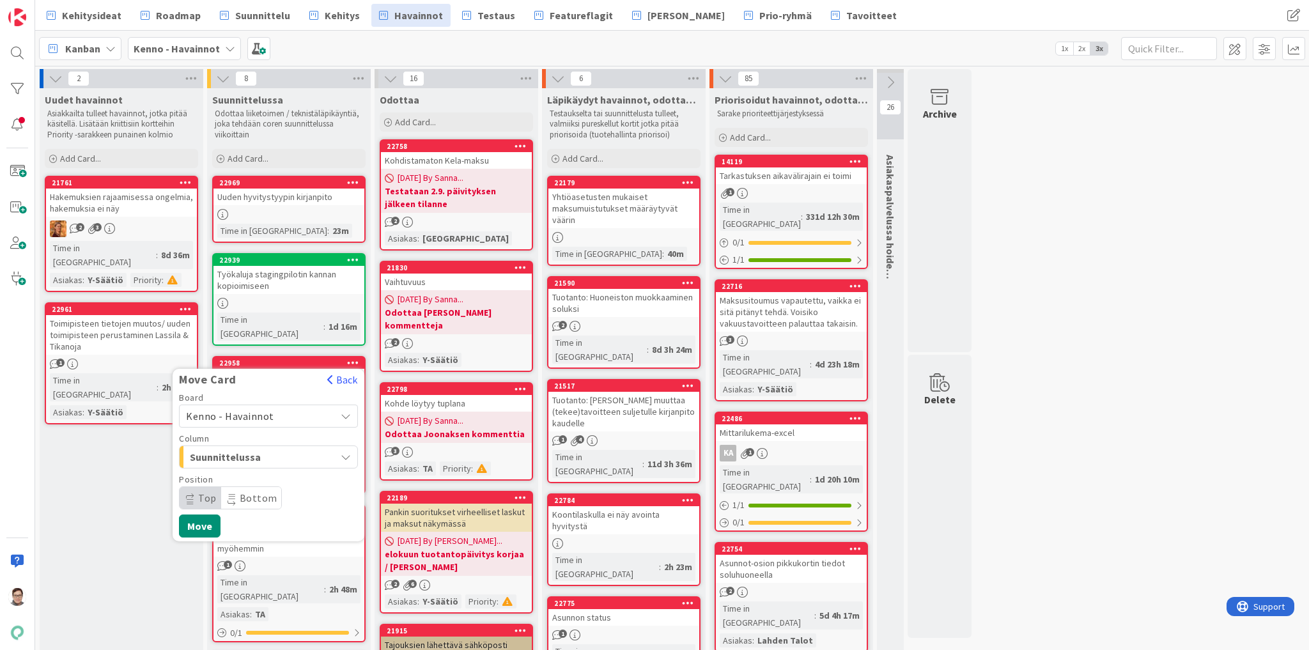
click at [242, 410] on span "Kenno - Havainnot" at bounding box center [230, 416] width 88 height 13
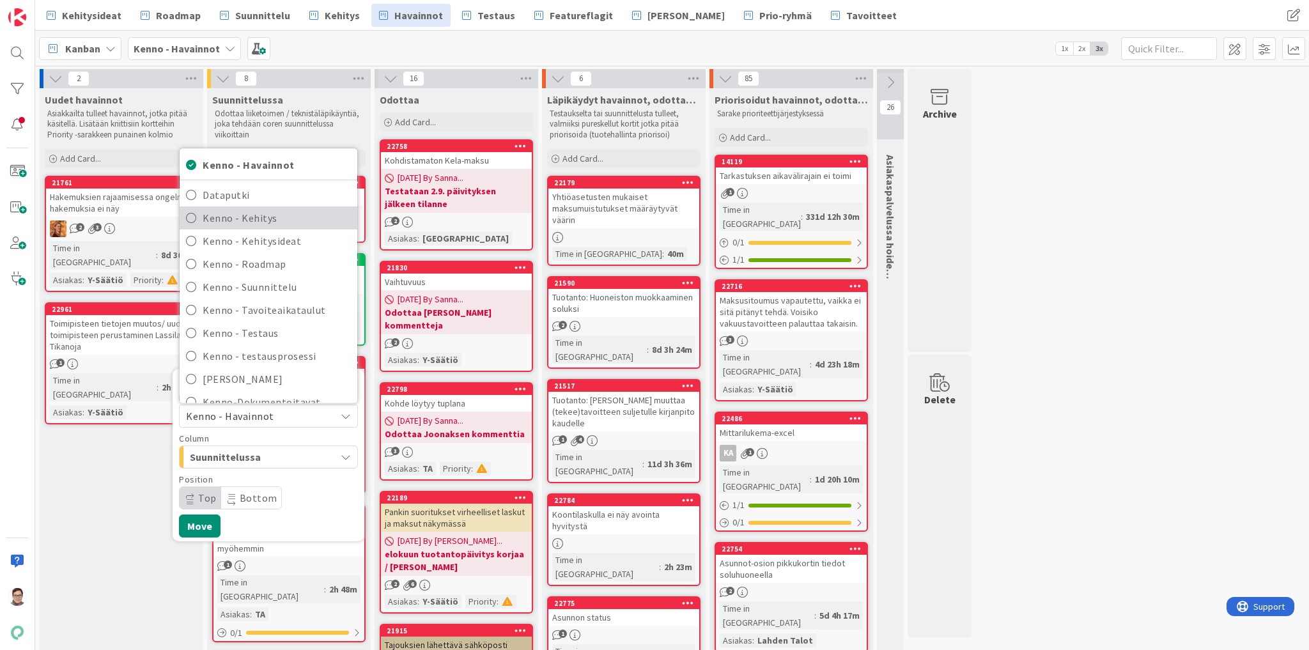
click at [263, 208] on span "Kenno - Kehitys" at bounding box center [277, 217] width 148 height 19
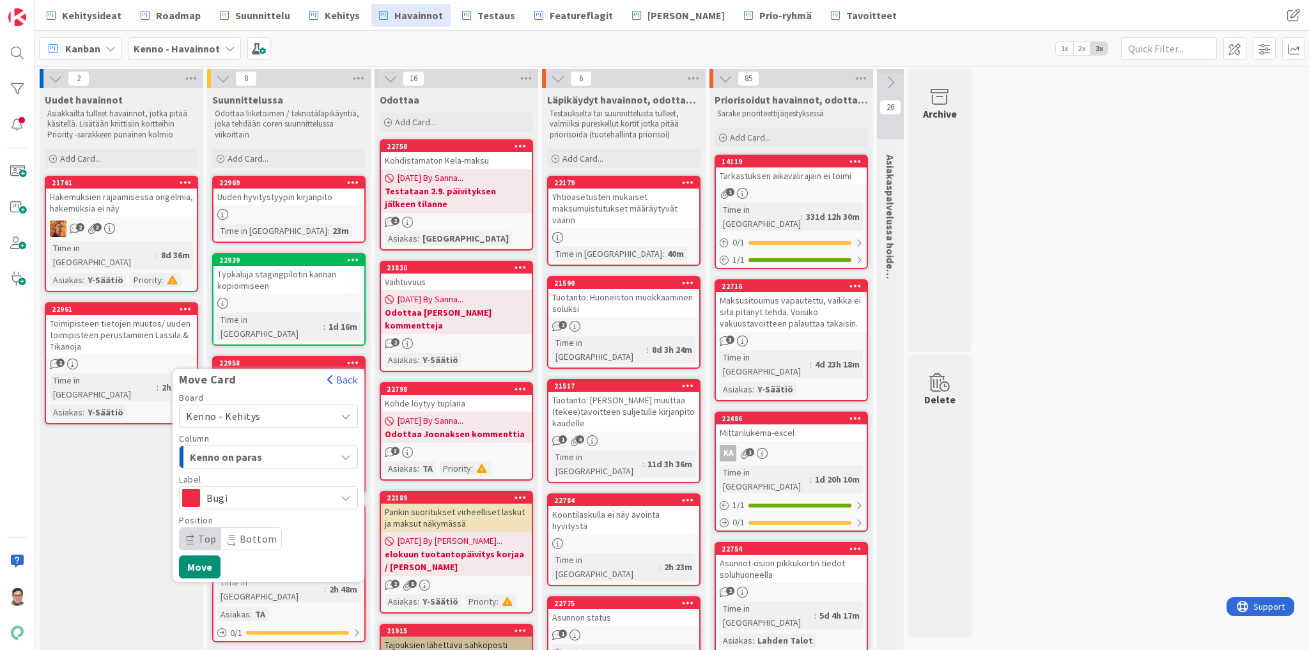
click at [236, 449] on span "Kenno on paras" at bounding box center [238, 457] width 96 height 17
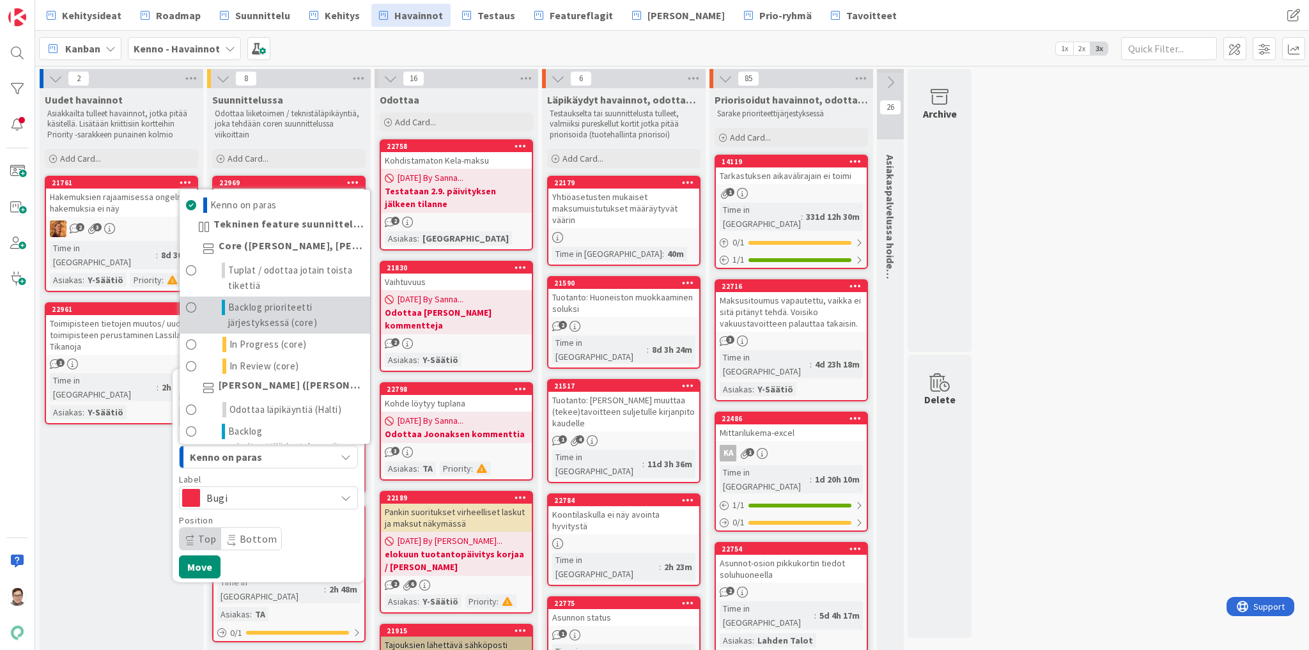
click at [271, 300] on span "Backlog prioriteetti järjestyksessä (core)" at bounding box center [296, 315] width 136 height 31
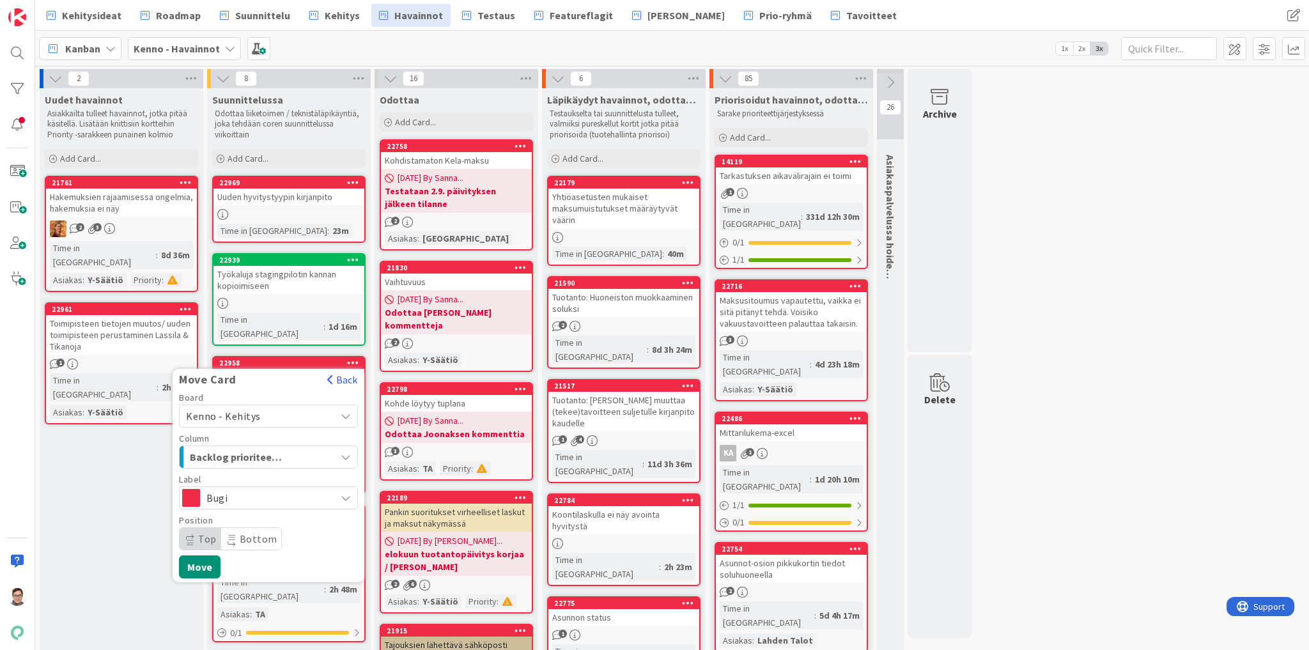
click at [246, 532] on span "Bottom" at bounding box center [259, 538] width 38 height 13
click at [202, 555] on button "Move" at bounding box center [200, 566] width 42 height 23
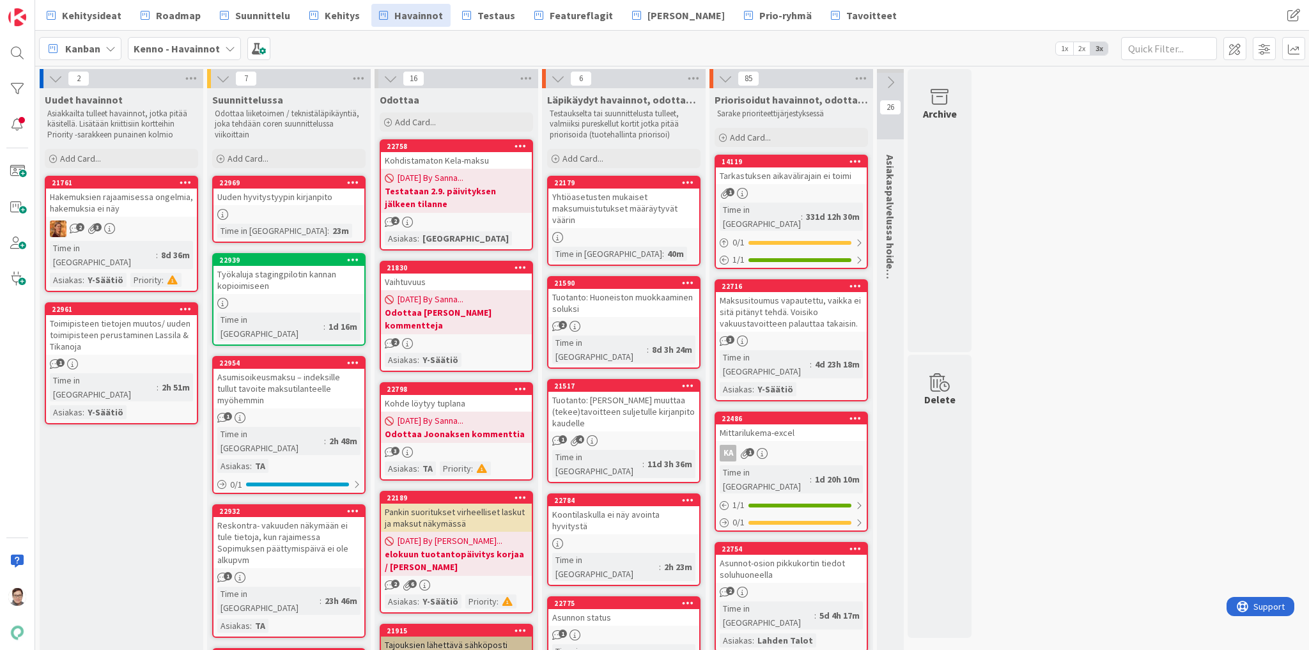
click at [353, 358] on icon at bounding box center [353, 362] width 12 height 9
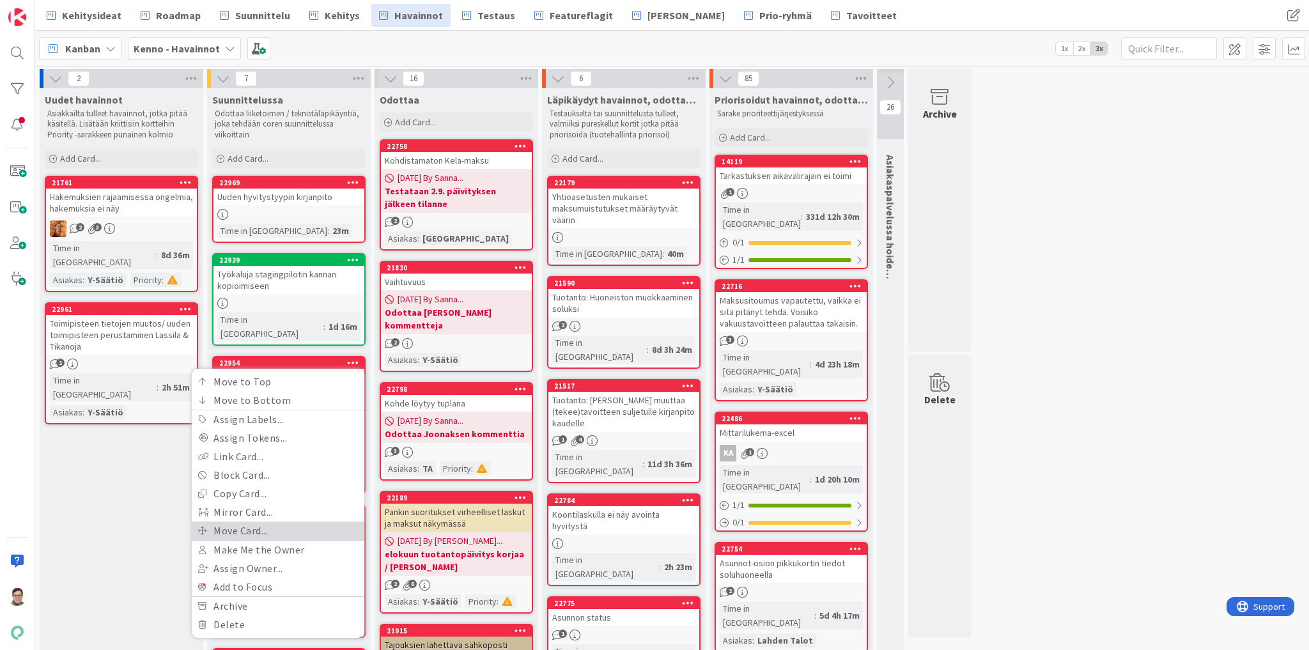
click at [236, 522] on link "Move Card..." at bounding box center [278, 531] width 173 height 19
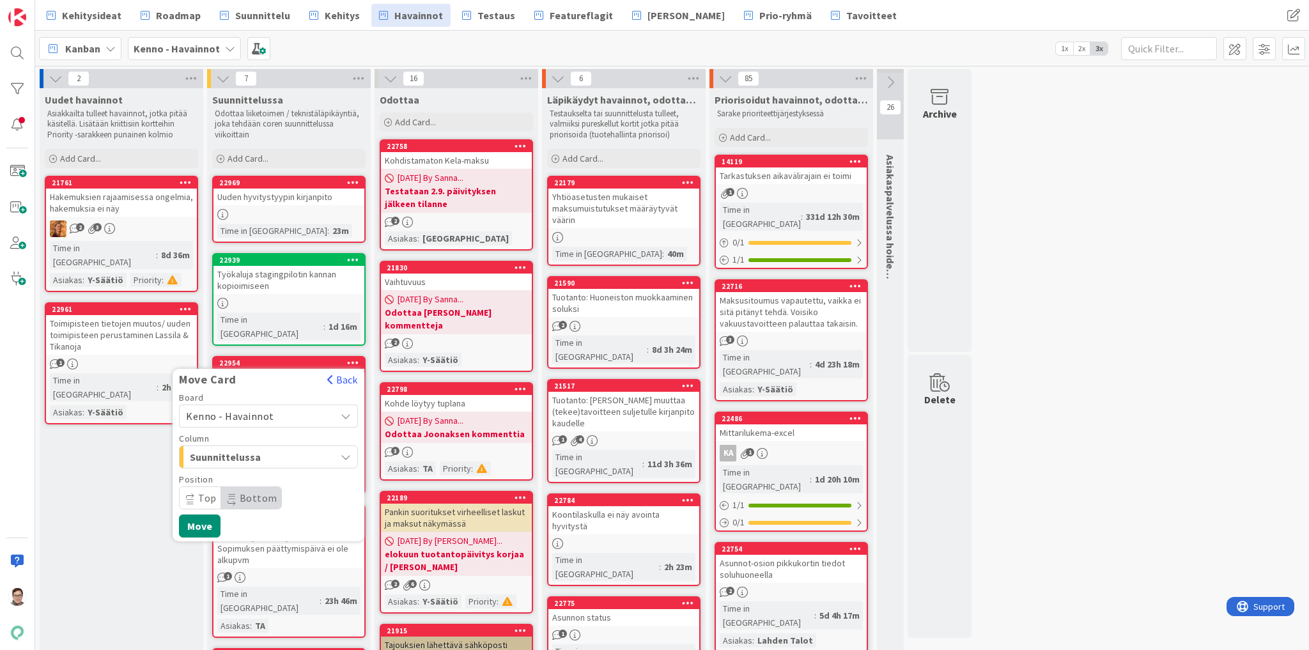
click at [250, 410] on span "Kenno - Havainnot" at bounding box center [230, 416] width 88 height 13
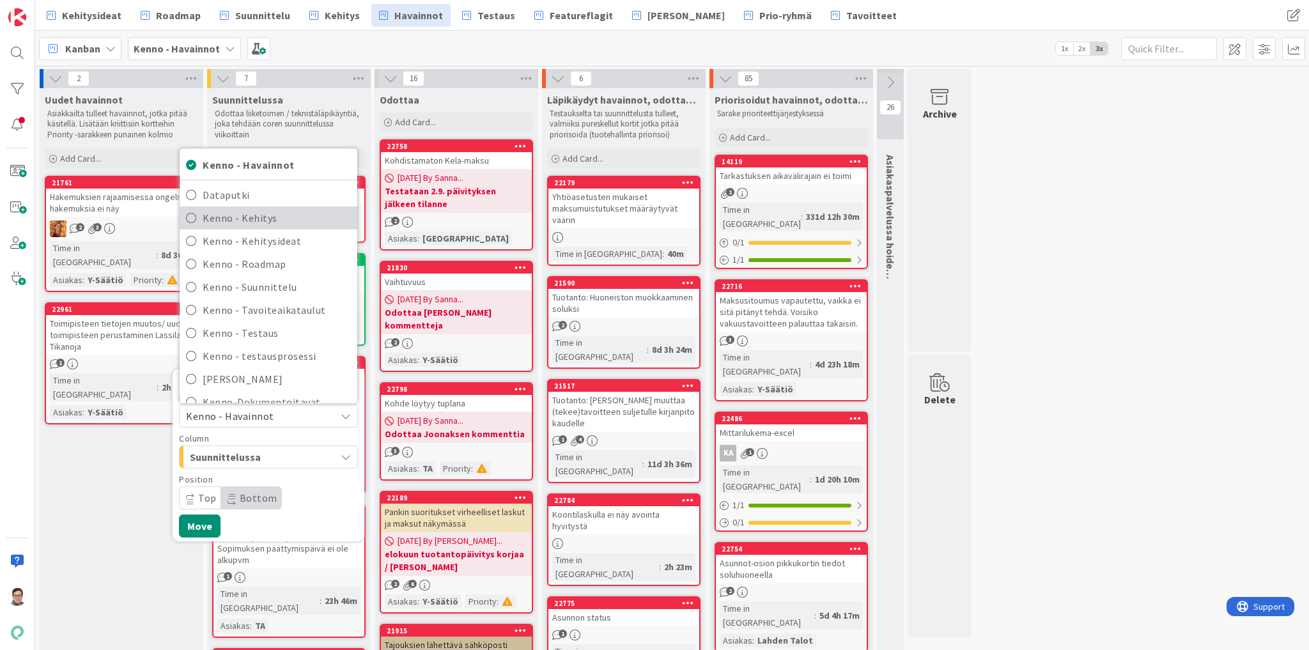
click at [256, 210] on span "Kenno - Kehitys" at bounding box center [277, 217] width 148 height 19
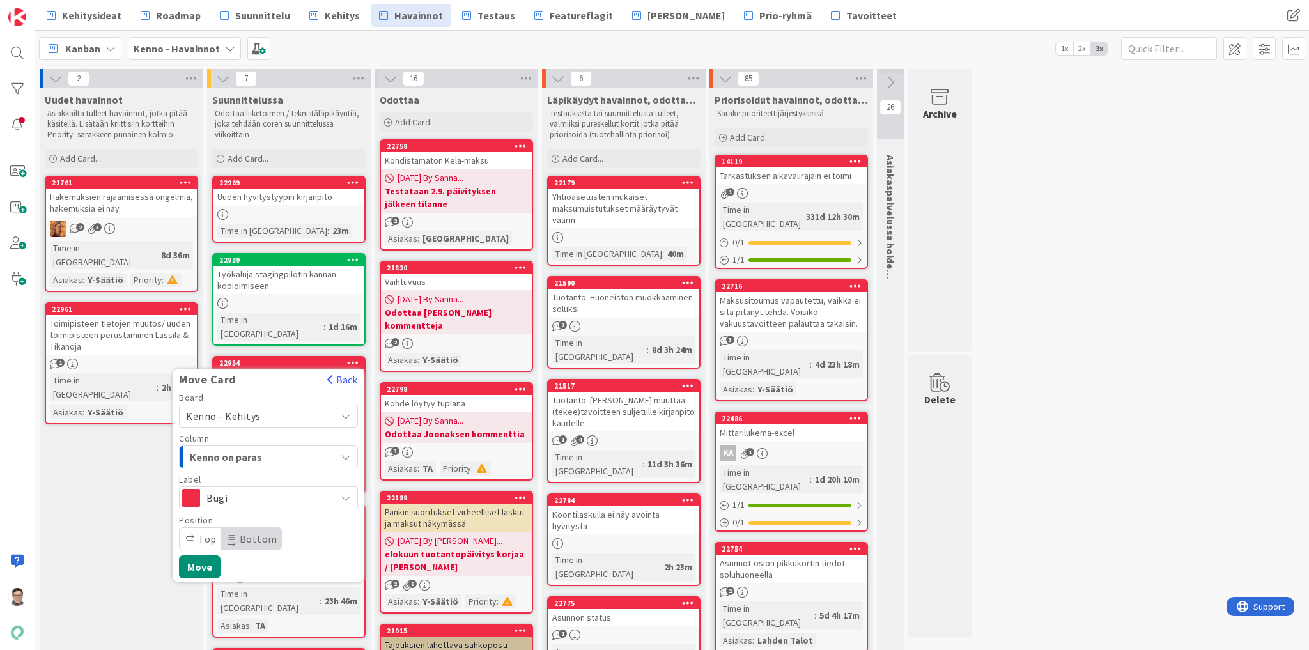
click at [245, 449] on span "Kenno on paras" at bounding box center [238, 457] width 96 height 17
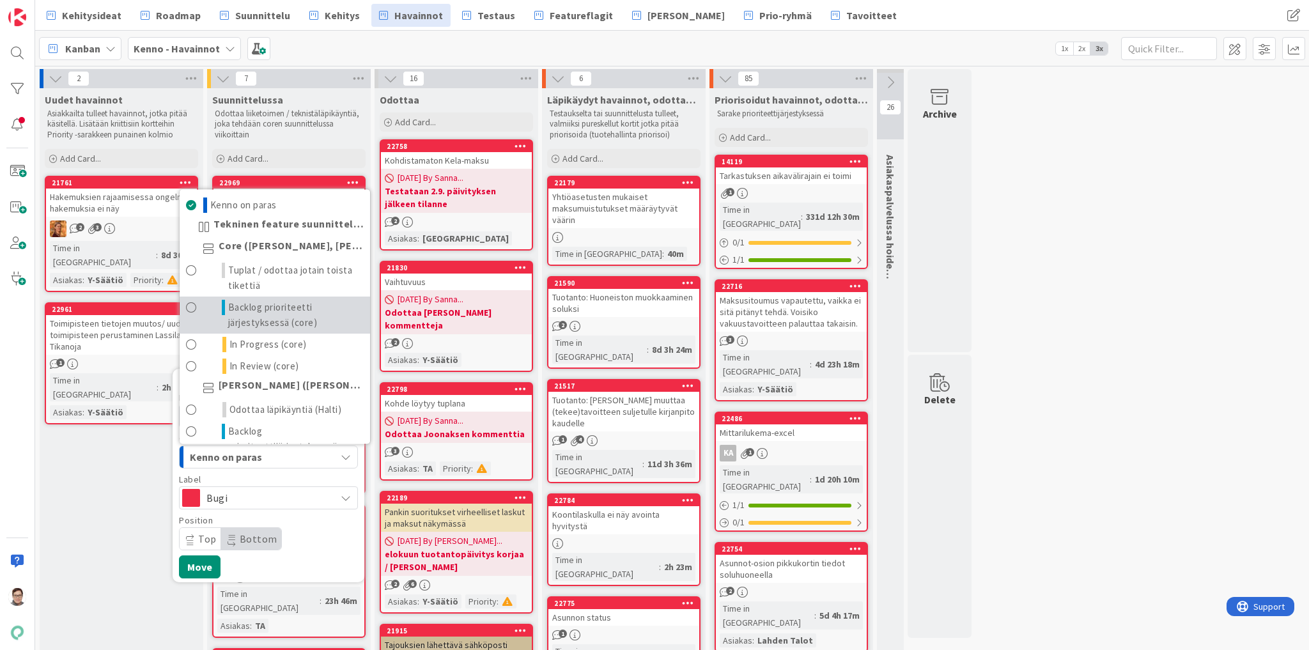
click at [264, 300] on span "Backlog prioriteetti järjestyksessä (core)" at bounding box center [296, 315] width 136 height 31
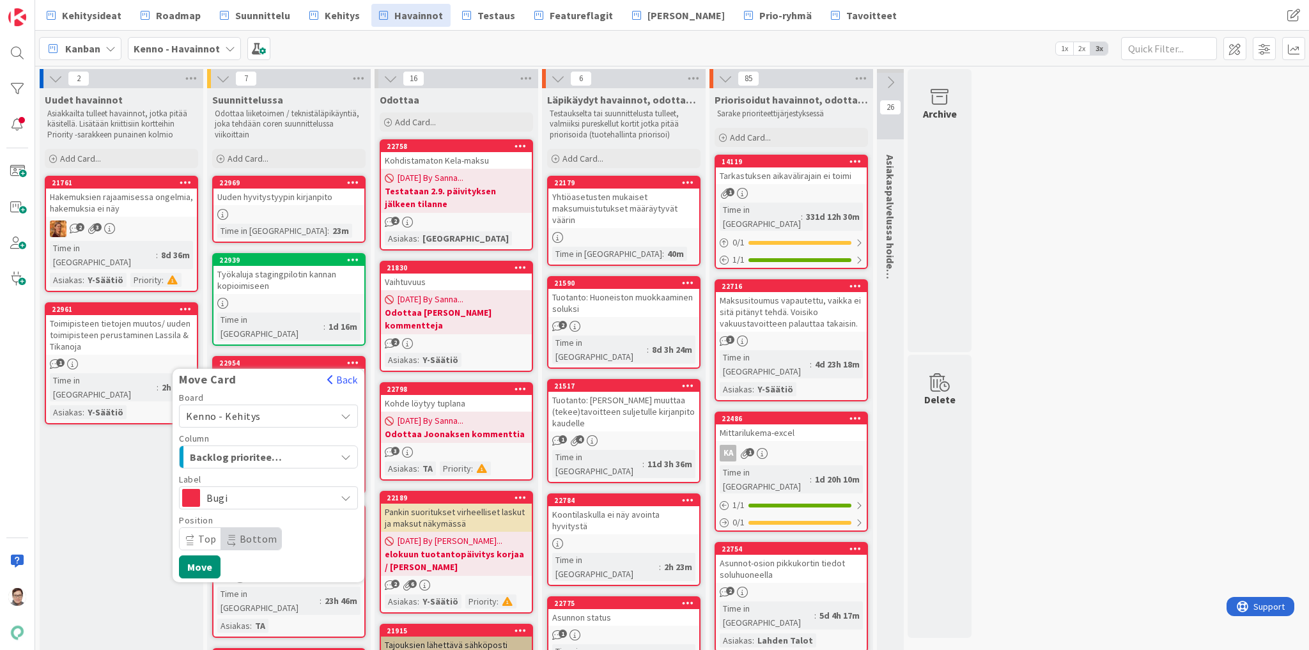
click at [240, 532] on span "Bottom" at bounding box center [259, 538] width 38 height 13
click at [201, 555] on button "Move" at bounding box center [200, 566] width 42 height 23
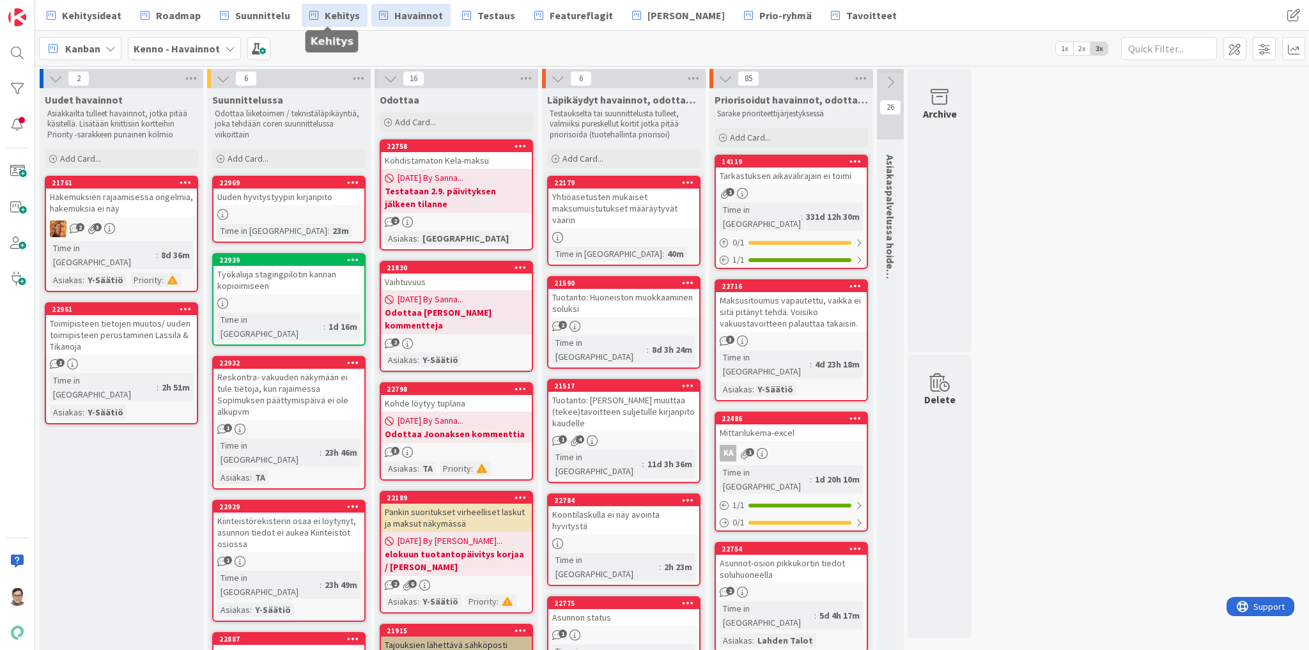
click at [341, 16] on span "Kehitys" at bounding box center [342, 15] width 35 height 15
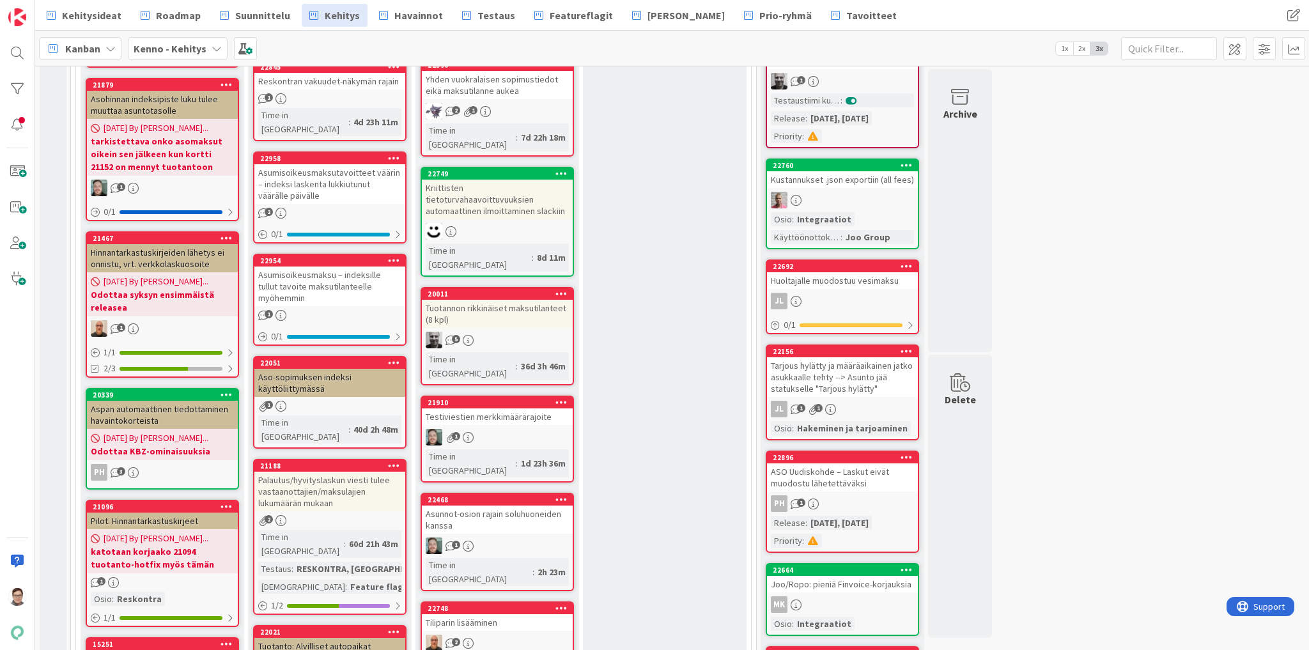
scroll to position [243, 0]
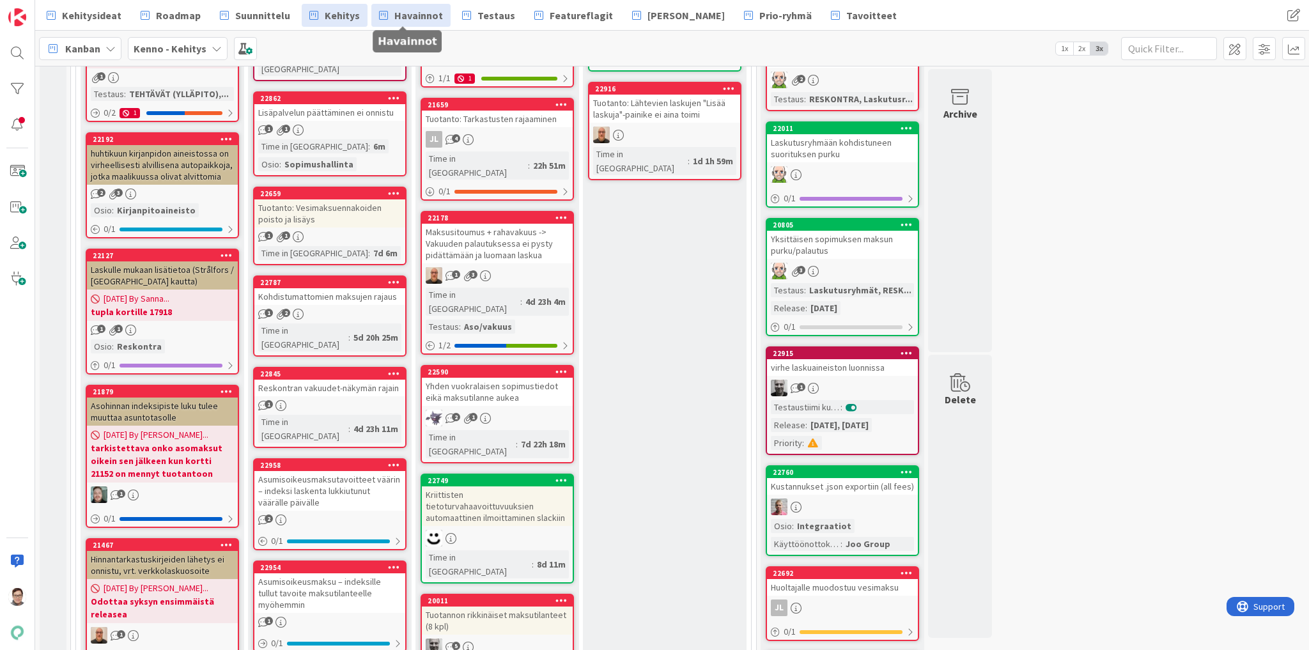
click at [408, 15] on span "Havainnot" at bounding box center [418, 15] width 49 height 15
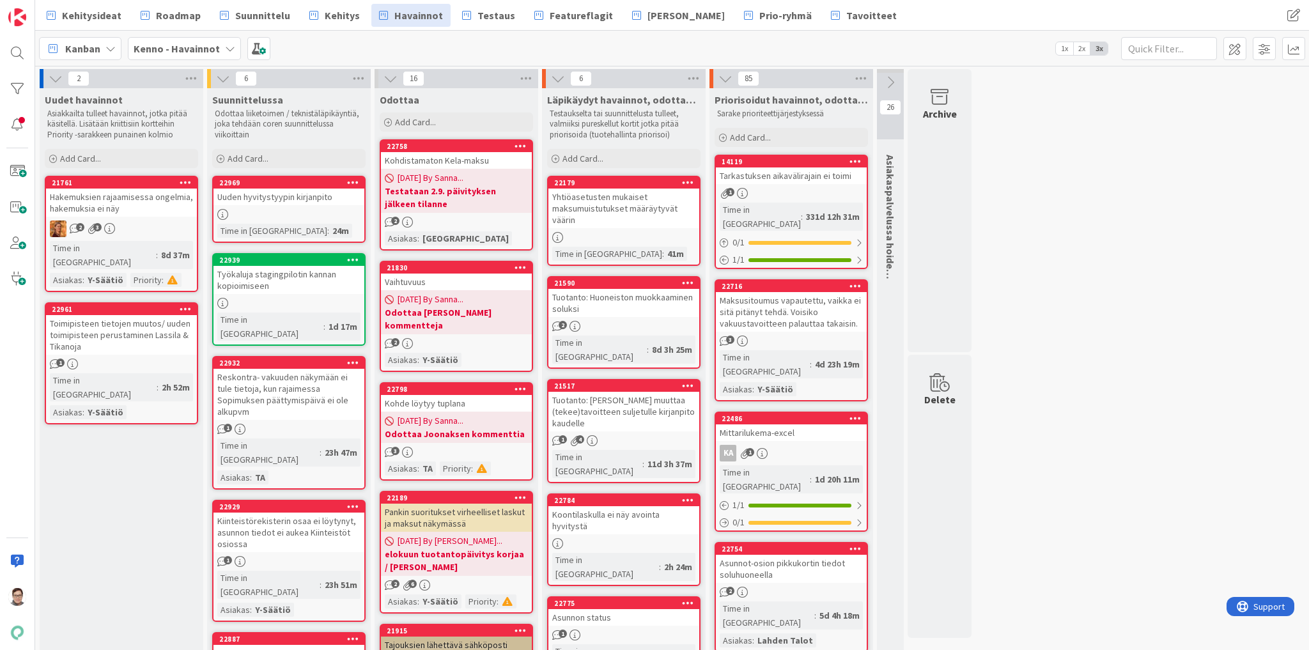
click at [306, 273] on div "Työkaluja stagingpilotin kannan kopioimiseen" at bounding box center [289, 280] width 151 height 28
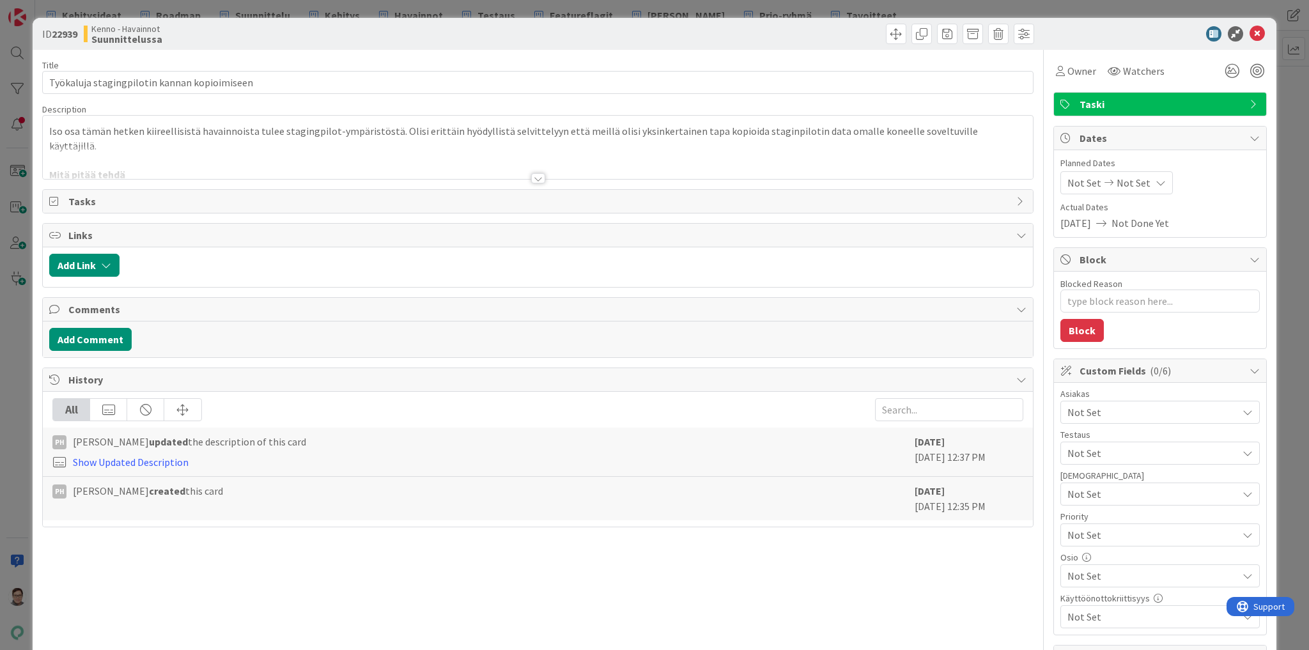
click at [531, 175] on div at bounding box center [538, 178] width 14 height 10
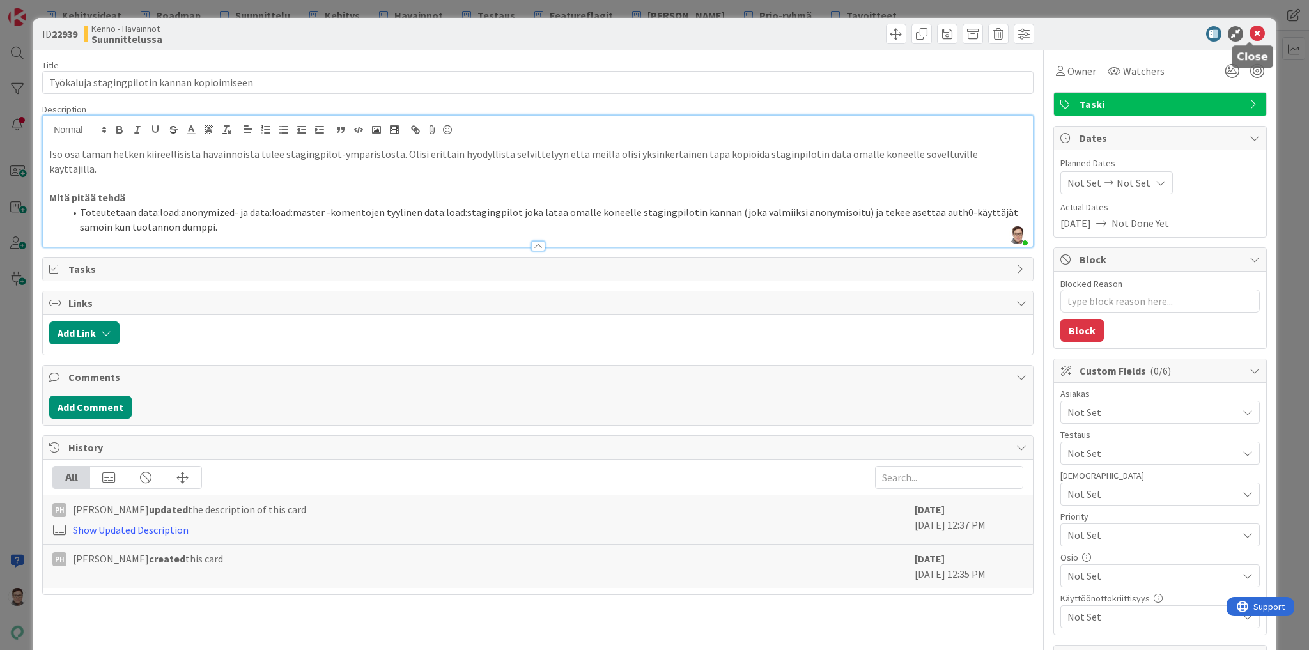
click at [1250, 34] on icon at bounding box center [1257, 33] width 15 height 15
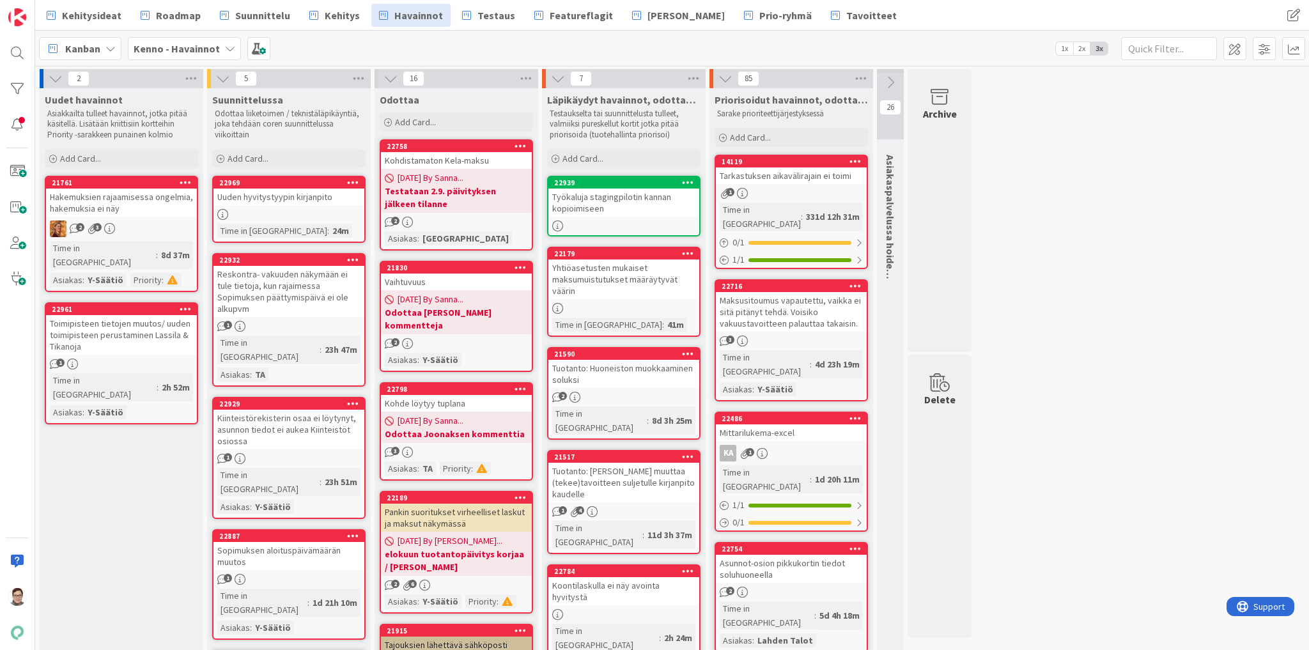
click at [623, 199] on div "Työkaluja stagingpilotin kannan kopioimiseen" at bounding box center [623, 203] width 151 height 28
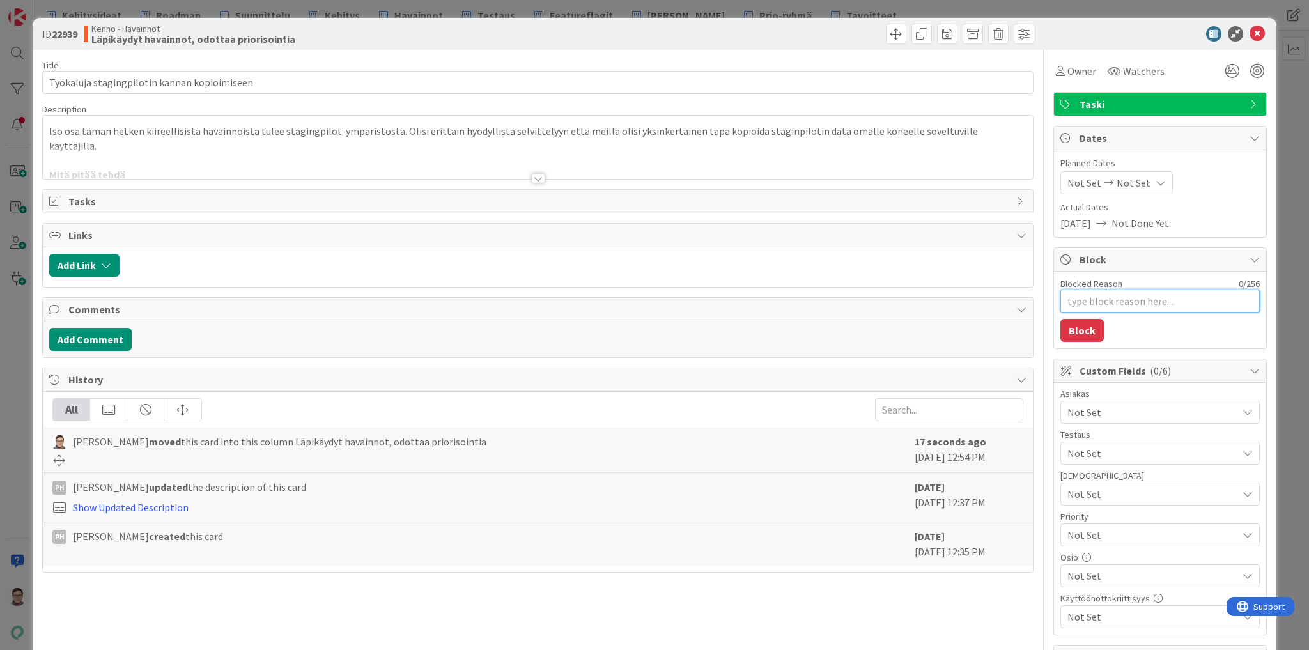
click at [1068, 298] on textarea "Blocked Reason" at bounding box center [1159, 301] width 199 height 23
type textarea "x"
type textarea "S"
type textarea "x"
type textarea "Sa"
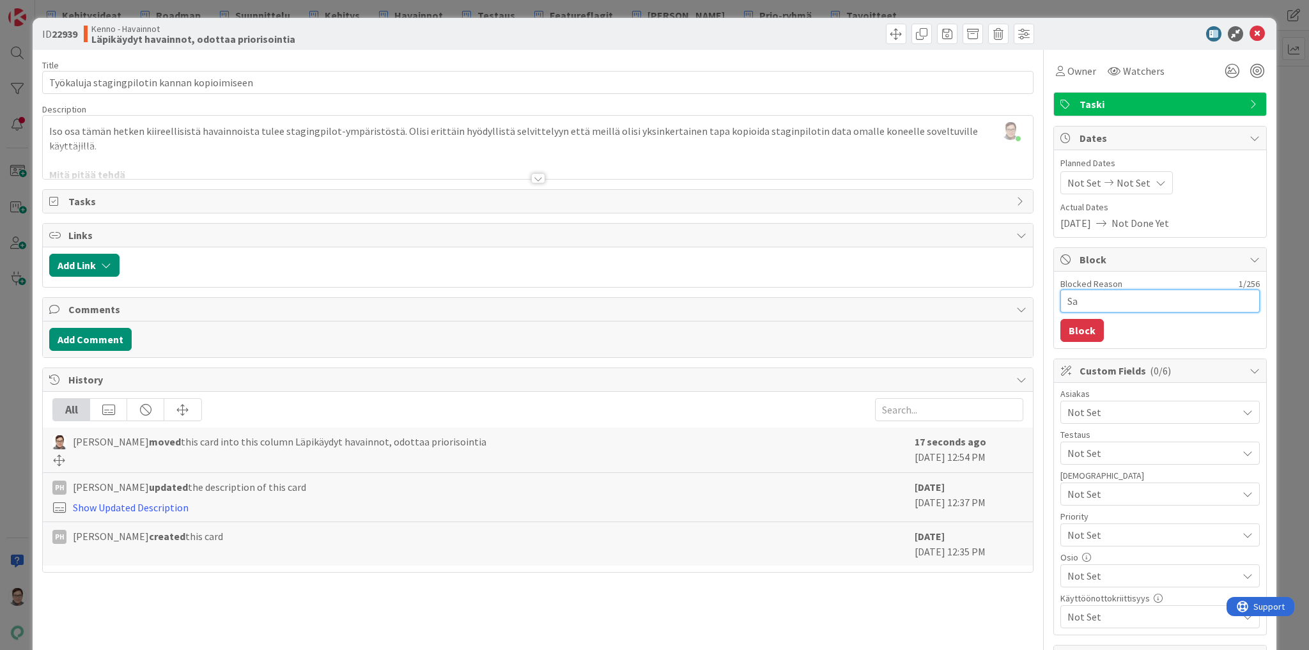
type textarea "x"
type textarea "San"
type textarea "x"
type textarea "Sant"
type textarea "x"
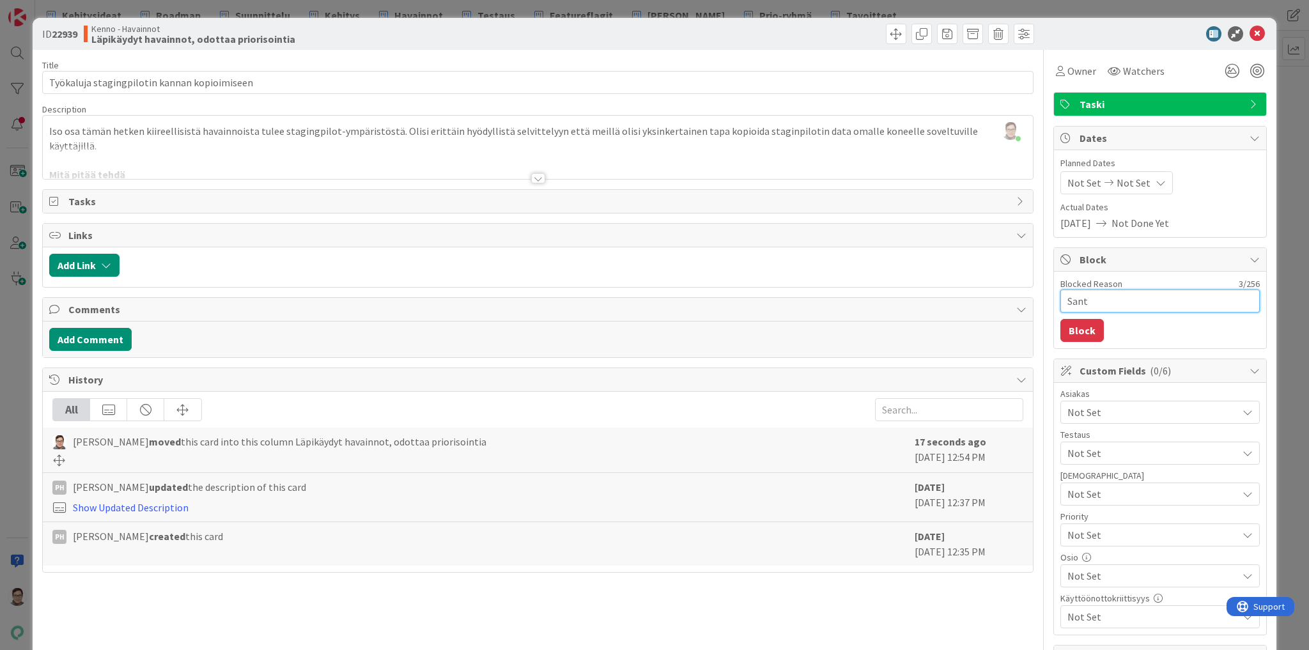
type textarea "Sante"
type textarea "x"
type textarea "Santer"
type textarea "x"
type textarea "Santeri"
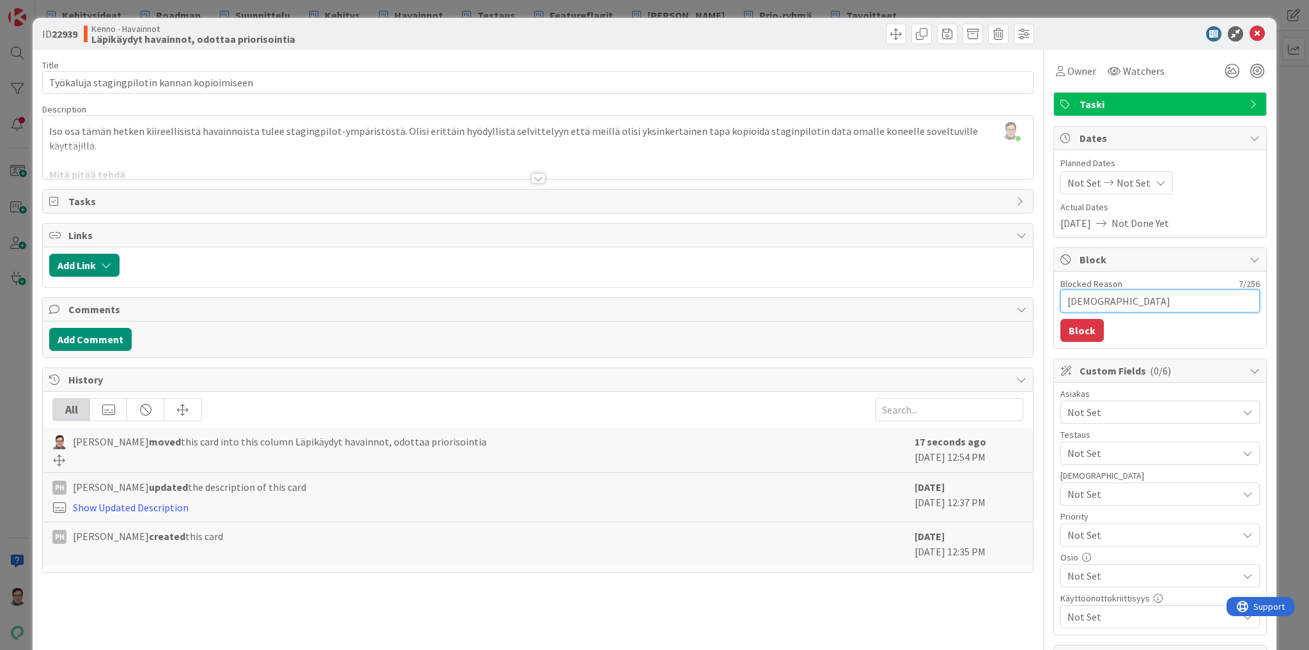
type textarea "x"
type textarea "[DEMOGRAPHIC_DATA]?"
click at [1083, 329] on button "Block" at bounding box center [1081, 330] width 43 height 23
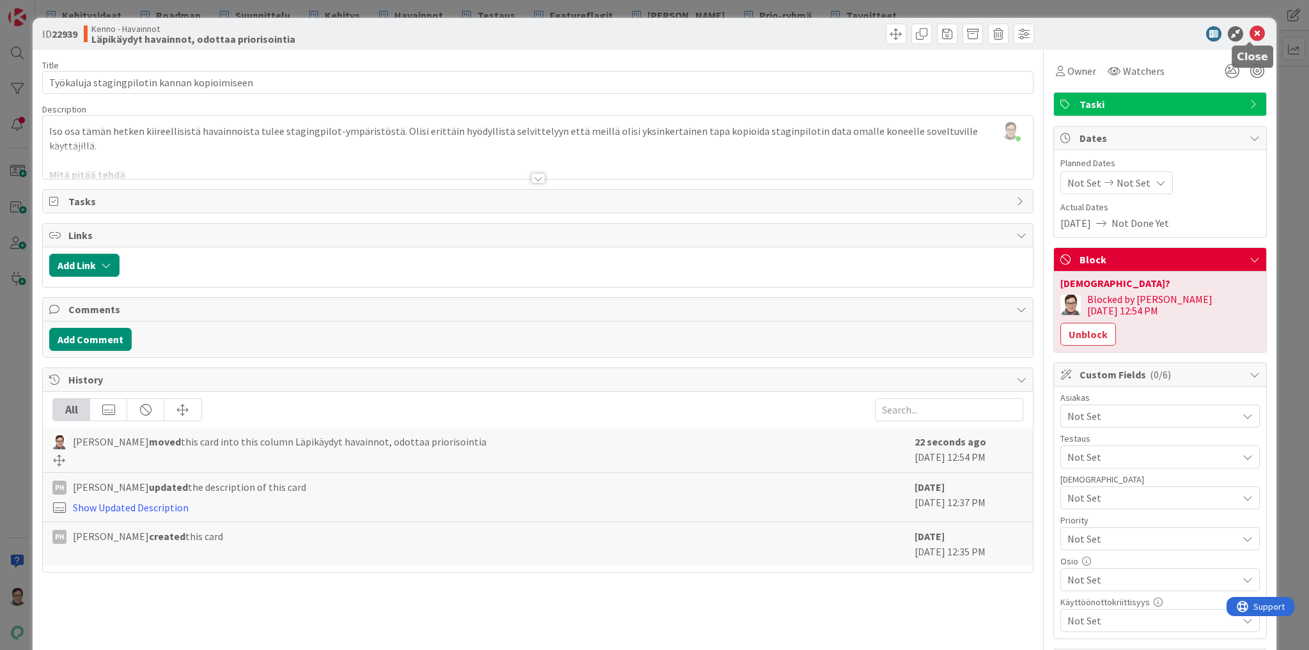
click at [1250, 33] on icon at bounding box center [1257, 33] width 15 height 15
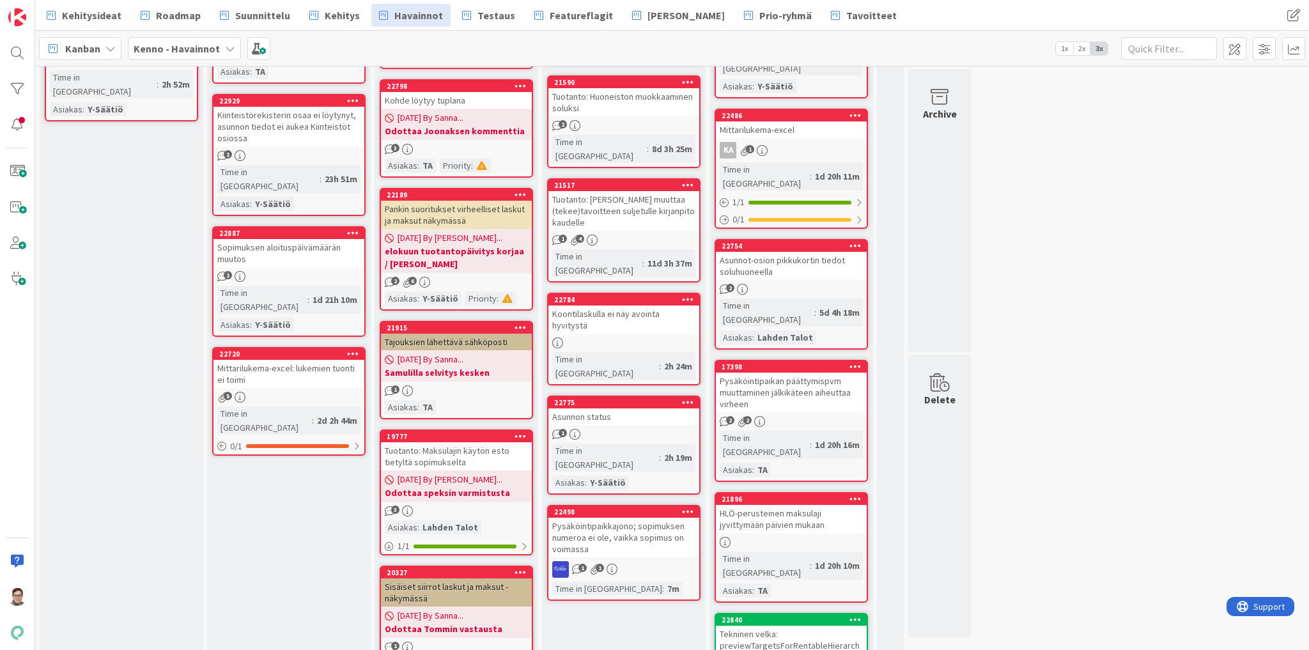
scroll to position [307, 0]
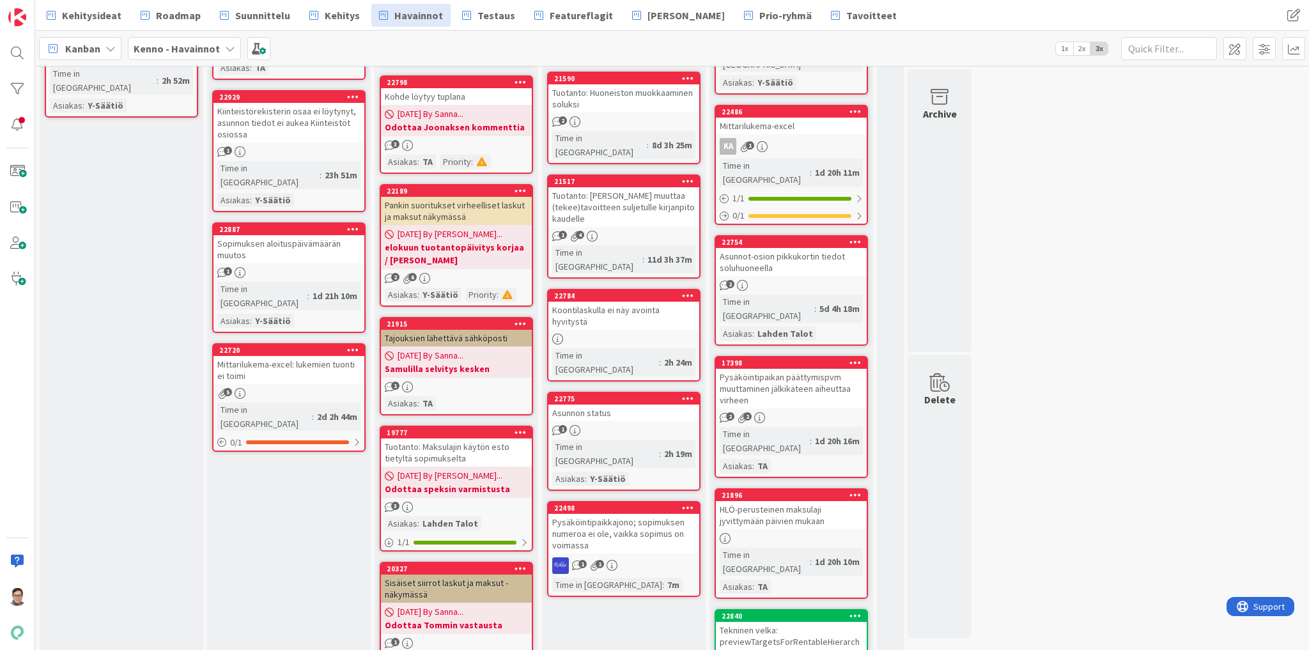
click at [291, 235] on div "Sopimuksen aloituspäivämäärän muutos" at bounding box center [289, 249] width 151 height 28
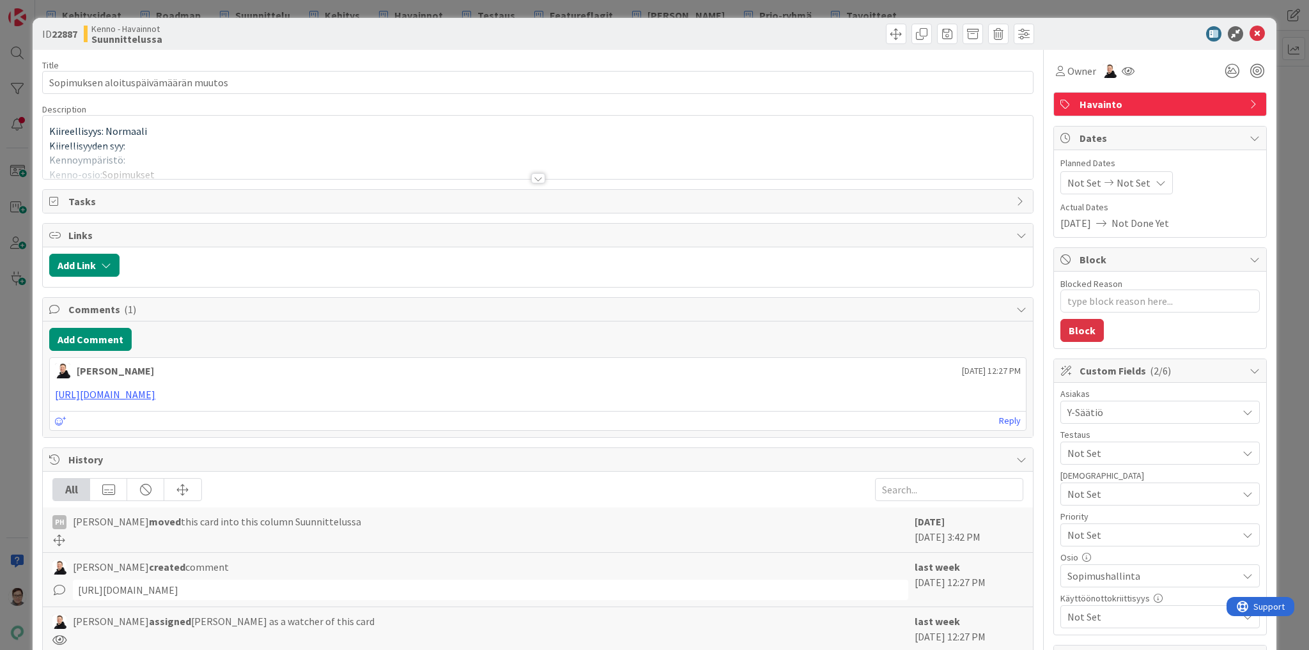
click at [534, 177] on div at bounding box center [538, 178] width 14 height 10
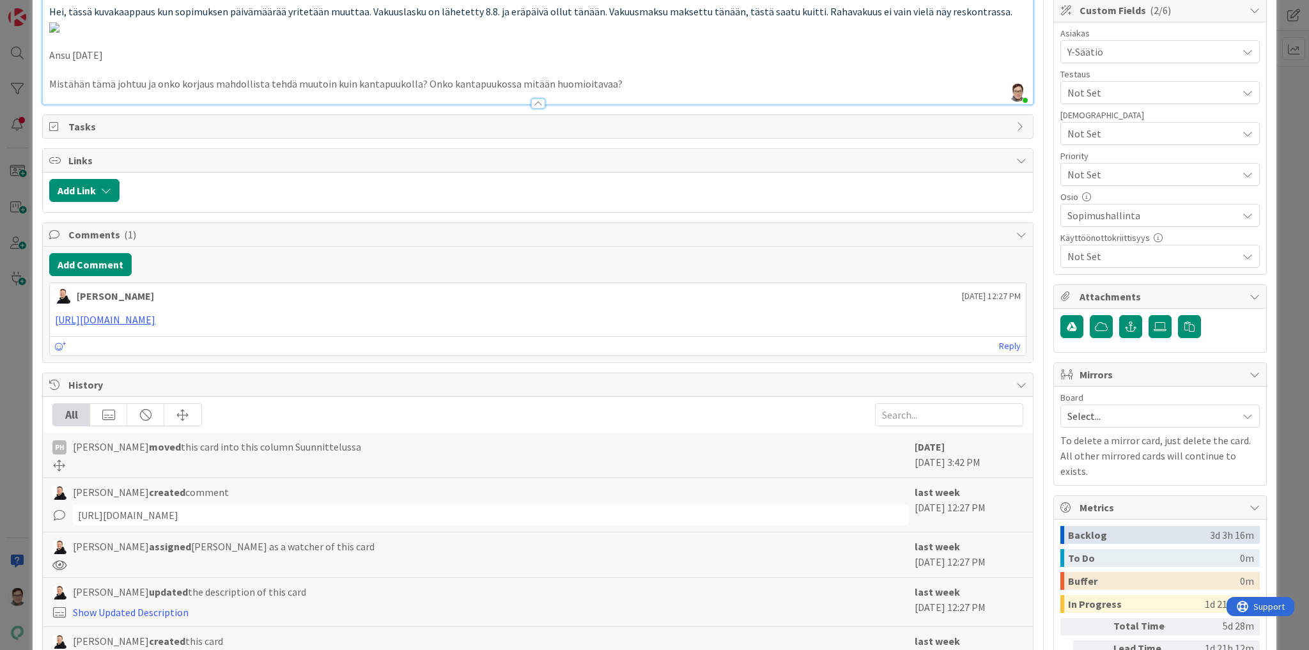
scroll to position [460, 0]
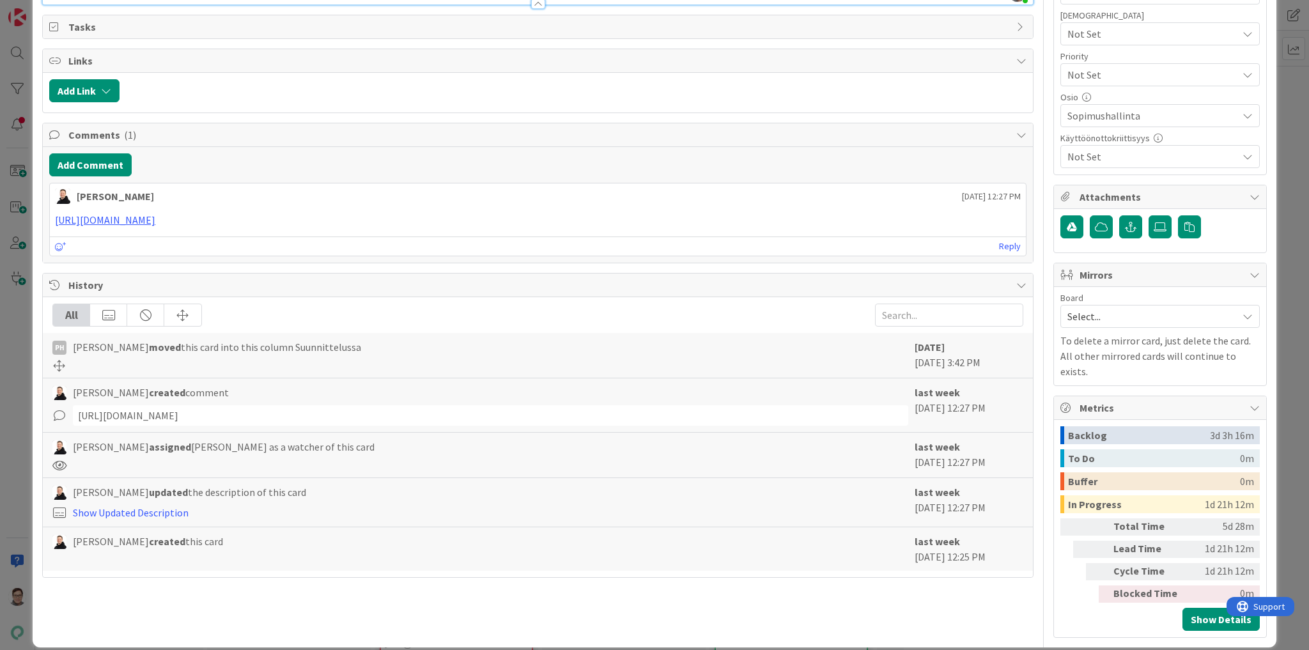
drag, startPoint x: 132, startPoint y: 310, endPoint x: 258, endPoint y: 312, distance: 126.6
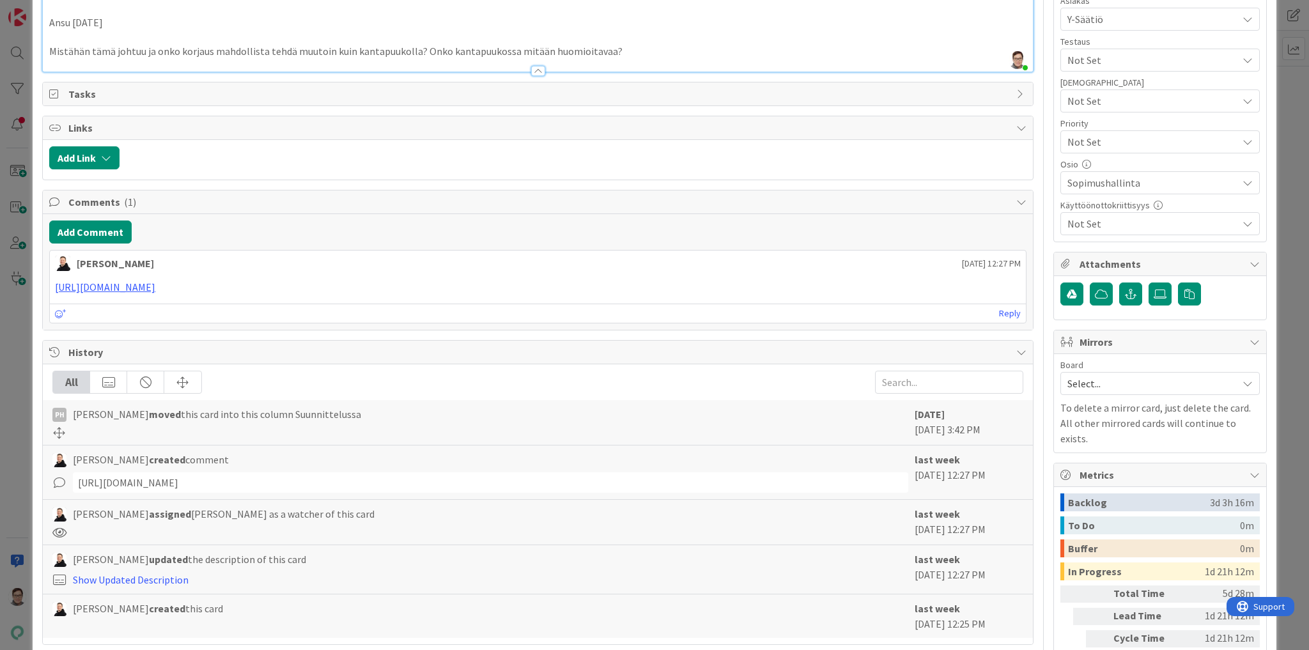
scroll to position [409, 0]
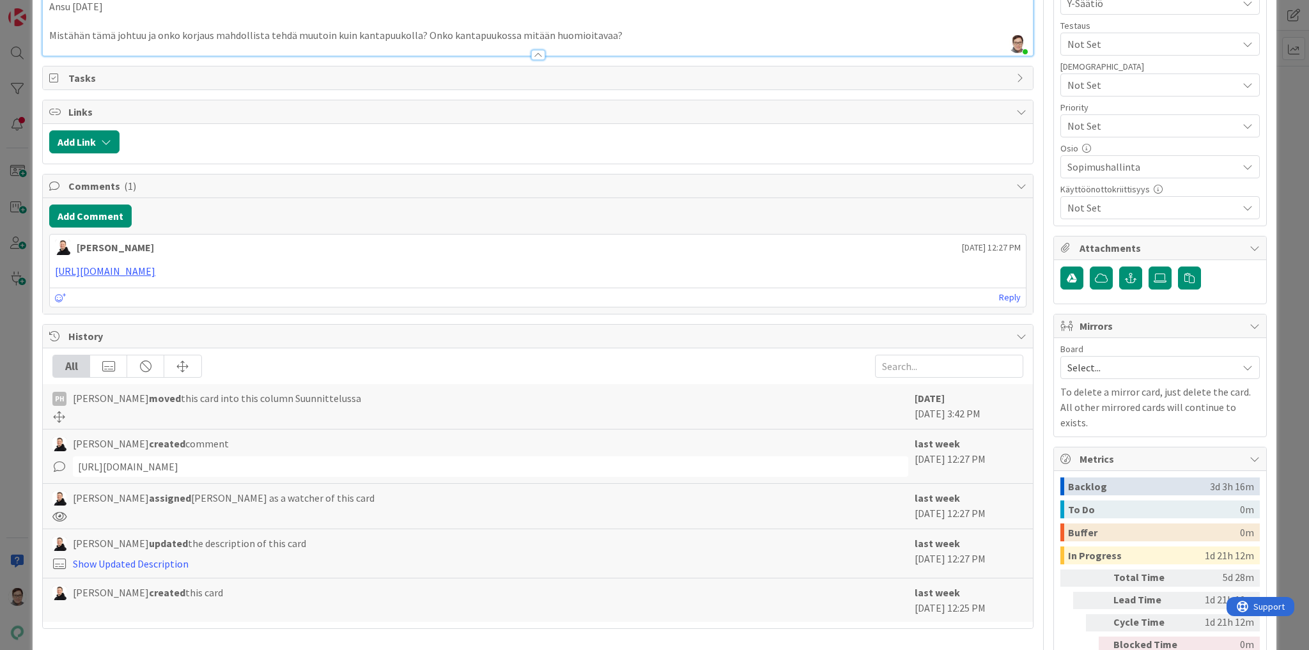
click at [78, 29] on p at bounding box center [537, 21] width 977 height 15
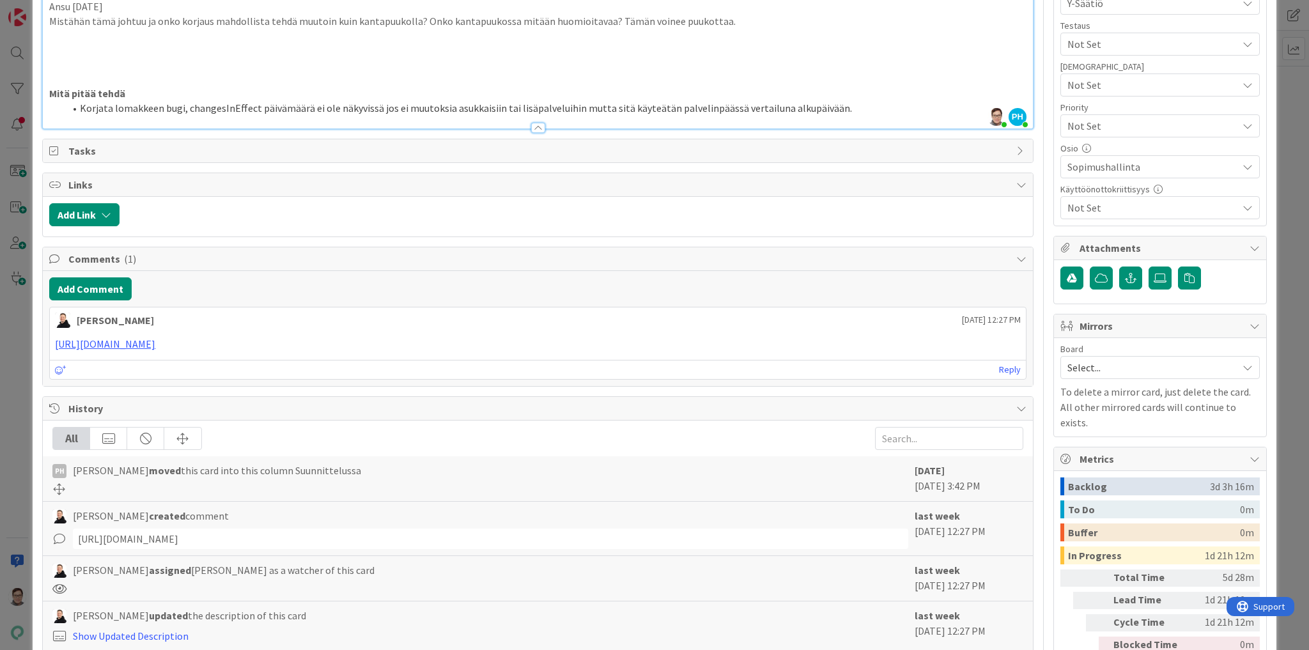
type textarea "x"
click at [58, 58] on p at bounding box center [537, 50] width 977 height 15
click at [62, 58] on p at bounding box center [537, 50] width 977 height 15
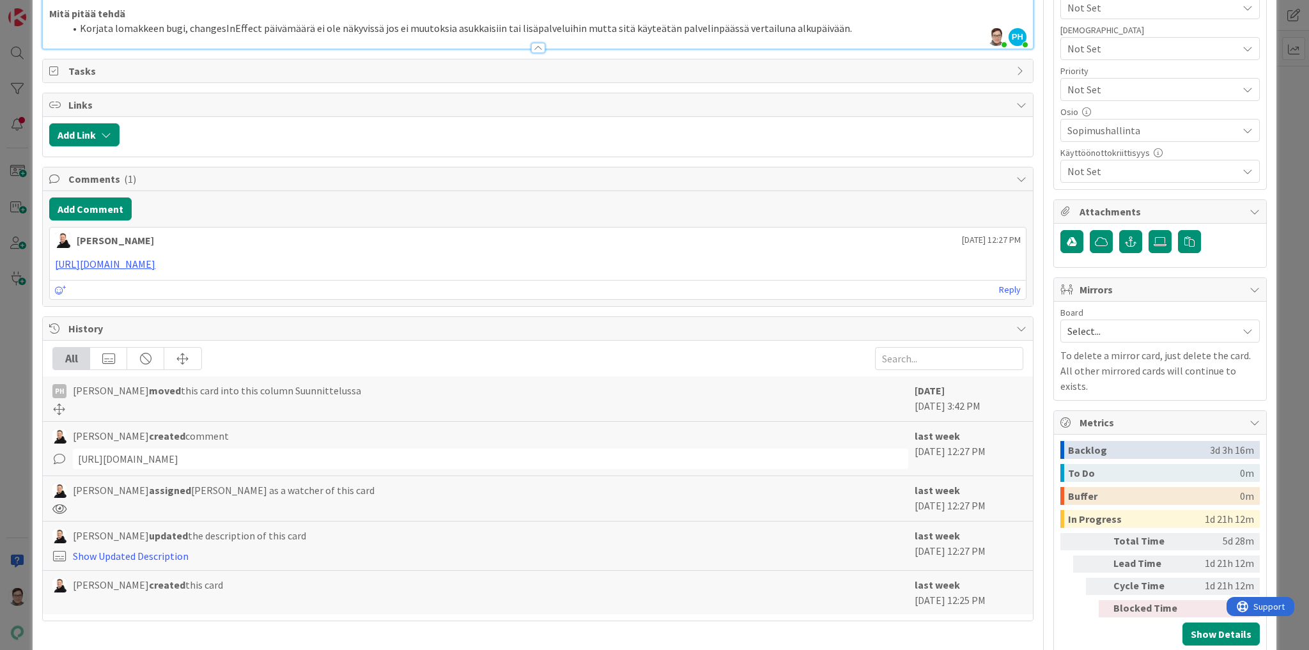
scroll to position [511, 0]
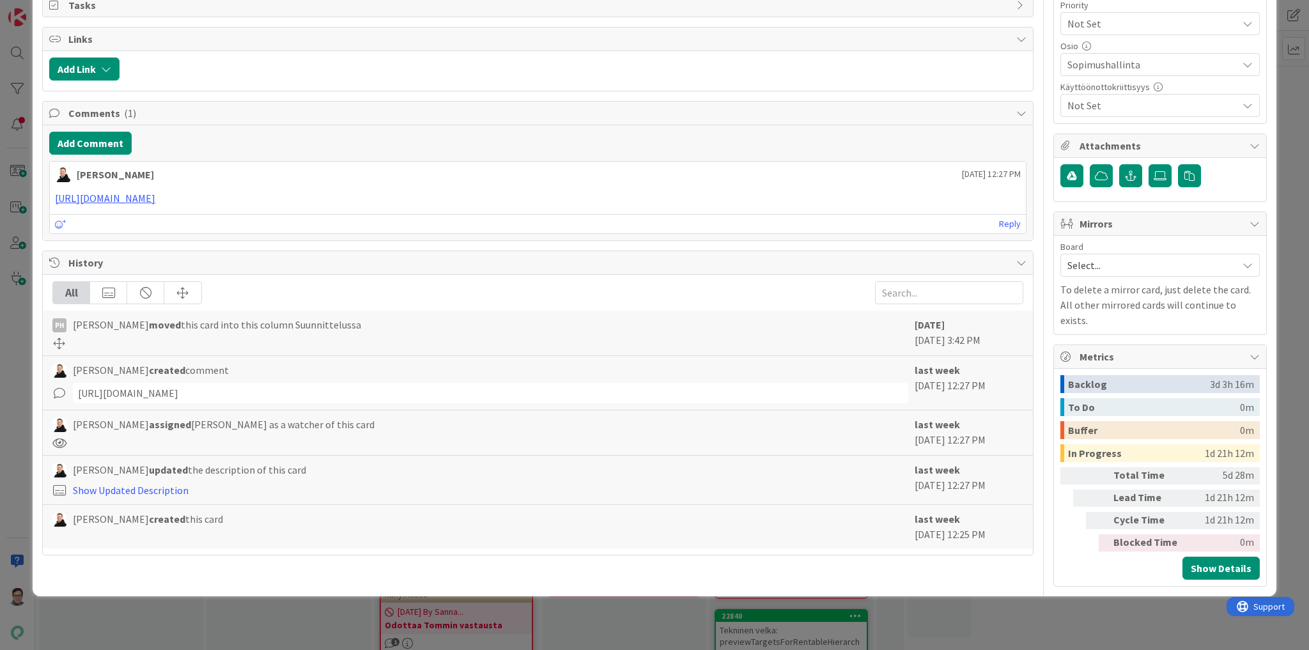
type textarea "x"
click at [96, 155] on button "Add Comment" at bounding box center [90, 143] width 82 height 23
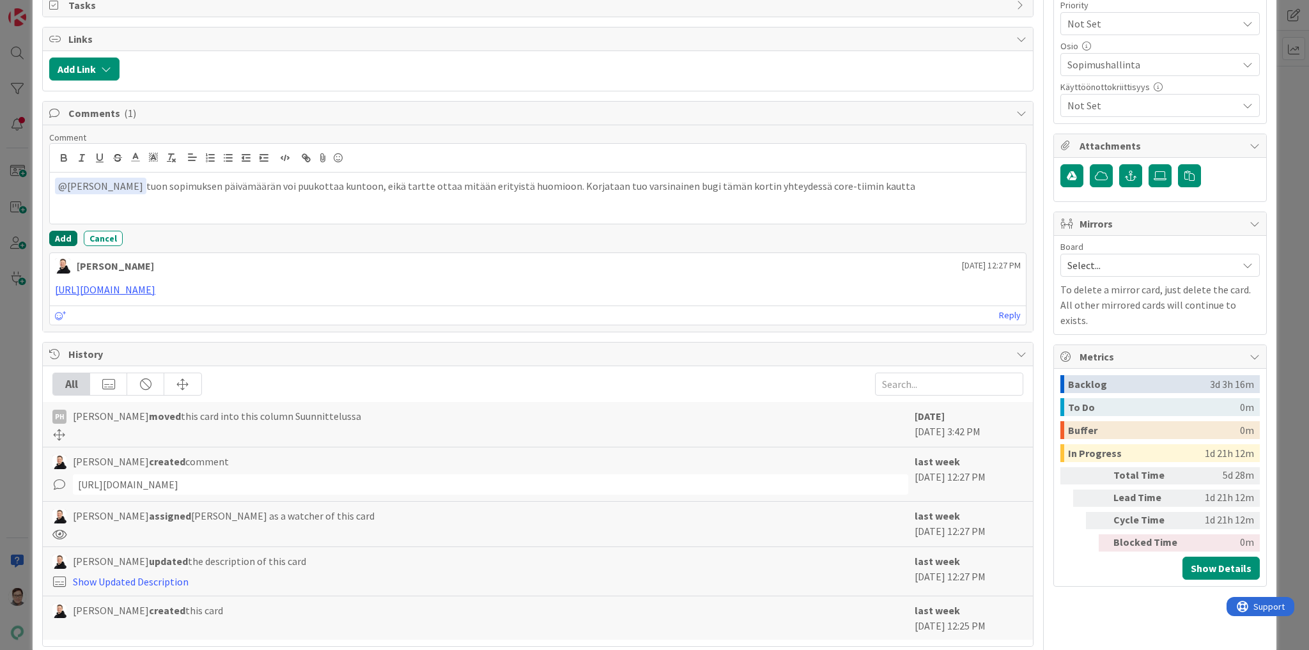
click at [60, 246] on button "Add" at bounding box center [63, 238] width 28 height 15
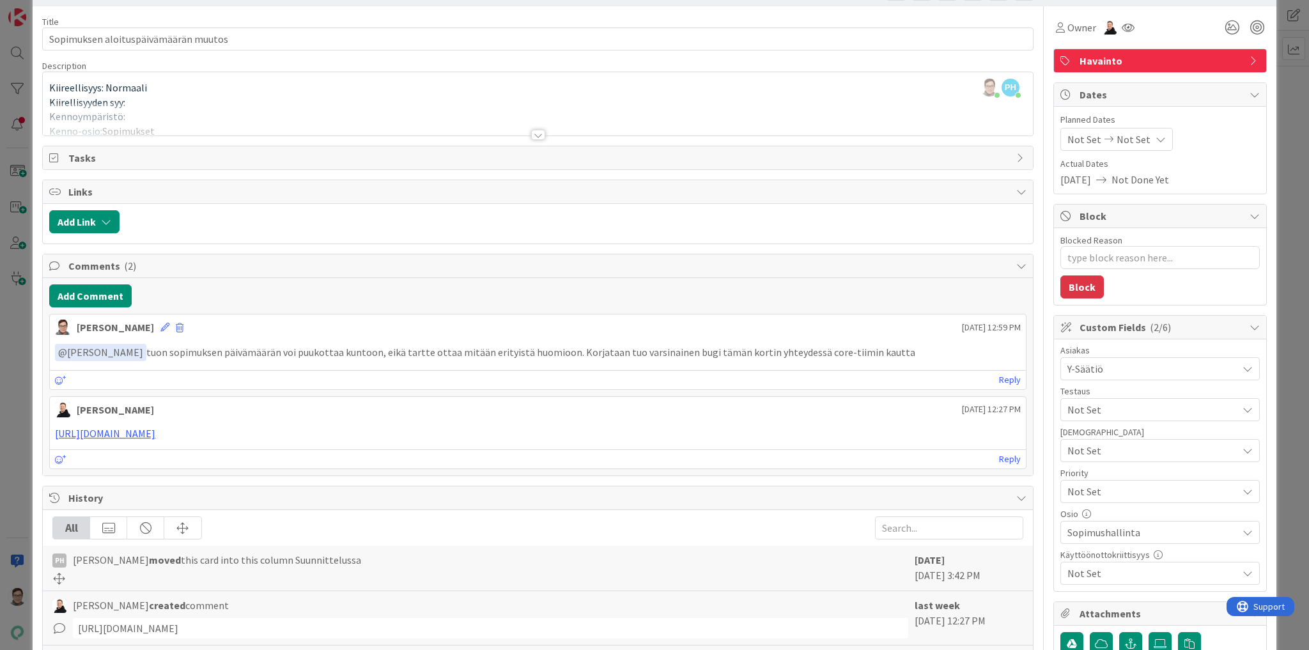
scroll to position [0, 0]
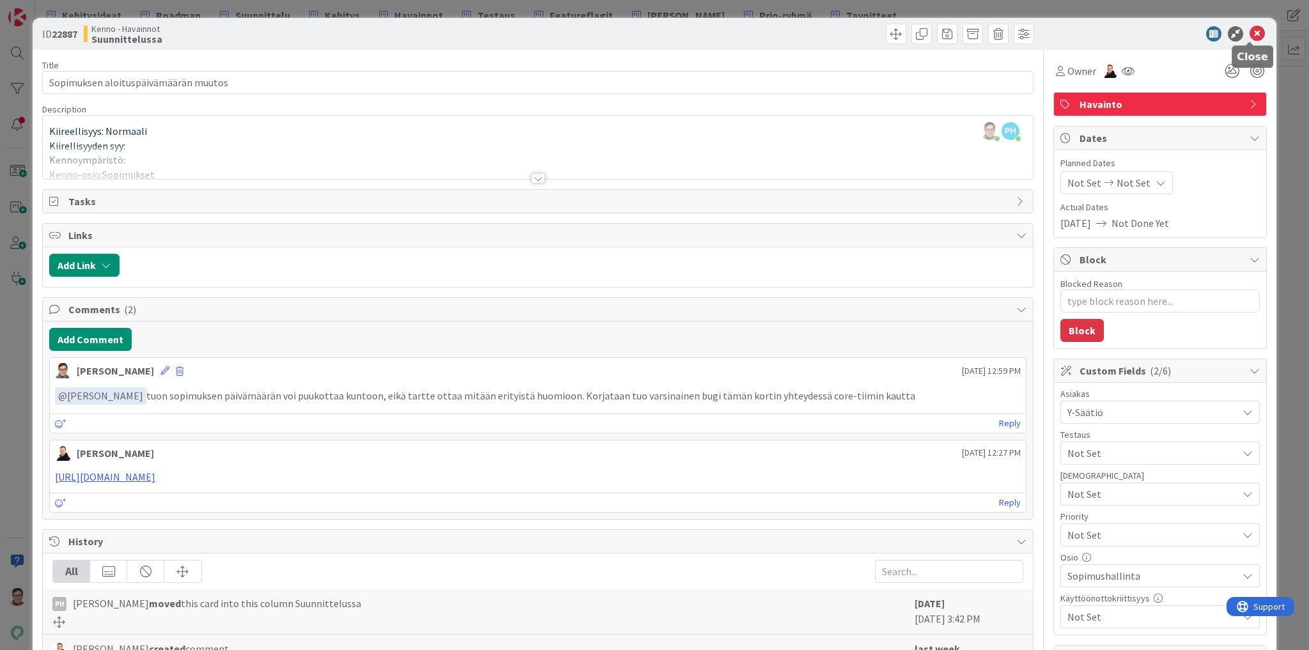
click at [1250, 35] on icon at bounding box center [1257, 33] width 15 height 15
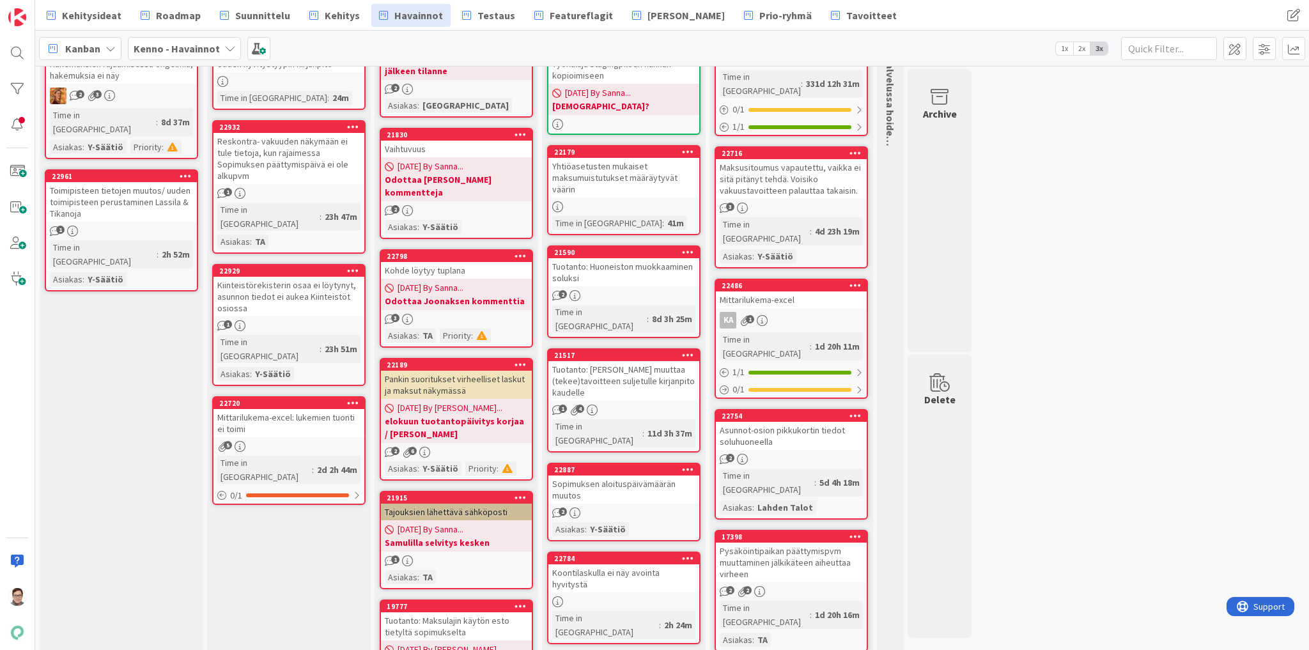
scroll to position [51, 0]
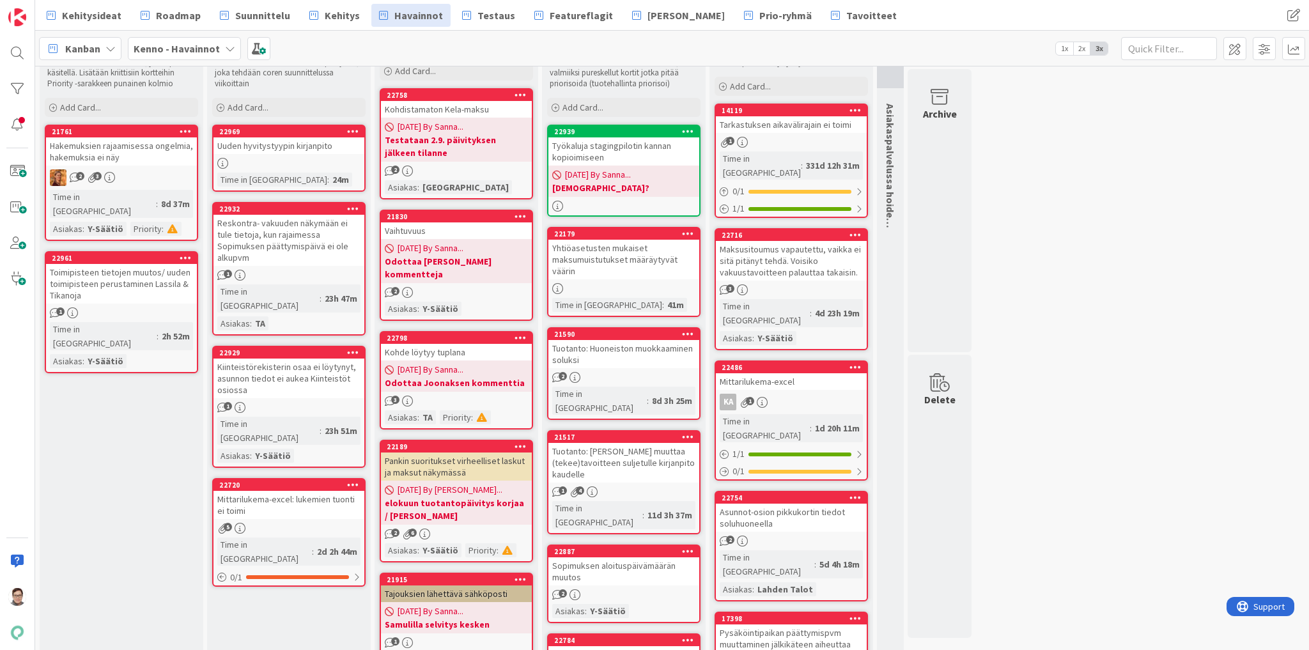
click at [286, 365] on div "Kiinteistörekisterin osaa ei löytynyt, asunnon tiedot ei aukea Kiinteistöt osio…" at bounding box center [289, 379] width 151 height 40
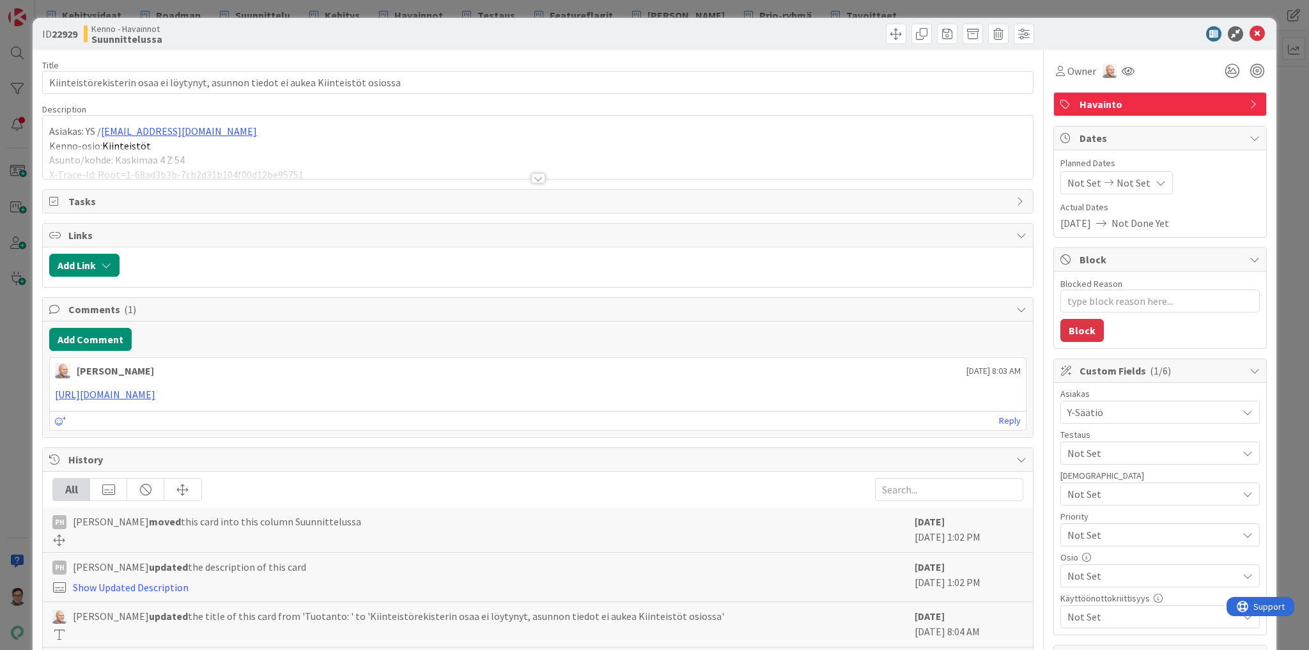
click at [531, 171] on div at bounding box center [538, 162] width 990 height 33
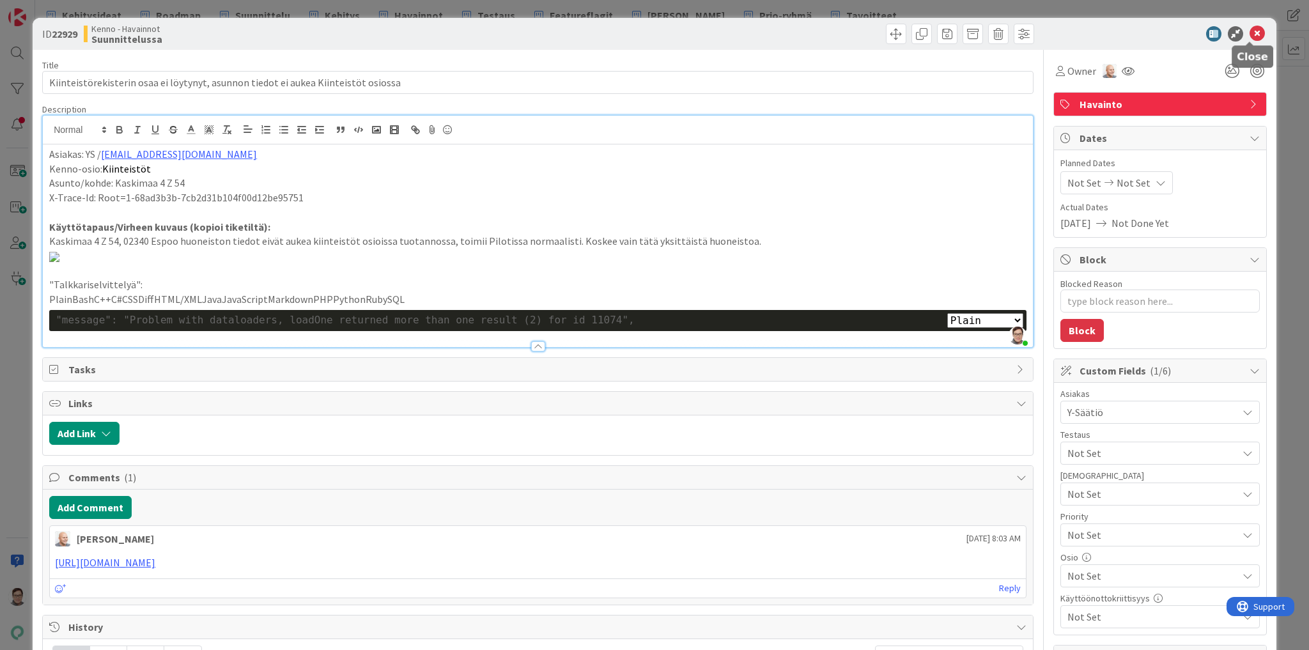
click at [1250, 33] on icon at bounding box center [1257, 33] width 15 height 15
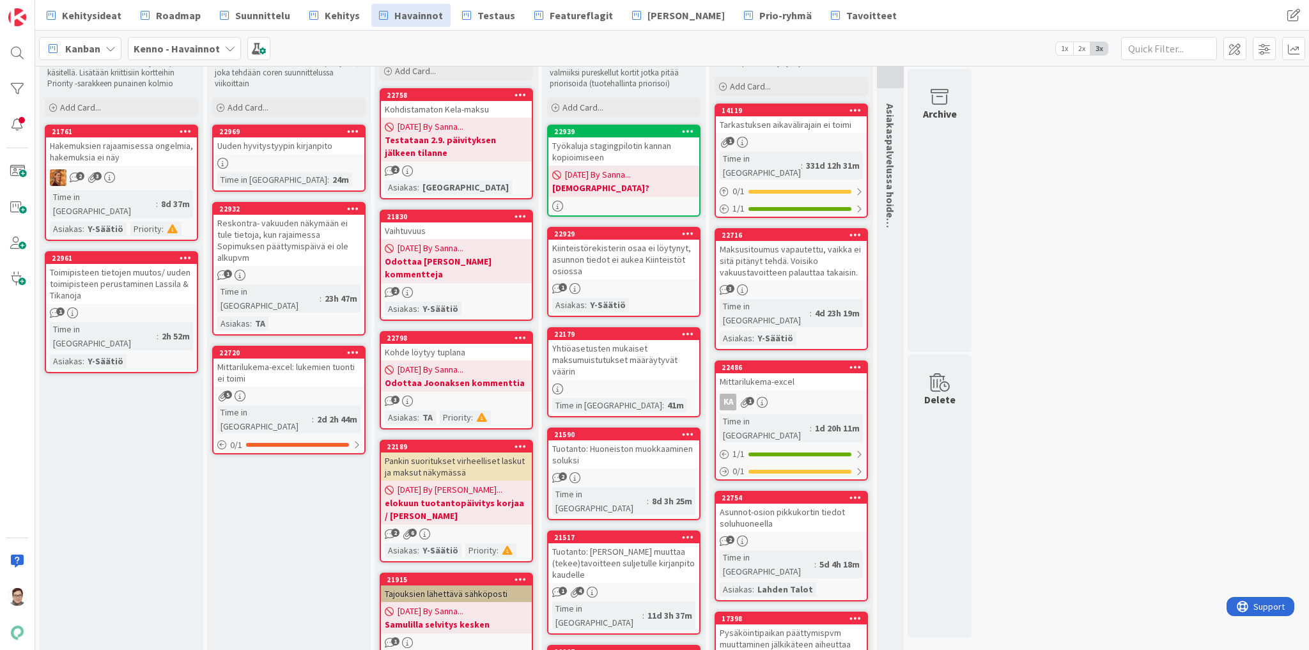
click at [266, 237] on div "Reskontra- vakuuden näkymään ei tule tietoja, kun rajaimessa Sopimuksen päättym…" at bounding box center [289, 240] width 151 height 51
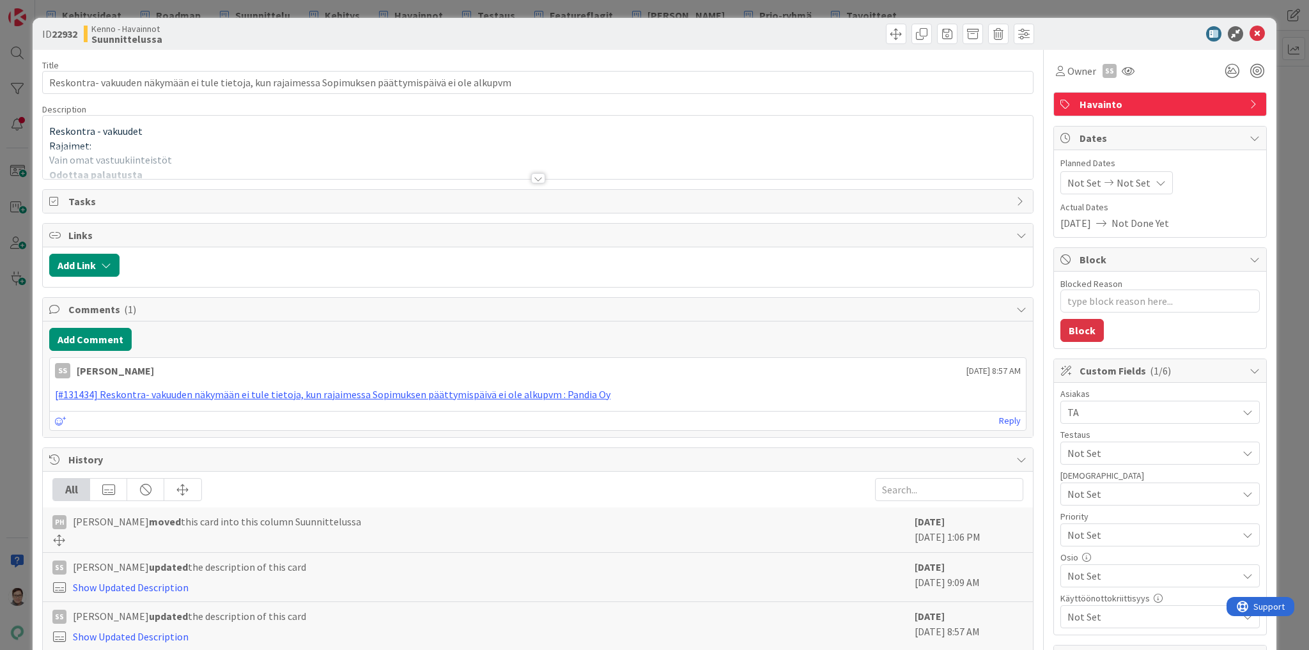
type textarea "x"
click at [538, 179] on div at bounding box center [538, 178] width 14 height 10
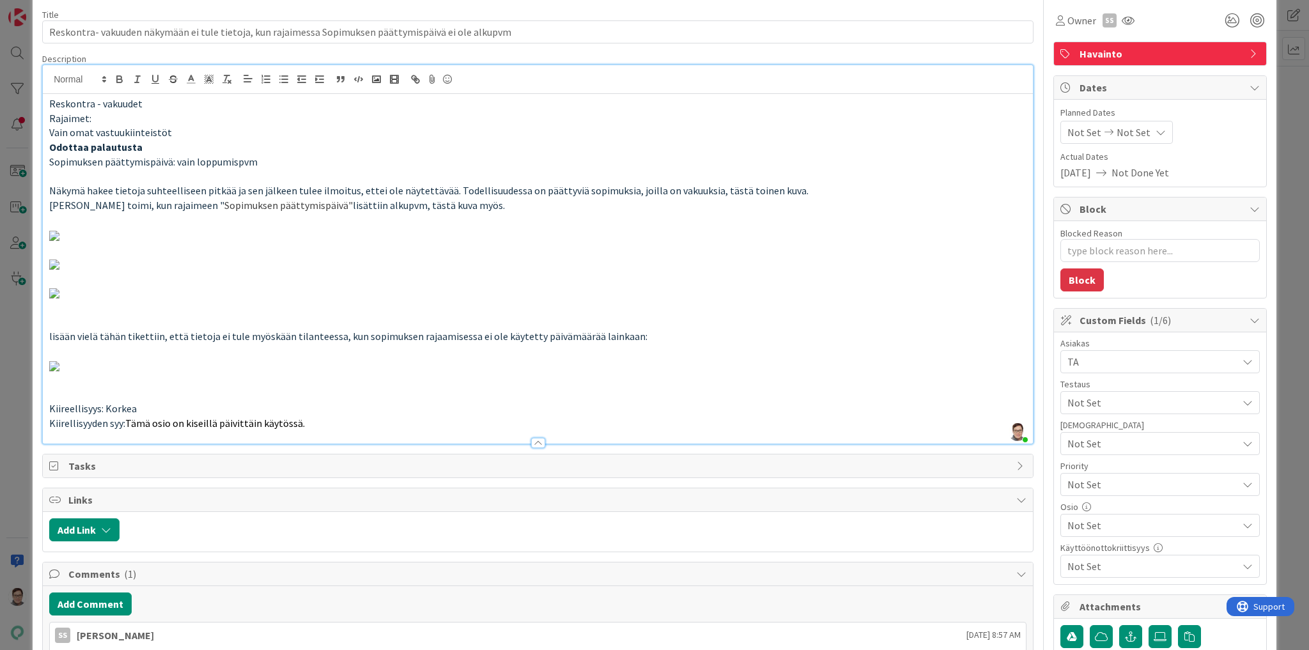
scroll to position [51, 0]
click at [463, 200] on p "Näkymä toimi, kun rajaimeen " Sopimuksen päättymispäivä" lisättiin alkupvm, täs…" at bounding box center [537, 205] width 977 height 15
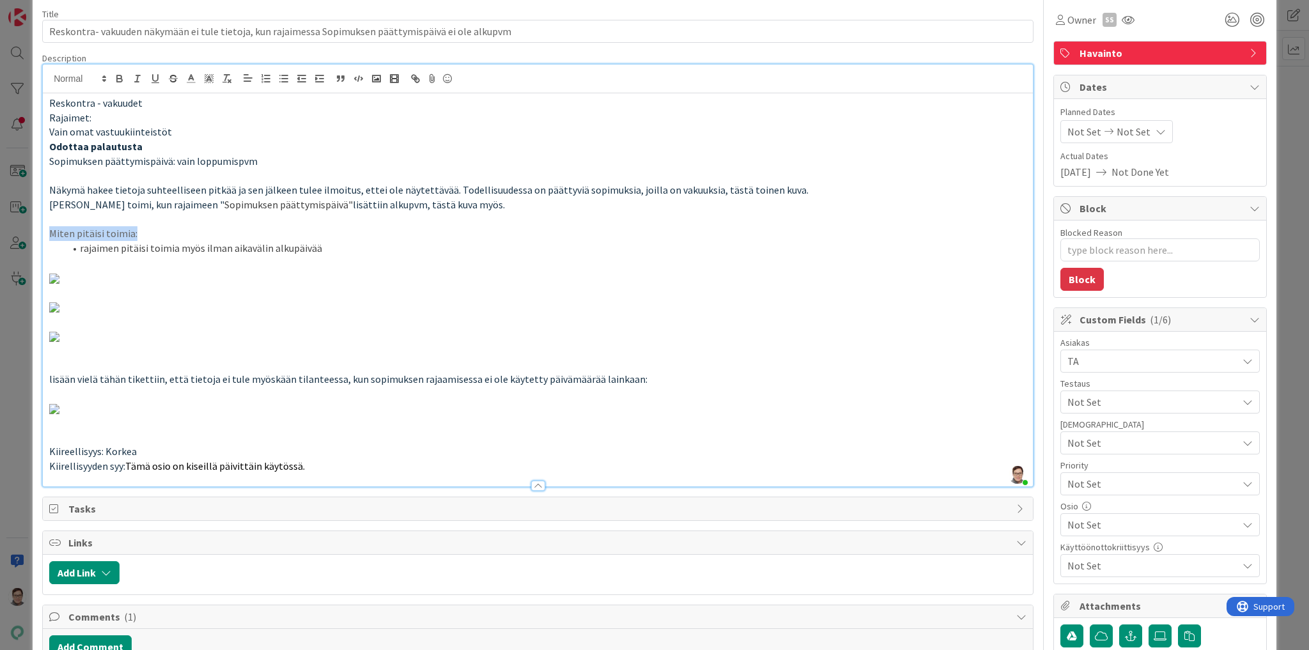
drag, startPoint x: 146, startPoint y: 230, endPoint x: 29, endPoint y: 226, distance: 117.0
click at [29, 226] on div "ID 22932 Kenno - Havainnot Suunnittelussa Title 101 / 128 Reskontra- vakuuden n…" at bounding box center [654, 325] width 1309 height 650
click at [333, 251] on li "rajaimen pitäisi toimia myös ilman aikavälin alkupäivää" at bounding box center [546, 248] width 962 height 15
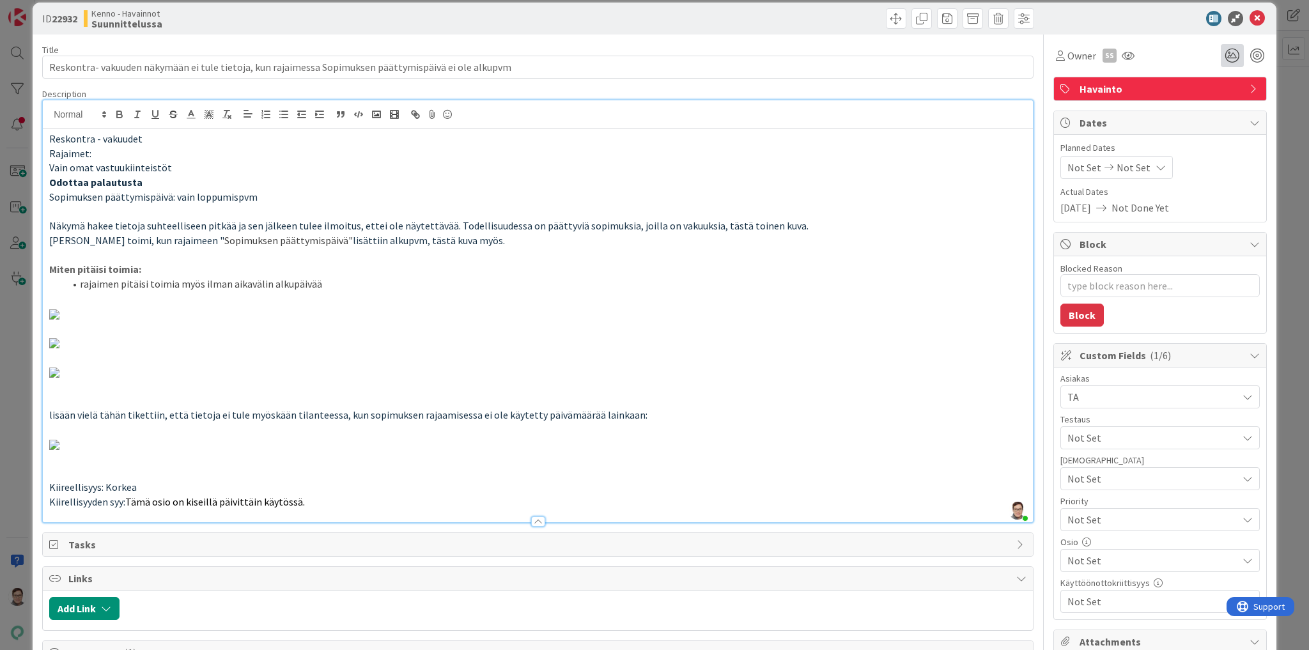
scroll to position [0, 0]
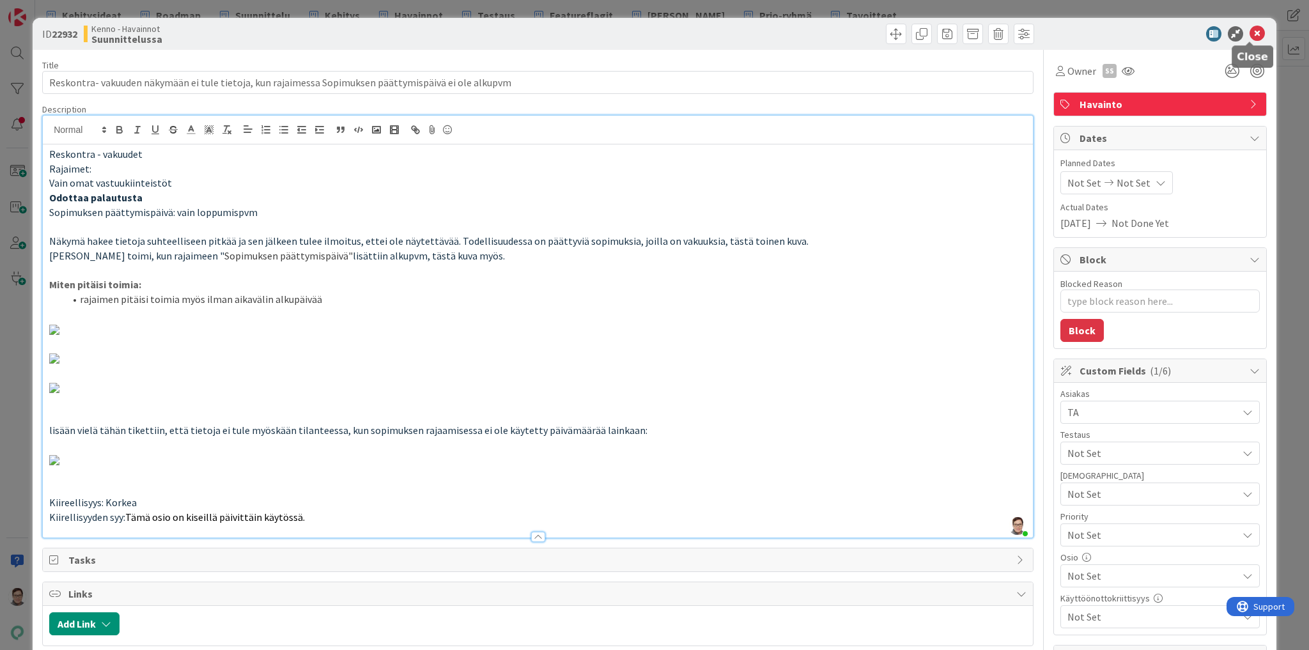
click at [1250, 34] on icon at bounding box center [1257, 33] width 15 height 15
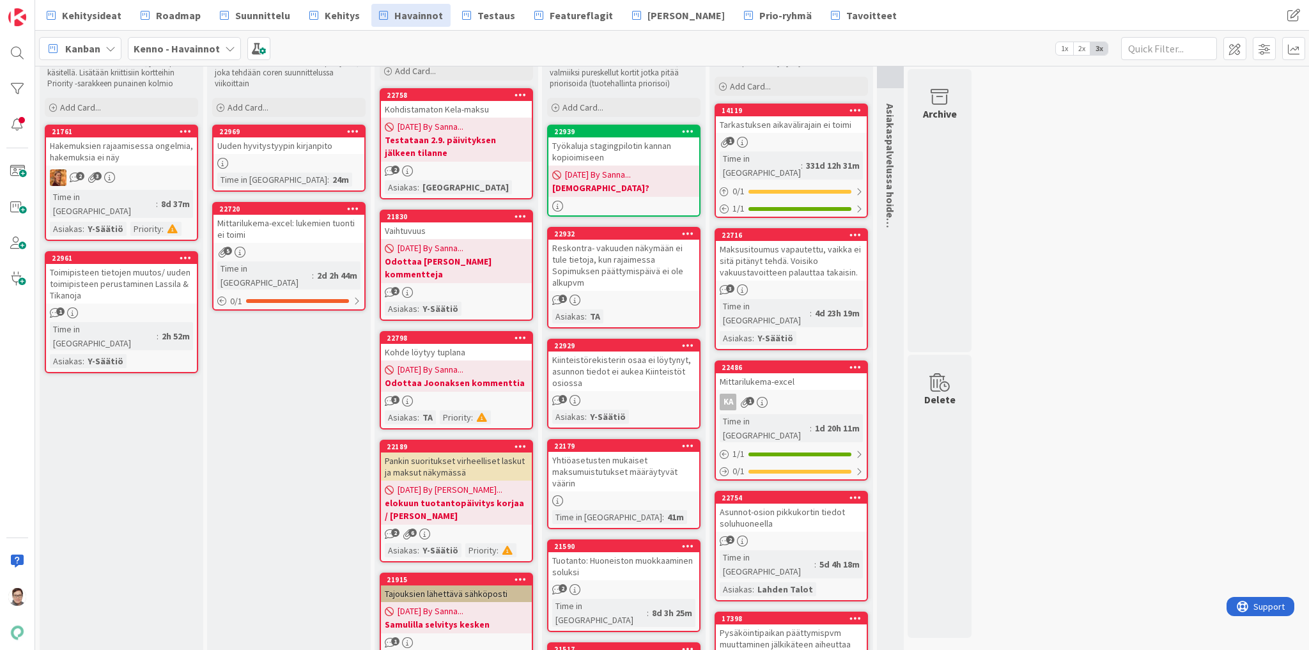
click at [283, 155] on link "22969 Uuden hyvitystyypin kirjanpito Time in Column : 24m" at bounding box center [288, 158] width 153 height 67
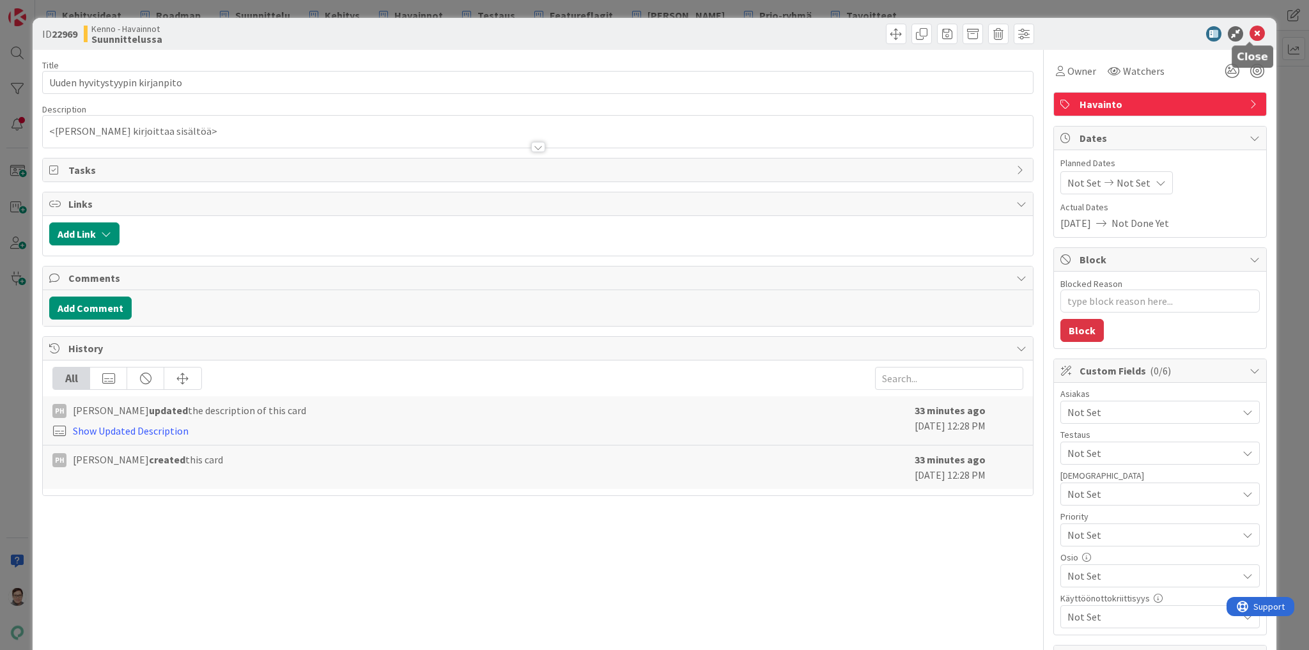
click at [1250, 33] on icon at bounding box center [1257, 33] width 15 height 15
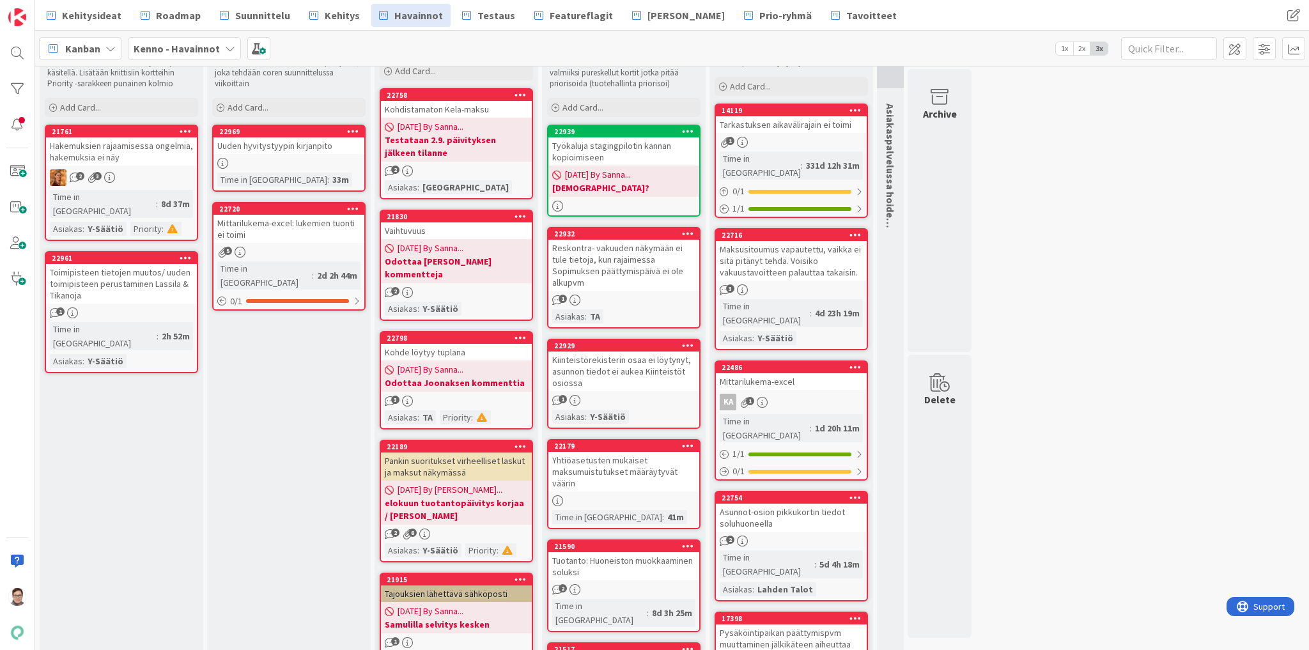
click at [281, 231] on div "Mittarilukema-excel: lukemien tuonti ei toimi" at bounding box center [289, 229] width 151 height 28
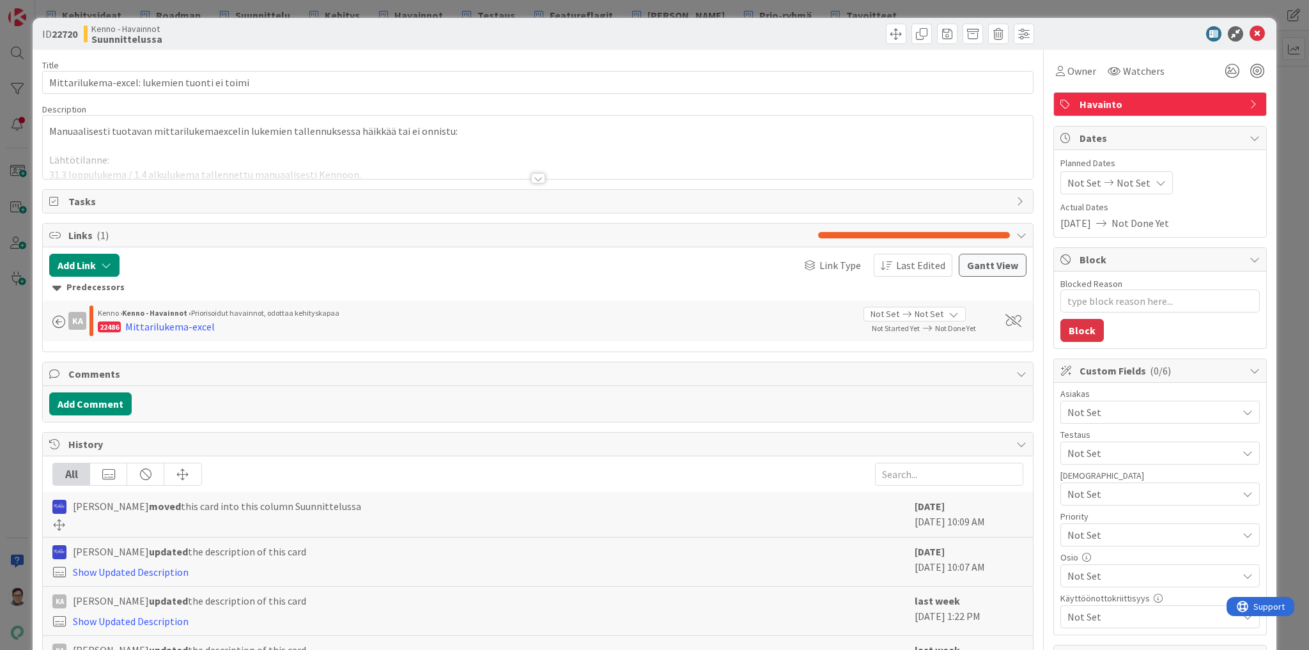
click at [536, 175] on div at bounding box center [538, 178] width 14 height 10
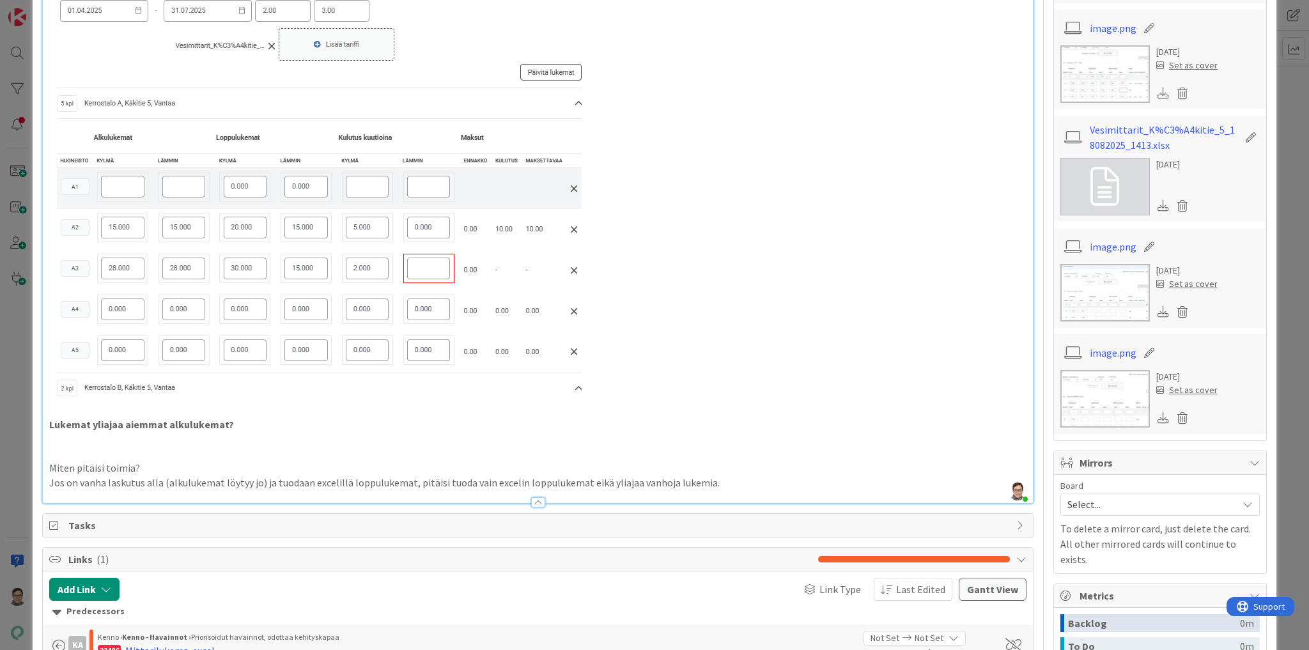
scroll to position [818, 0]
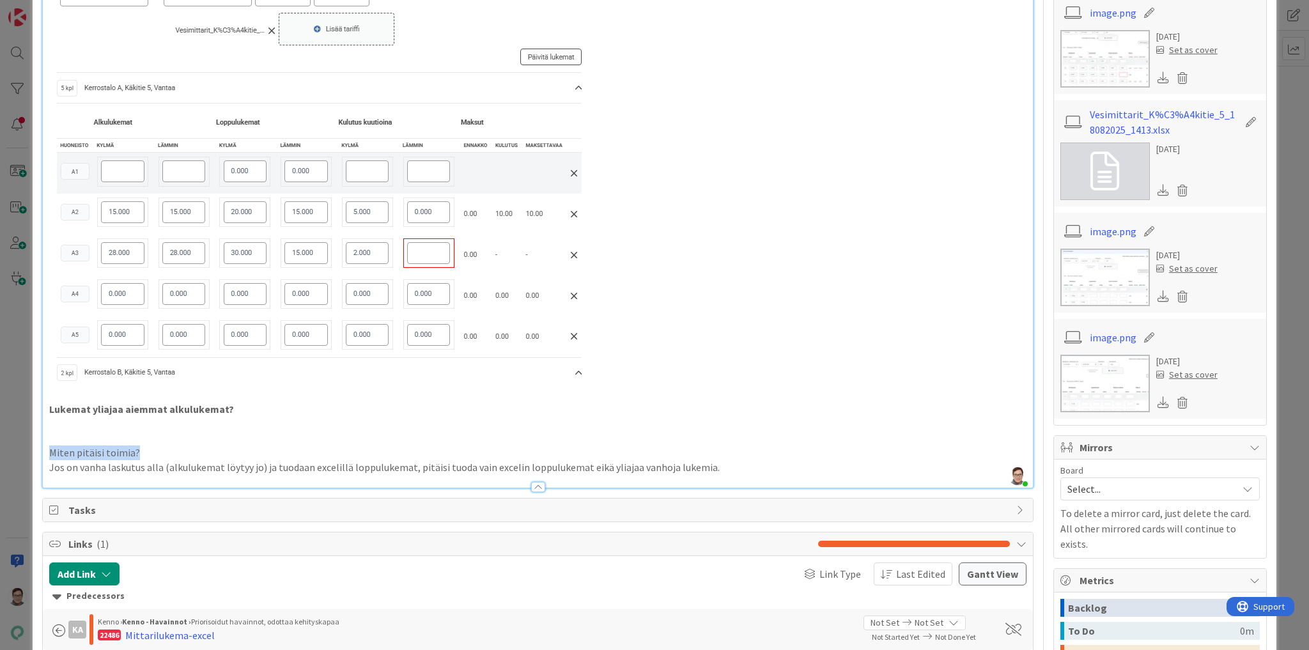
drag, startPoint x: 156, startPoint y: 449, endPoint x: 38, endPoint y: 448, distance: 118.3
click at [38, 448] on div "ID 22720 Kenno - Havainnot Suunnittelussa Title 45 / 128 Mittarilukema-excel: l…" at bounding box center [655, 138] width 1244 height 1877
click at [191, 449] on p "Miten pitäisi toimia?" at bounding box center [537, 453] width 977 height 15
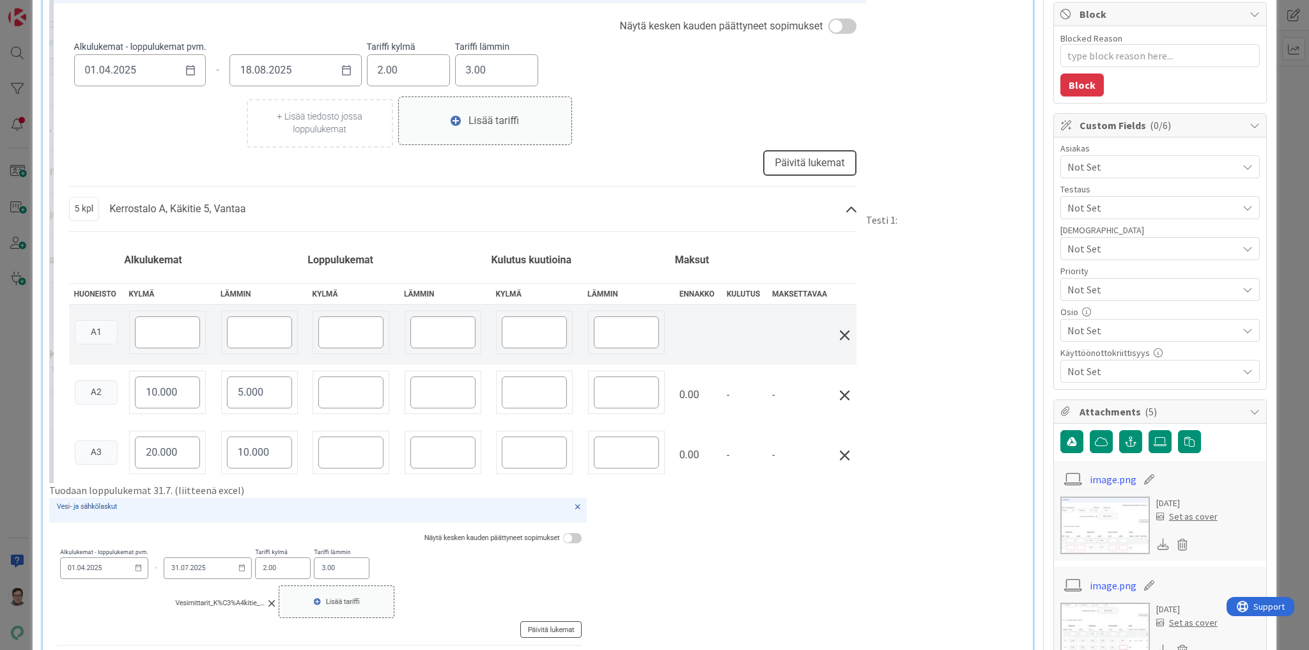
scroll to position [51, 0]
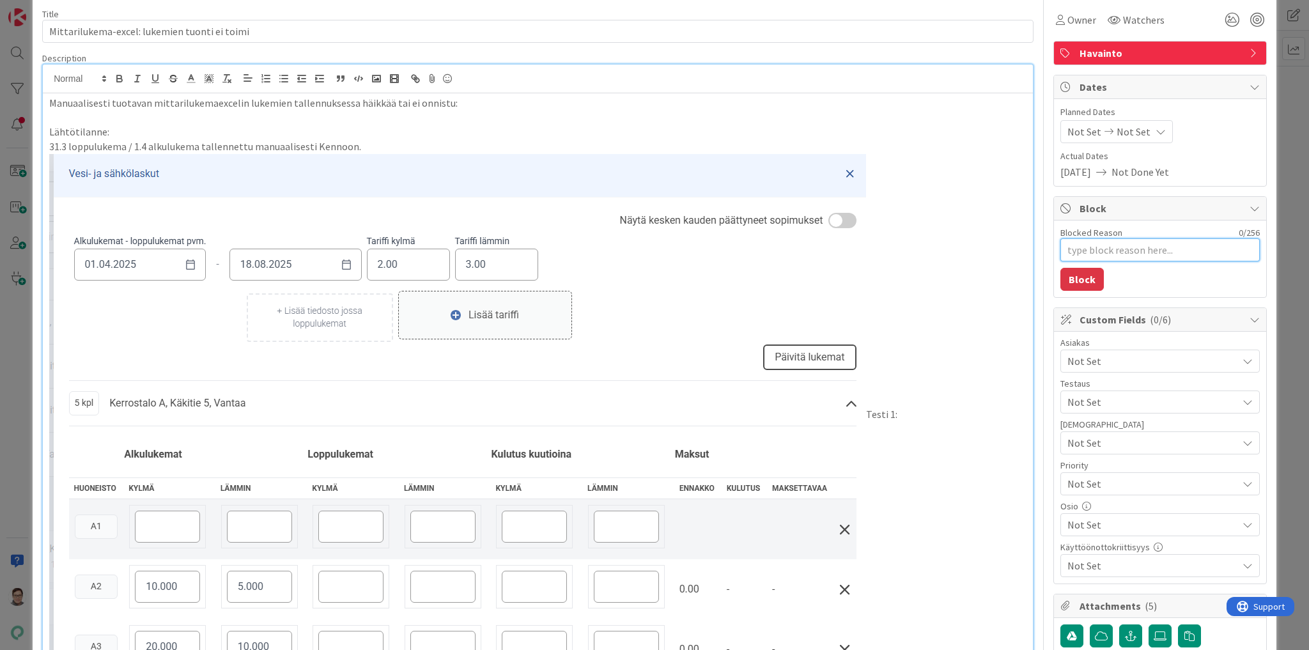
click at [1083, 254] on textarea "Blocked Reason" at bounding box center [1159, 249] width 199 height 23
type textarea "x"
type textarea "P"
type textarea "x"
type textarea "Pe"
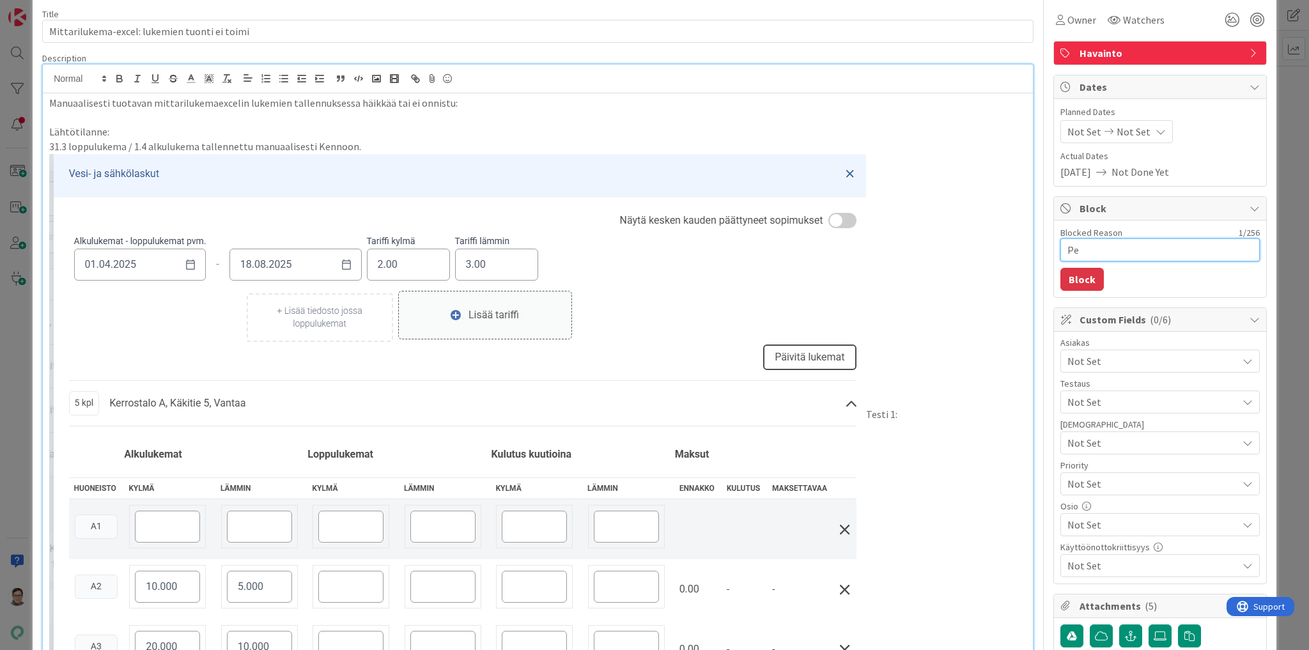
type textarea "x"
type textarea "Pet"
type textarea "x"
type textarea "Petr"
type textarea "x"
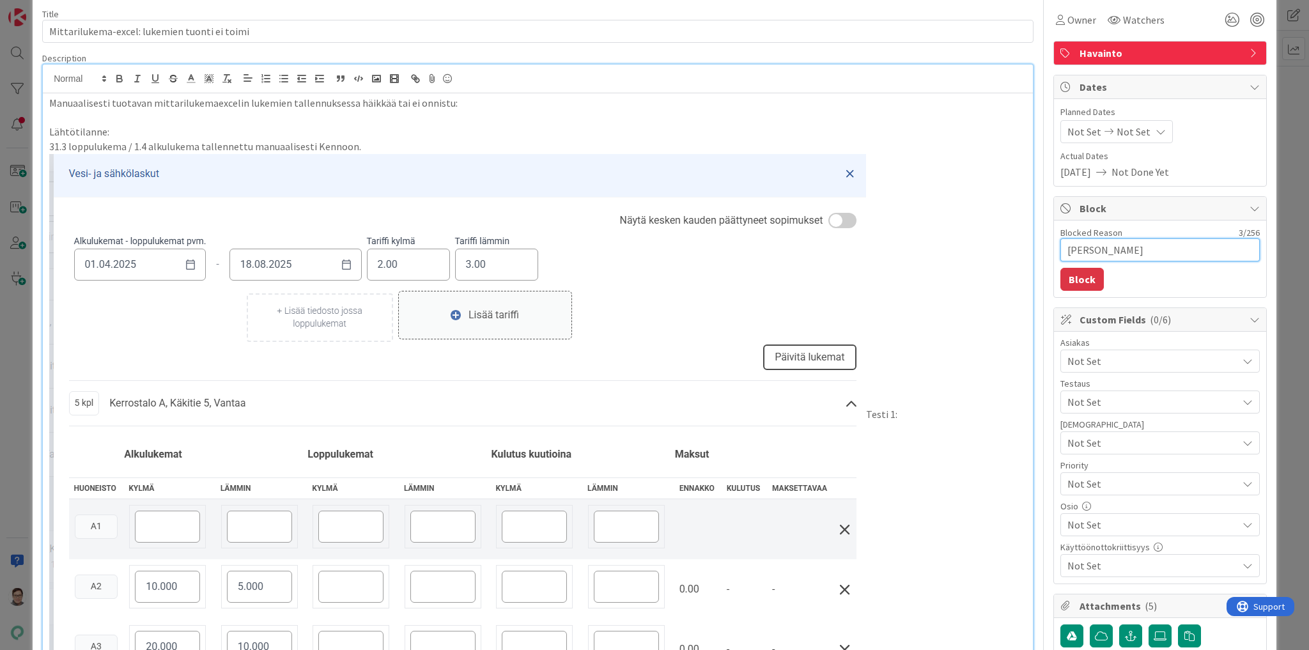
type textarea "Petri"
type textarea "x"
type textarea "Petril"
type textarea "x"
type textarea "Petrille"
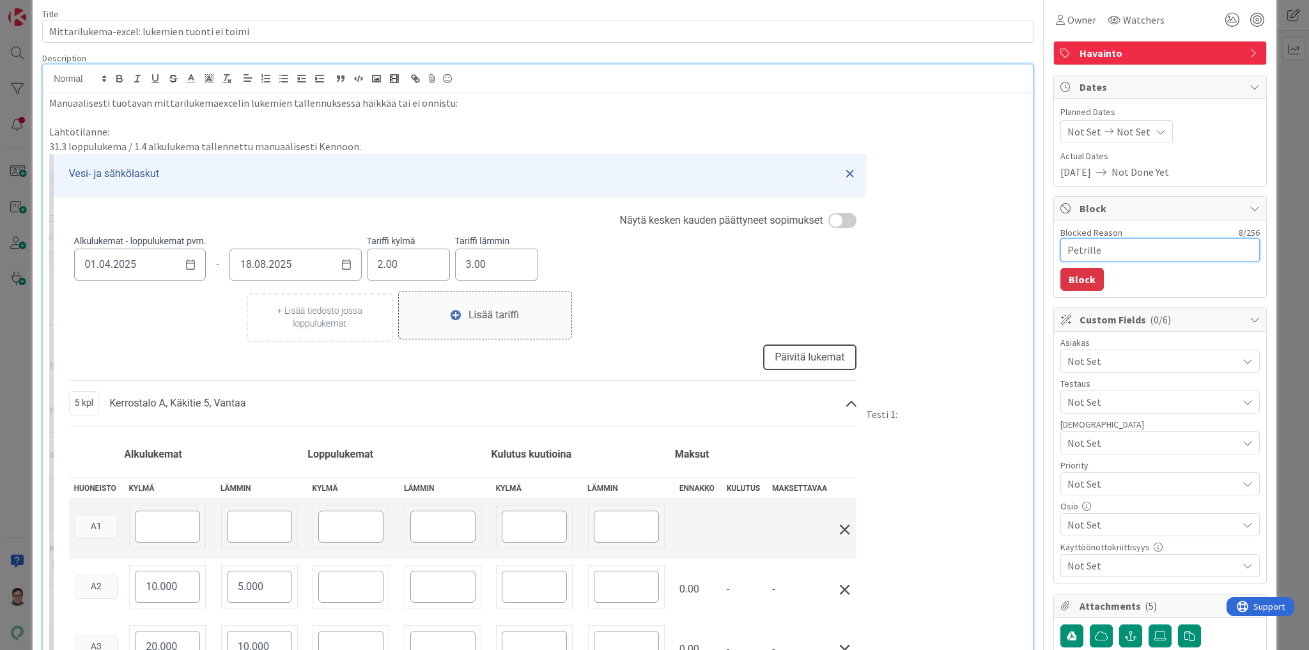
type textarea "x"
type textarea "Petrille"
type textarea "x"
type textarea "Petrille k"
type textarea "x"
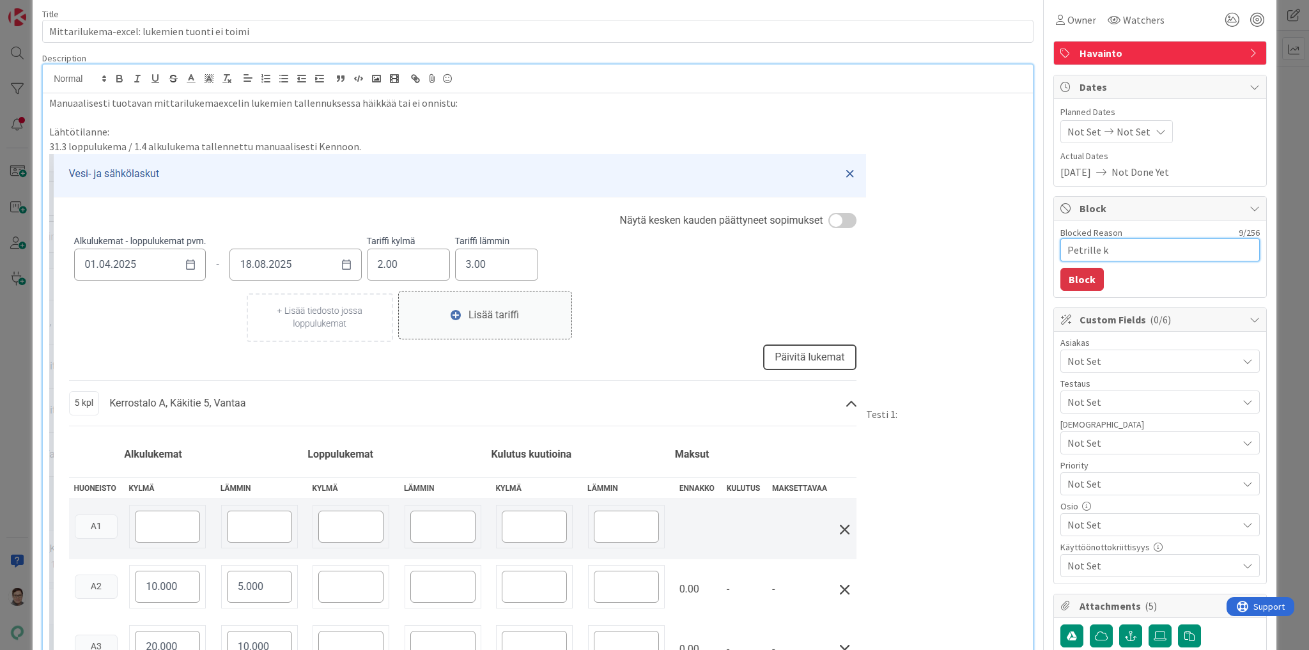
type textarea "Petrille ky"
type textarea "x"
type textarea "Petrille kys"
click at [1076, 277] on button "Block" at bounding box center [1081, 279] width 43 height 23
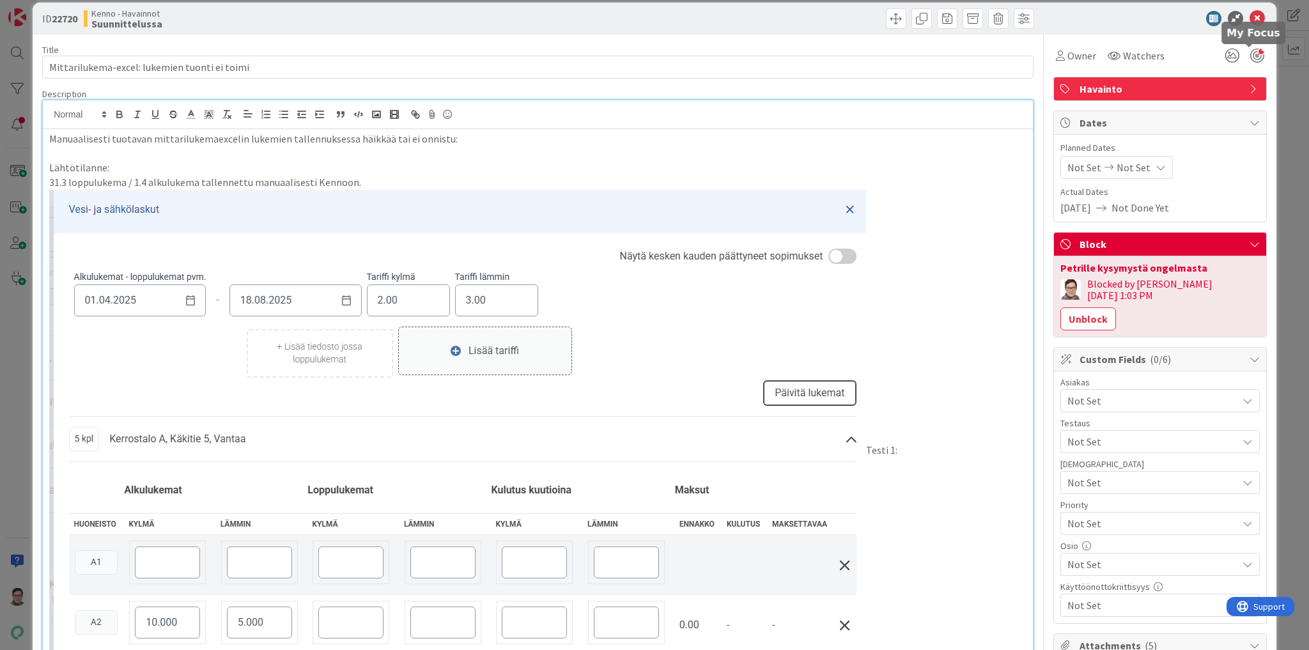
scroll to position [0, 0]
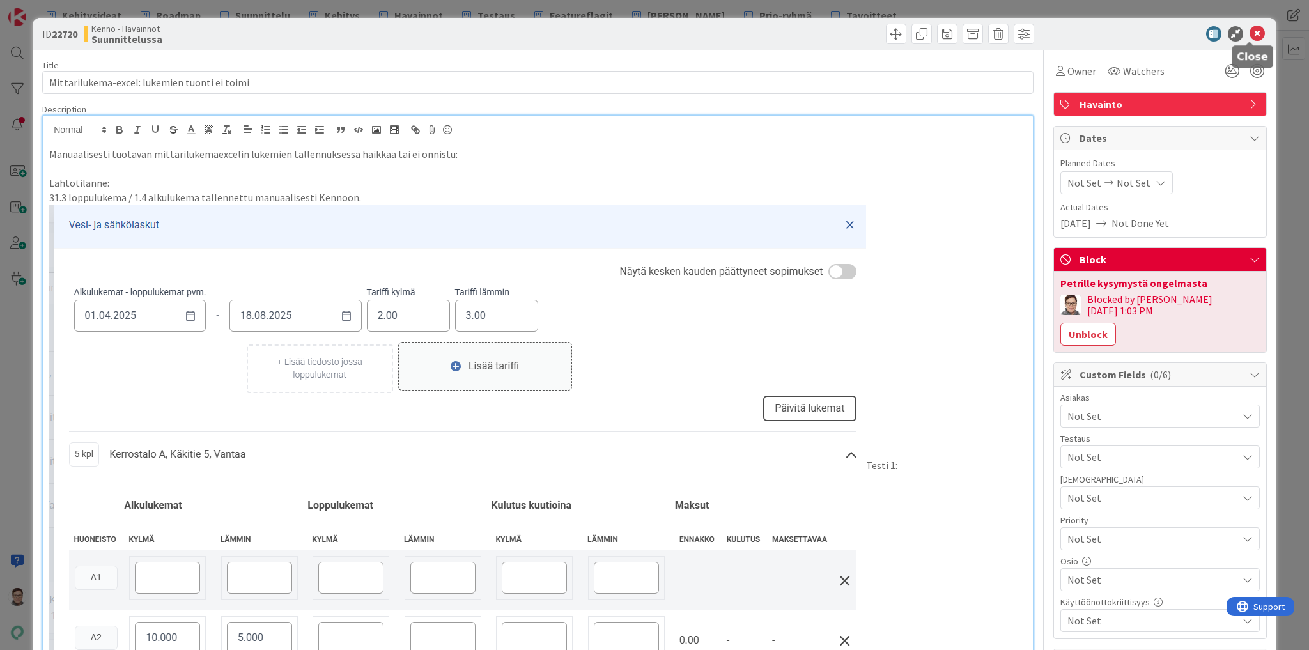
click at [1251, 31] on icon at bounding box center [1257, 33] width 15 height 15
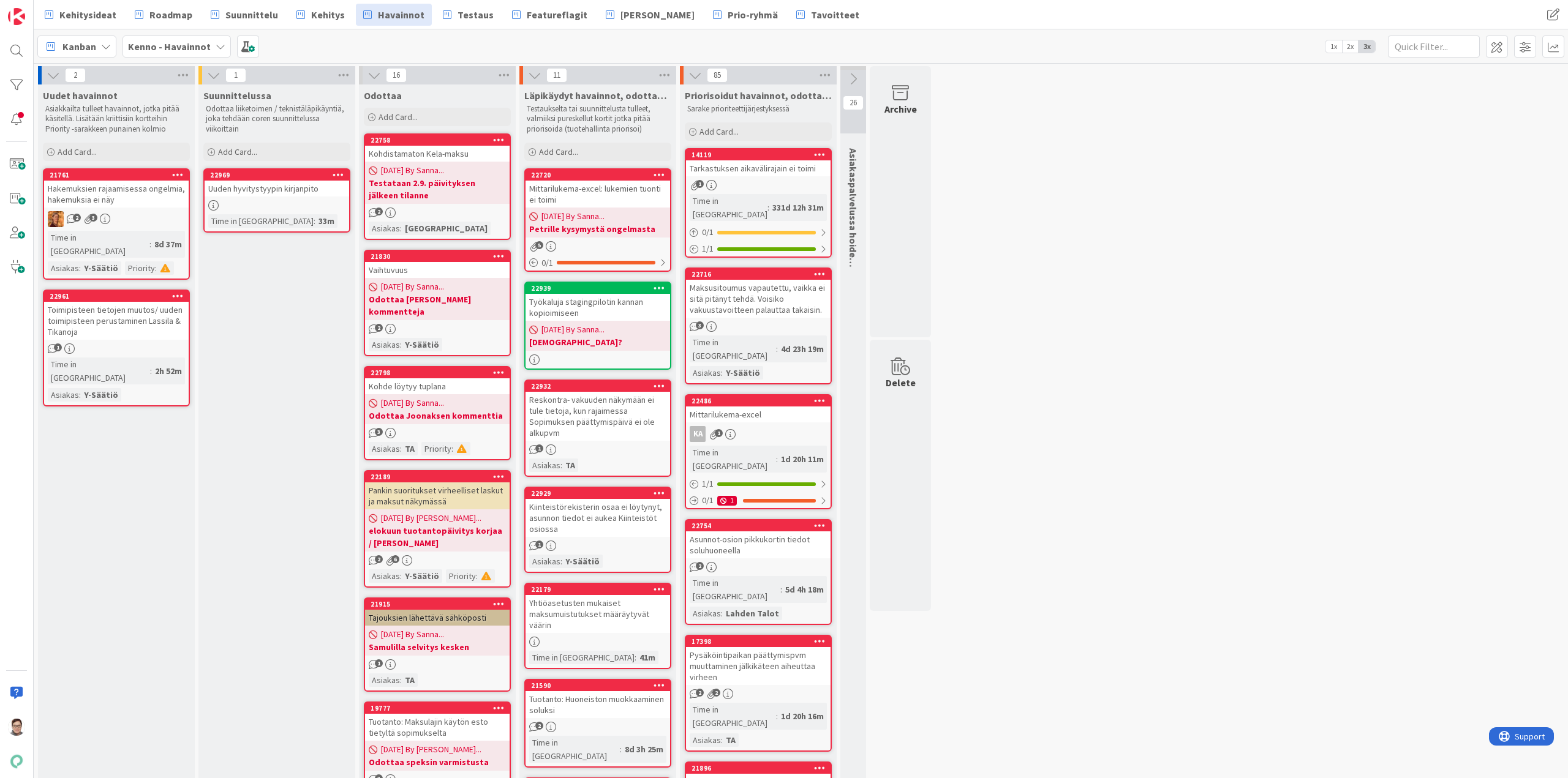
drag, startPoint x: 1000, startPoint y: 8, endPoint x: 1301, endPoint y: 213, distance: 364.2
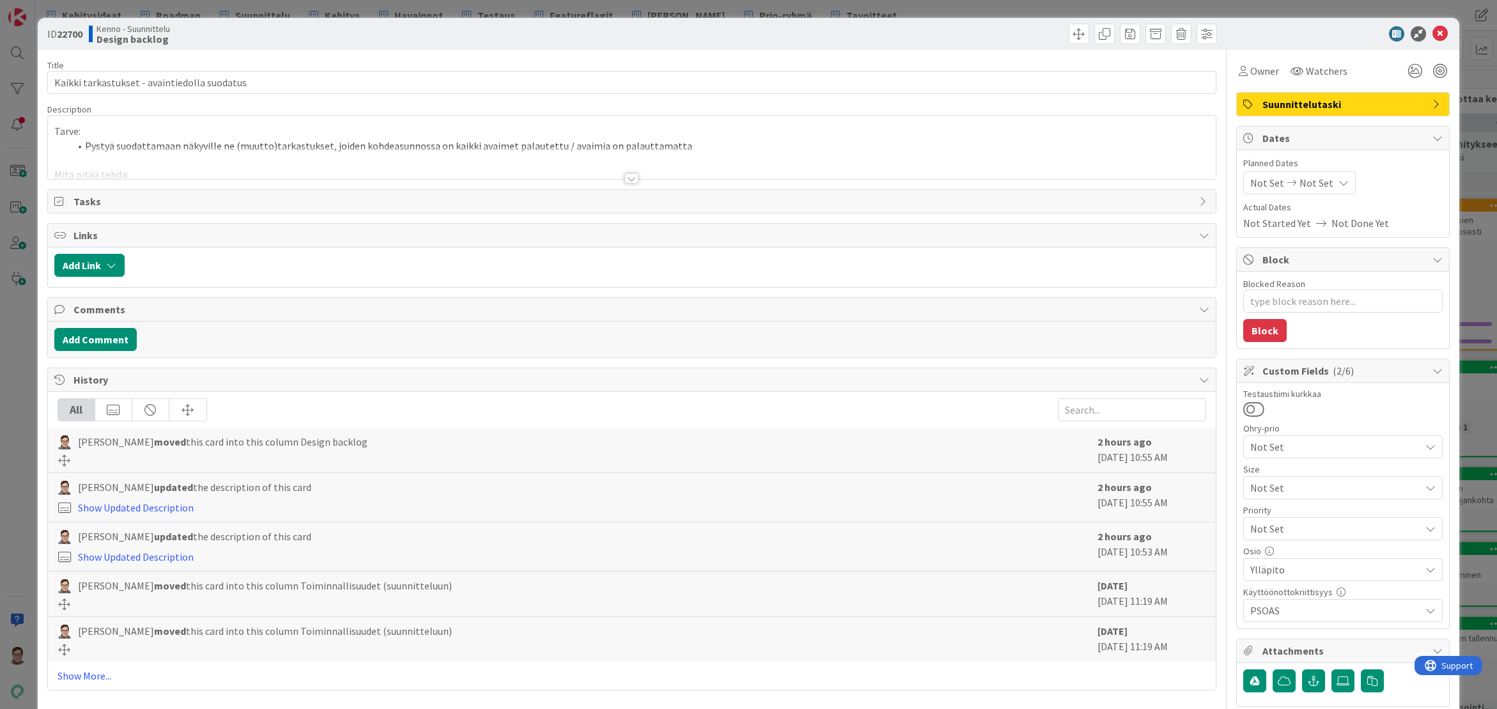
type textarea "x"
click at [627, 174] on div at bounding box center [632, 178] width 14 height 10
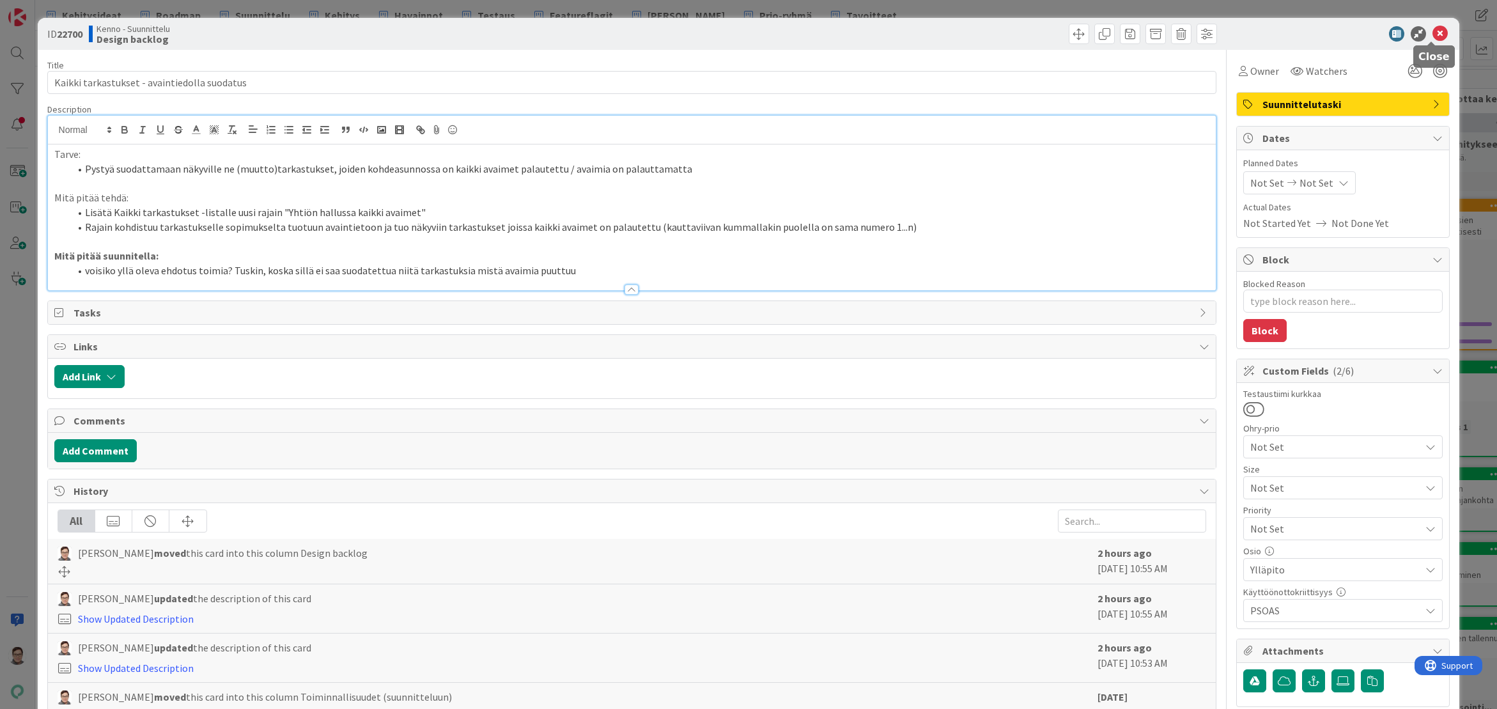
click at [1432, 32] on icon at bounding box center [1439, 33] width 15 height 15
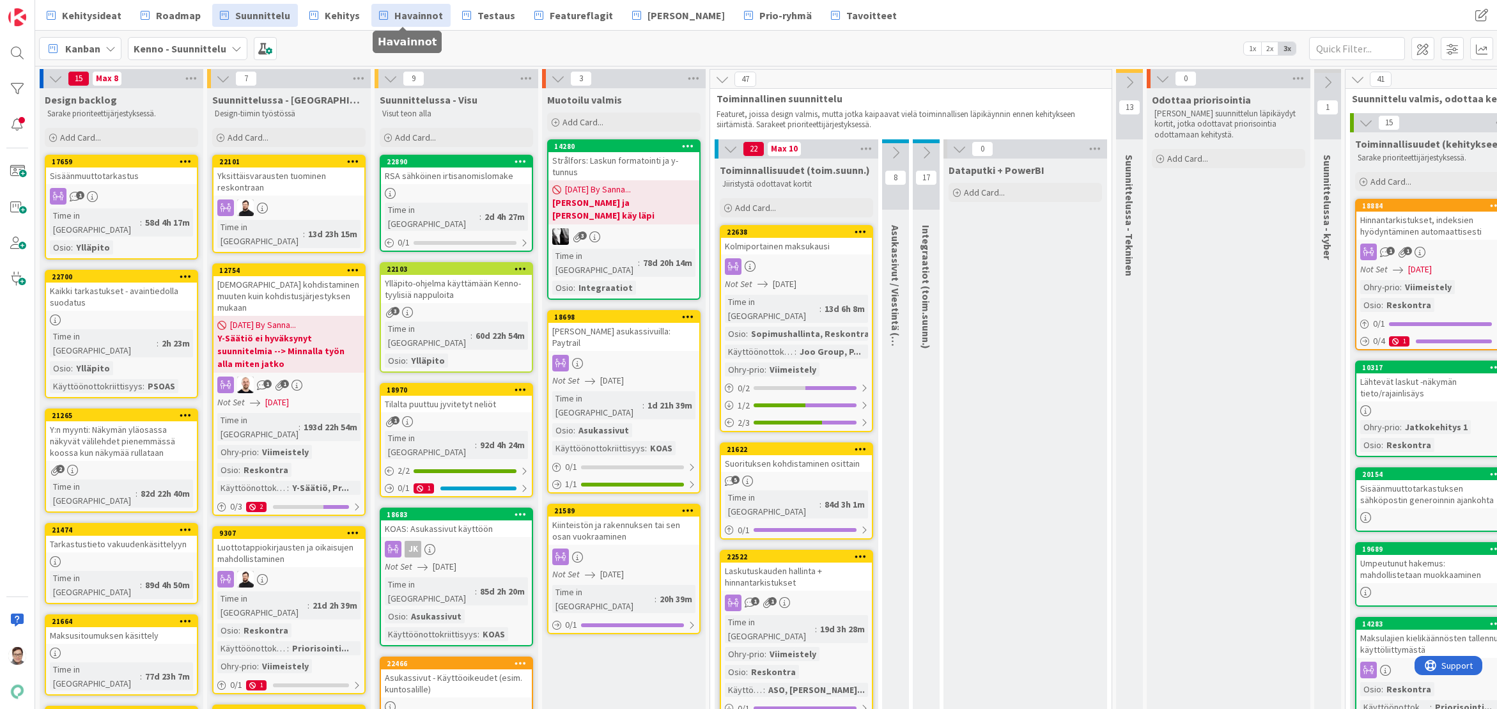
click at [403, 16] on span "Havainnot" at bounding box center [418, 15] width 49 height 15
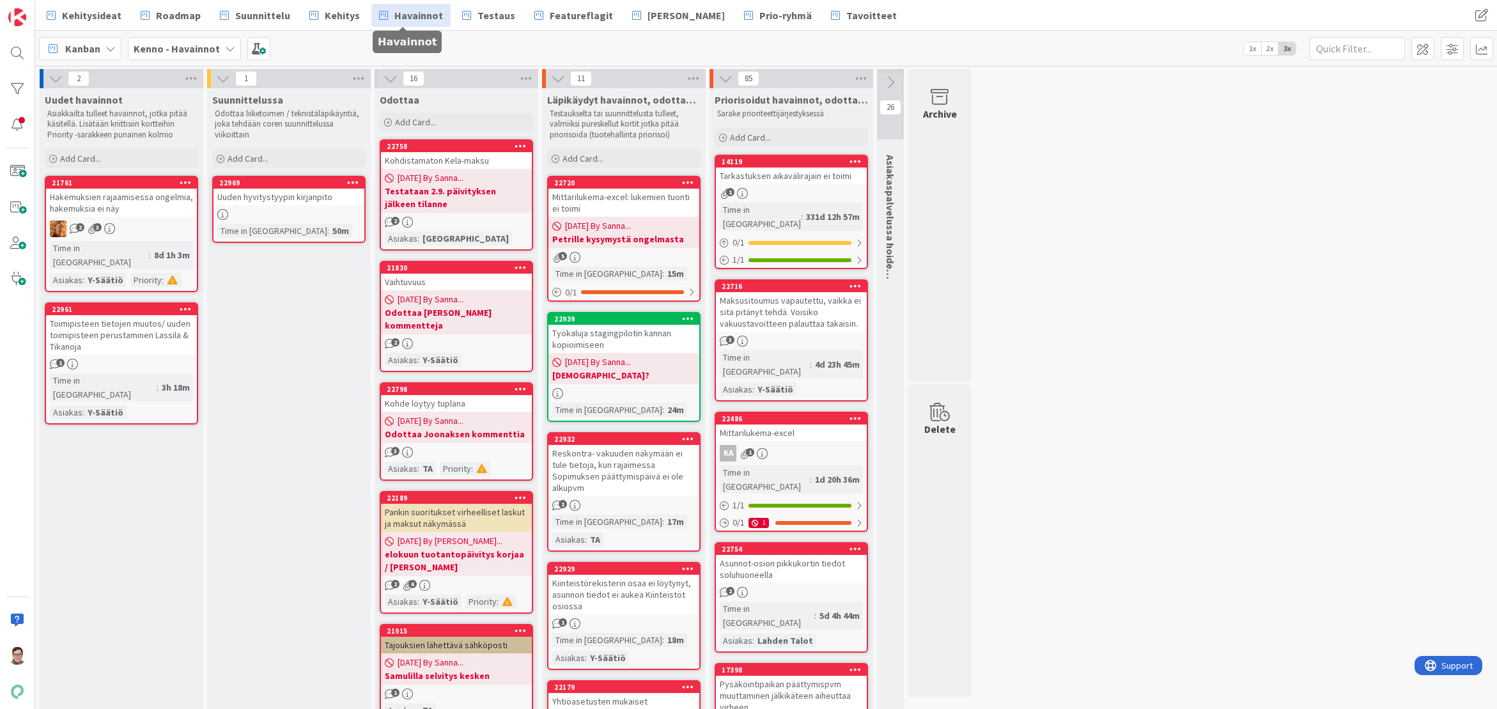
click at [460, 290] on div "[DATE] By Sanna... Odottaa Timon kommentteja" at bounding box center [456, 312] width 151 height 44
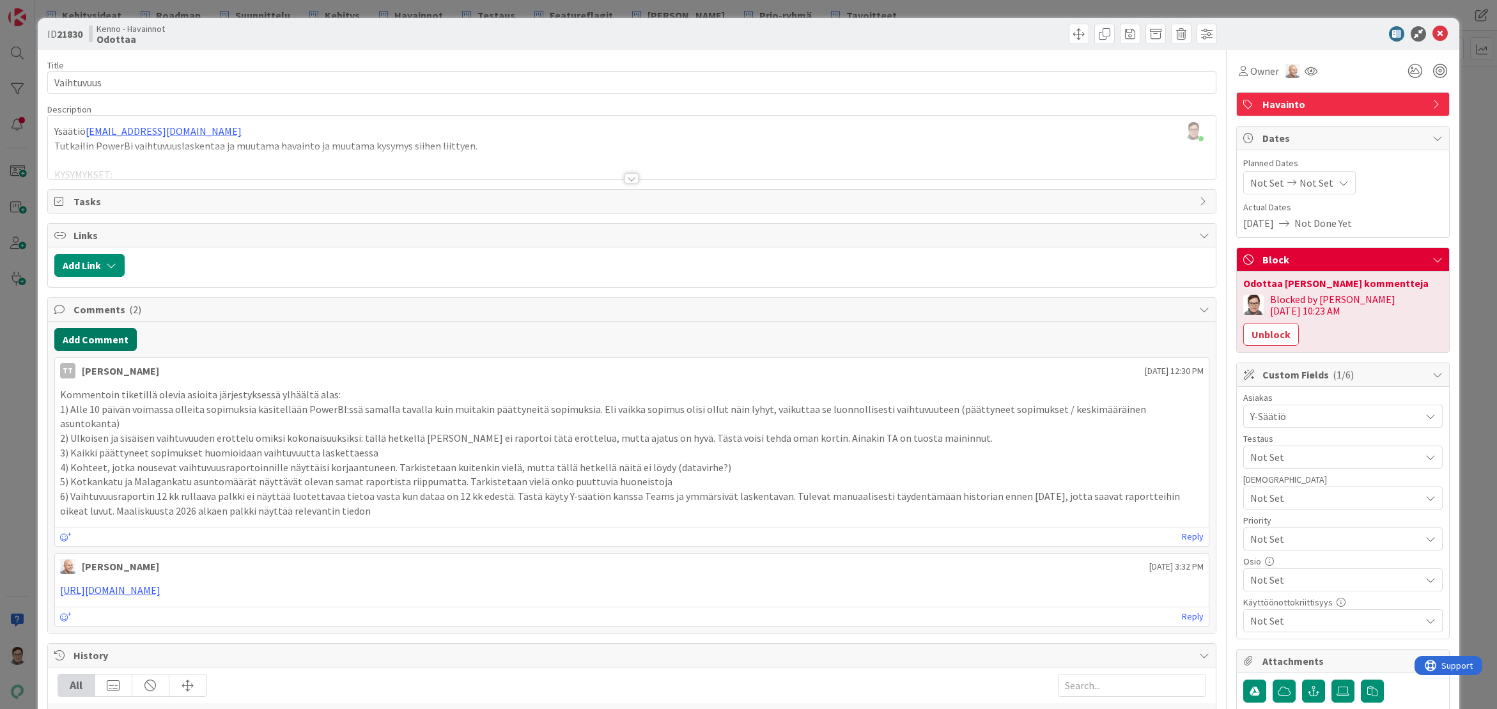
click at [97, 336] on button "Add Comment" at bounding box center [95, 339] width 82 height 23
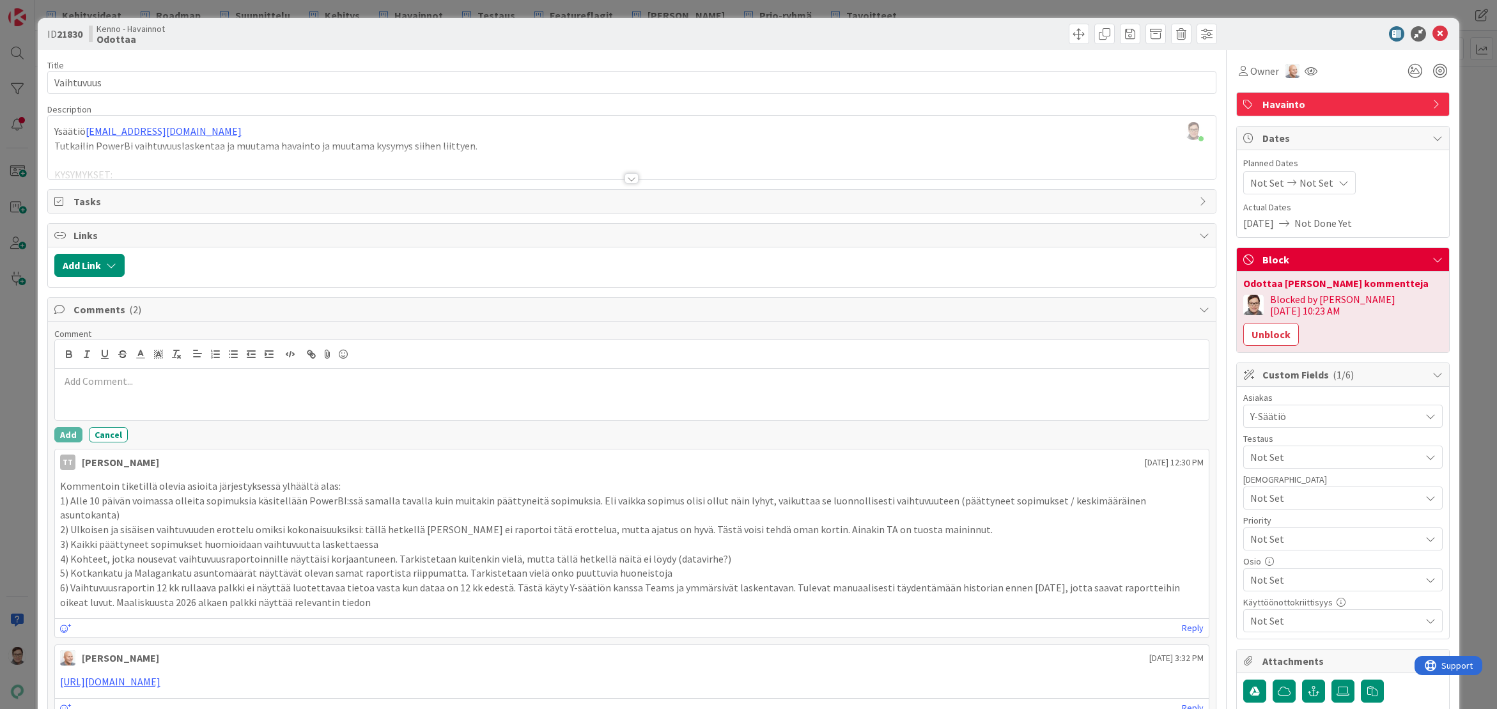
click at [125, 380] on p at bounding box center [632, 381] width 1144 height 15
click at [240, 380] on p "Pääseekö ﻿ @ [PERSON_NAME] ﻿ näillä [PERSON_NAME] ja Pessin vastauksilla eteenp…" at bounding box center [632, 382] width 1144 height 17
click at [242, 384] on p "Pääseekö ﻿ @ [PERSON_NAME] ﻿ näillä [PERSON_NAME] ja Pessin vastauksilla eteenp…" at bounding box center [632, 382] width 1144 height 17
click at [348, 384] on p "Pääseekö ﻿ @ [PERSON_NAME] ﻿ näillä [PERSON_NAME] (kommenttina) ja Pessin vasta…" at bounding box center [632, 382] width 1144 height 17
click at [68, 431] on button "Add" at bounding box center [68, 434] width 28 height 15
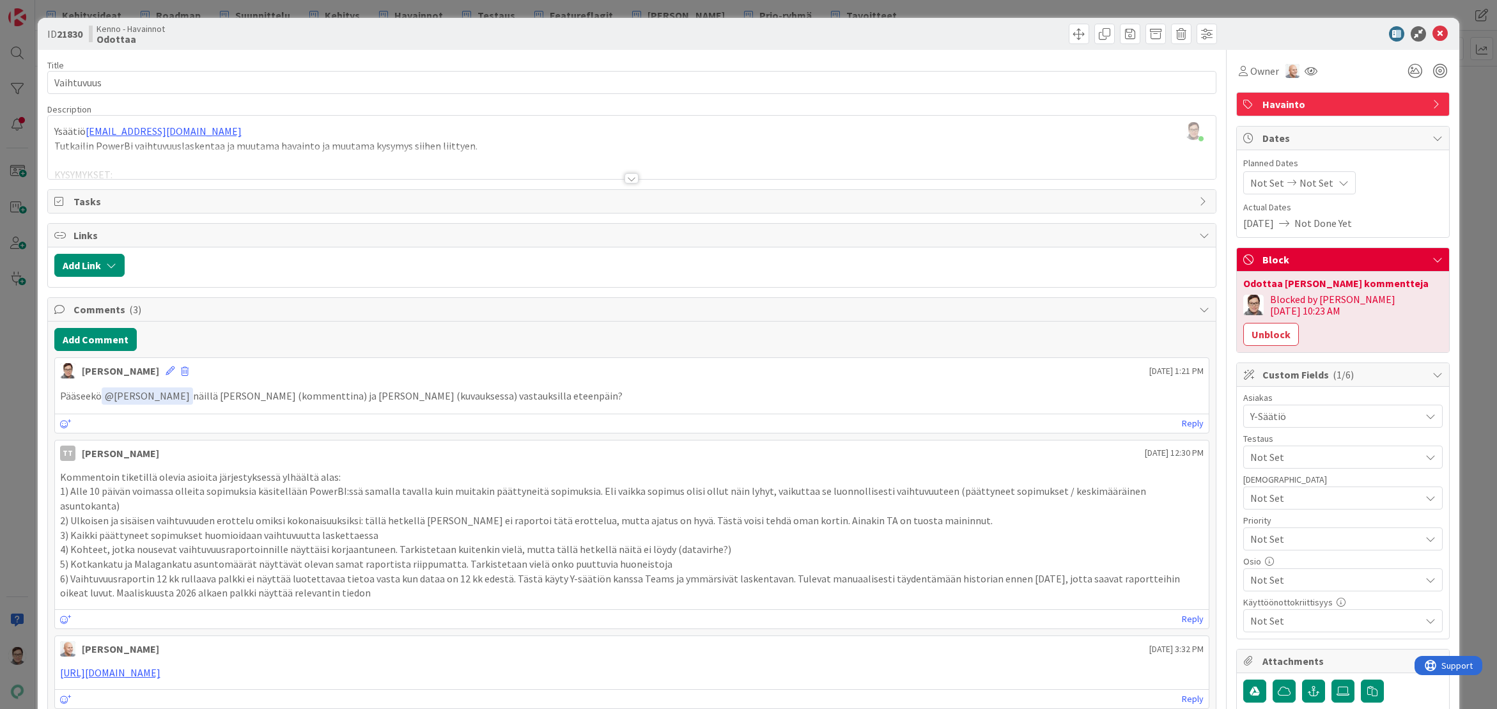
click at [625, 178] on div at bounding box center [632, 178] width 14 height 10
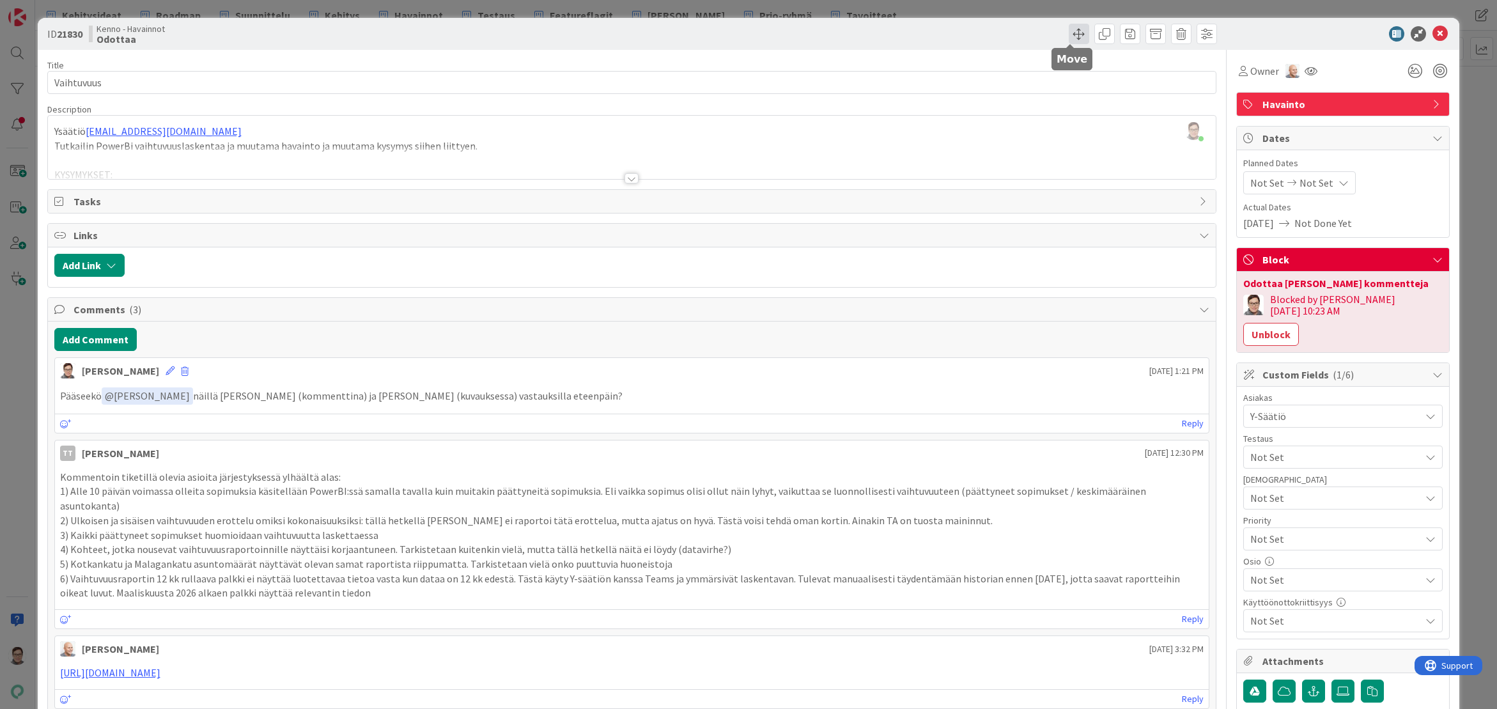
click at [1072, 34] on span at bounding box center [1079, 34] width 20 height 20
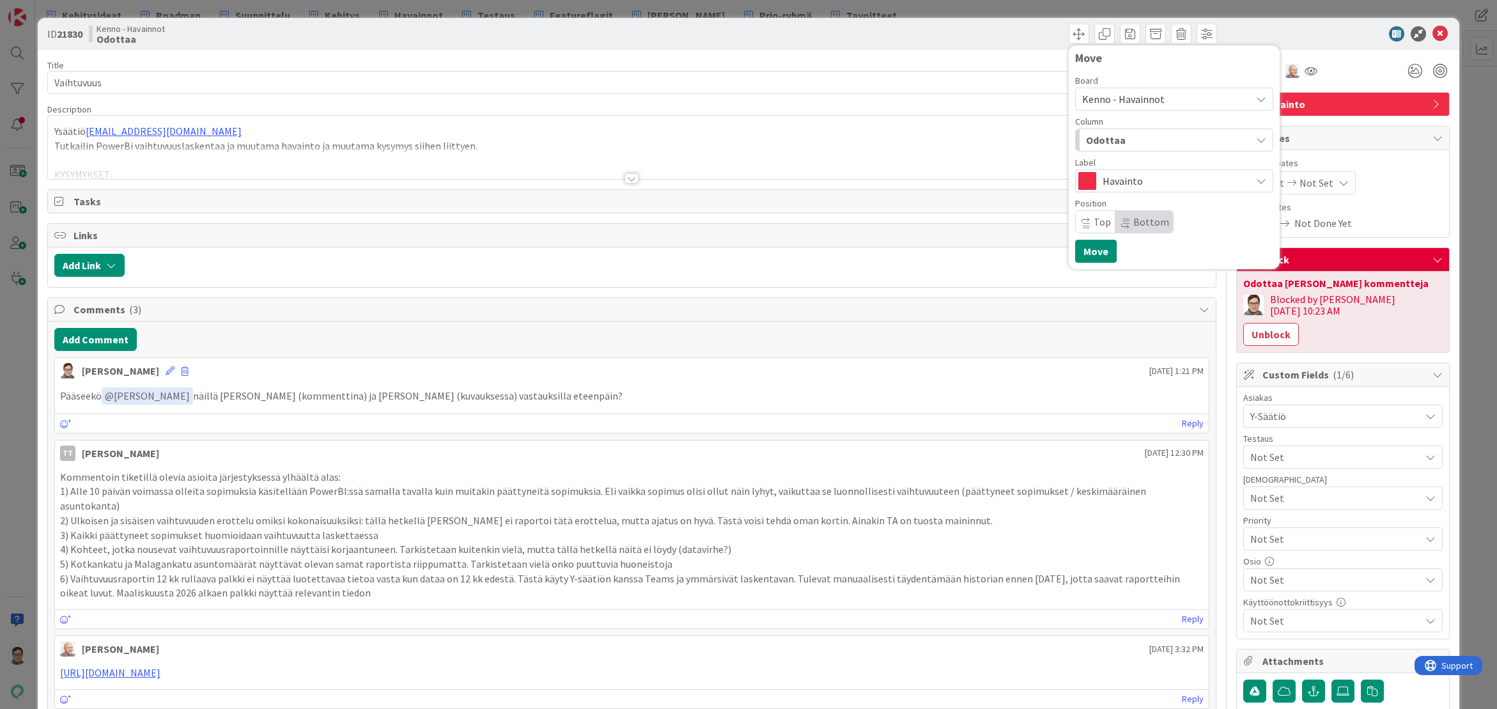
click at [1135, 138] on div "Odottaa" at bounding box center [1167, 140] width 168 height 20
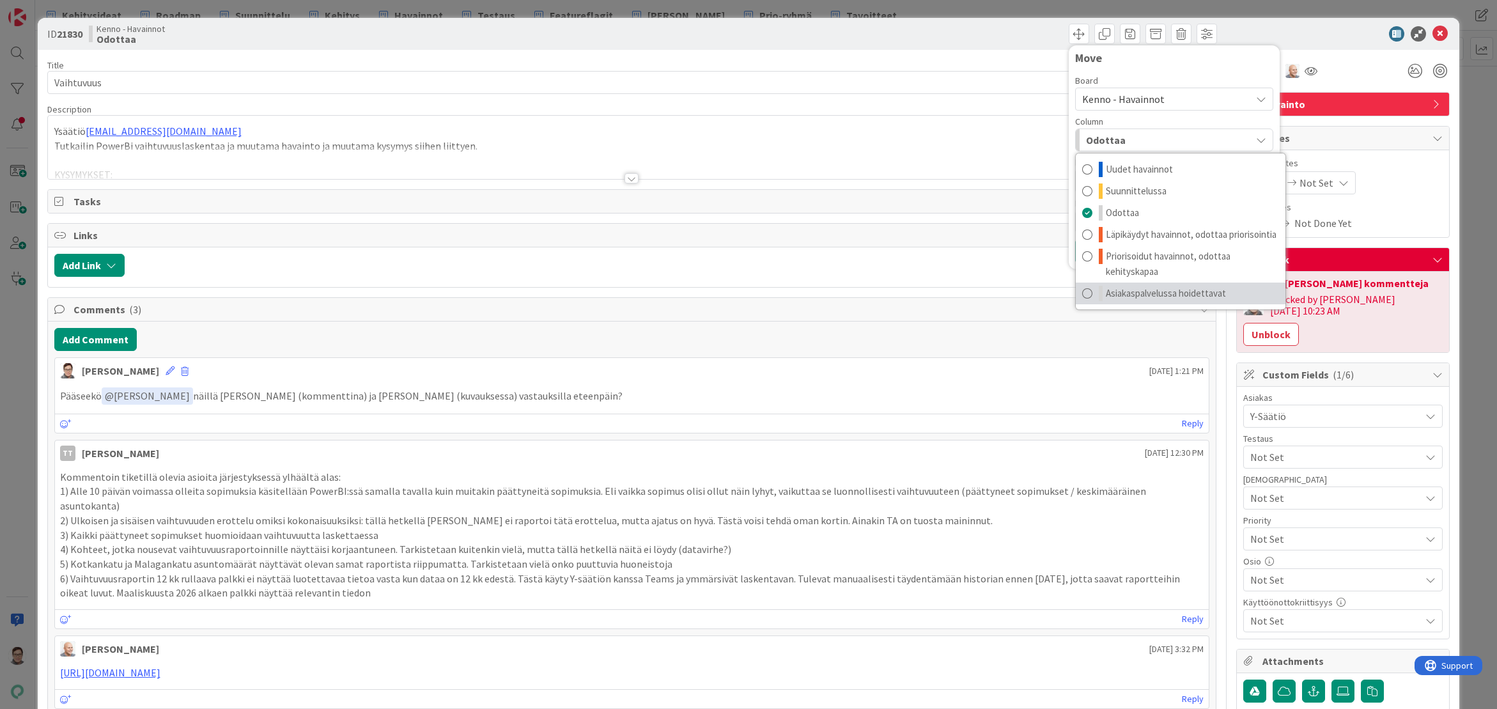
click at [1138, 297] on span "Asiakaspalvelussa hoidettavat" at bounding box center [1166, 293] width 120 height 15
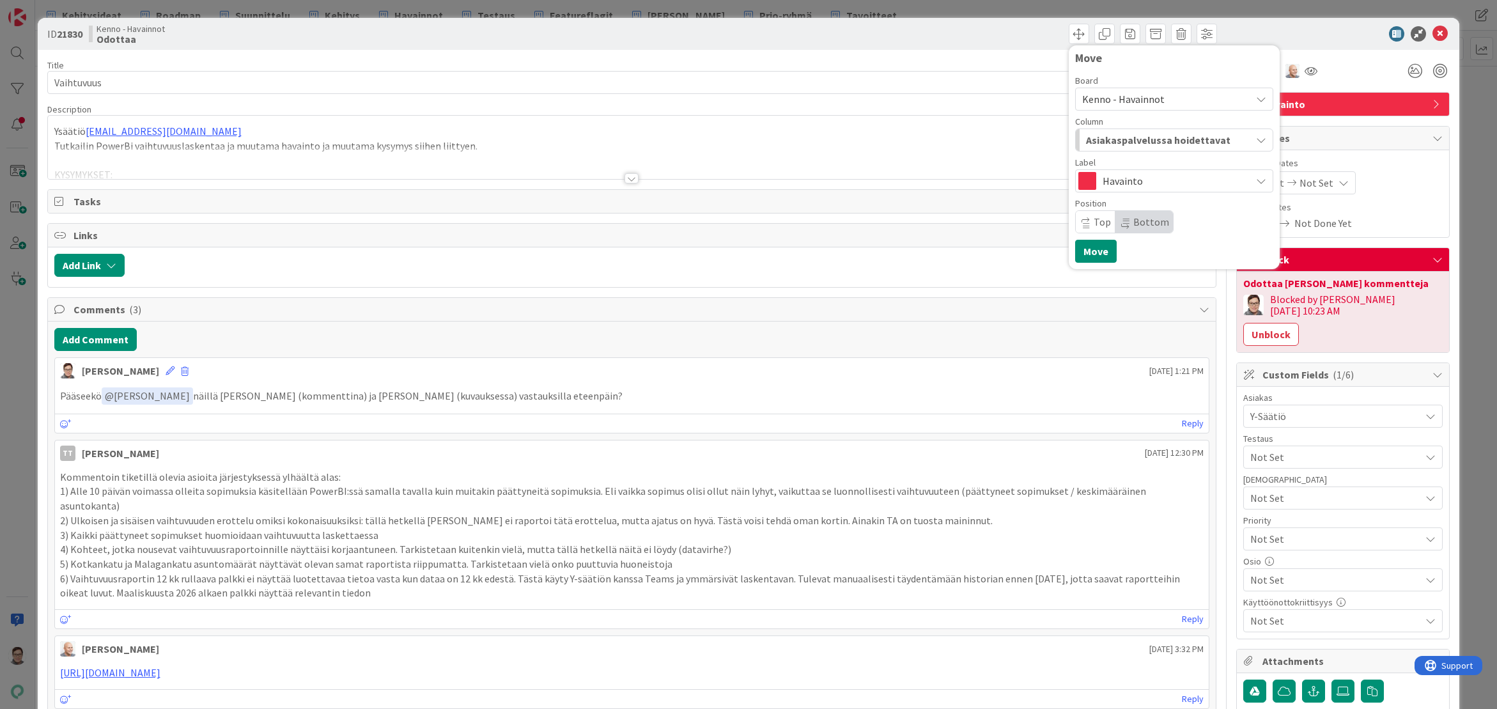
click at [1094, 217] on span "Top" at bounding box center [1102, 221] width 17 height 13
click at [1091, 256] on button "Move" at bounding box center [1096, 251] width 42 height 23
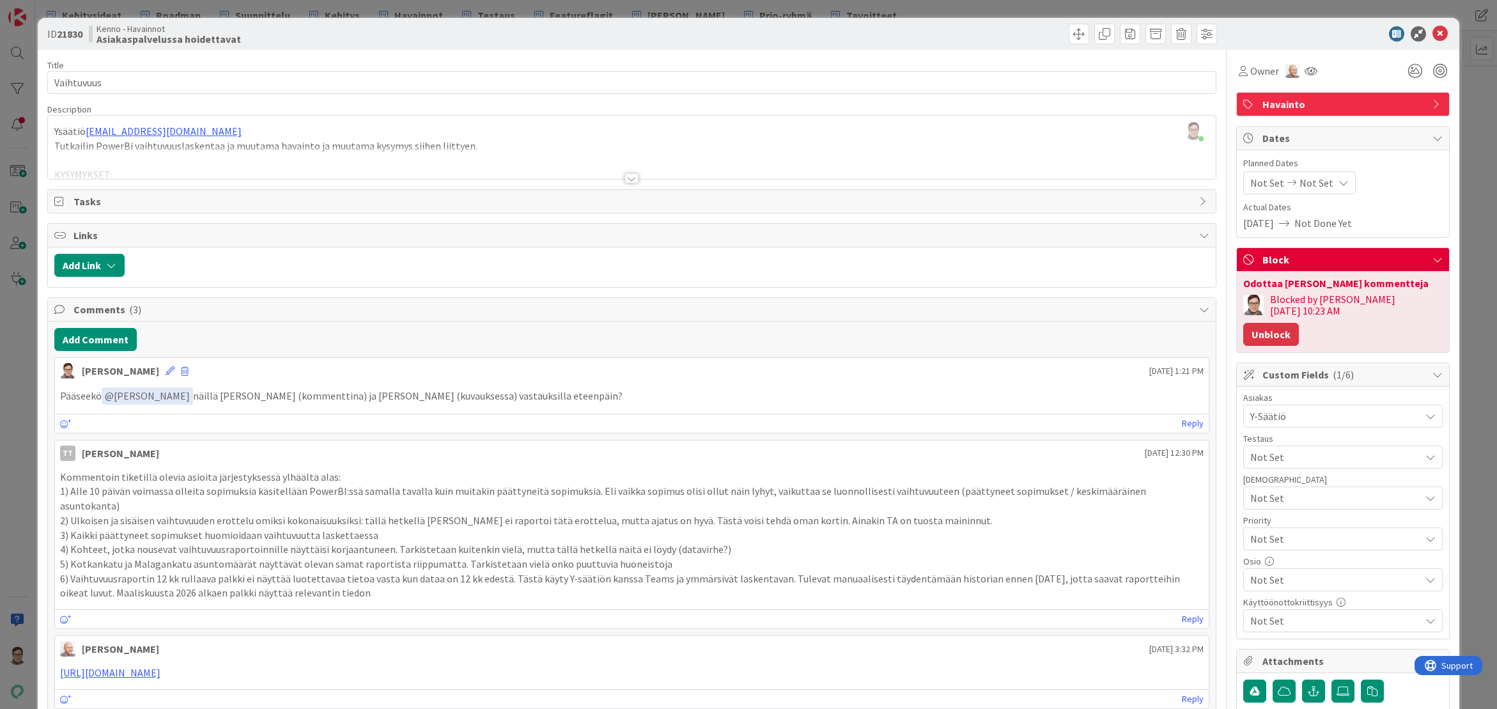
click at [1299, 323] on button "Unblock" at bounding box center [1271, 334] width 56 height 23
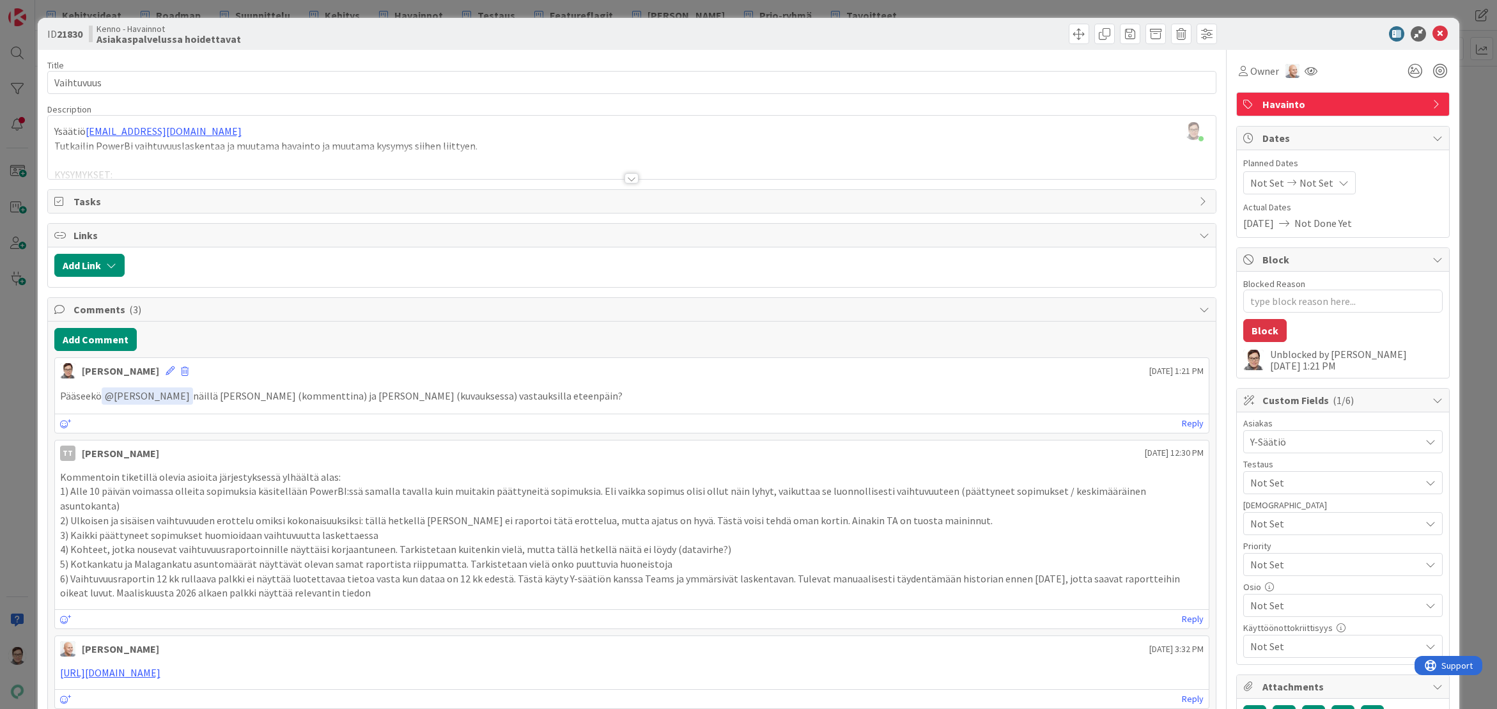
type textarea "x"
click at [1432, 33] on icon at bounding box center [1439, 33] width 15 height 15
